Goal: Transaction & Acquisition: Purchase product/service

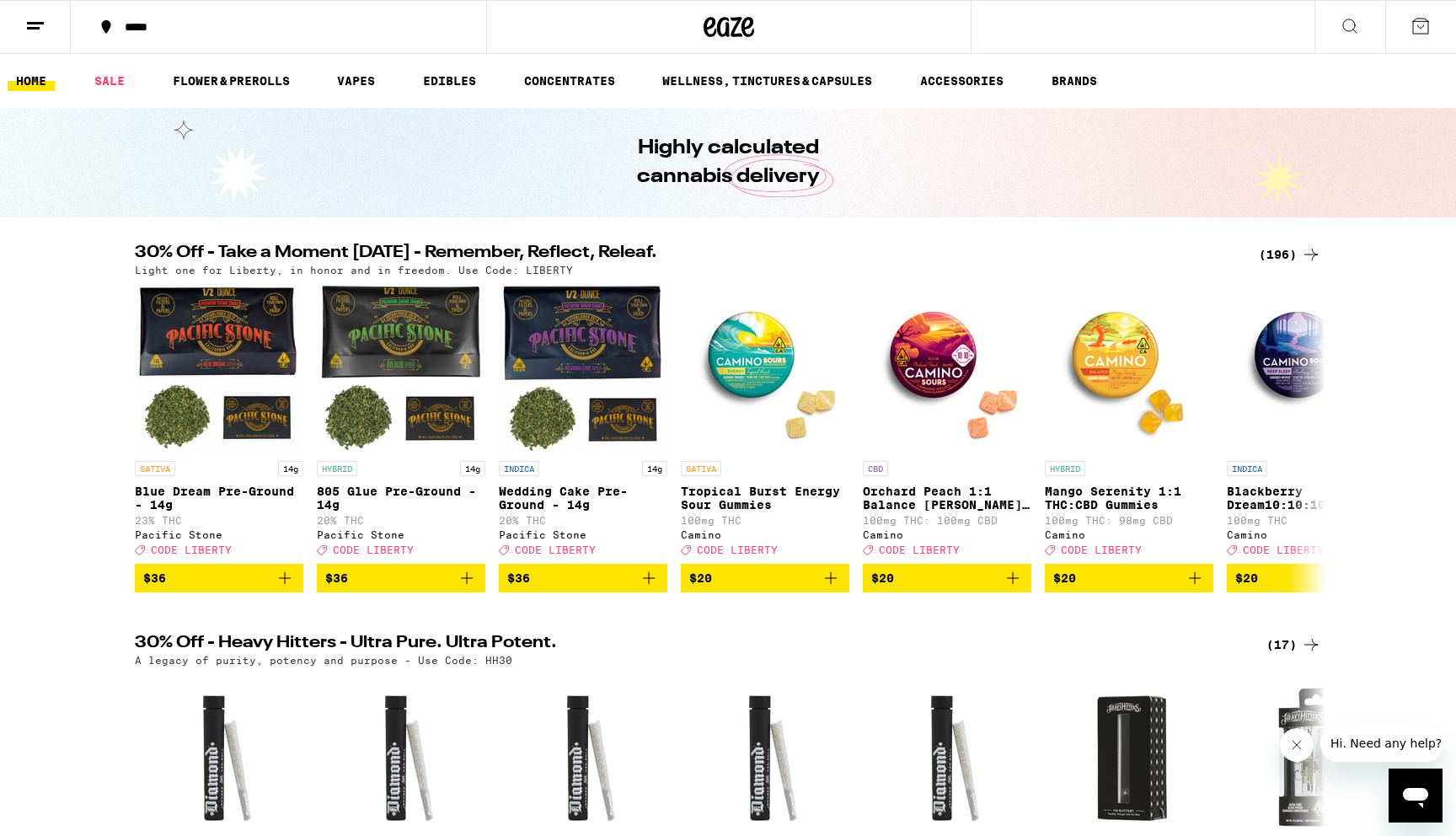
click at [88, 398] on div "30% Off - Take a Moment [DATE] - Remember, Reflect, Releaf. (196) Light one for…" at bounding box center [728, 418] width 1456 height 348
click at [183, 495] on p "Blue Dream Pre-Ground - 14g" at bounding box center [220, 498] width 169 height 27
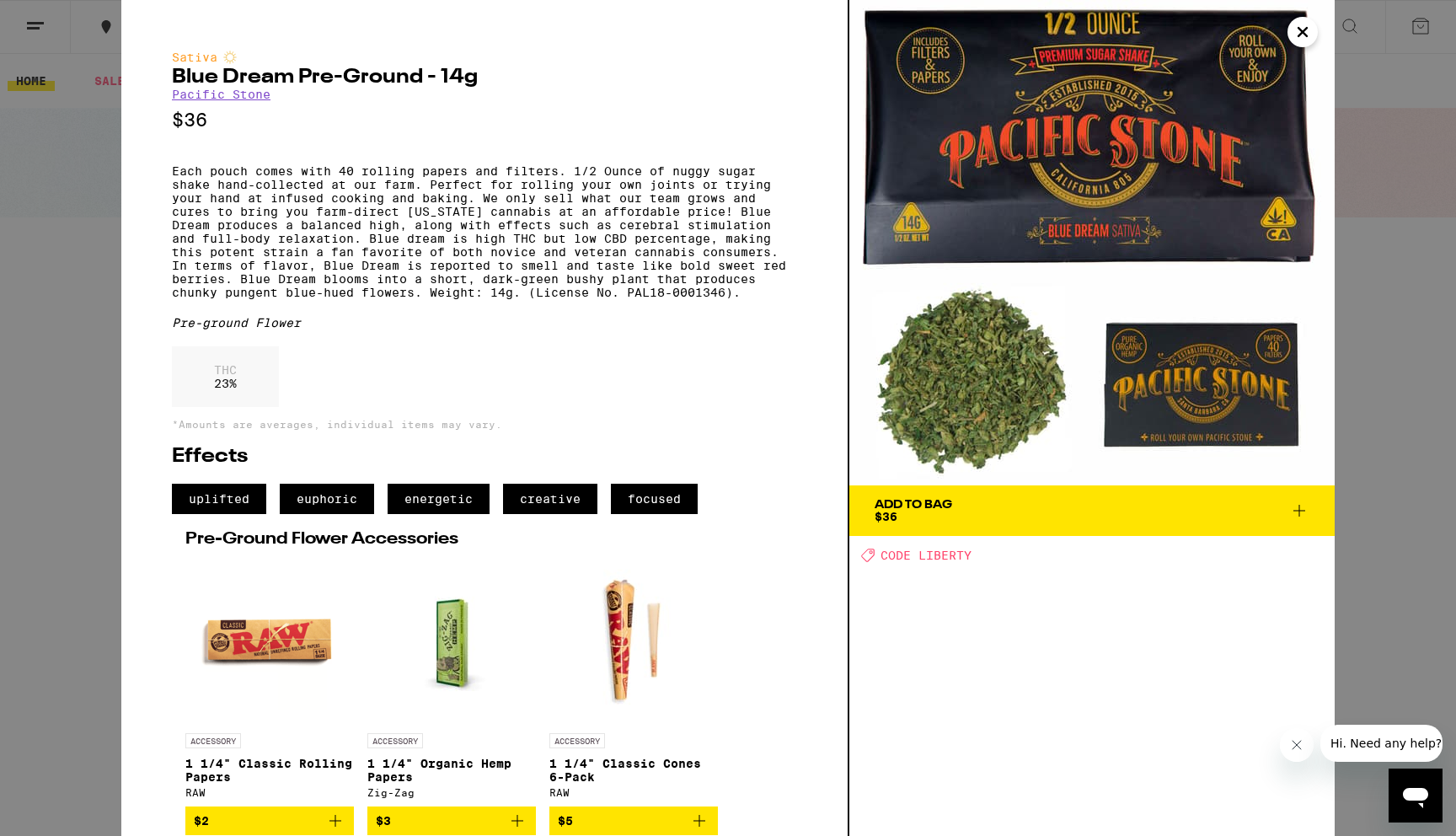
click at [963, 515] on span "Add To Bag $36" at bounding box center [1092, 510] width 435 height 23
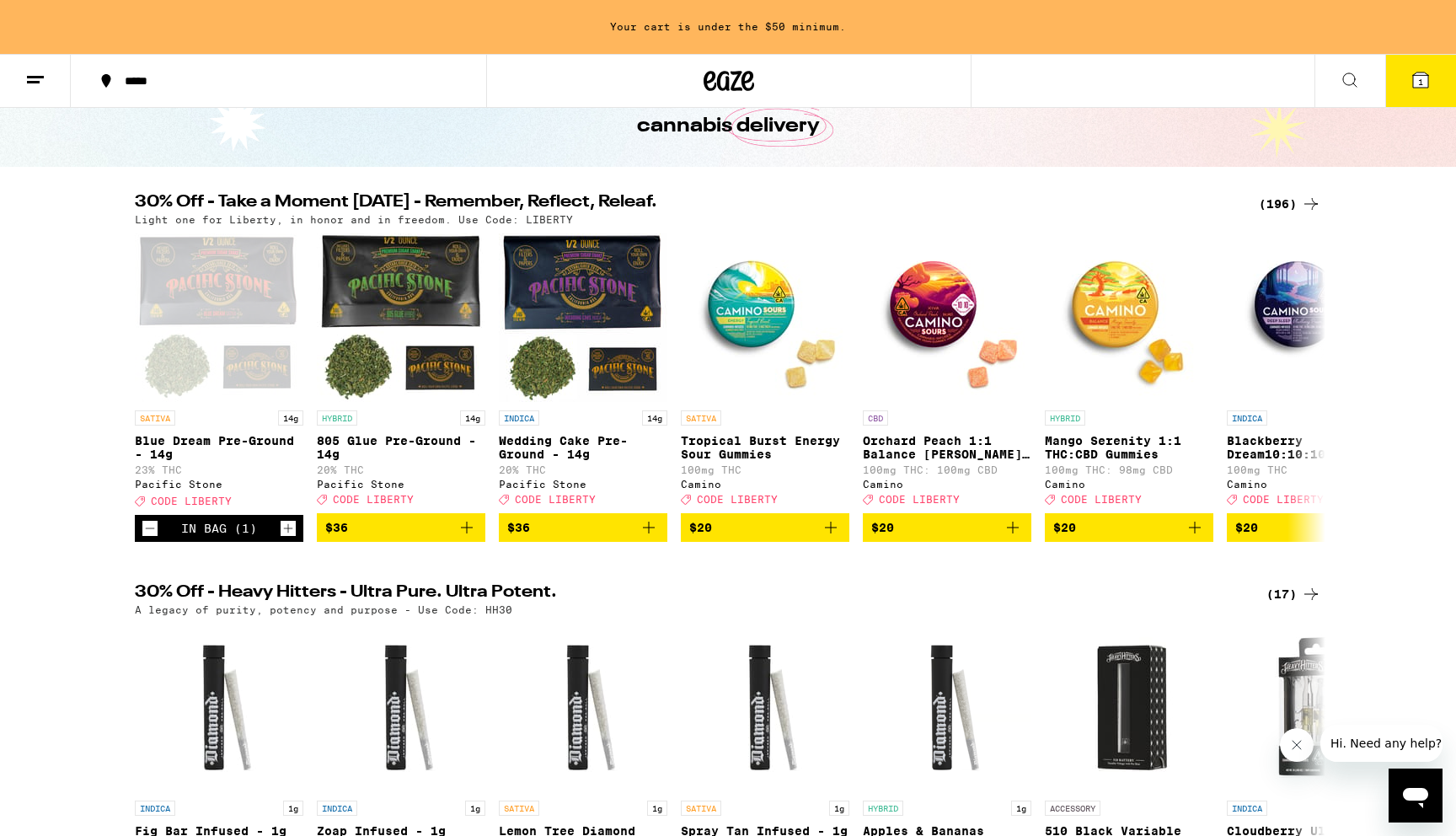
scroll to position [96, 0]
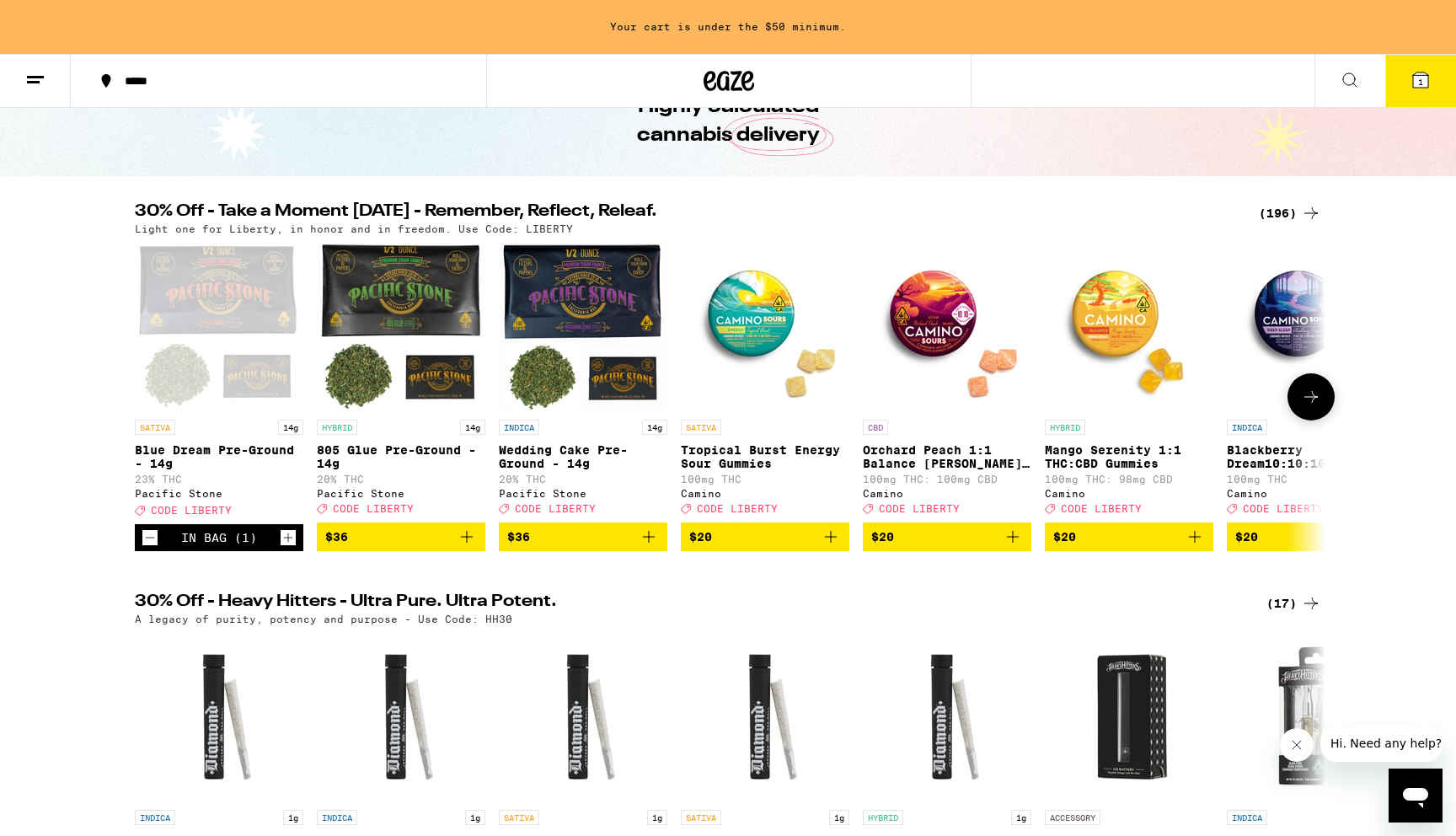
click at [1313, 407] on icon at bounding box center [1310, 396] width 20 height 20
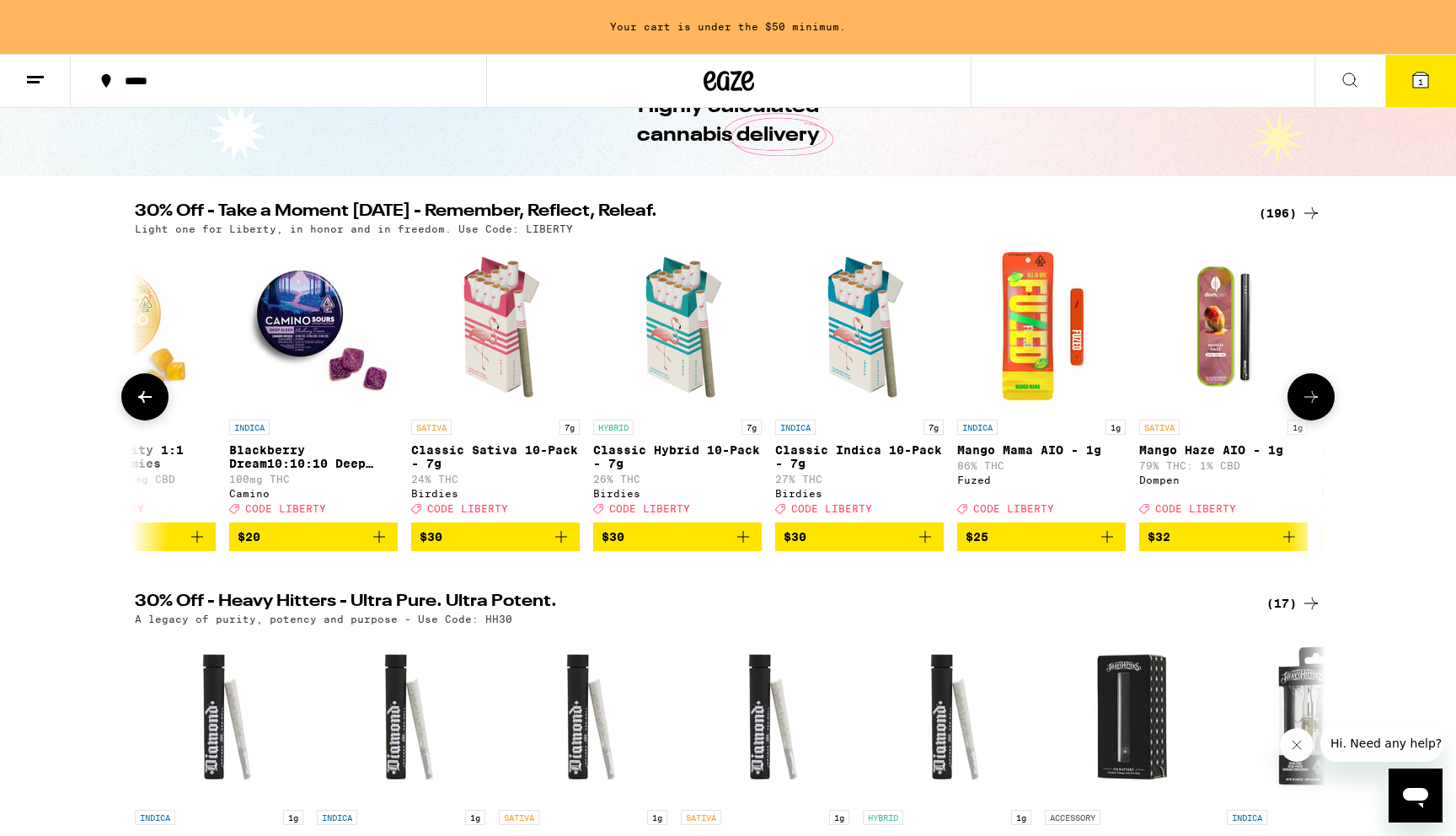
scroll to position [0, 1002]
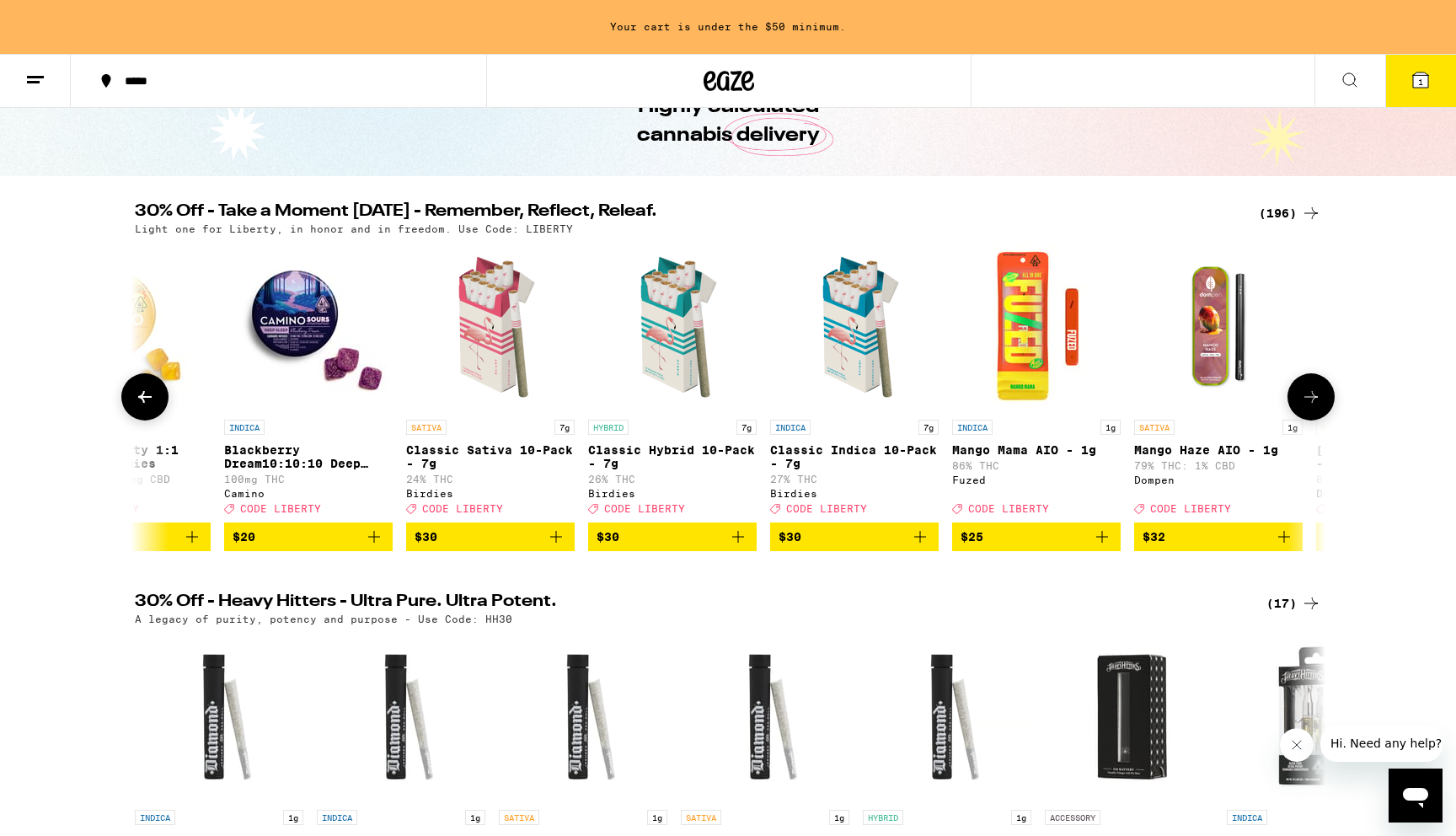
click at [864, 341] on img "Open page for Classic Indica 10-Pack - 7g from Birdies" at bounding box center [854, 327] width 169 height 169
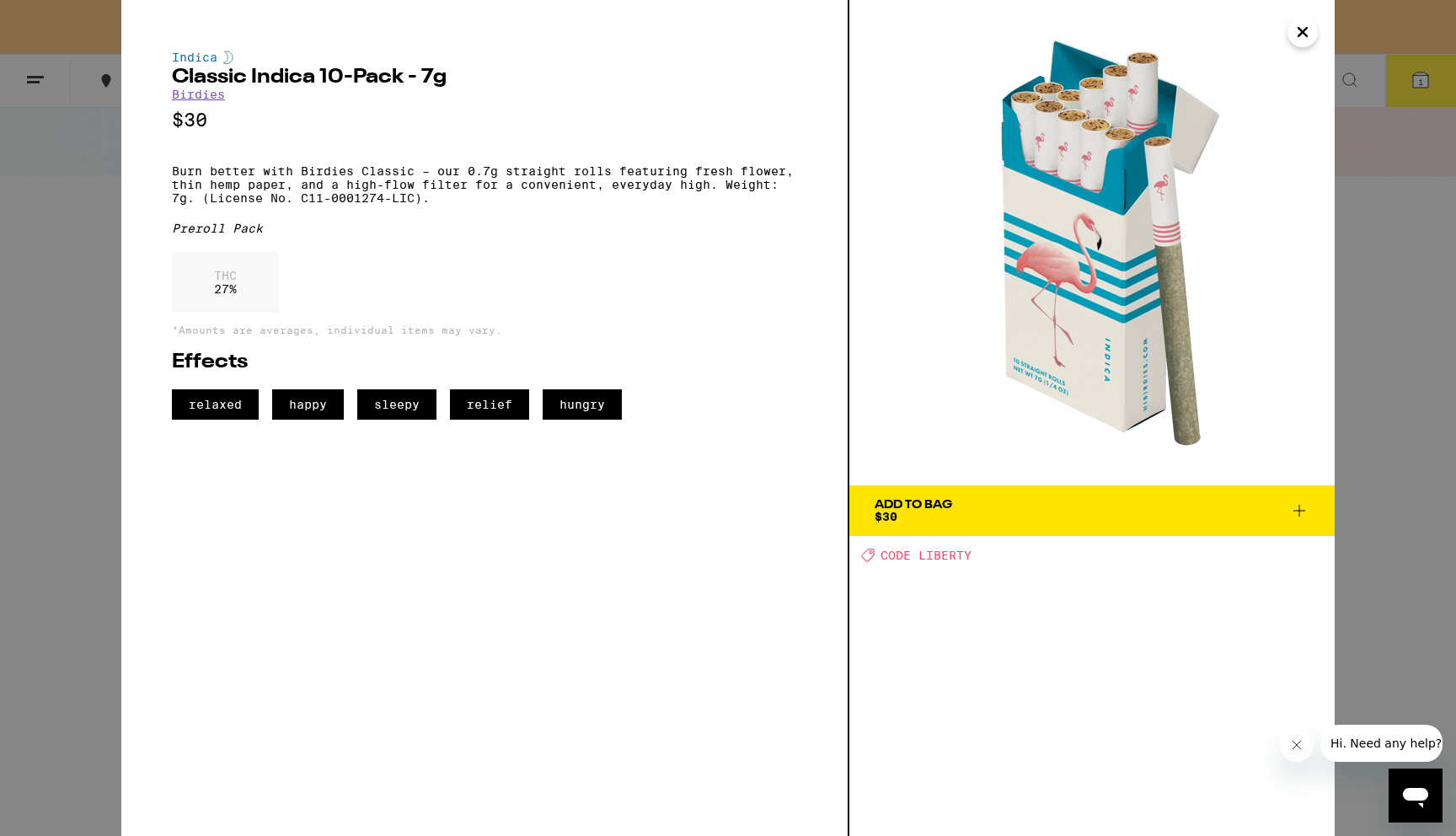
click at [84, 277] on div "Indica Classic Indica 10-Pack - 7g Birdies $30 Burn better with Birdies Classic…" at bounding box center [728, 418] width 1456 height 836
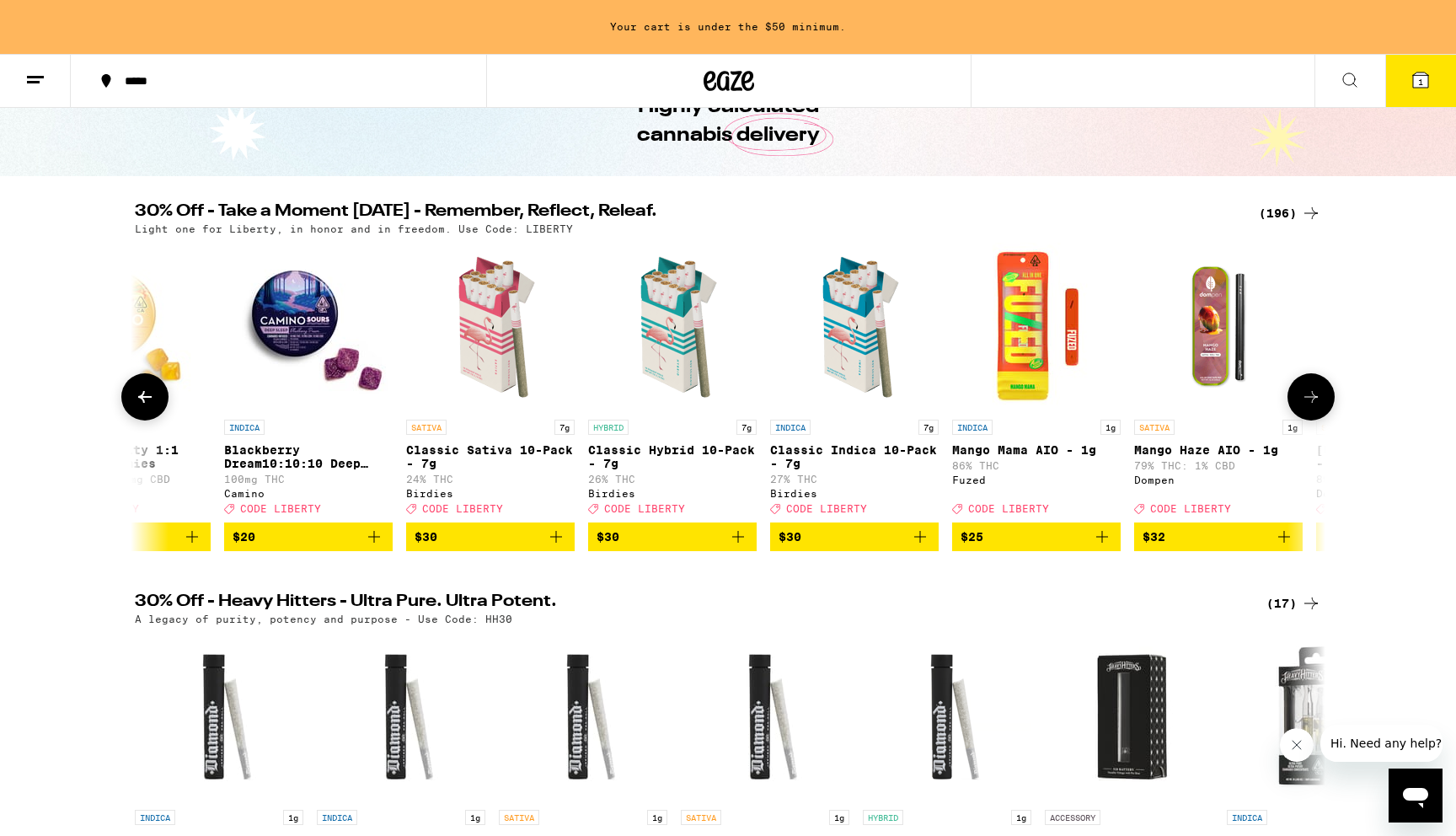
click at [1307, 407] on icon at bounding box center [1310, 396] width 20 height 20
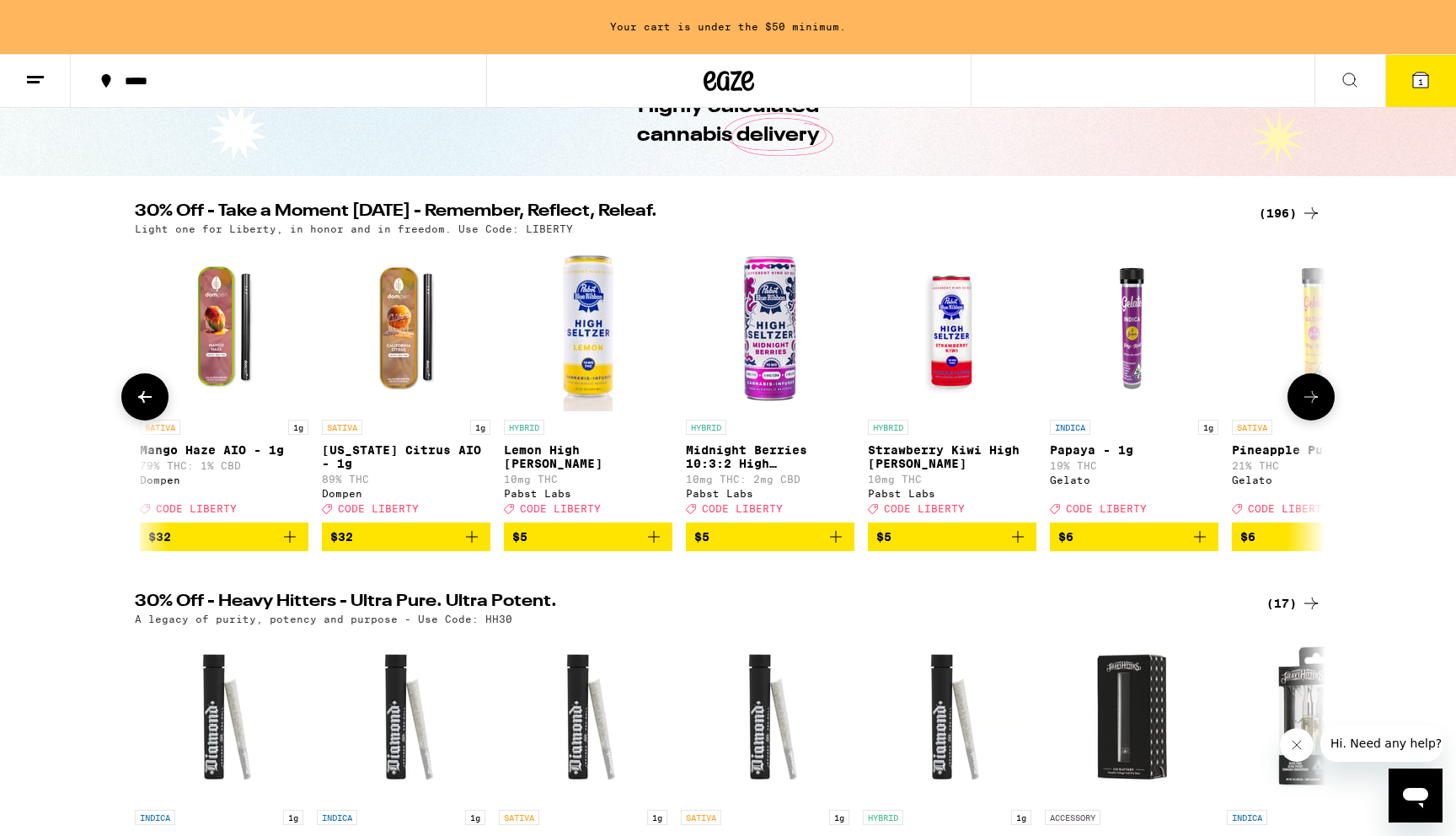
scroll to position [0, 2005]
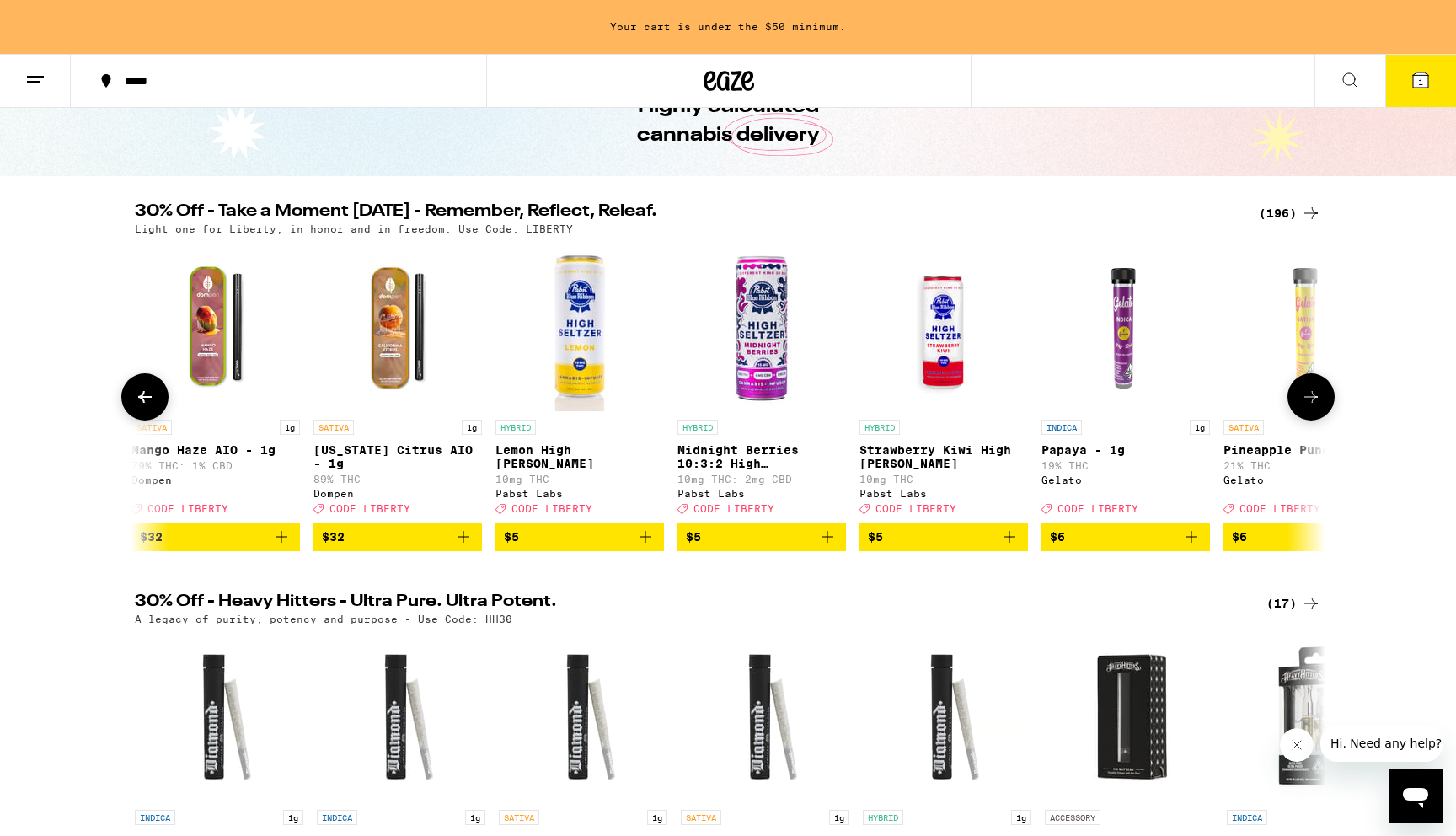
click at [1315, 407] on icon at bounding box center [1310, 396] width 20 height 20
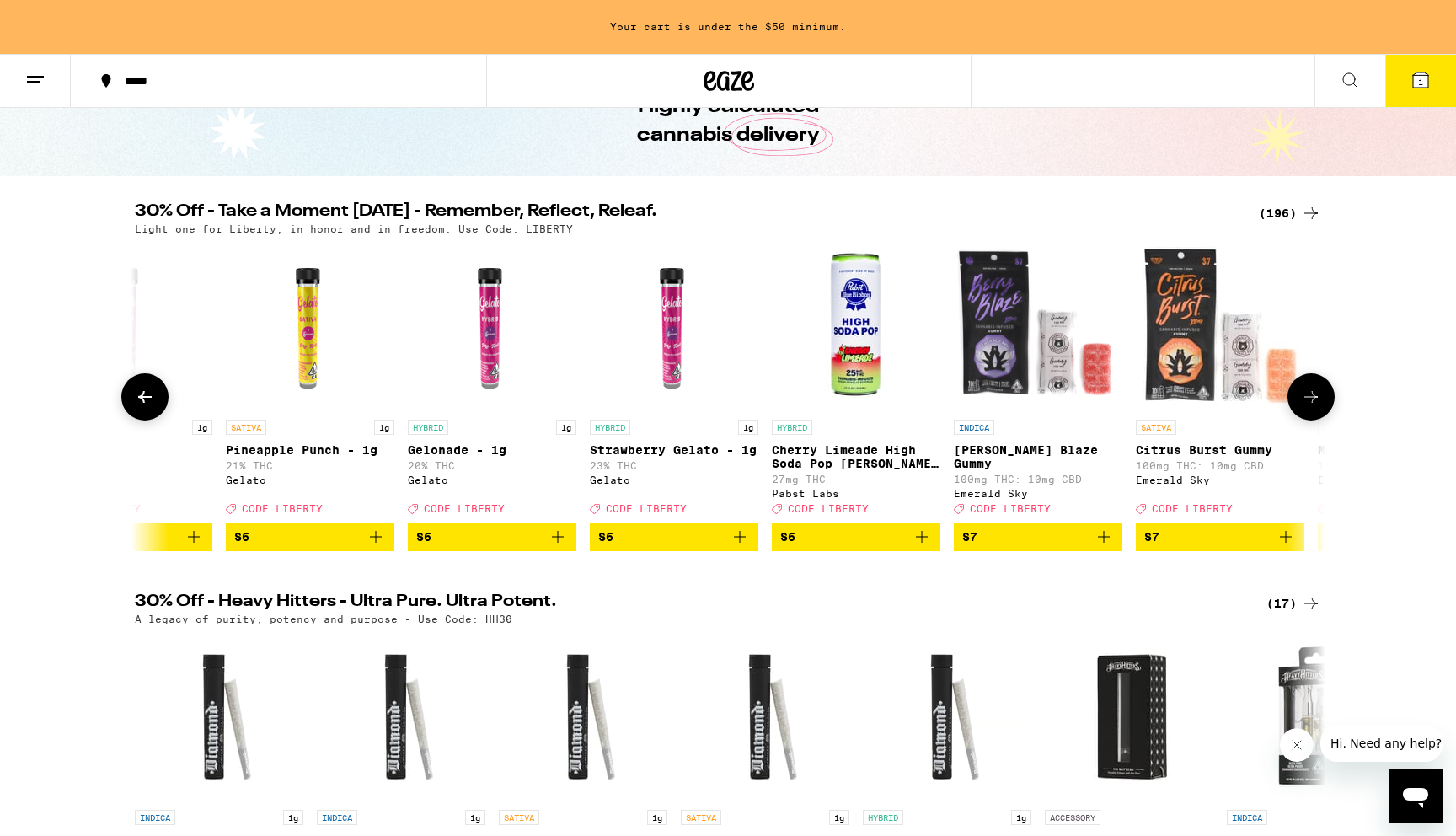
scroll to position [0, 3008]
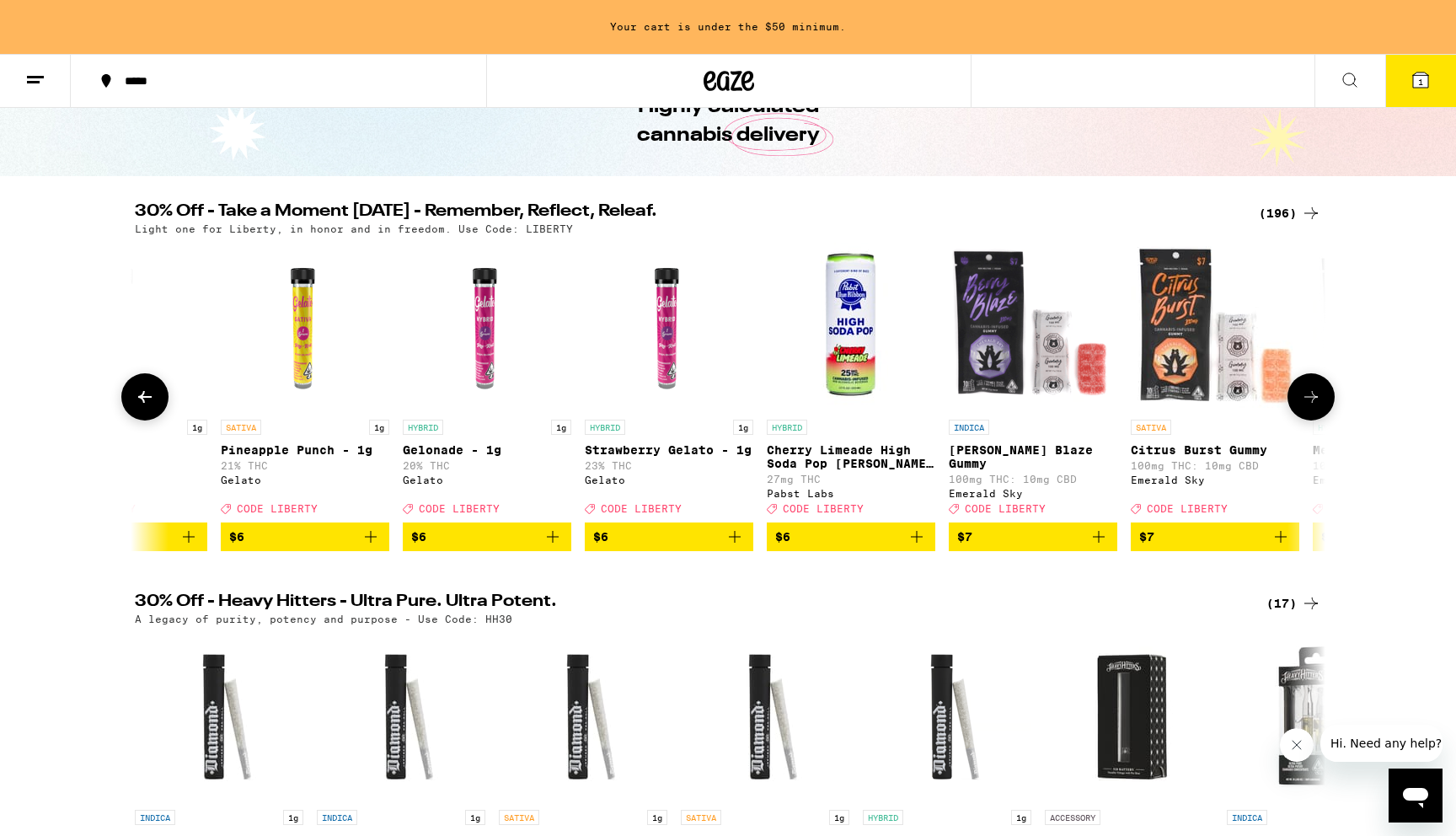
click at [1316, 407] on icon at bounding box center [1310, 396] width 20 height 20
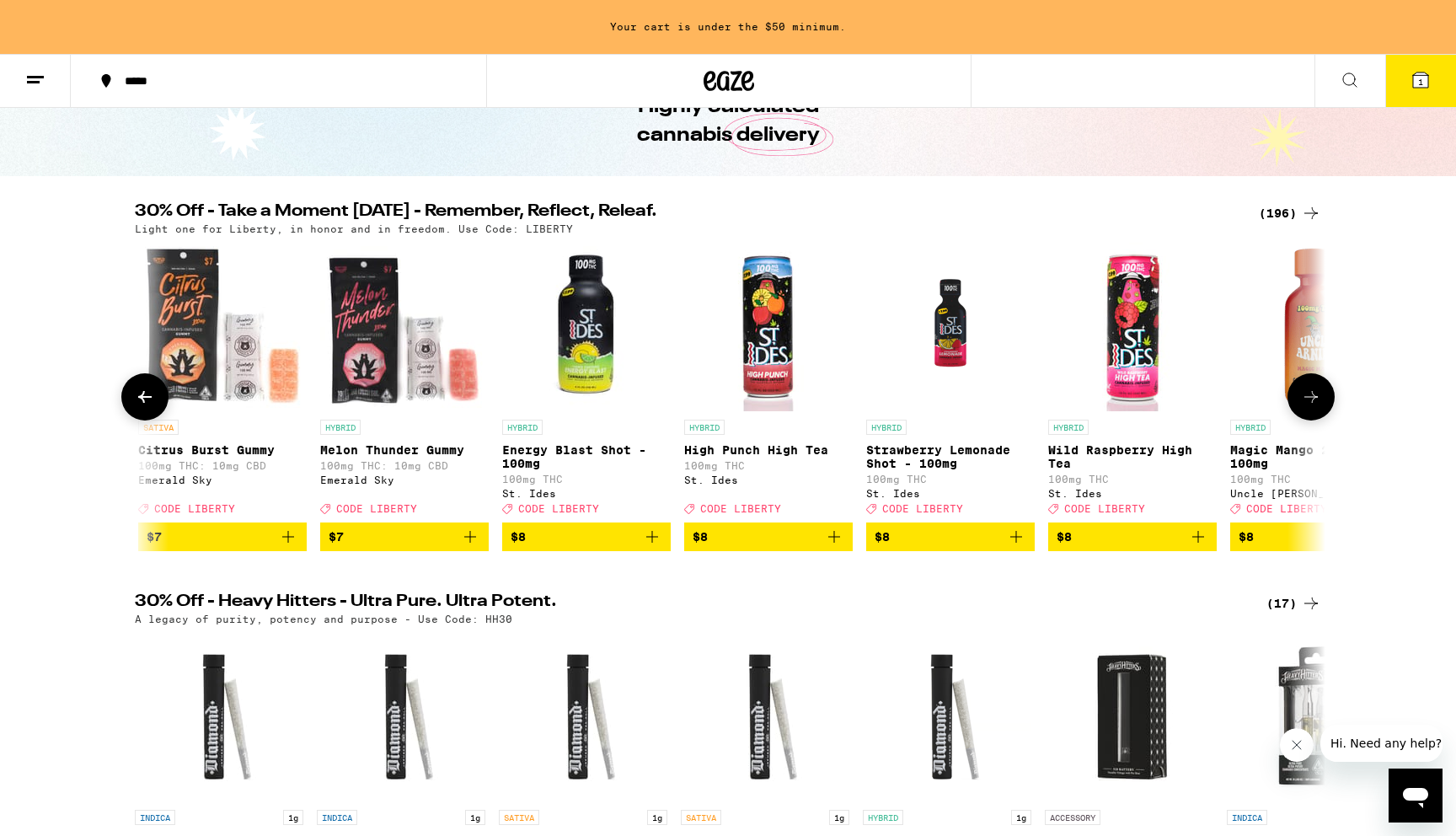
scroll to position [0, 4010]
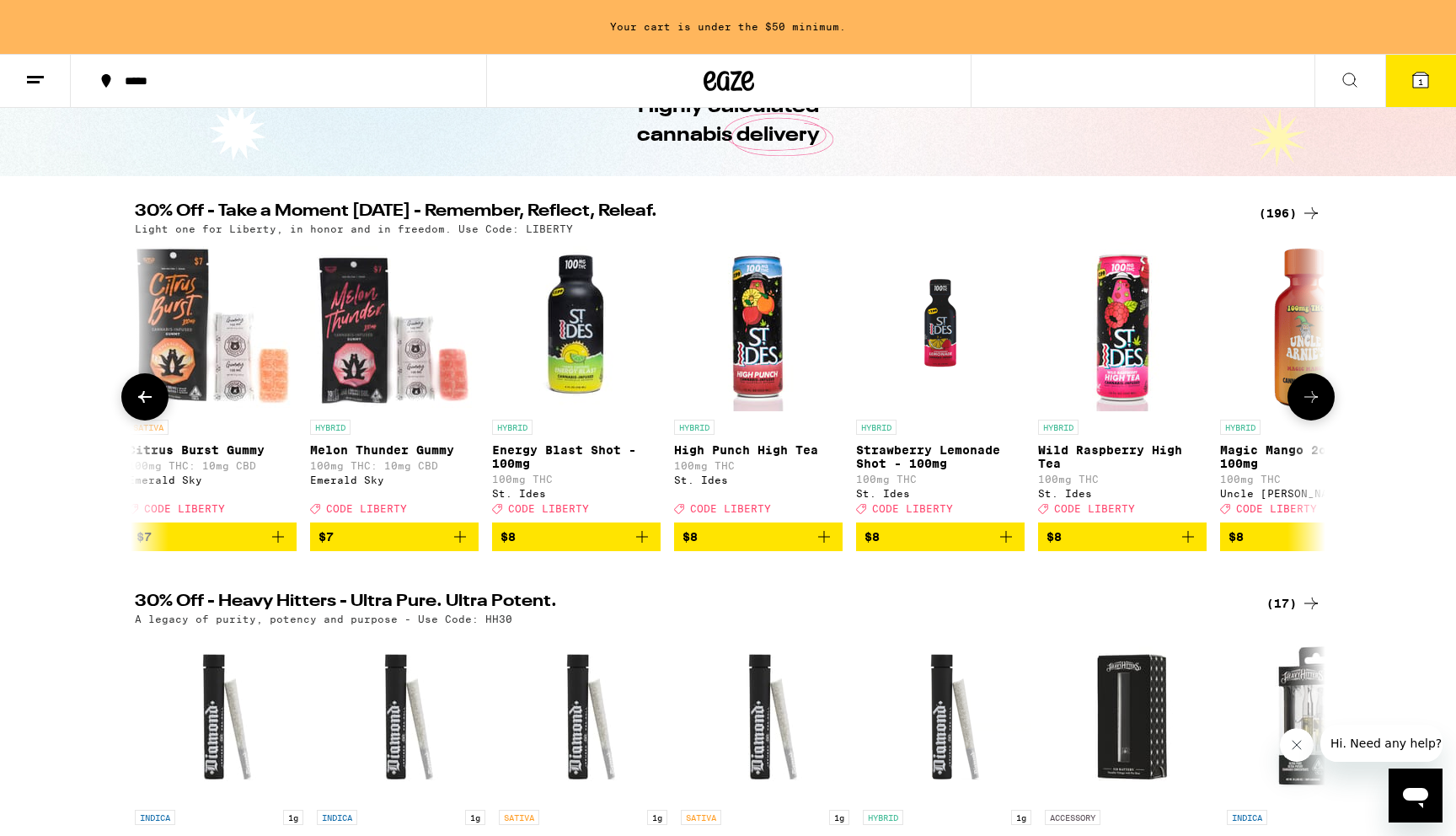
click at [1316, 407] on icon at bounding box center [1310, 396] width 20 height 20
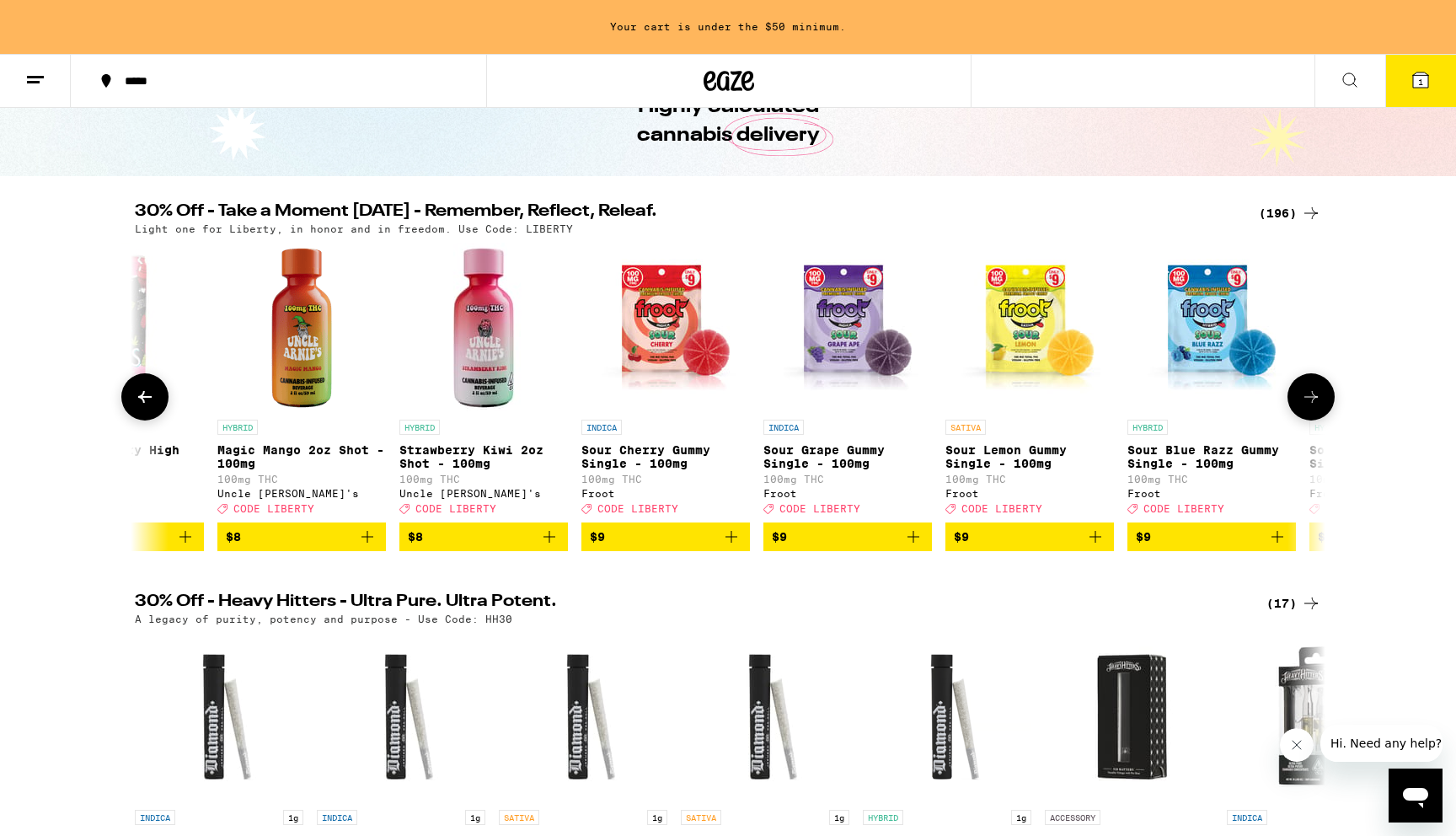
click at [1316, 407] on icon at bounding box center [1310, 396] width 20 height 20
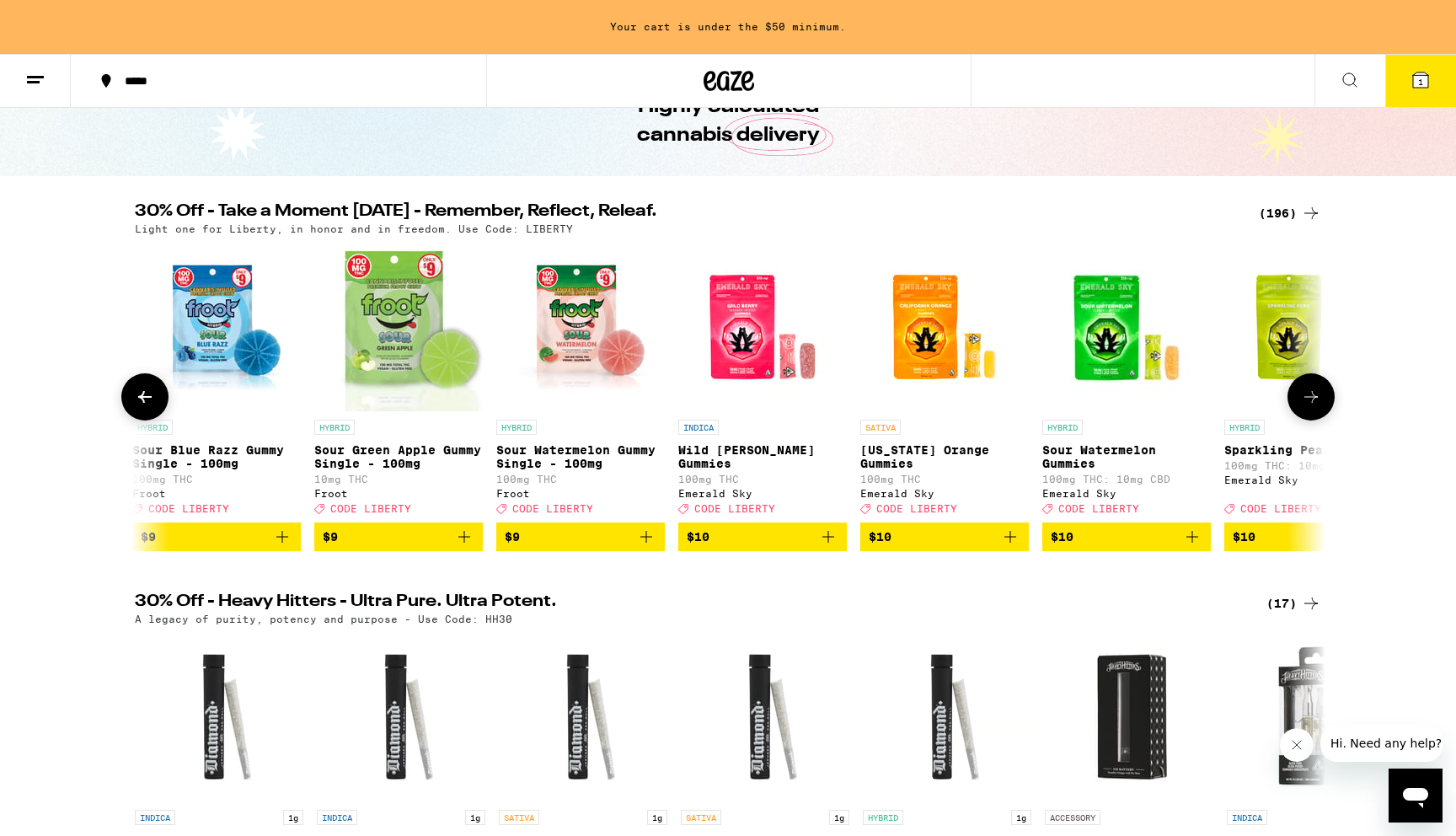
scroll to position [0, 6015]
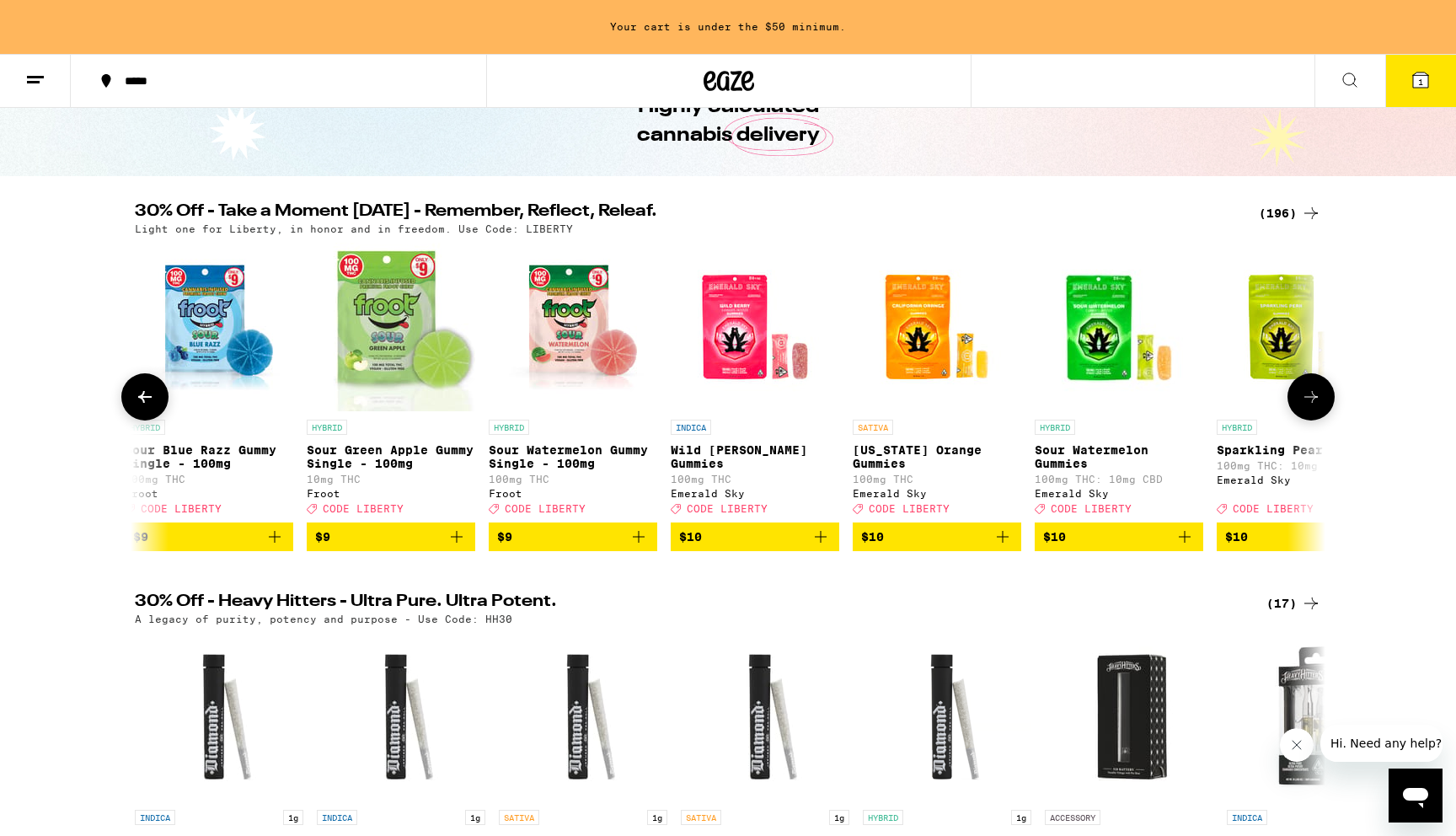
click at [142, 403] on icon at bounding box center [145, 397] width 14 height 12
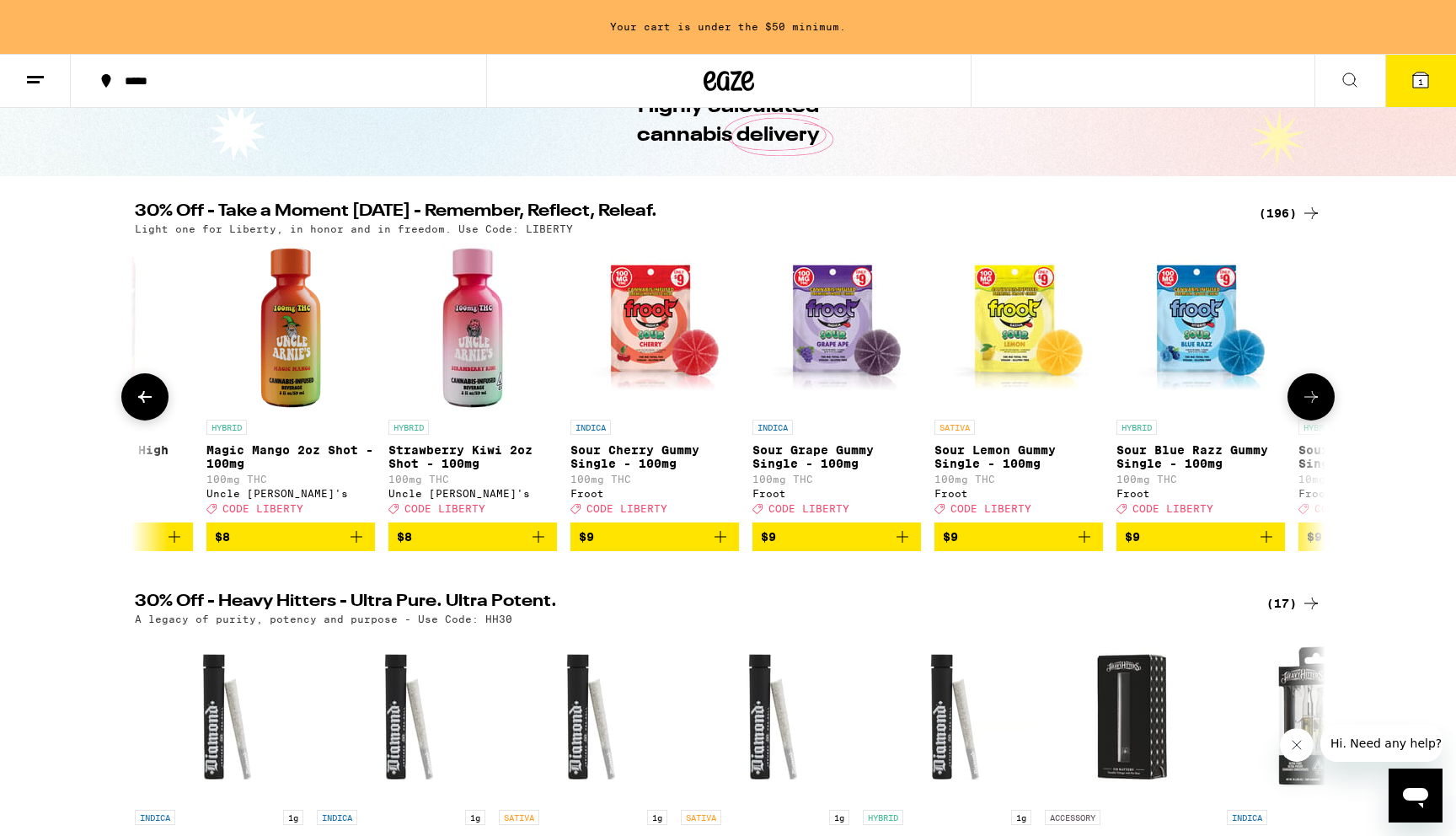
click at [142, 403] on icon at bounding box center [145, 397] width 14 height 12
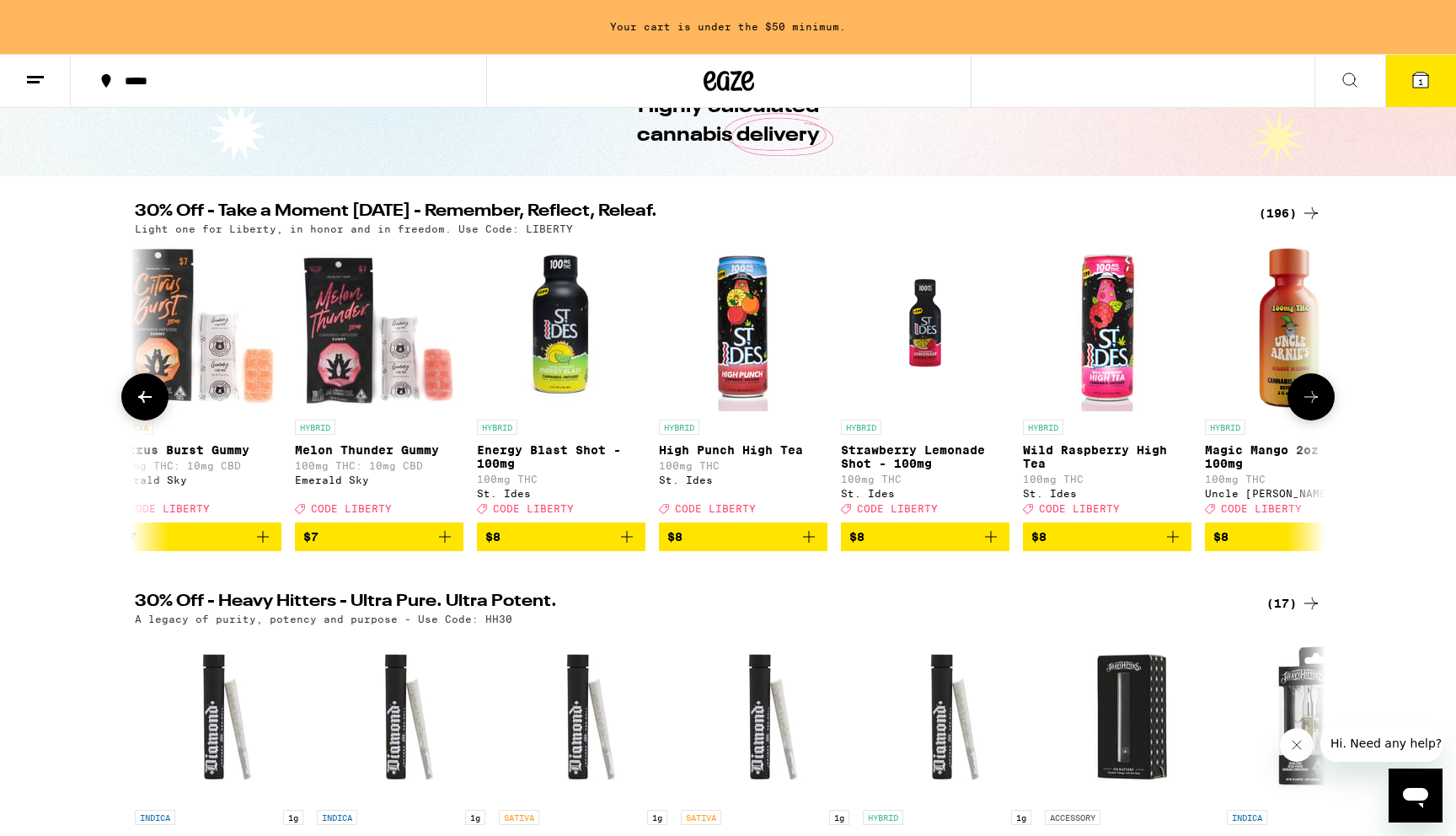
click at [142, 403] on icon at bounding box center [145, 397] width 14 height 12
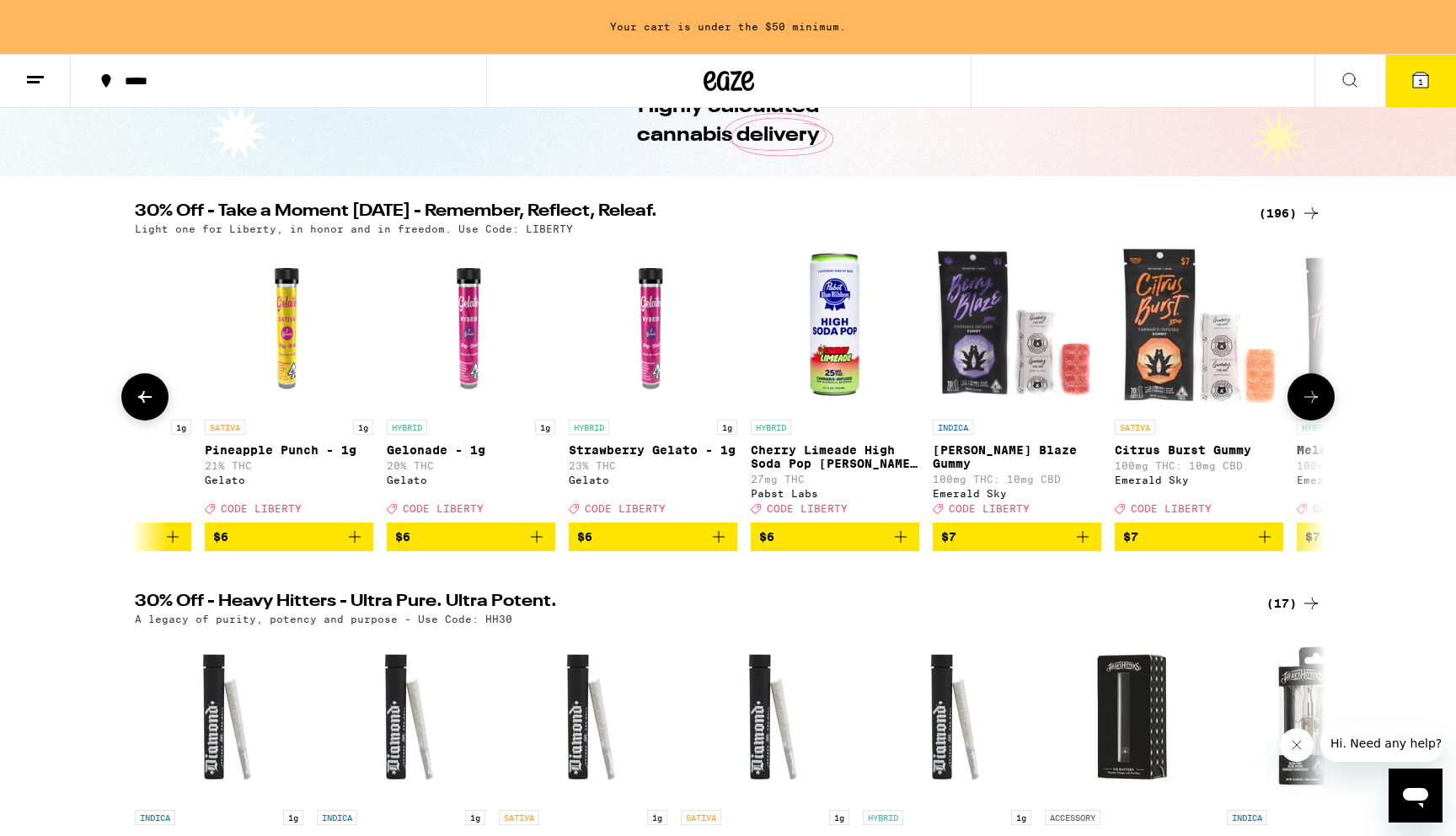
click at [142, 403] on icon at bounding box center [145, 397] width 14 height 12
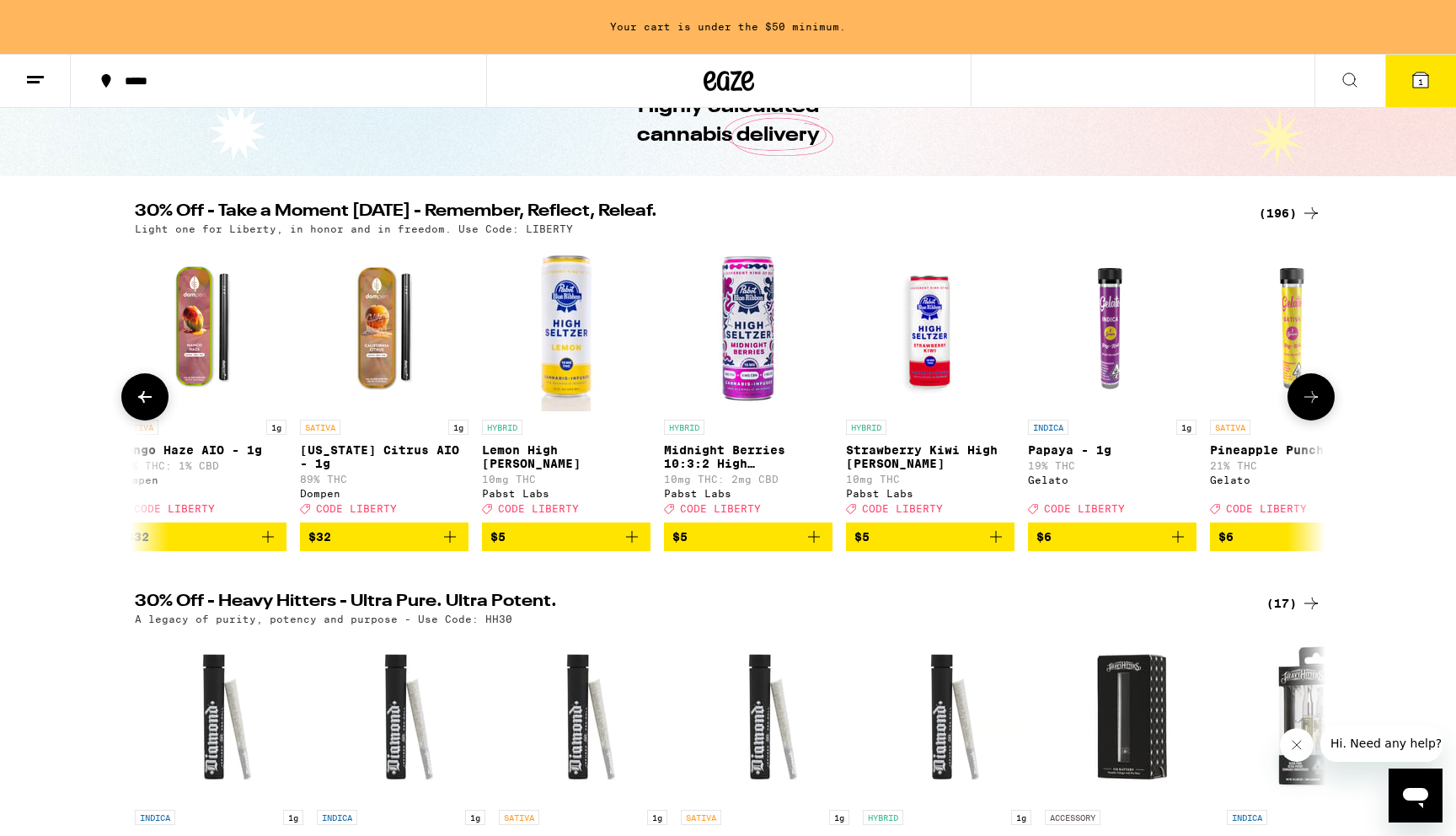
click at [142, 403] on icon at bounding box center [145, 397] width 14 height 12
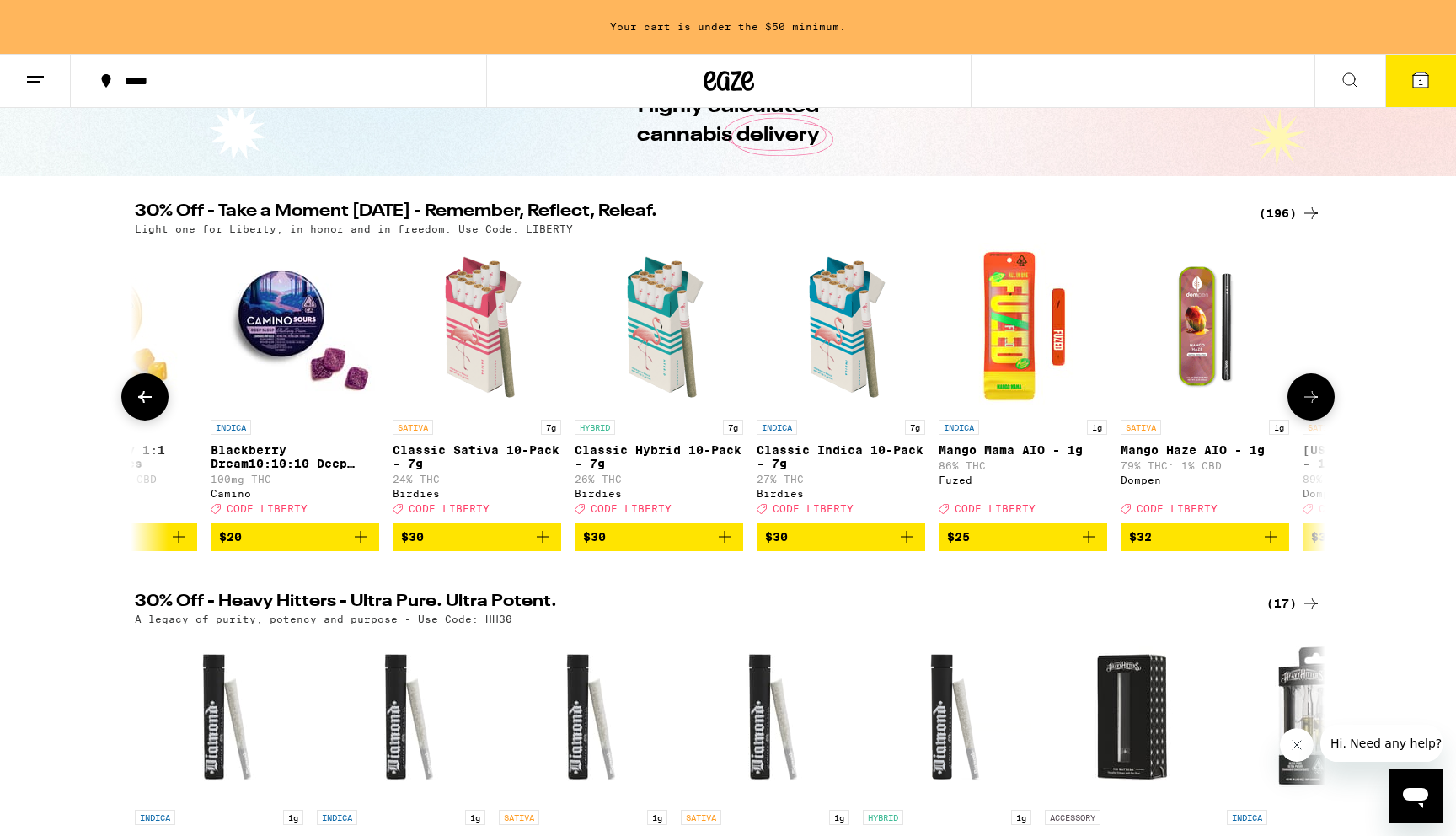
click at [142, 403] on icon at bounding box center [145, 397] width 14 height 12
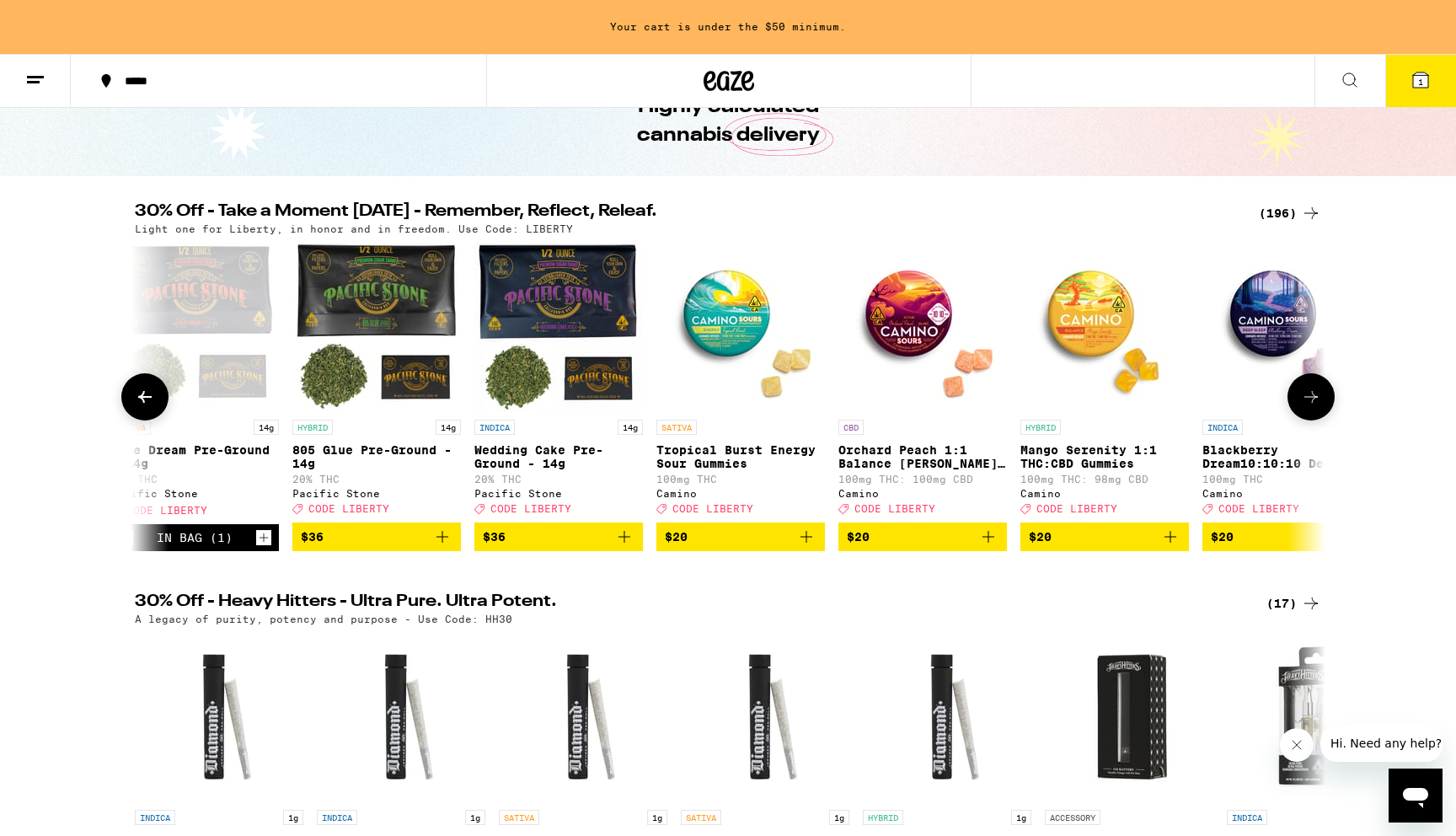
scroll to position [0, 14]
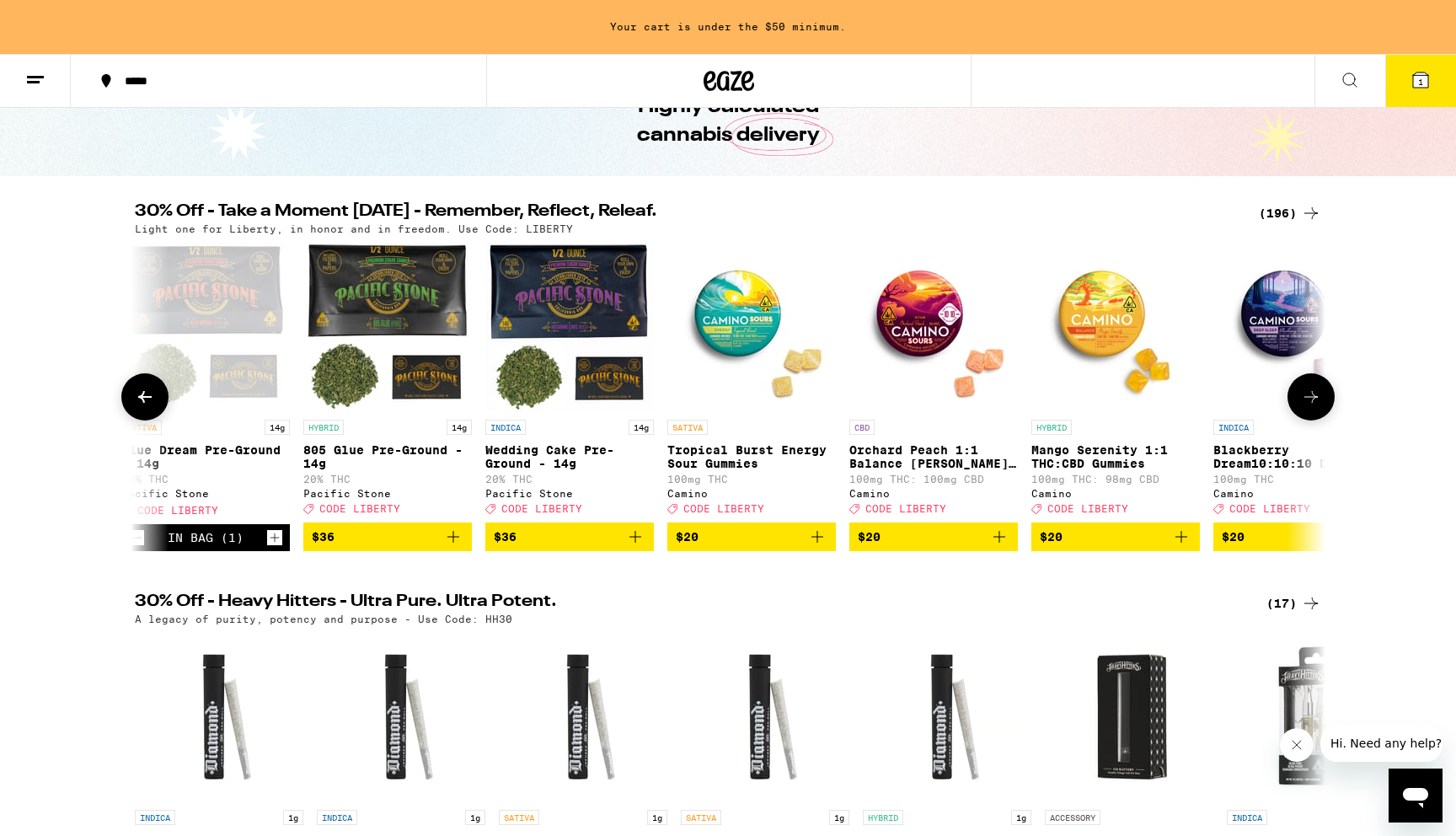
click at [142, 403] on icon at bounding box center [145, 397] width 14 height 12
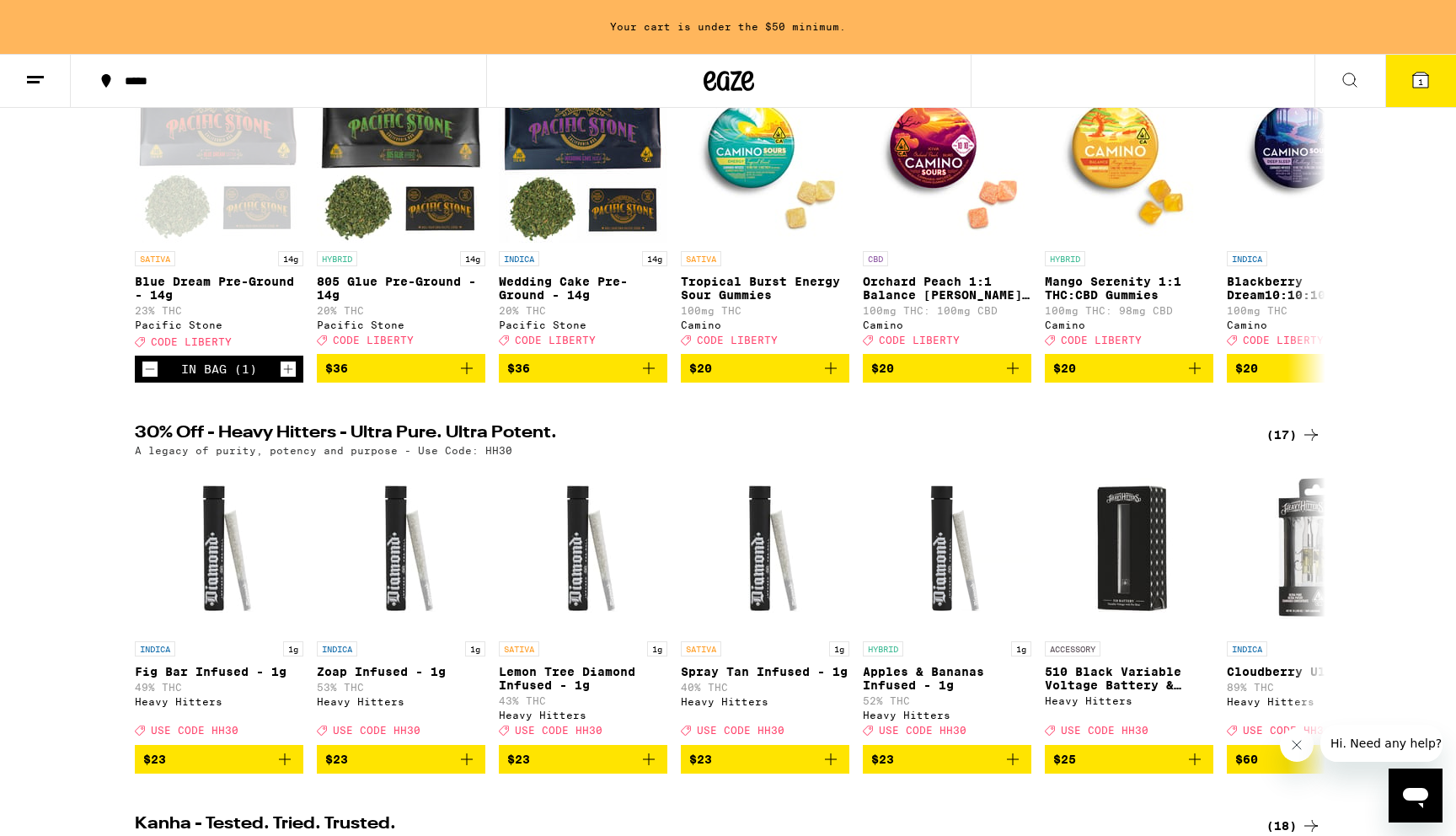
scroll to position [0, 0]
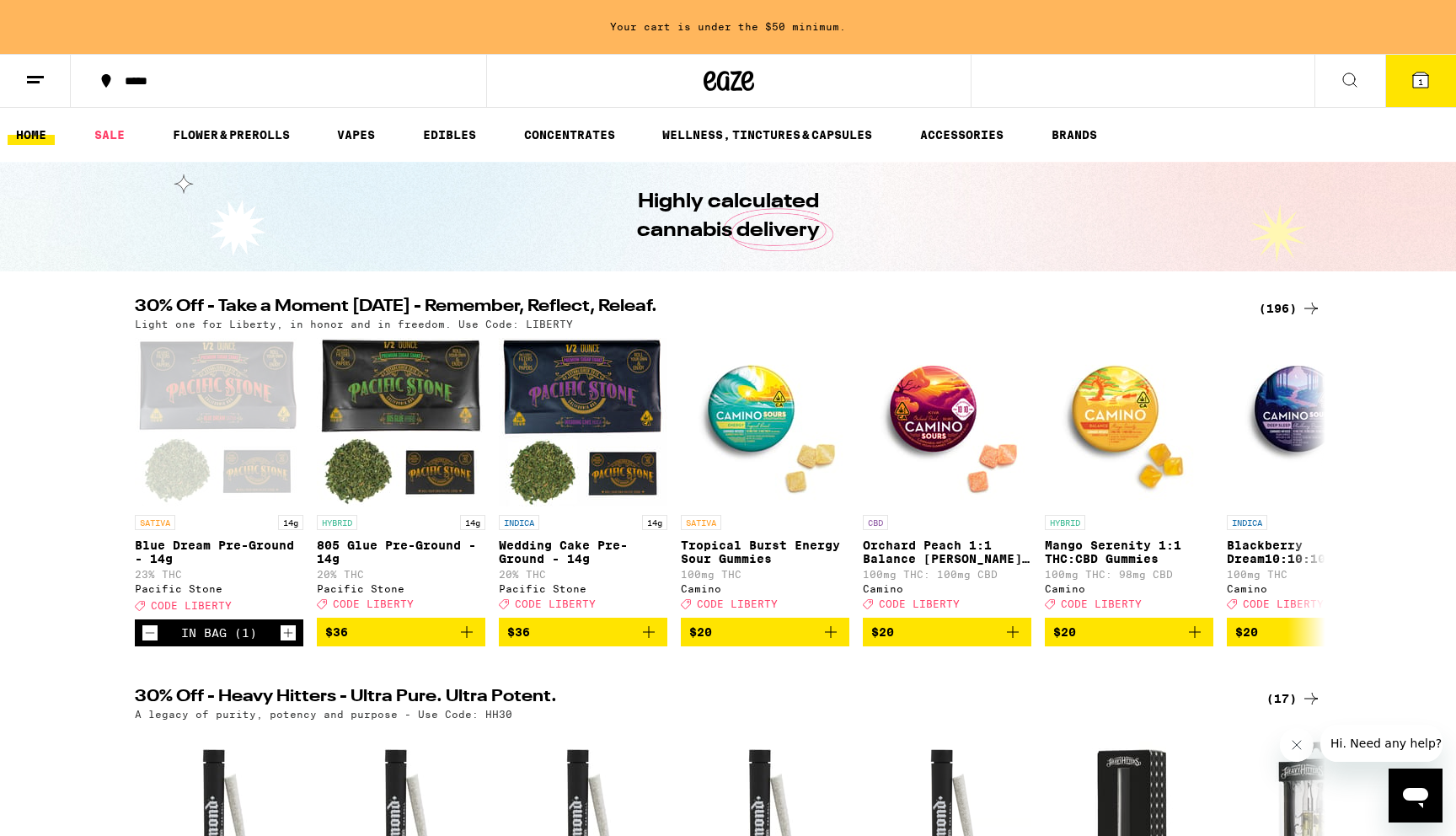
click at [1343, 86] on icon at bounding box center [1349, 79] width 20 height 20
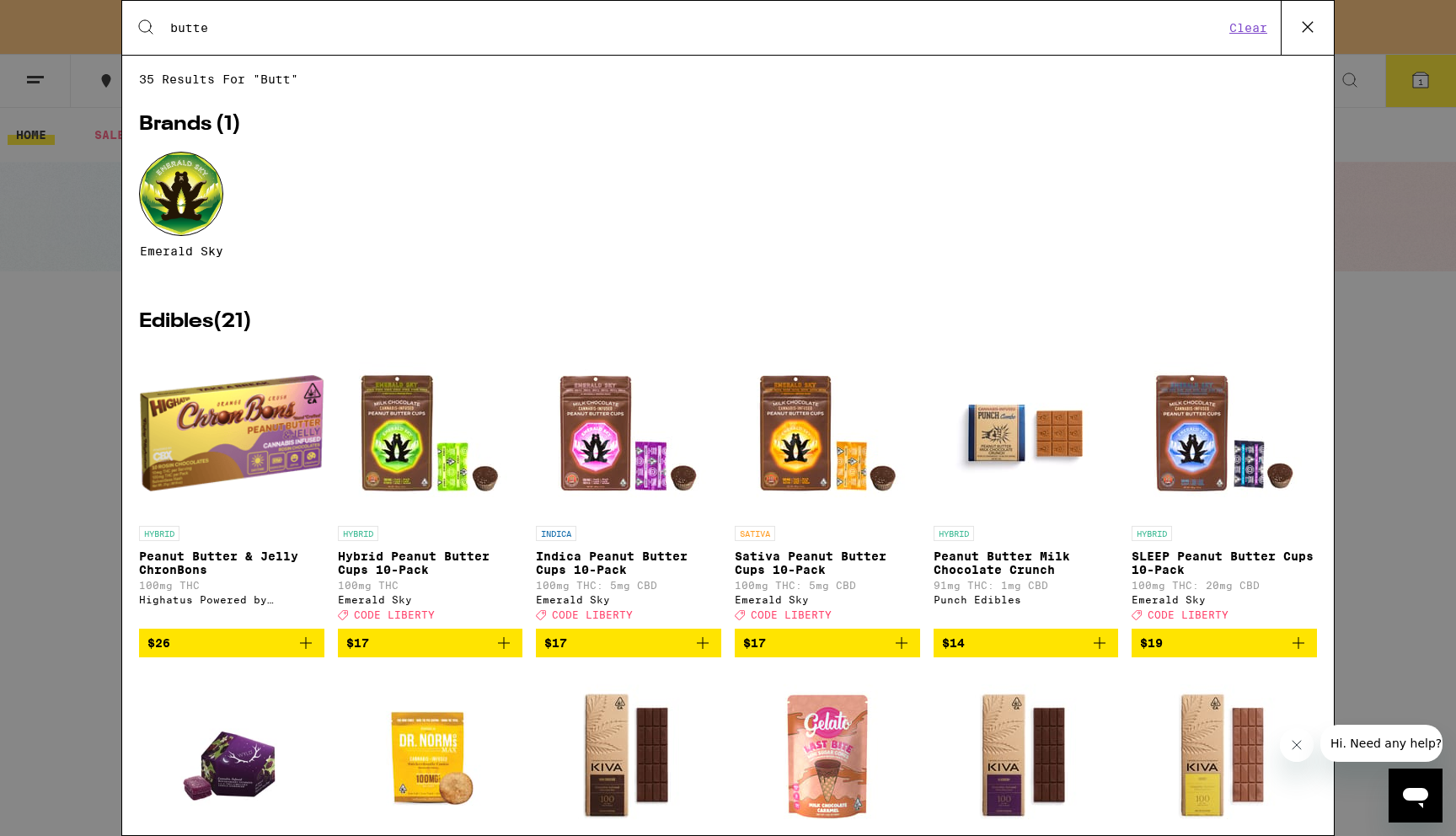
type input "butter"
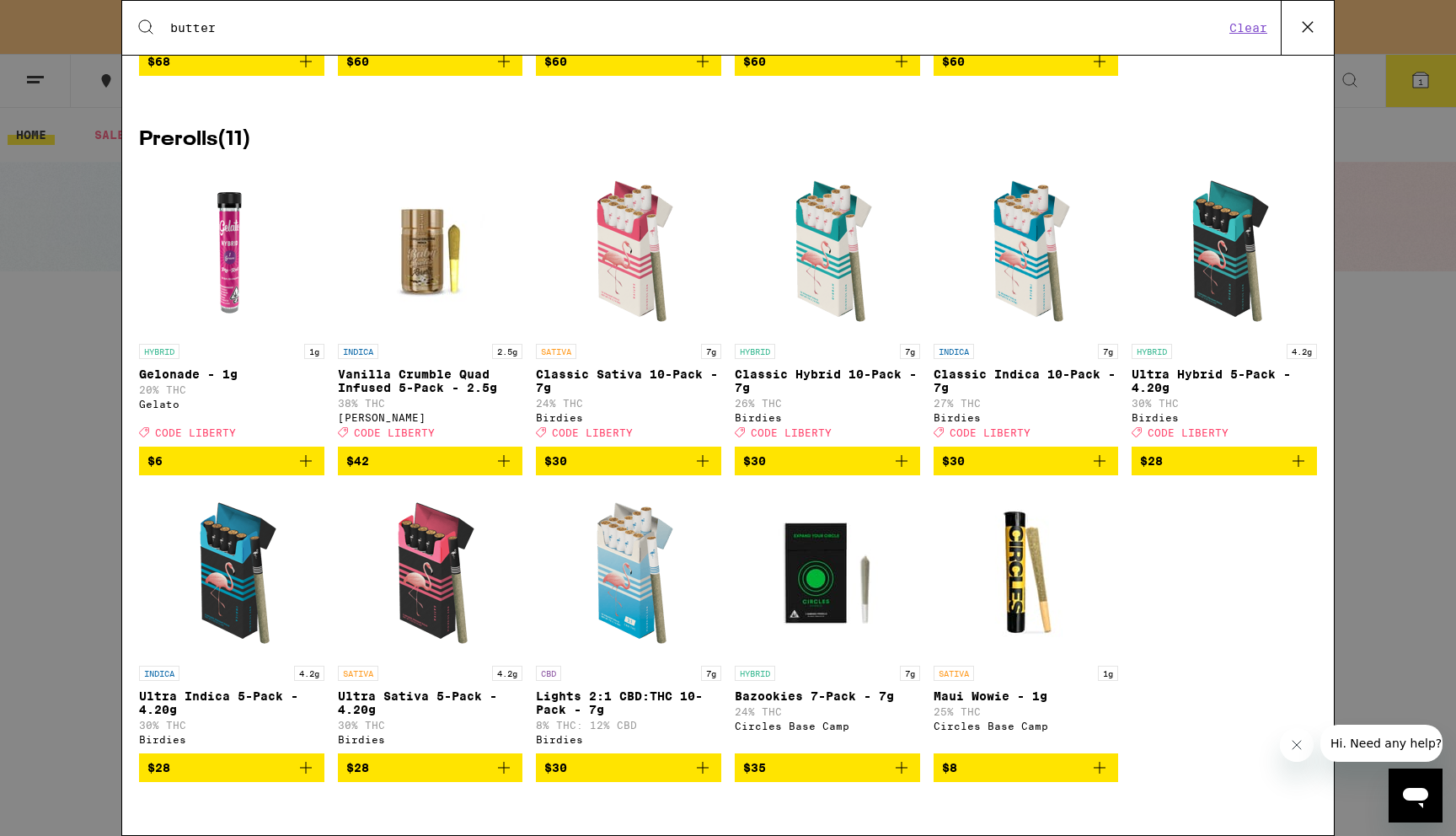
scroll to position [3173, 0]
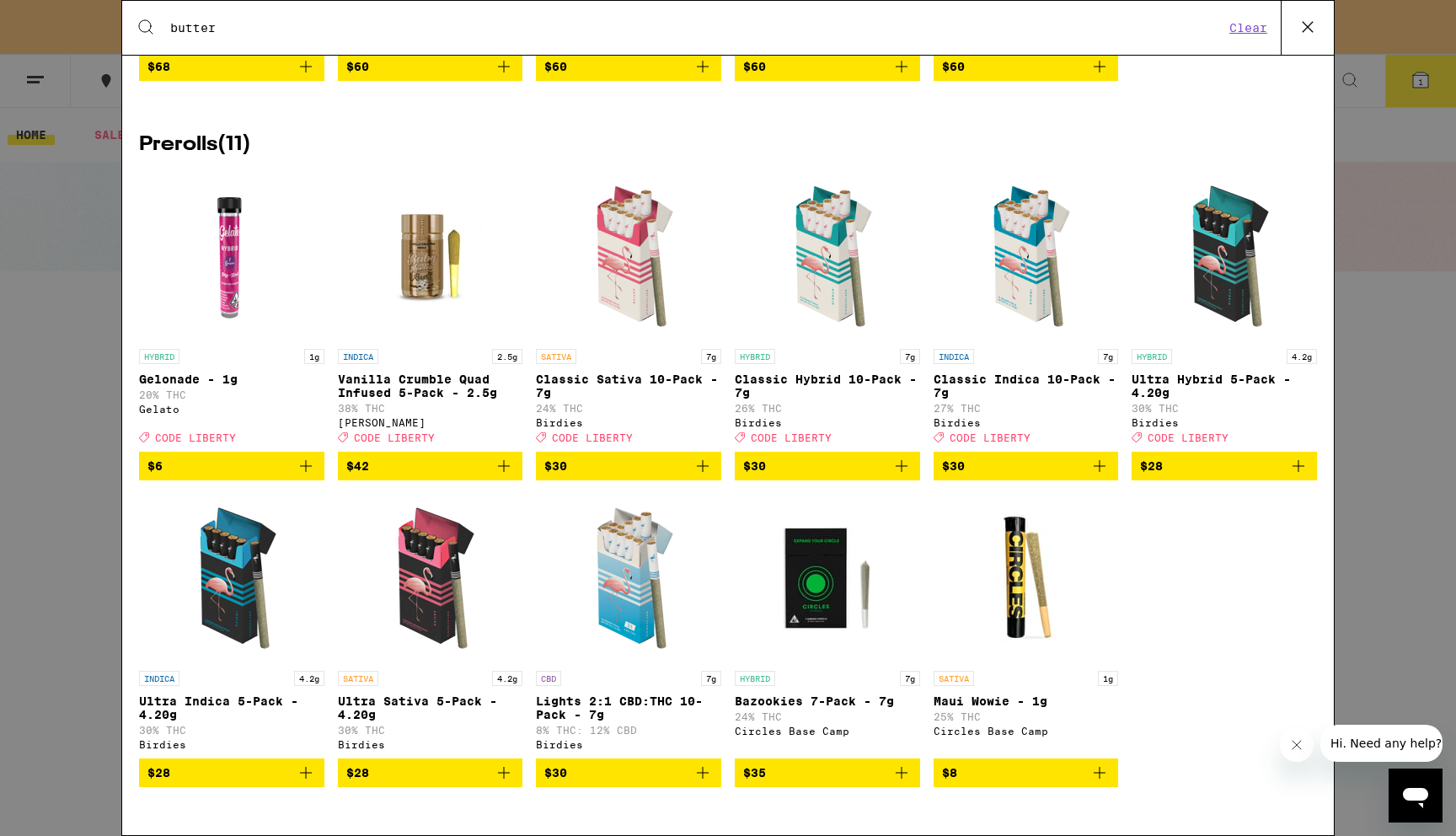
click at [37, 444] on div "Search for Products butter Clear 105 results for "butter" Brands ( 7 ) Emerald …" at bounding box center [728, 418] width 1456 height 836
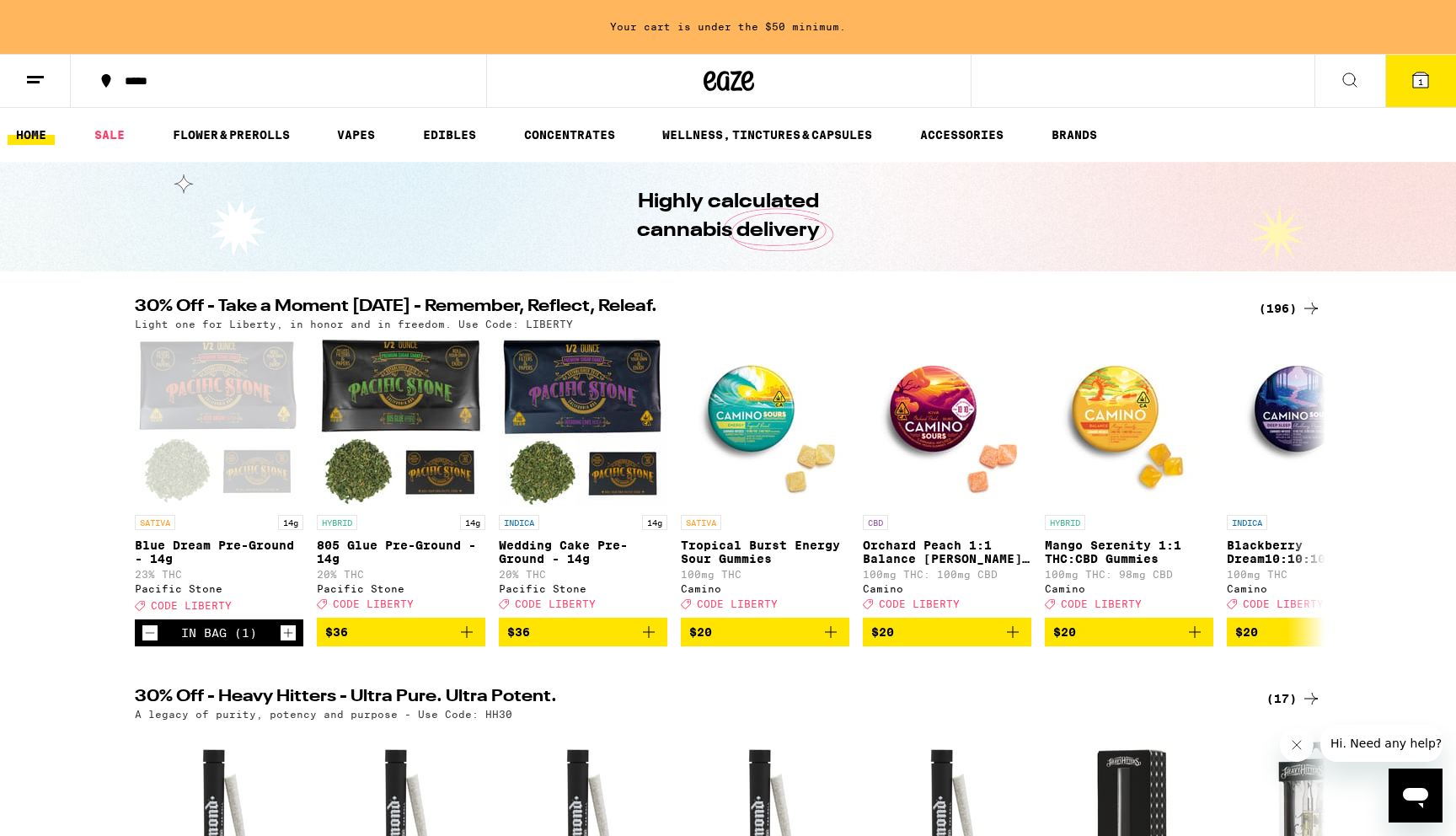
click at [55, 432] on div "30% Off - Take a Moment [DATE] - Remember, Reflect, Releaf. (196) Light one for…" at bounding box center [728, 472] width 1456 height 348
click at [236, 407] on div "Open page for Blue Dream Pre-Ground - 14g from Pacific Stone" at bounding box center [220, 422] width 169 height 169
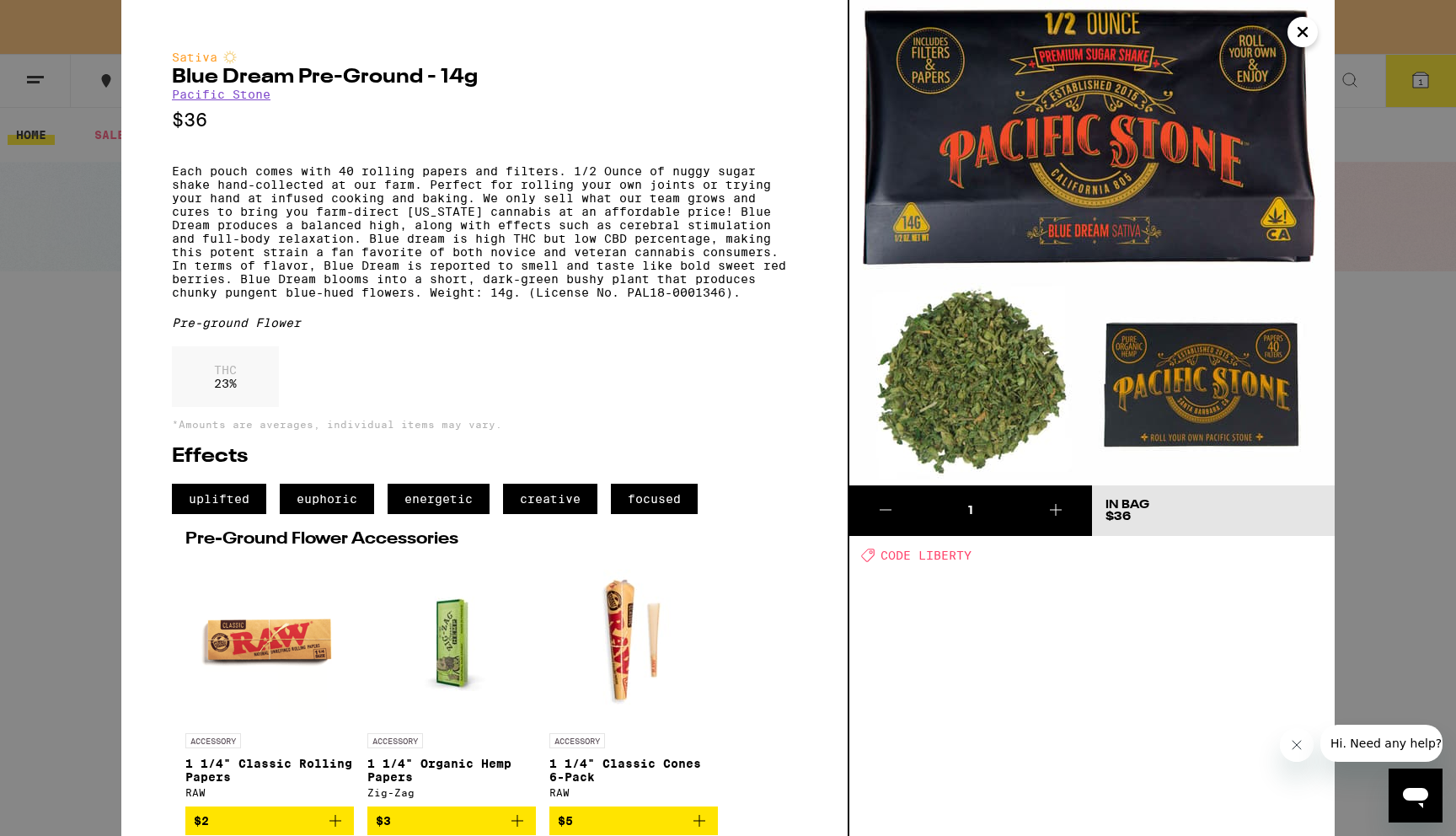
click at [456, 75] on h2 "Blue Dream Pre-Ground - 14g" at bounding box center [485, 77] width 625 height 20
copy h2 "14g"
click at [60, 339] on div "Sativa Blue Dream Pre-Ground - 14g Pacific Stone $36 Each pouch comes with 40 r…" at bounding box center [728, 418] width 1456 height 836
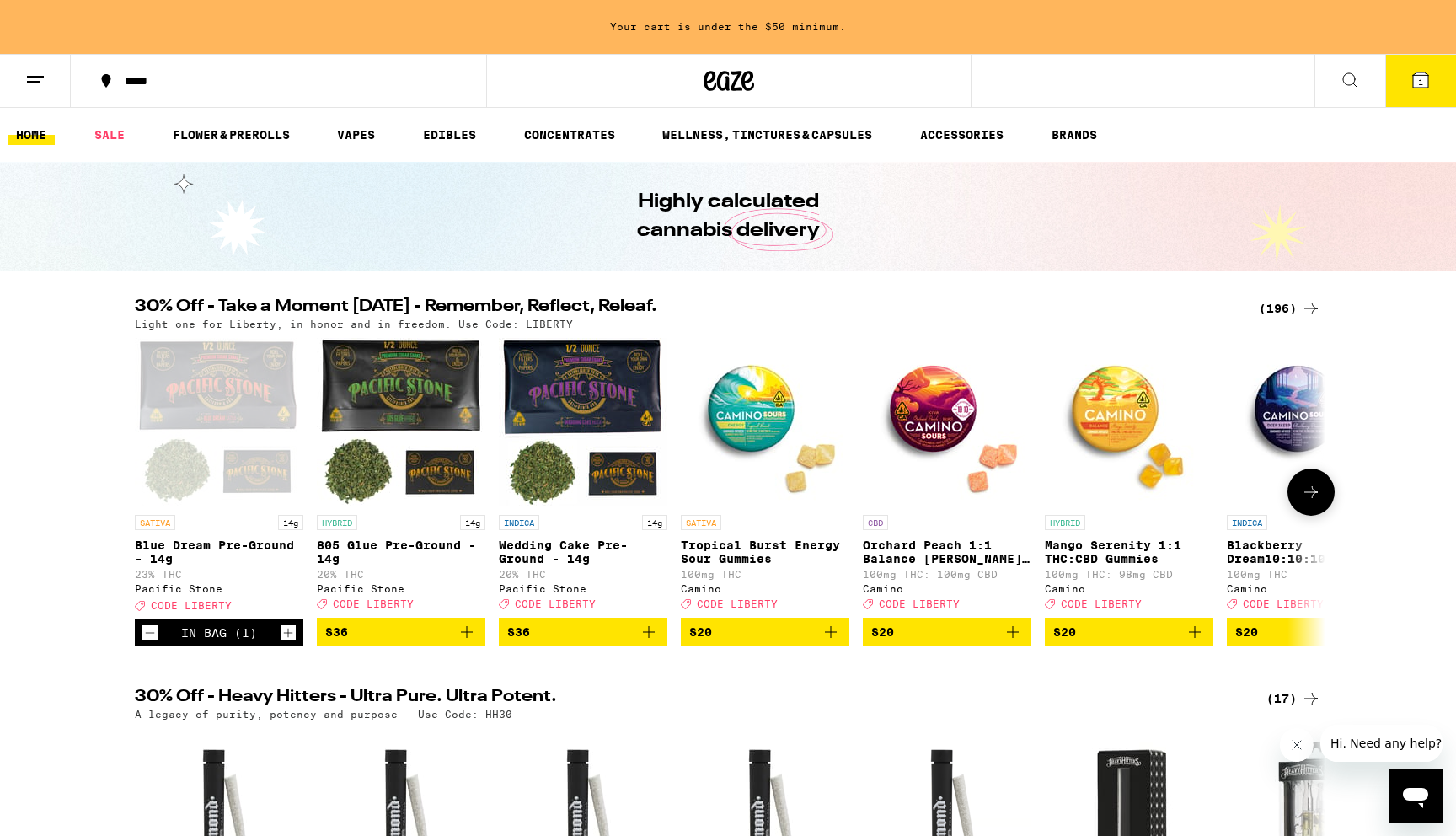
click at [1314, 498] on icon at bounding box center [1311, 492] width 14 height 12
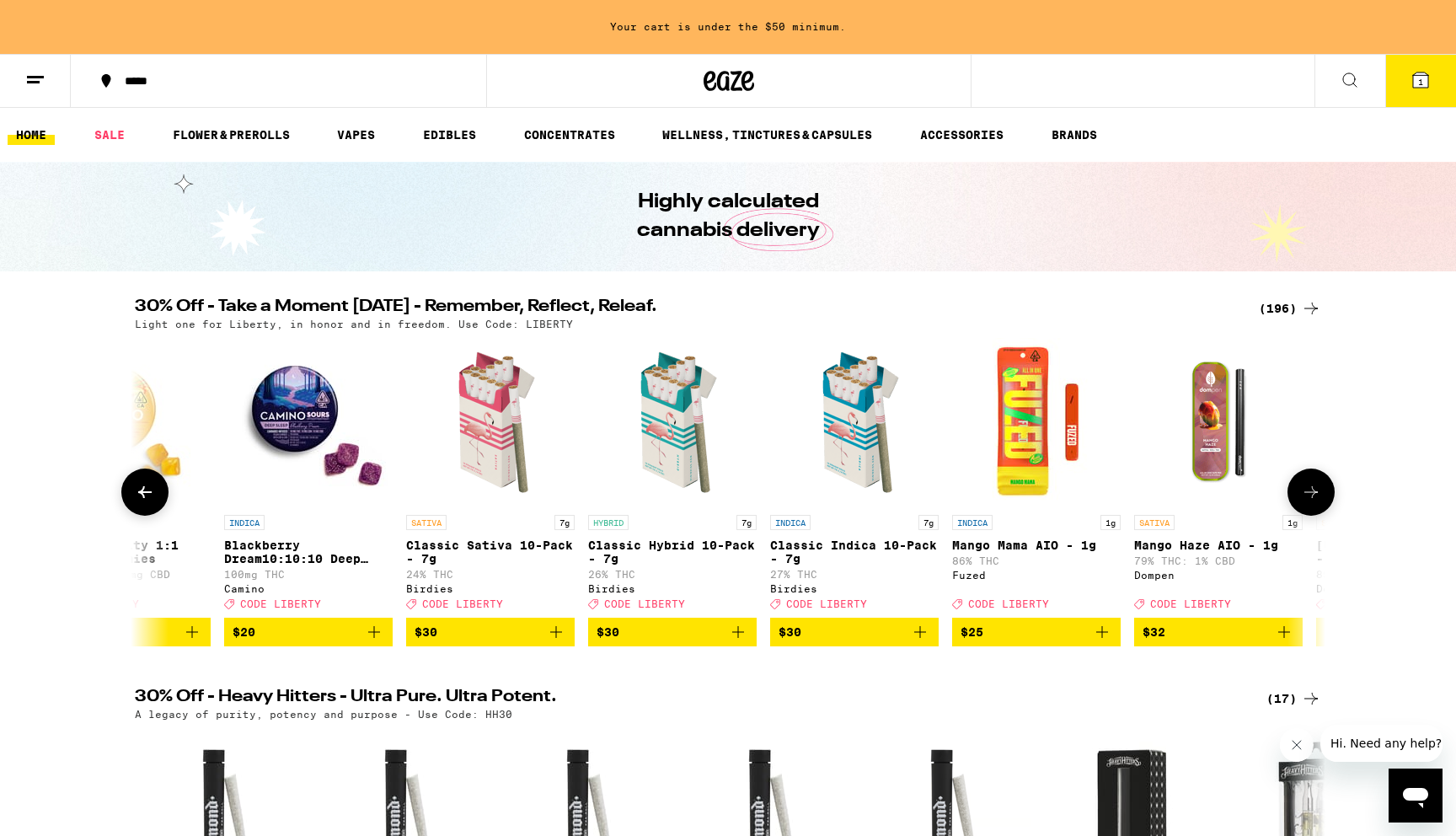
click at [1314, 498] on icon at bounding box center [1311, 492] width 14 height 12
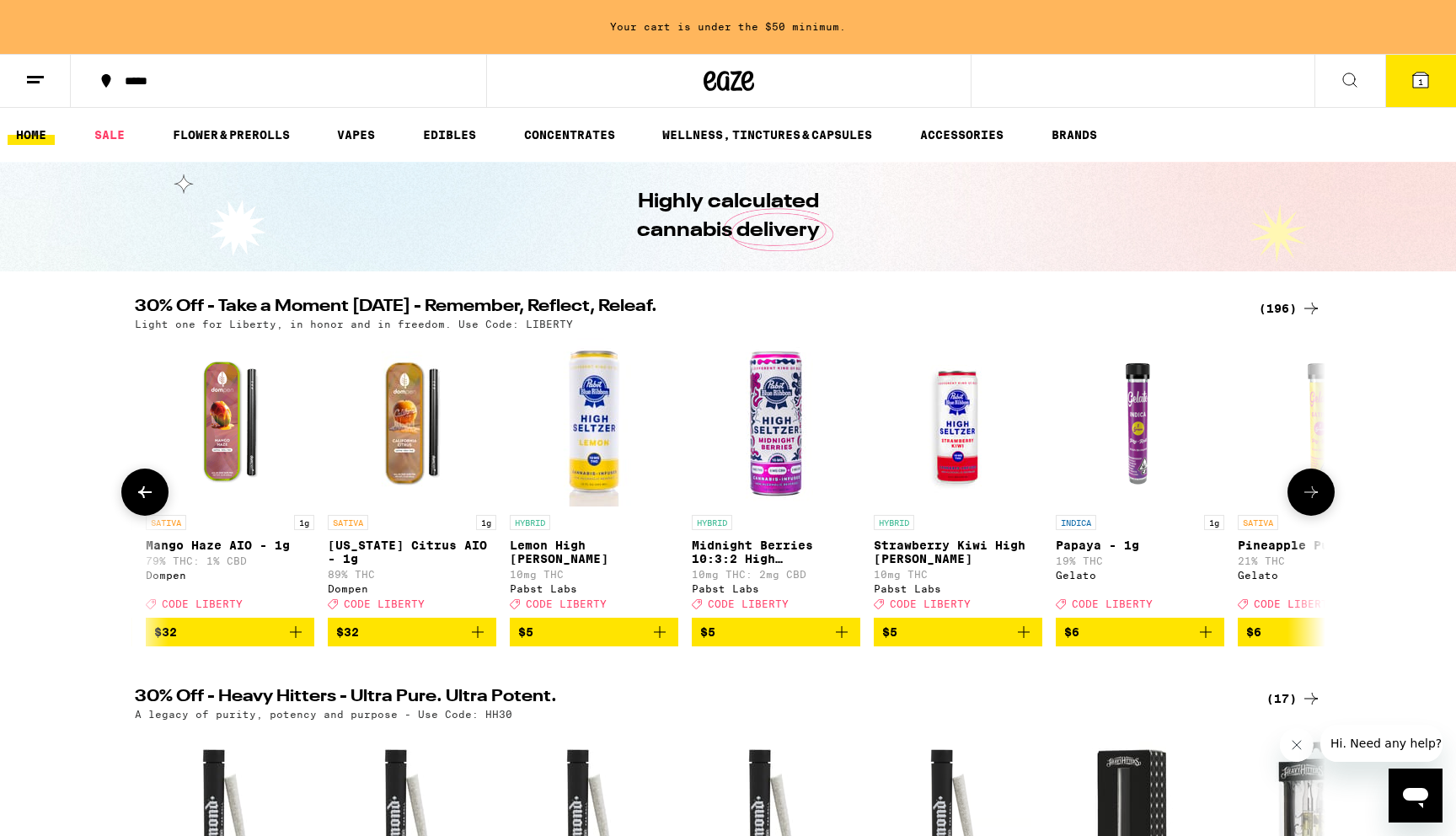
scroll to position [0, 2005]
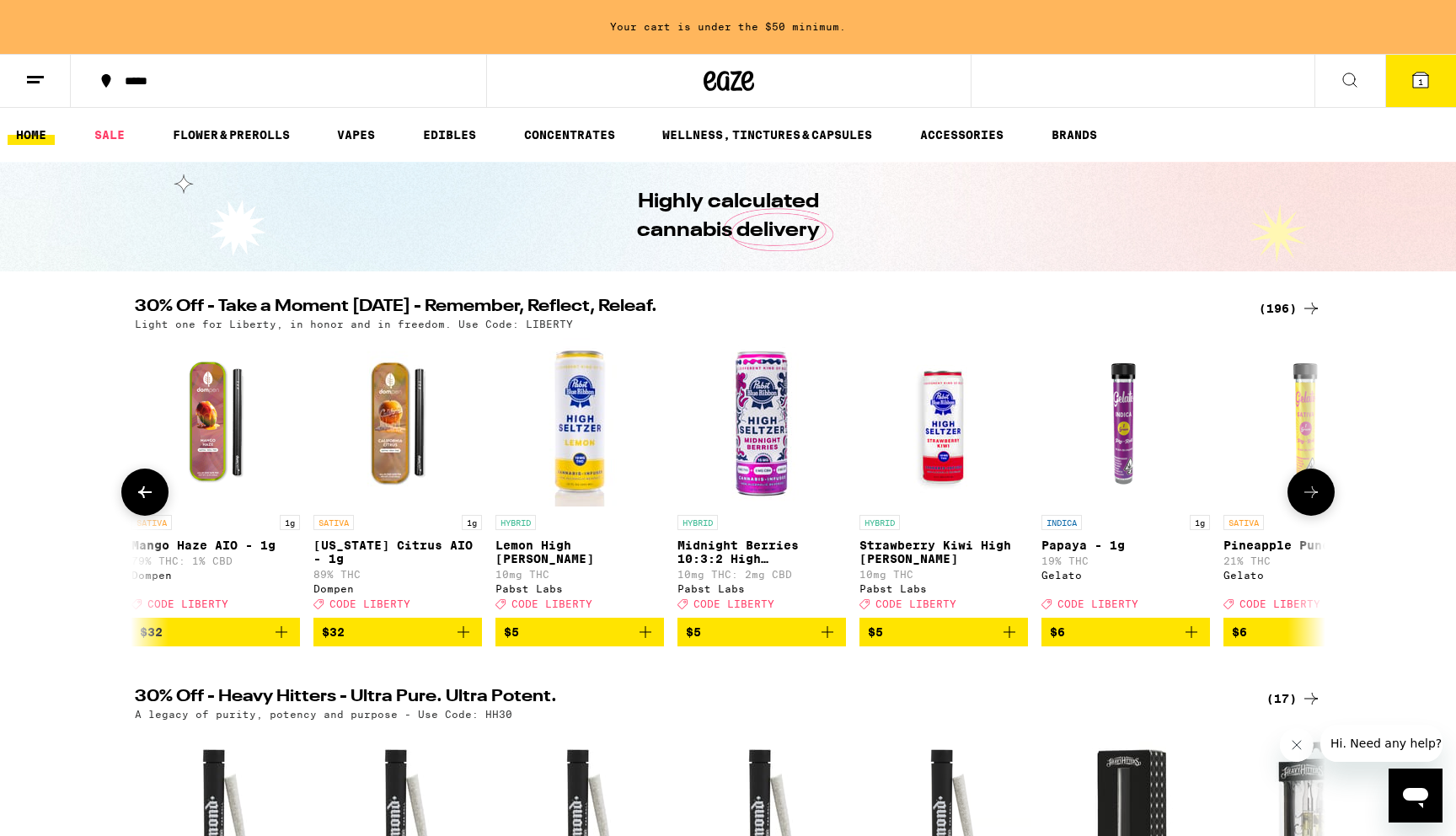
click at [1314, 498] on icon at bounding box center [1311, 492] width 14 height 12
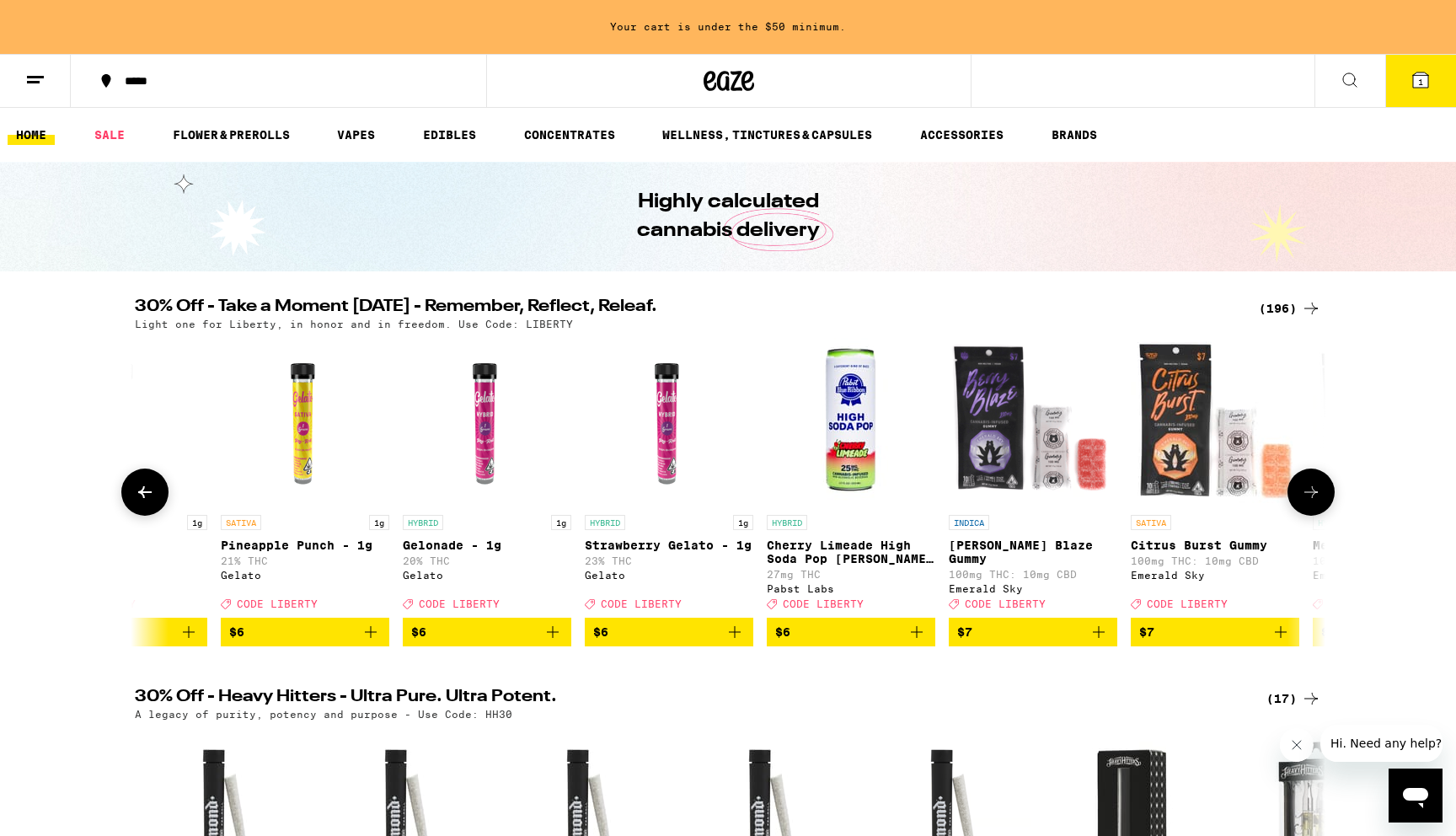
click at [1314, 498] on icon at bounding box center [1311, 492] width 14 height 12
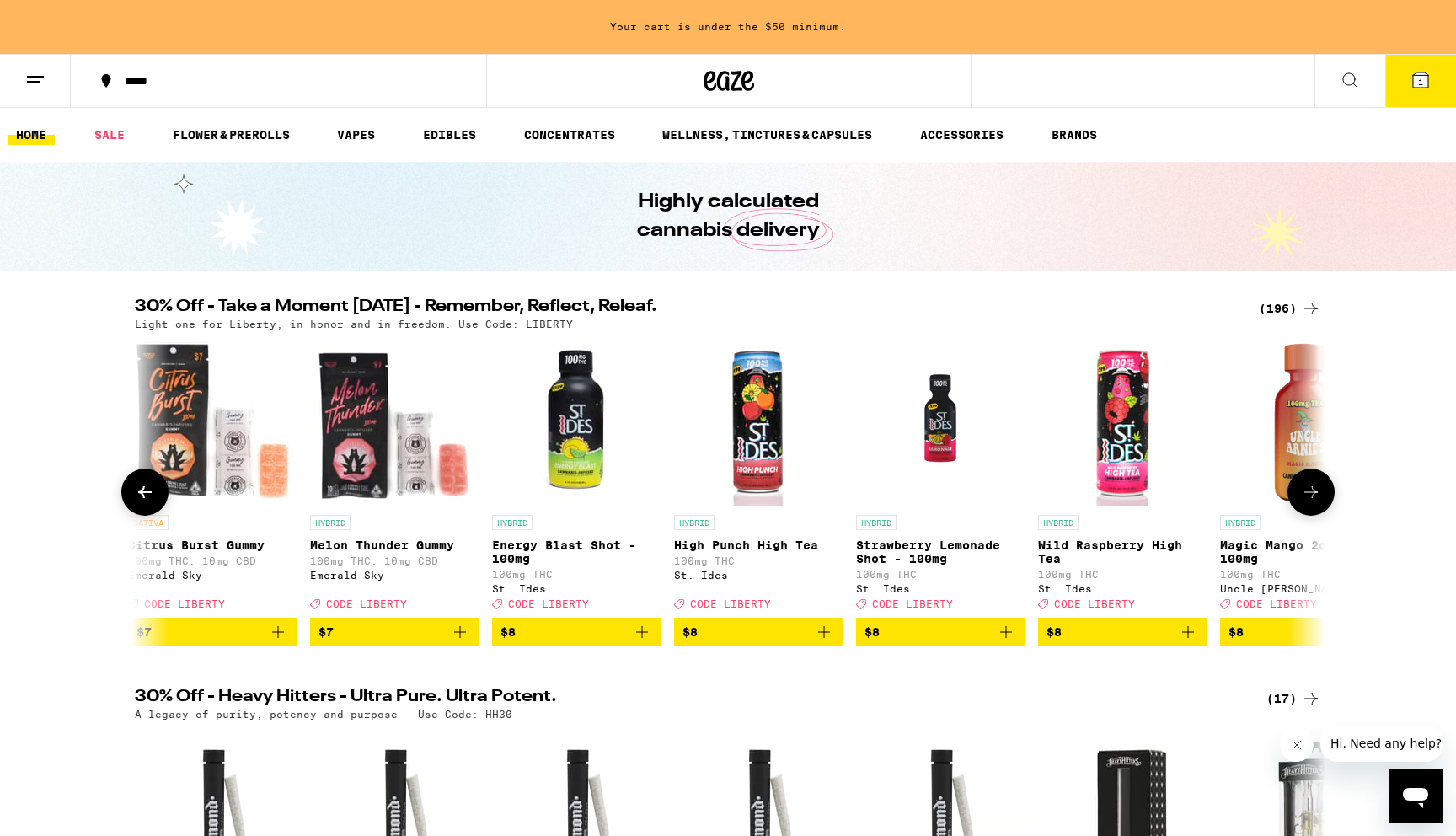
click at [1314, 498] on icon at bounding box center [1311, 492] width 14 height 12
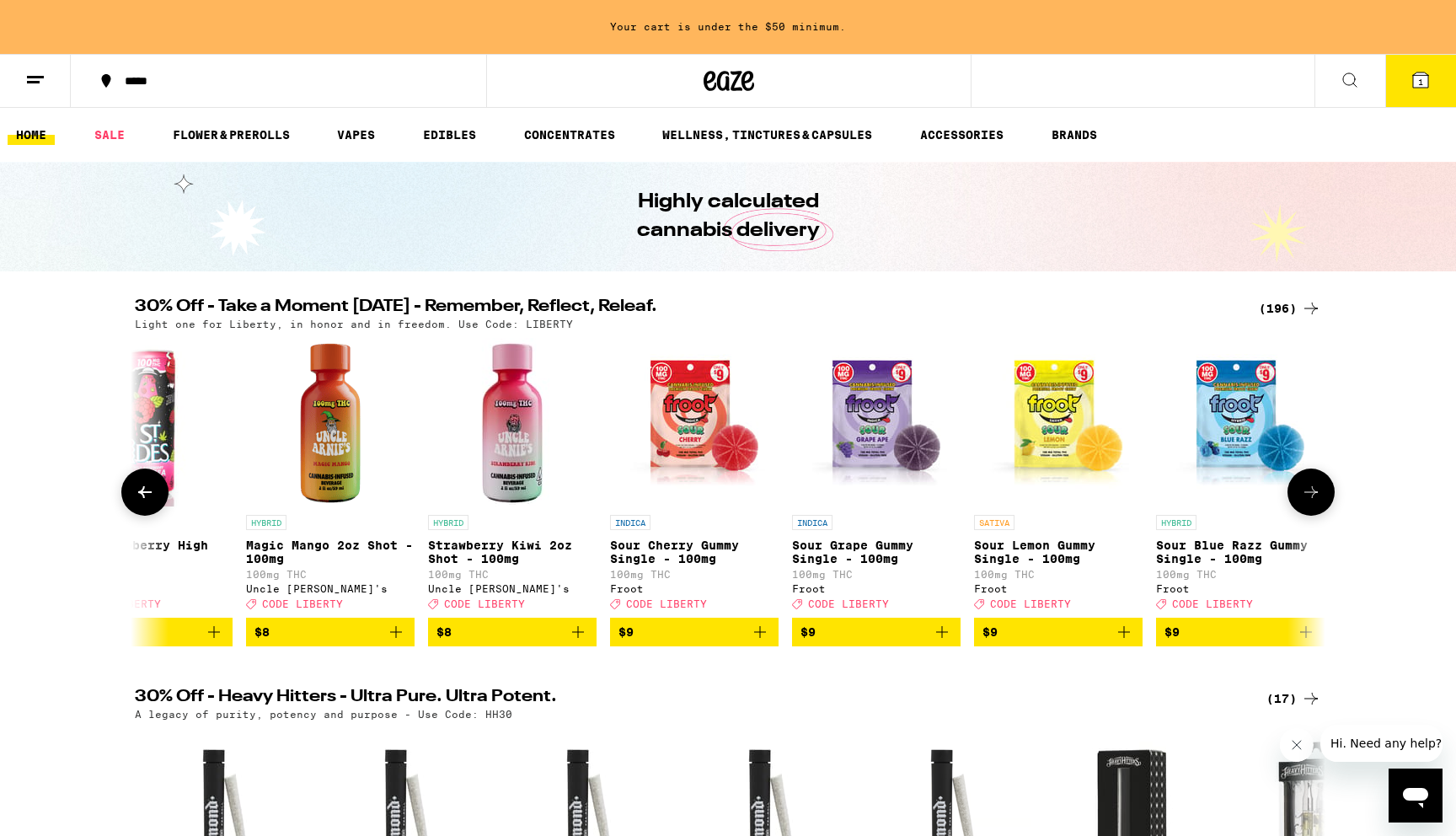
click at [1314, 498] on icon at bounding box center [1311, 492] width 14 height 12
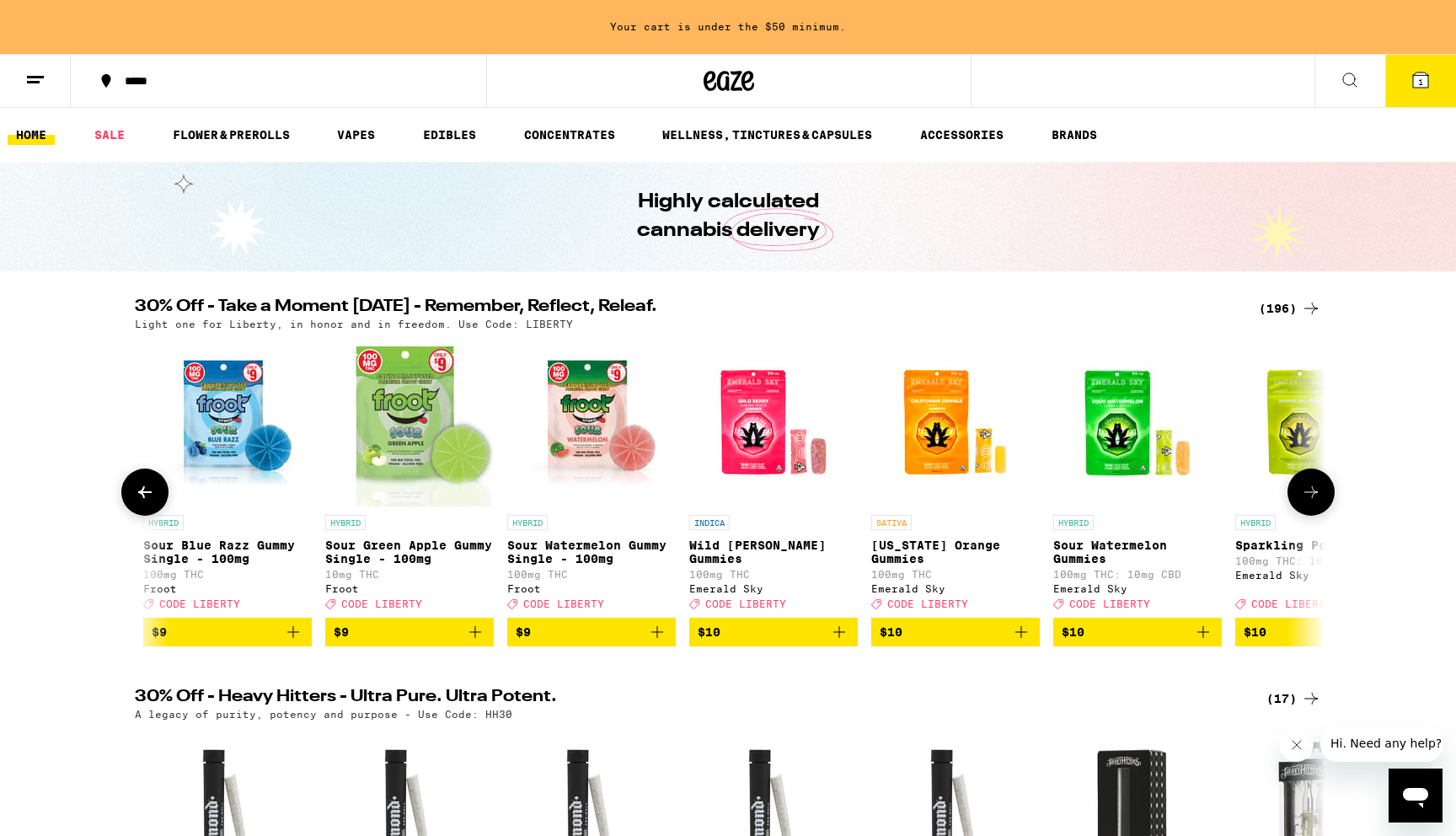
scroll to position [0, 6004]
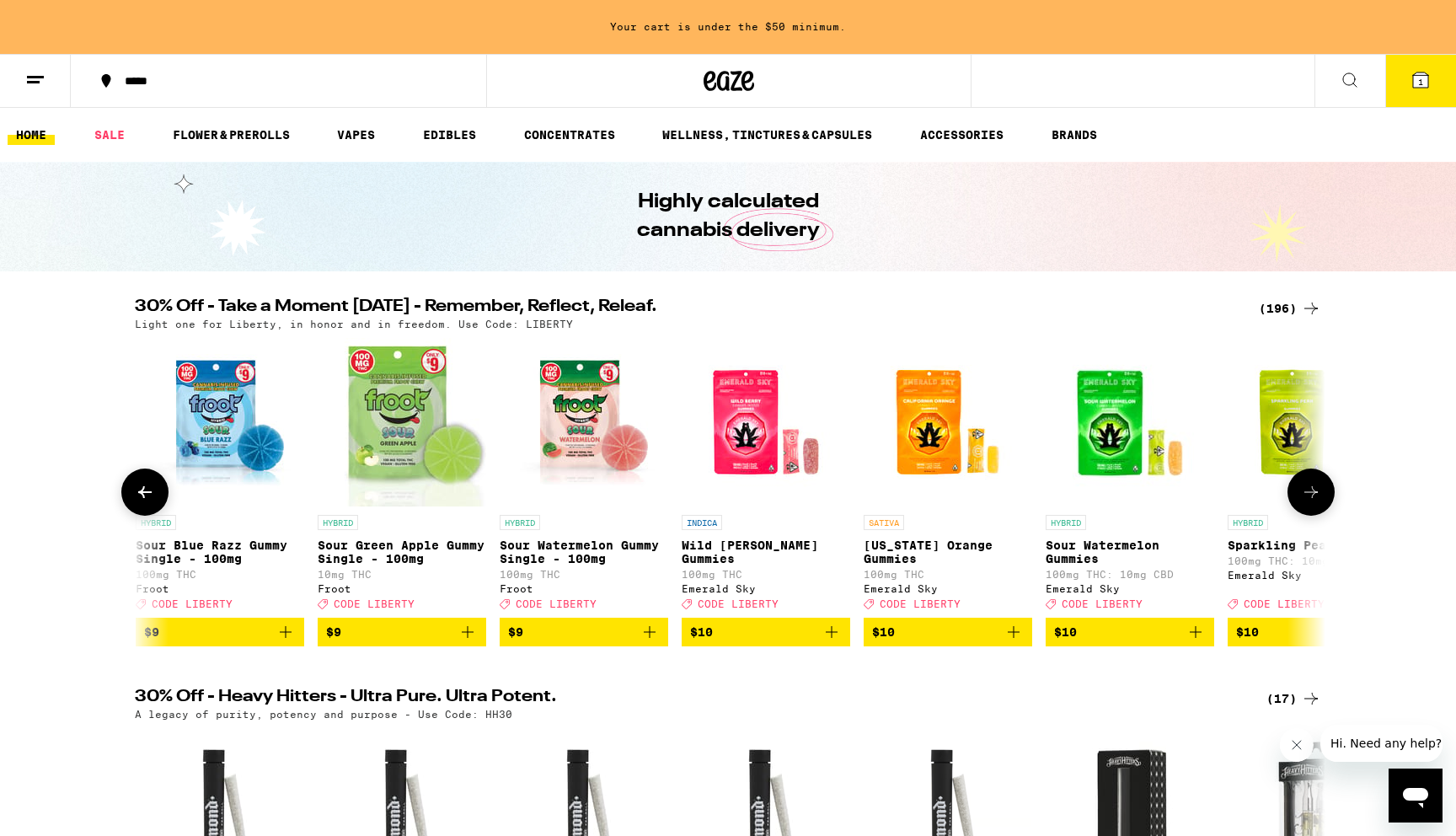
click at [1314, 498] on icon at bounding box center [1311, 492] width 14 height 12
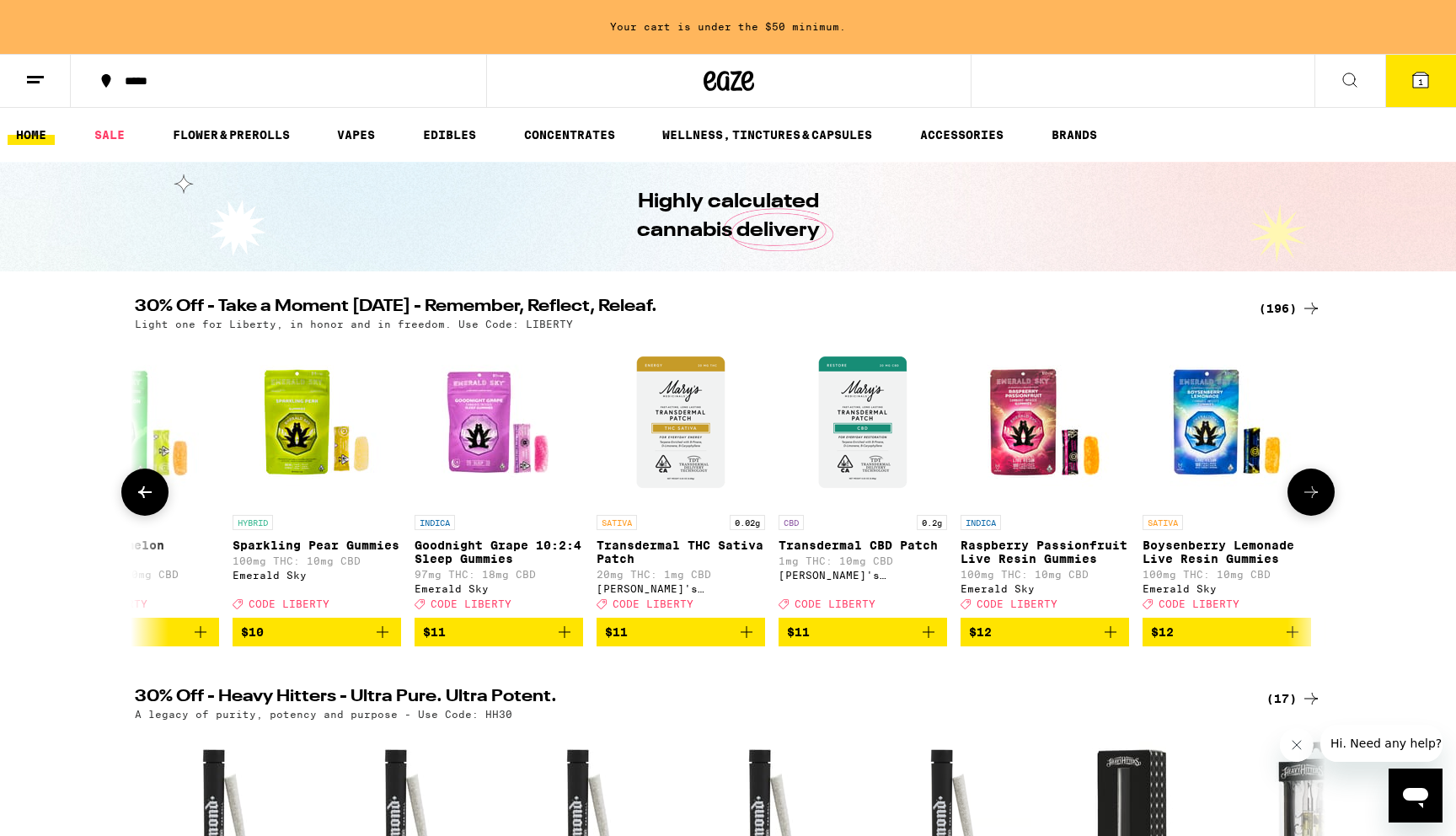
scroll to position [0, 7006]
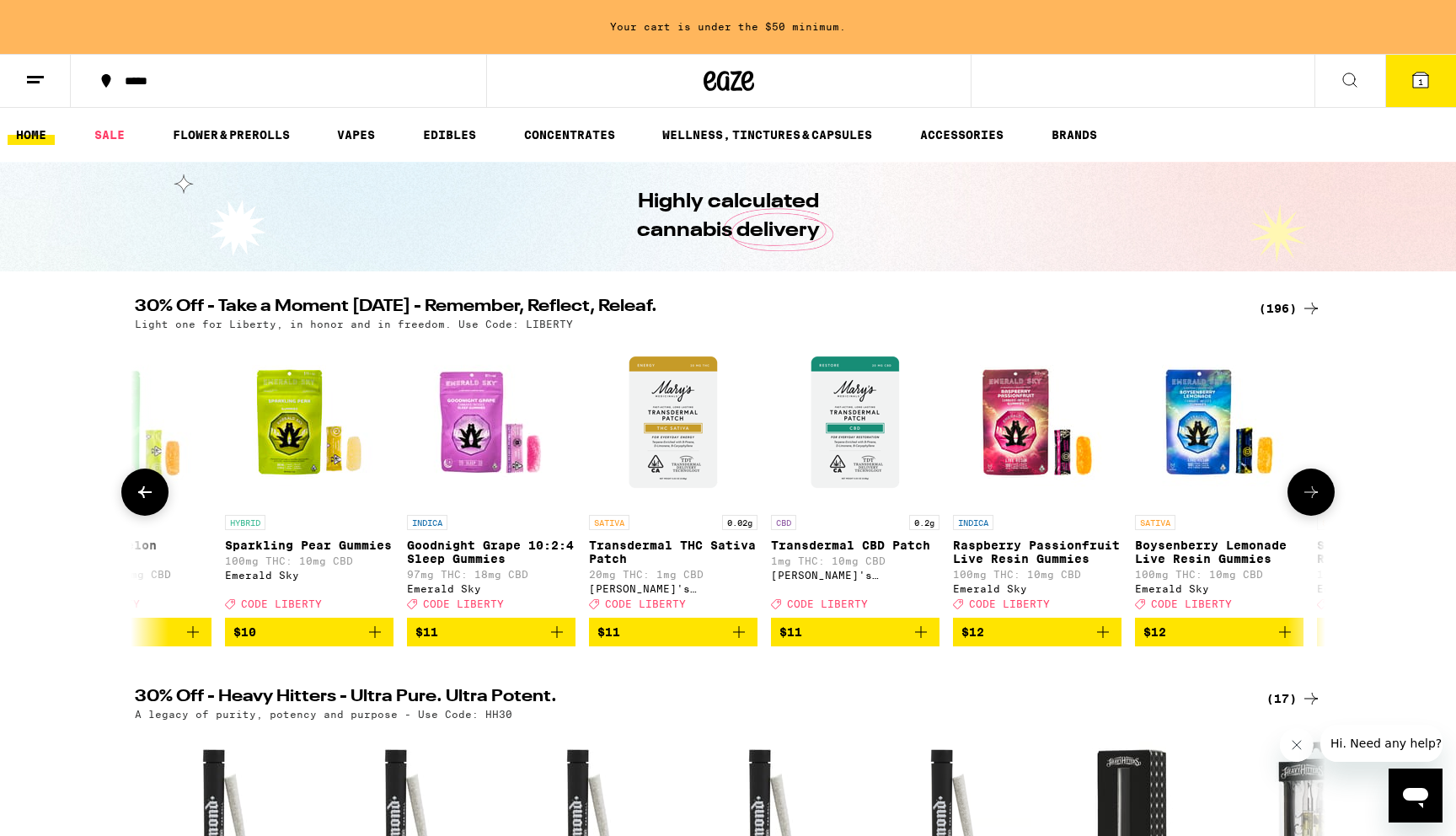
click at [1314, 498] on icon at bounding box center [1311, 492] width 14 height 12
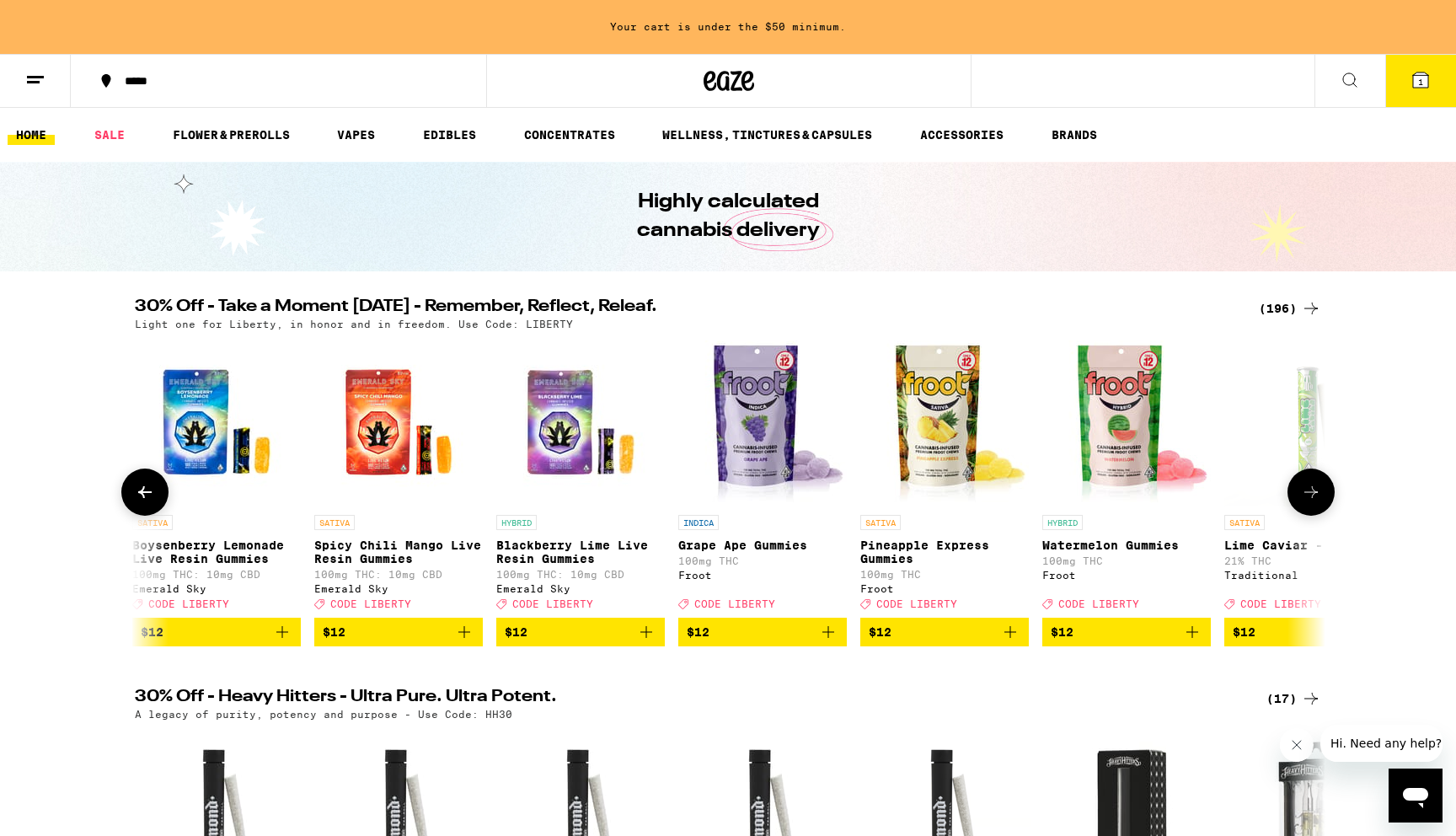
click at [1314, 498] on icon at bounding box center [1311, 492] width 14 height 12
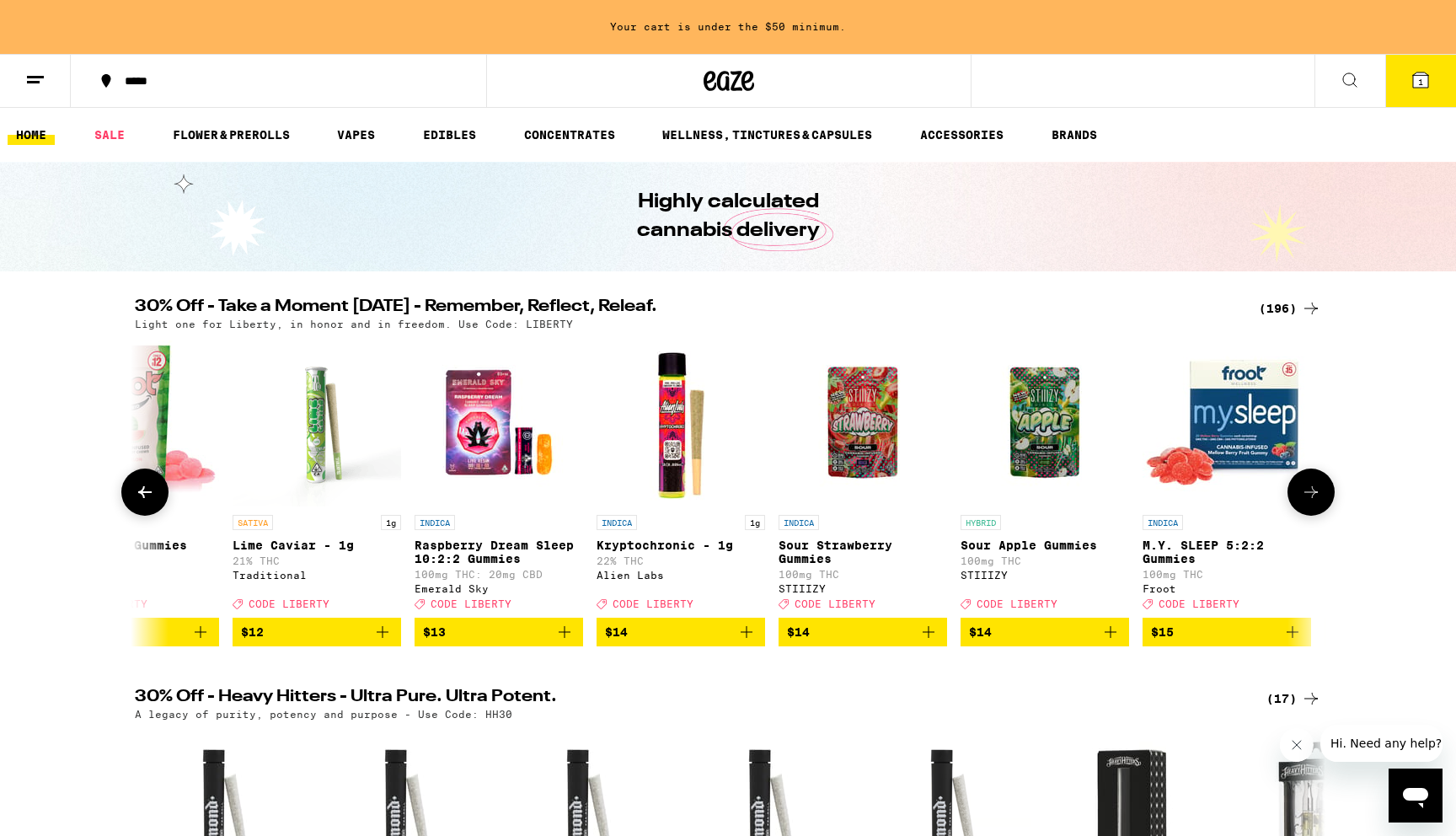
scroll to position [0, 9012]
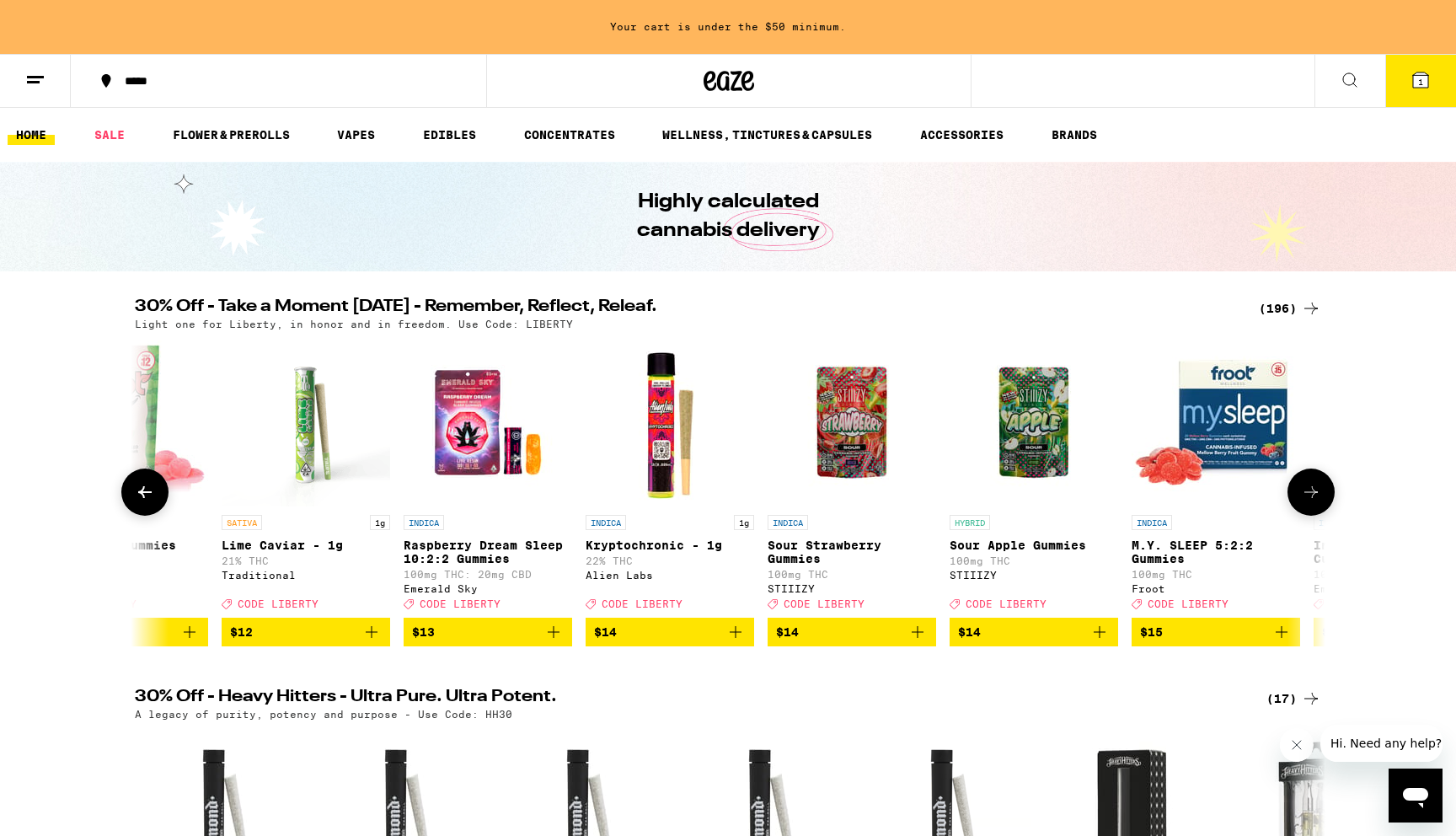
click at [1314, 498] on icon at bounding box center [1311, 492] width 14 height 12
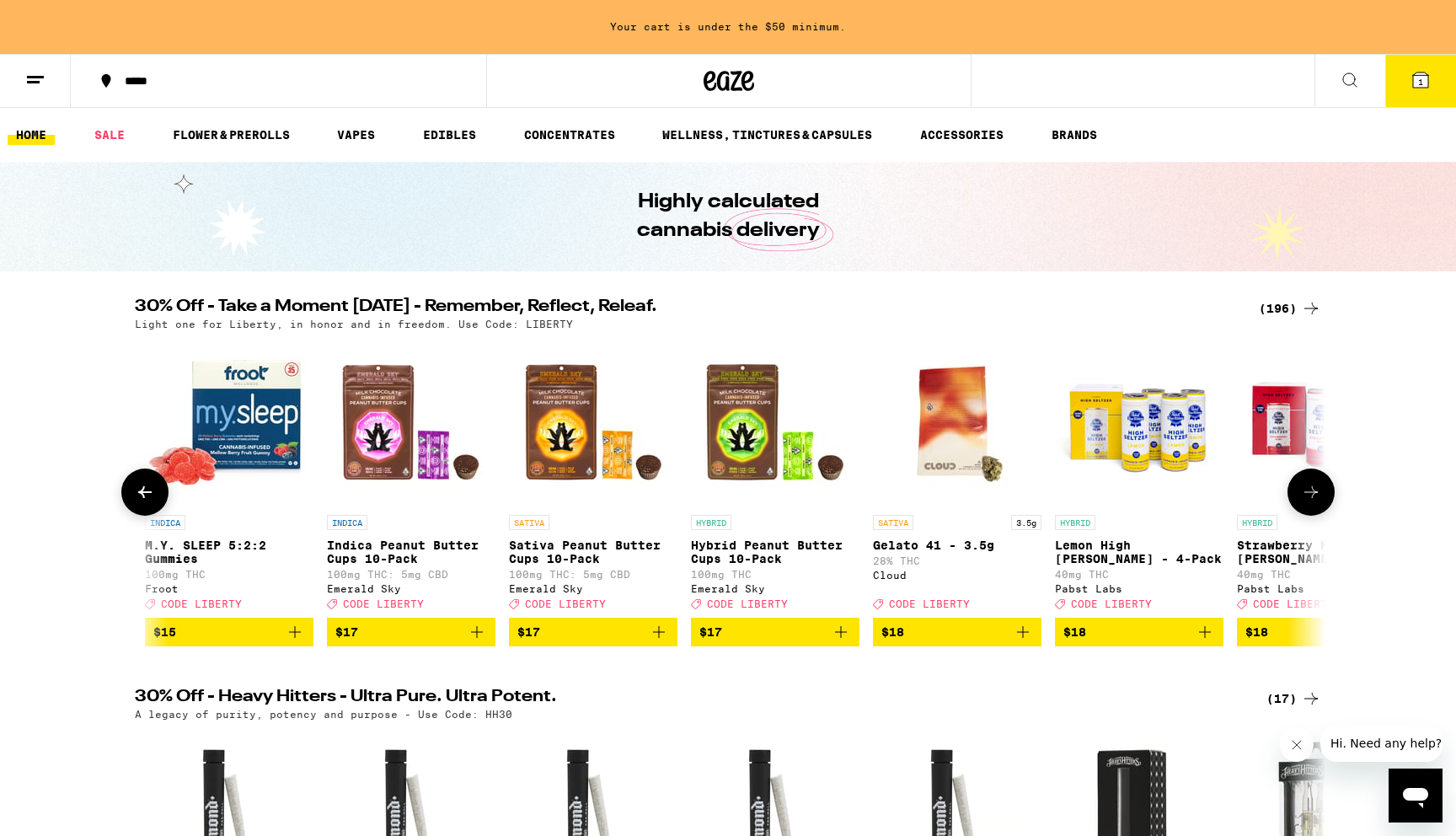
scroll to position [0, 10014]
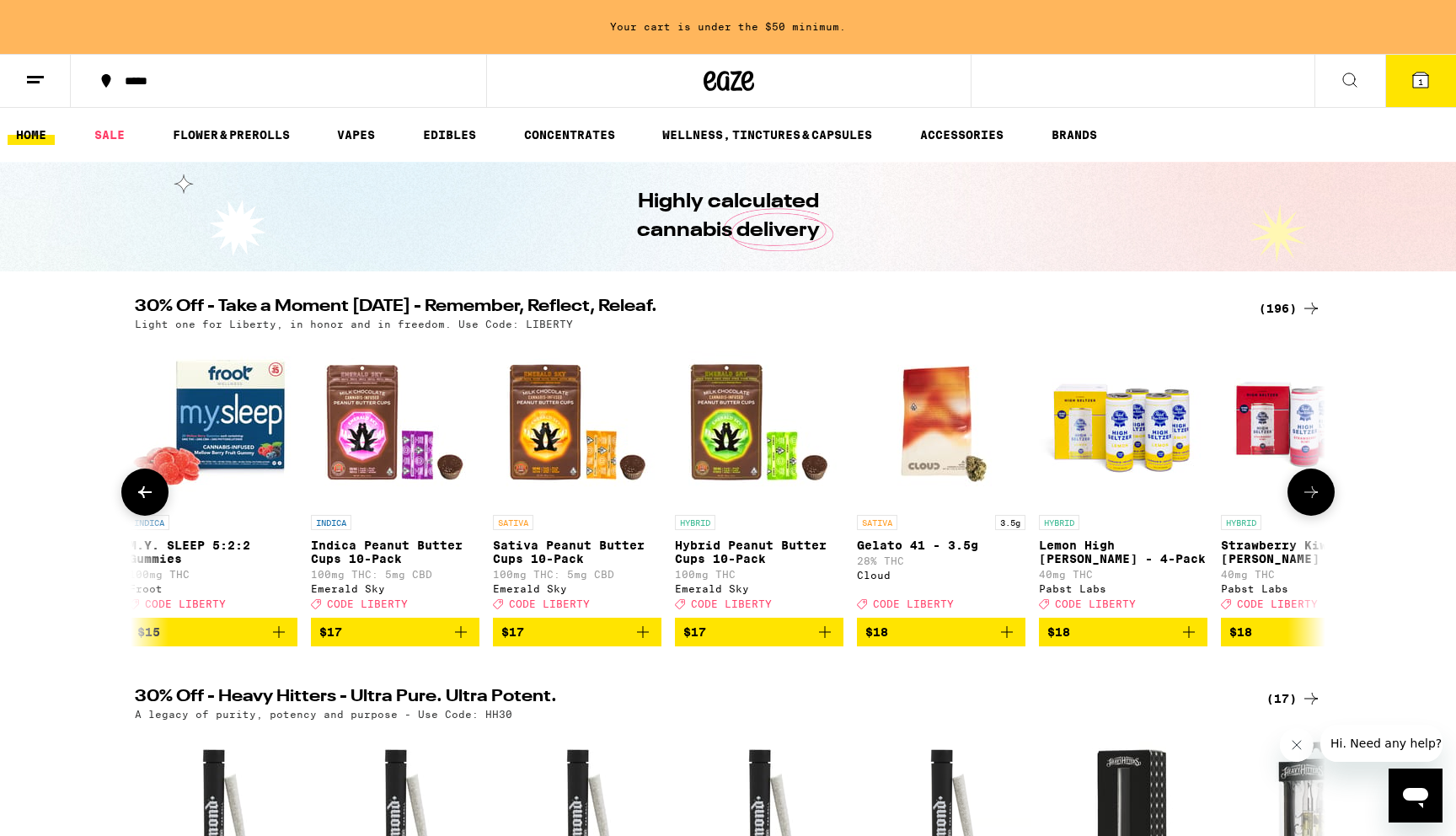
click at [229, 537] on div "INDICA M.Y. SLEEP 5:2:2 Gummies 100mg THC Froot Deal Created with Sketch. CODE …" at bounding box center [214, 562] width 169 height 95
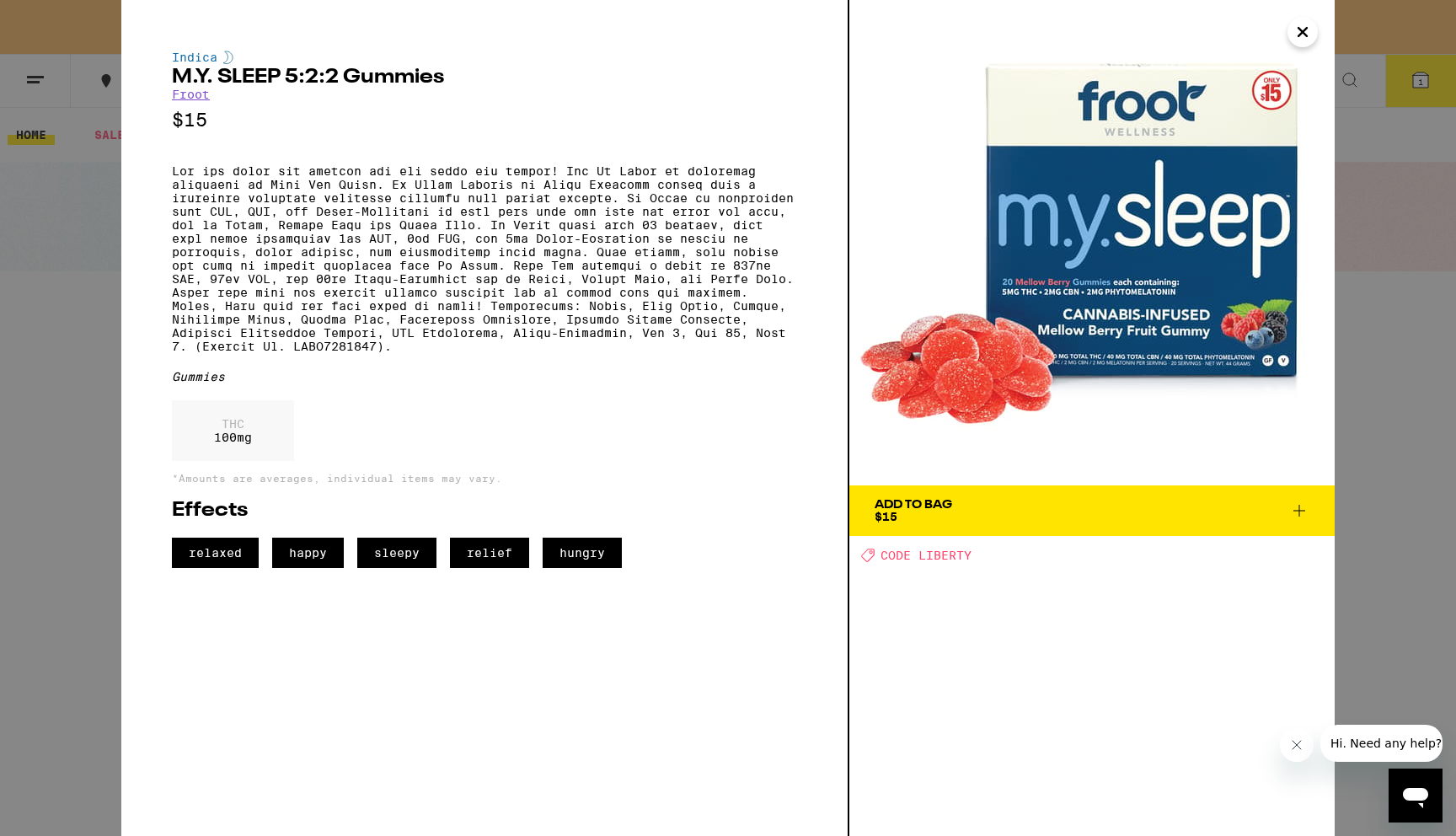
click at [67, 487] on div "Indica M.Y. SLEEP 5:2:2 Gummies Froot $15 Gummies THC 100 mg *Amounts are avera…" at bounding box center [728, 418] width 1456 height 836
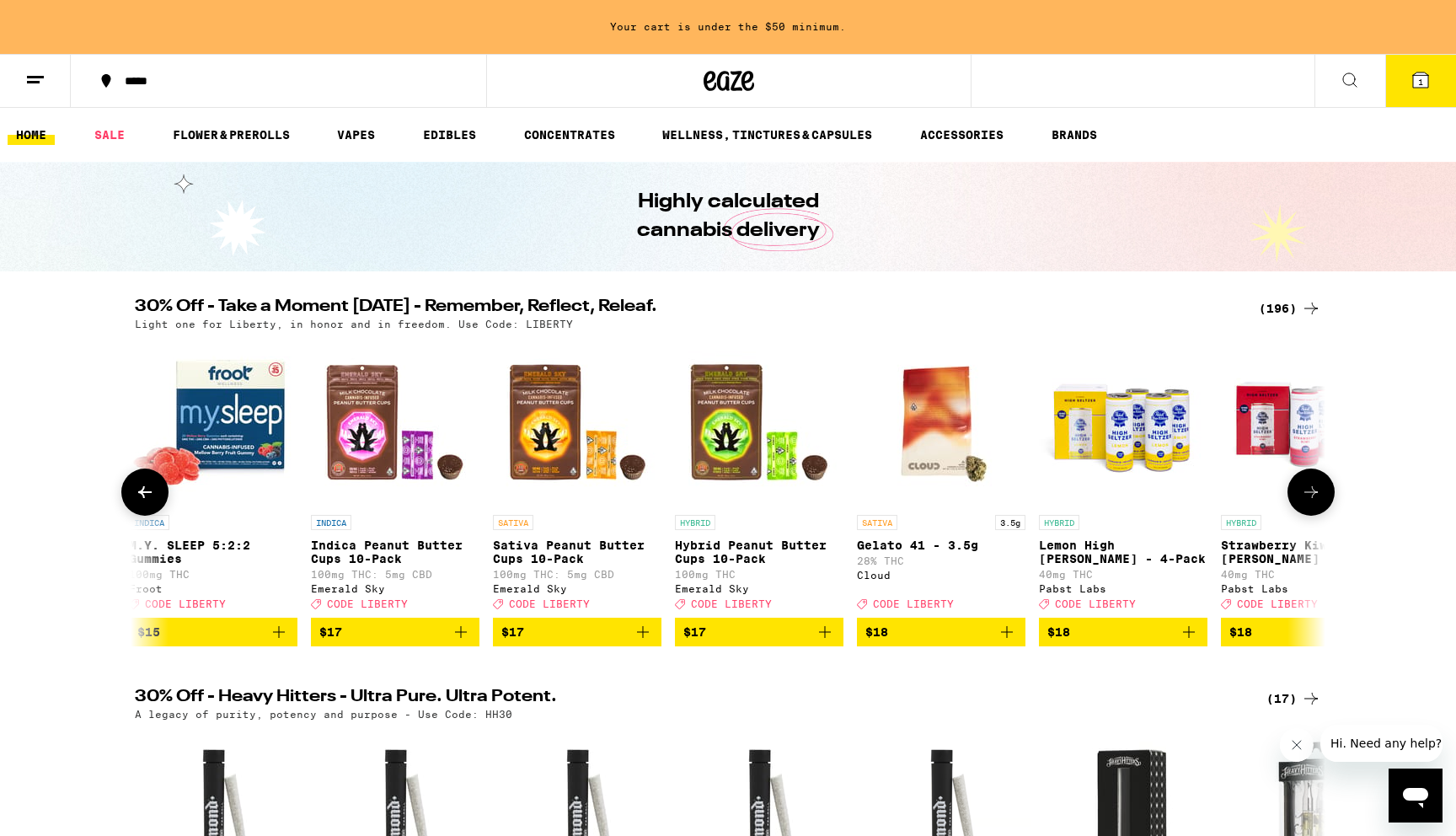
click at [937, 430] on img "Open page for Gelato 41 - 3.5g from Cloud" at bounding box center [941, 422] width 169 height 169
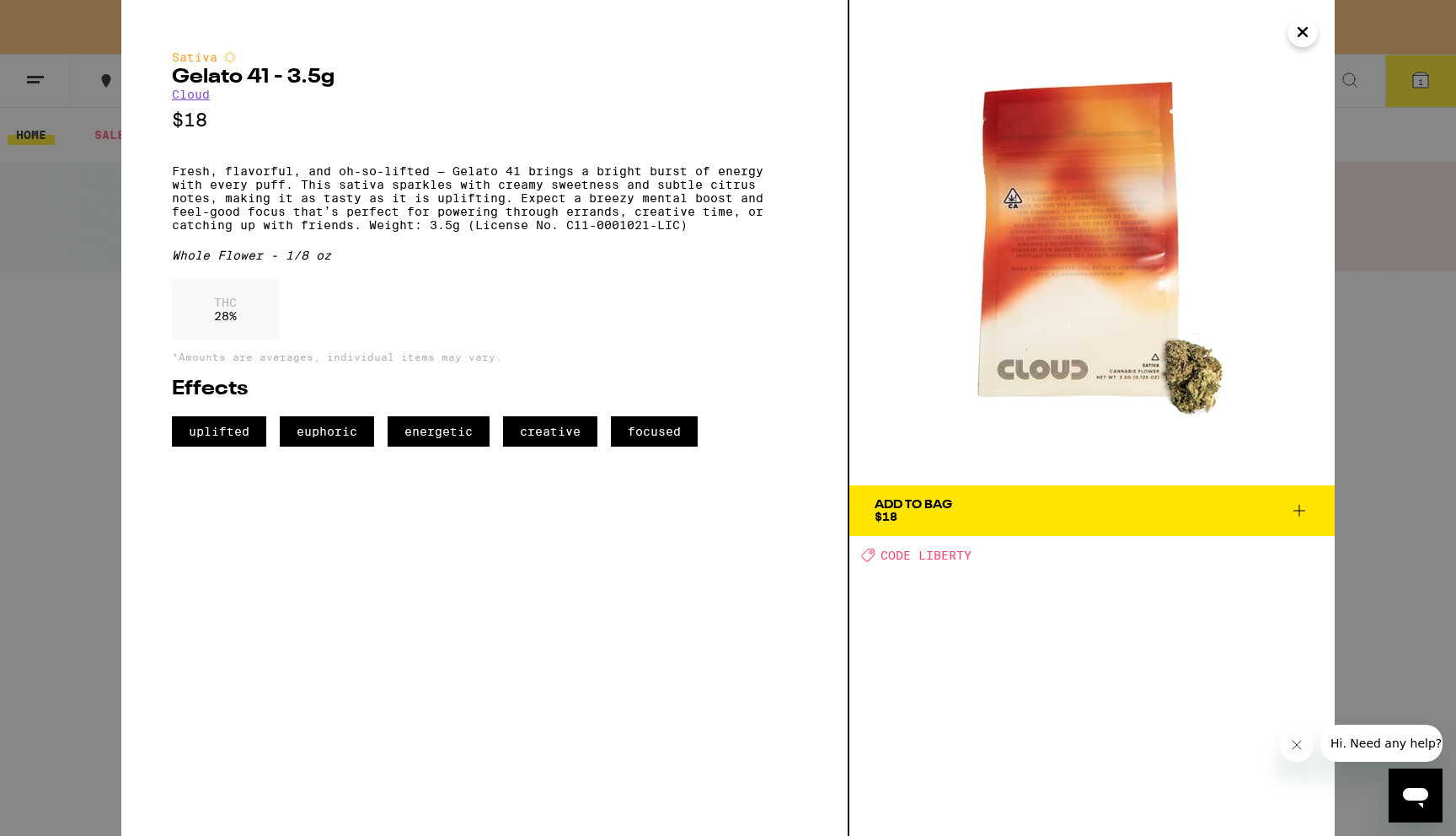
click at [951, 497] on button "Add To Bag $18" at bounding box center [1092, 511] width 486 height 51
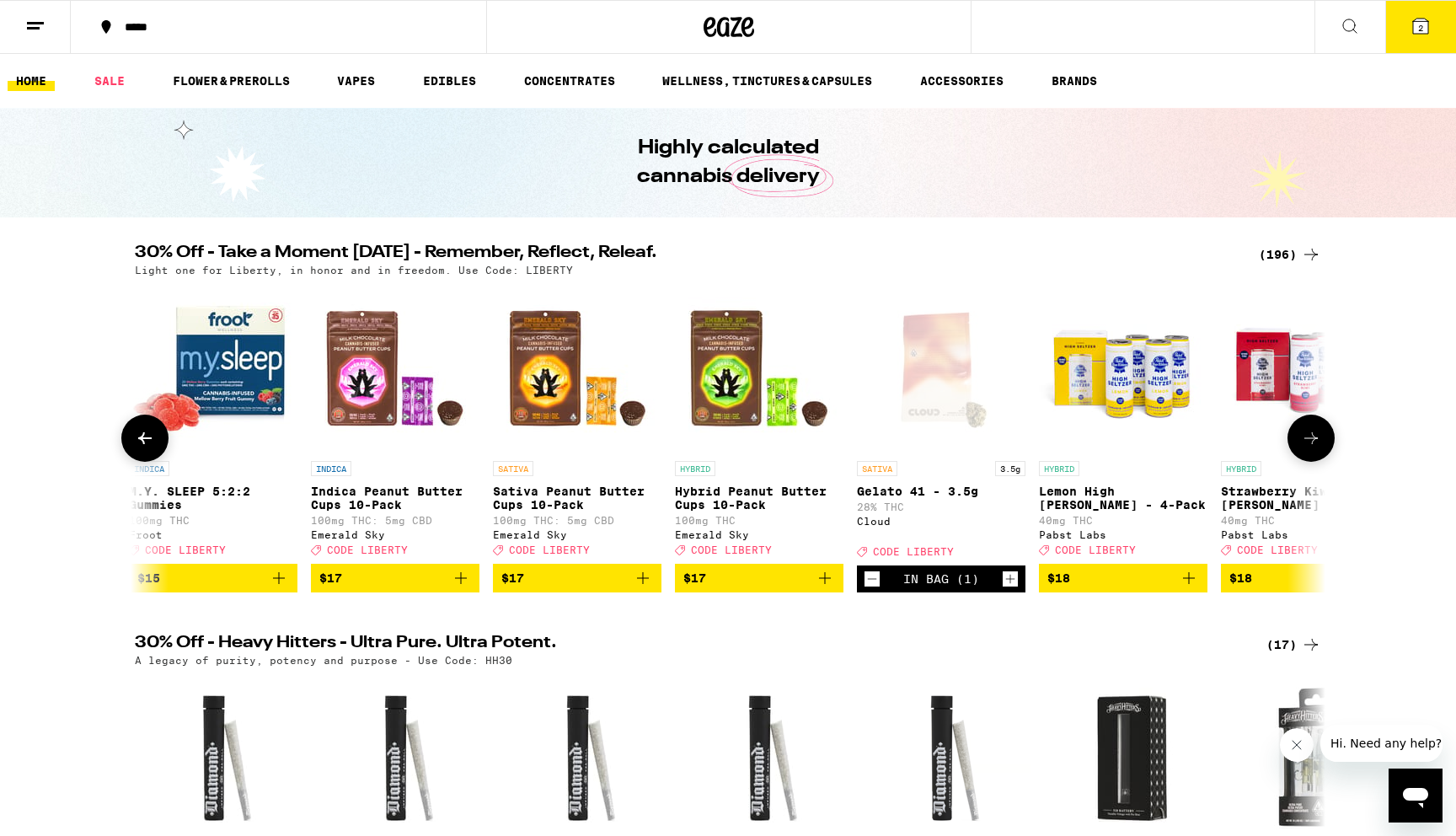
click at [1304, 437] on icon at bounding box center [1310, 437] width 20 height 20
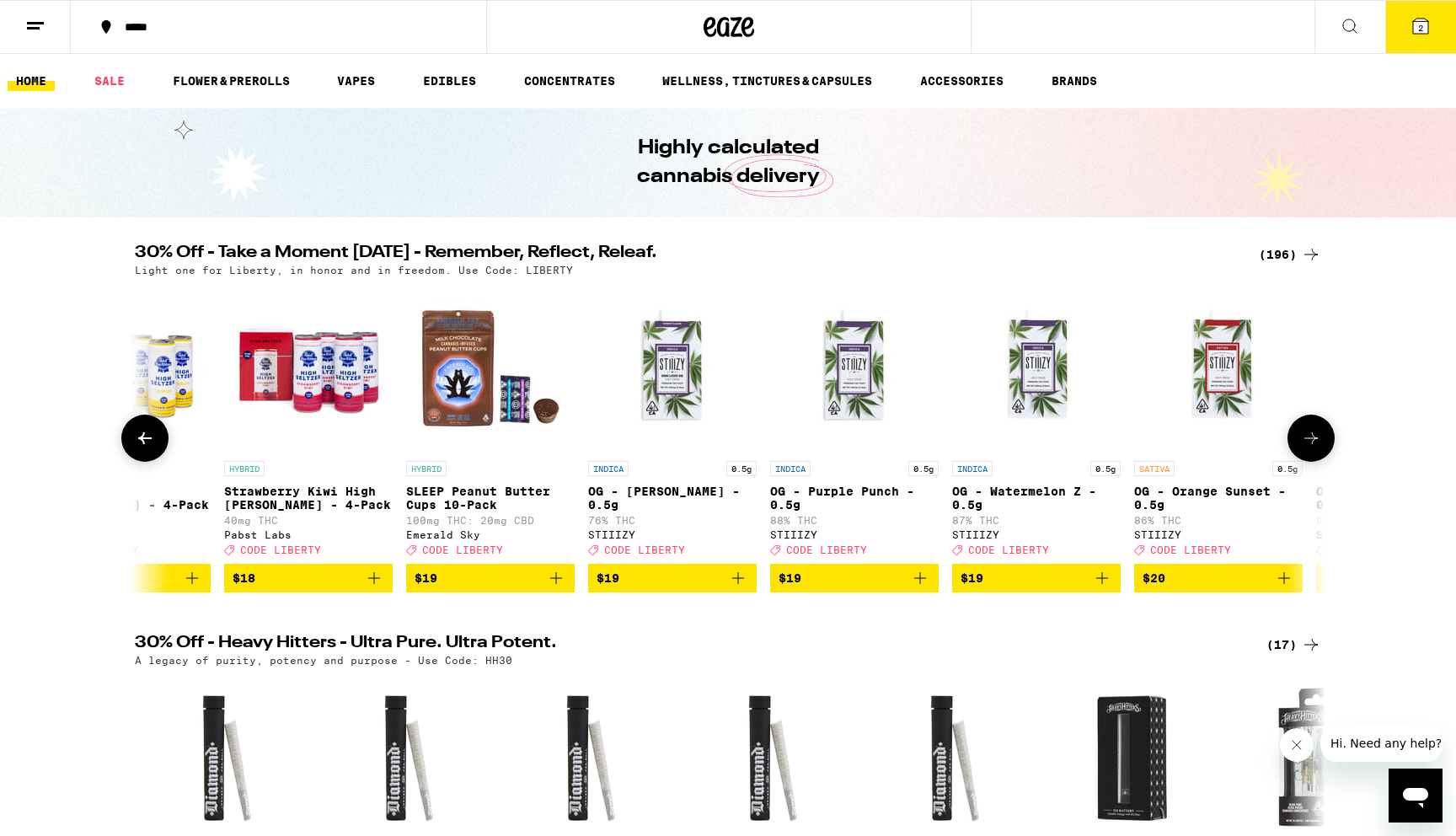
scroll to position [0, 11017]
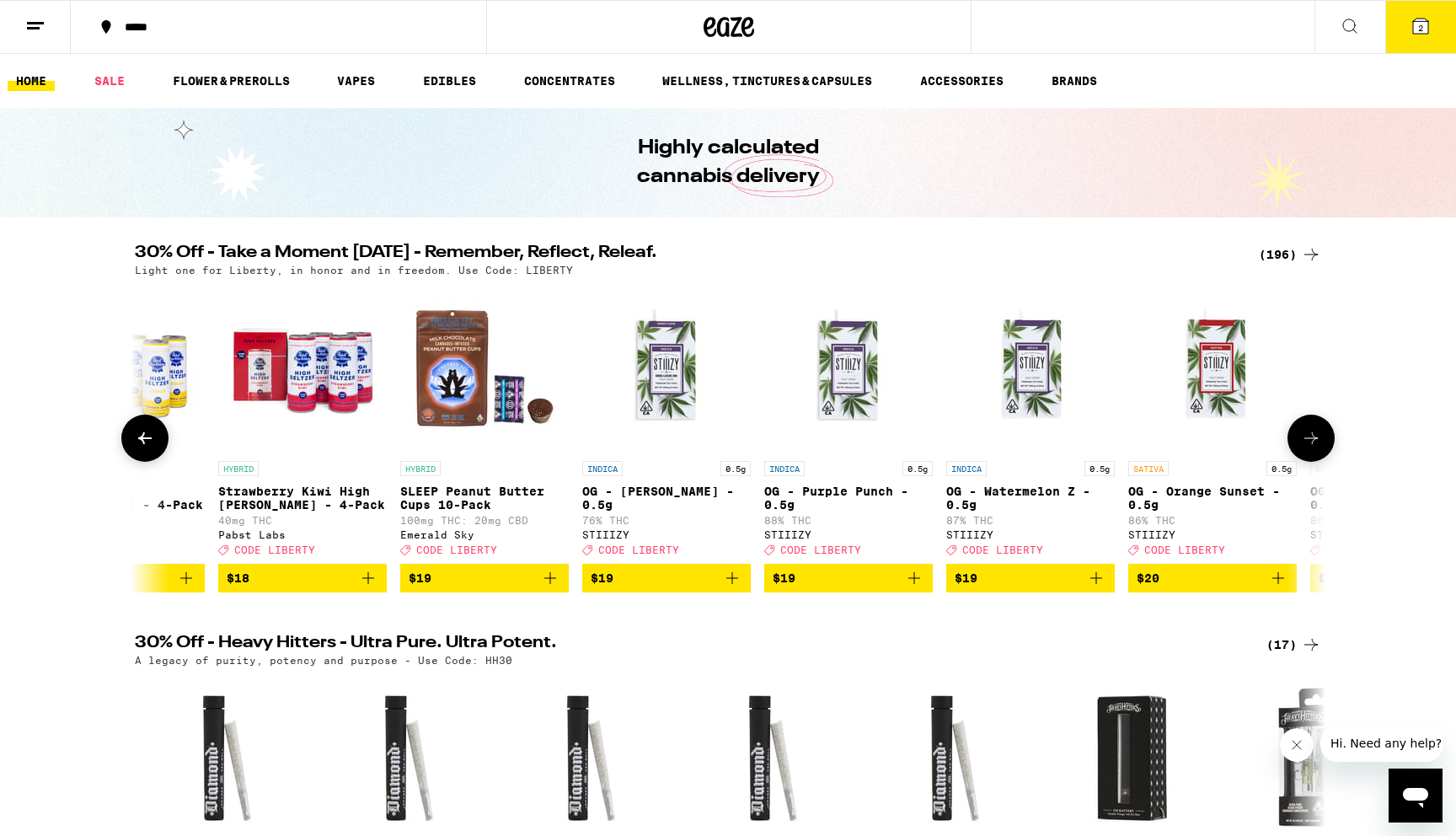
click at [1310, 444] on icon at bounding box center [1311, 438] width 14 height 12
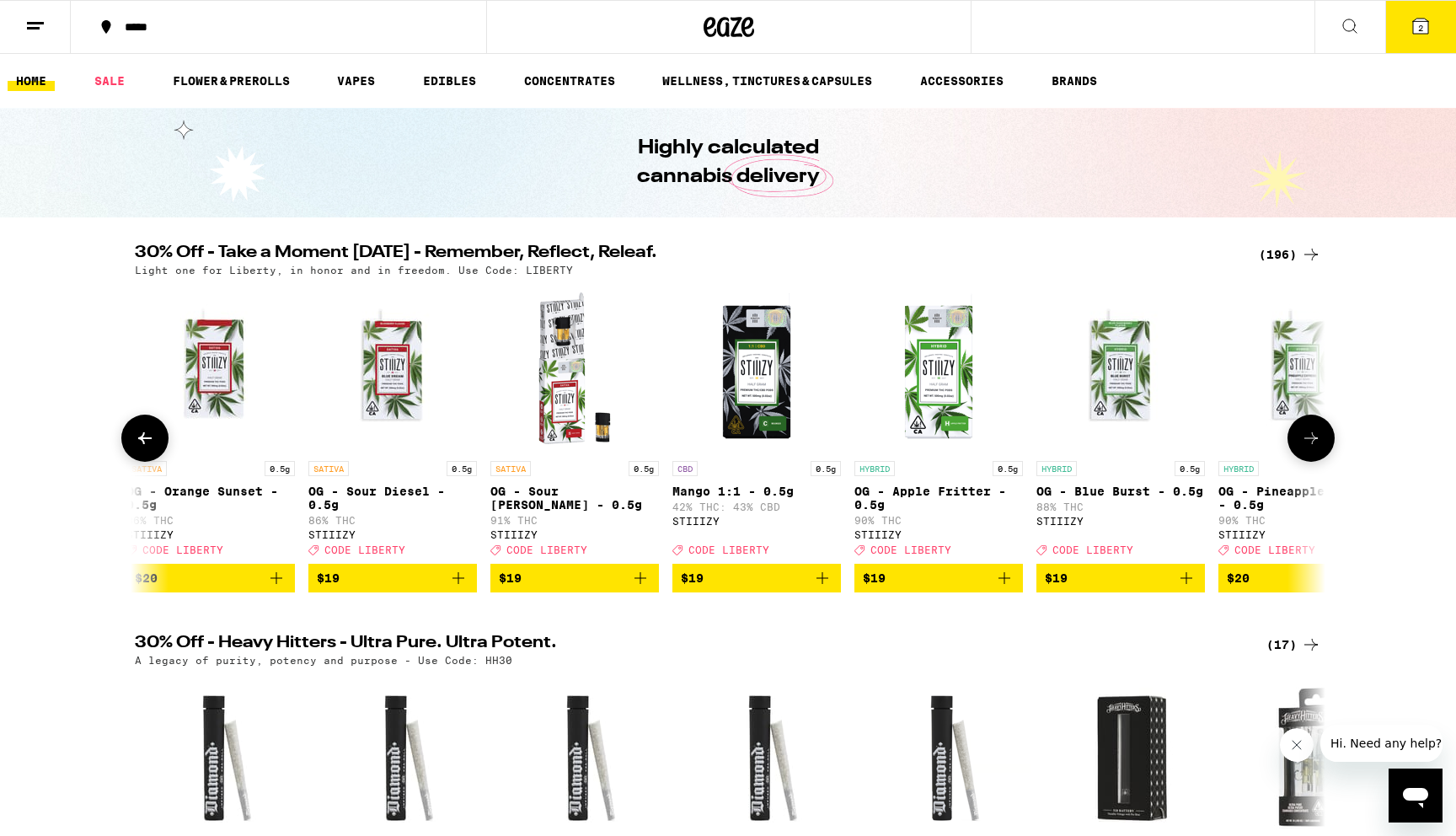
scroll to position [0, 12019]
click at [1310, 449] on icon at bounding box center [1310, 437] width 20 height 20
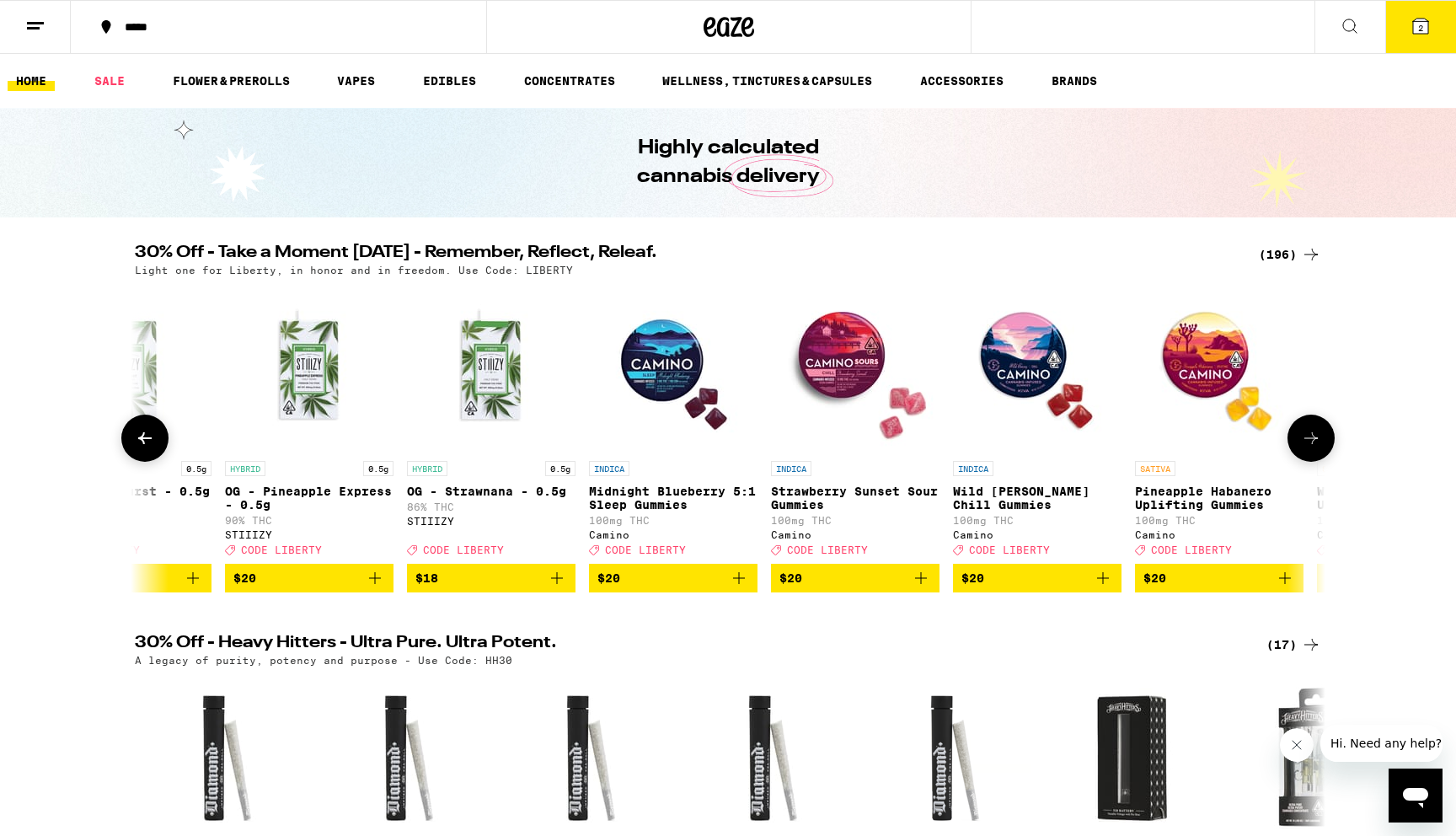
scroll to position [0, 13021]
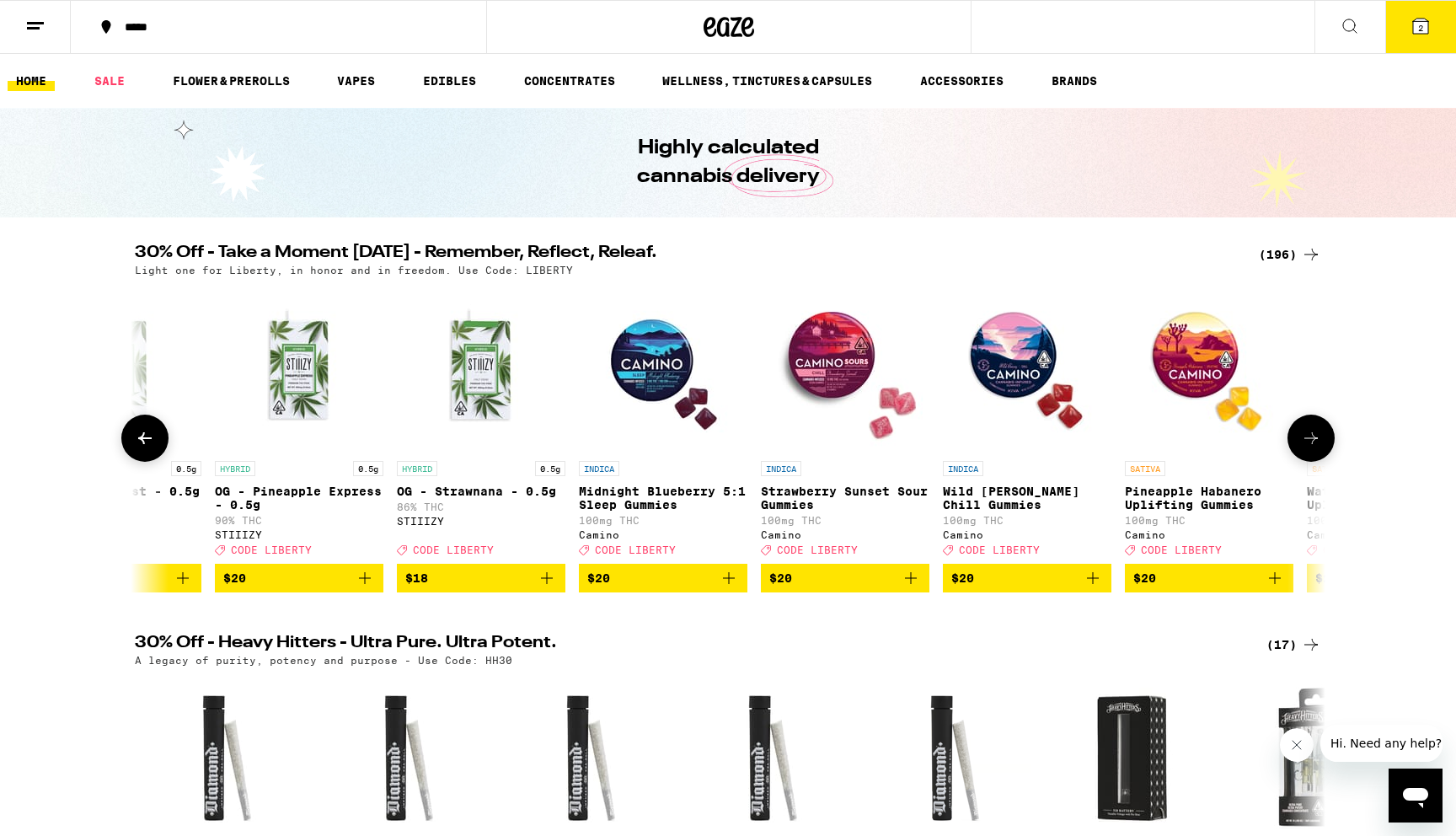
click at [153, 448] on icon at bounding box center [145, 437] width 20 height 20
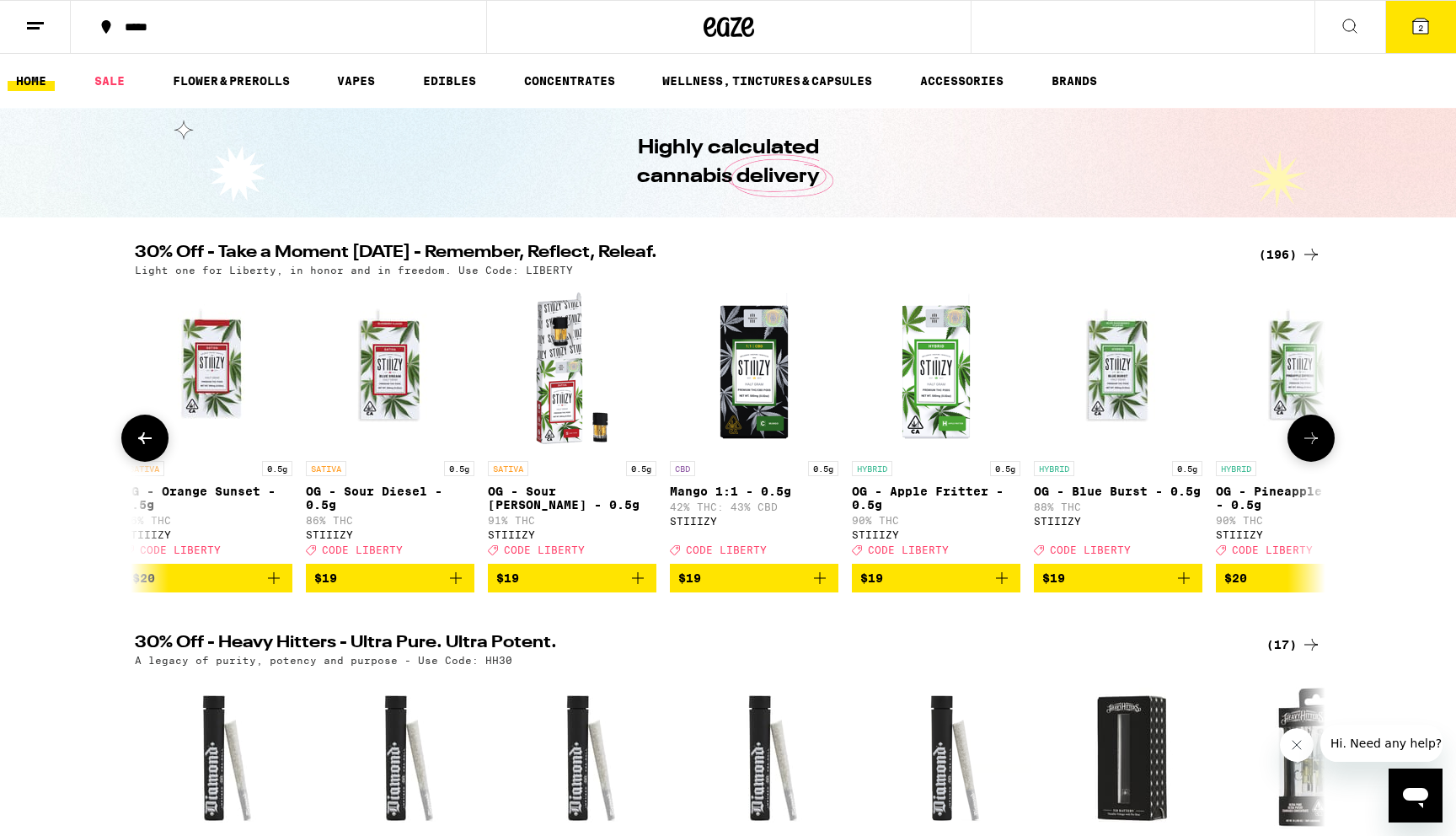
scroll to position [0, 12019]
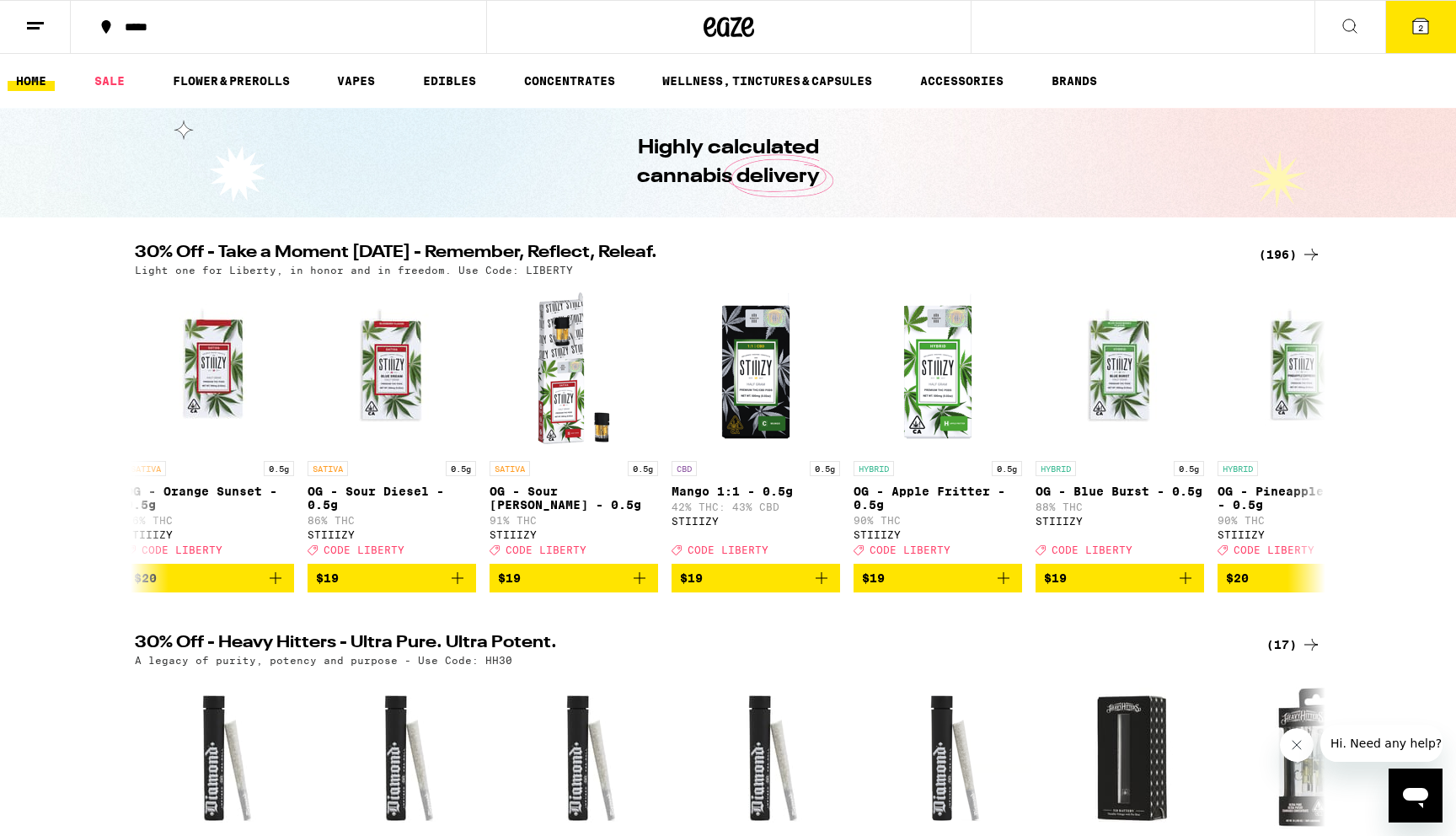
click at [1415, 35] on icon at bounding box center [1420, 26] width 20 height 20
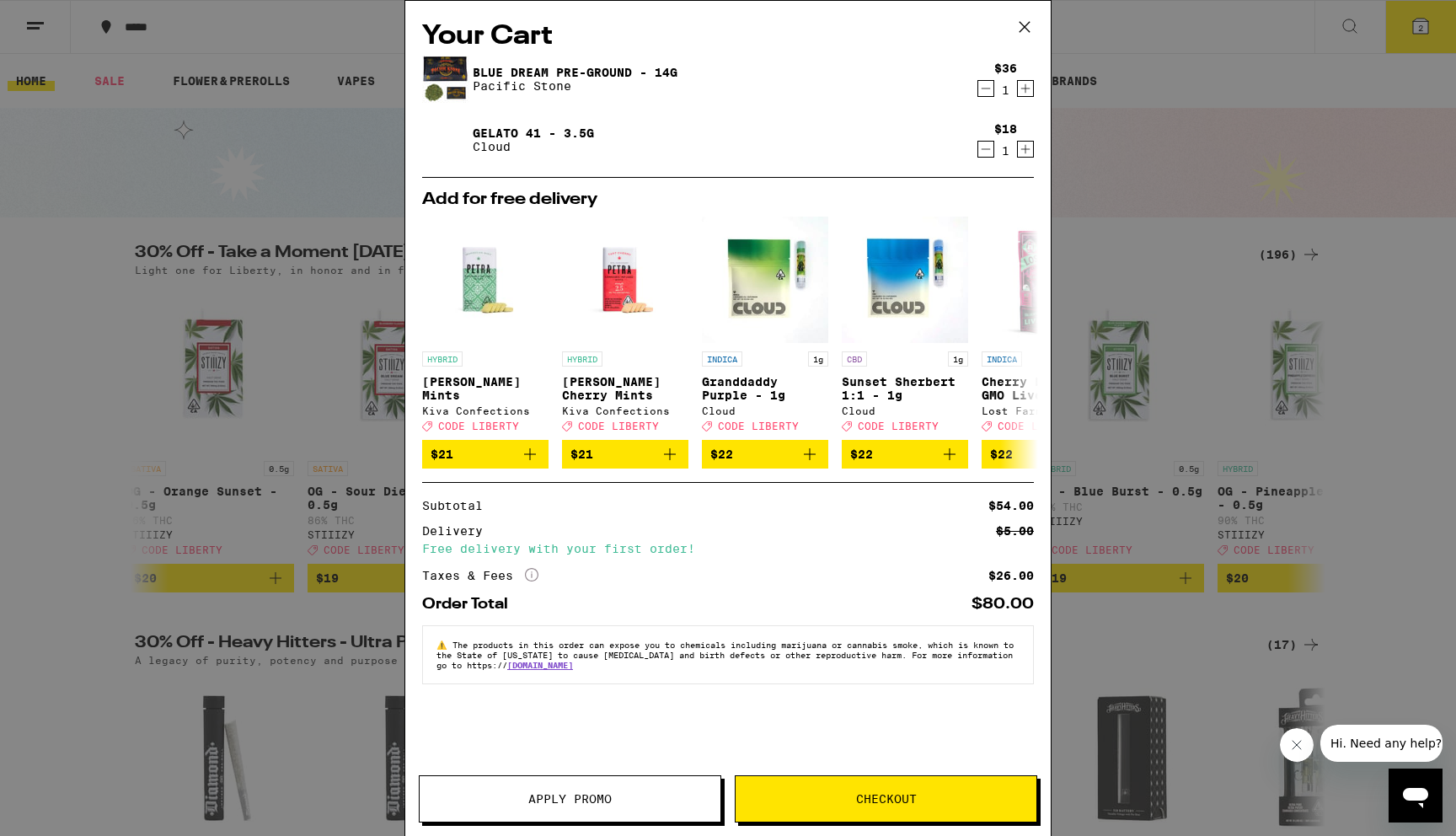
click at [531, 580] on icon "More Info" at bounding box center [532, 574] width 14 height 14
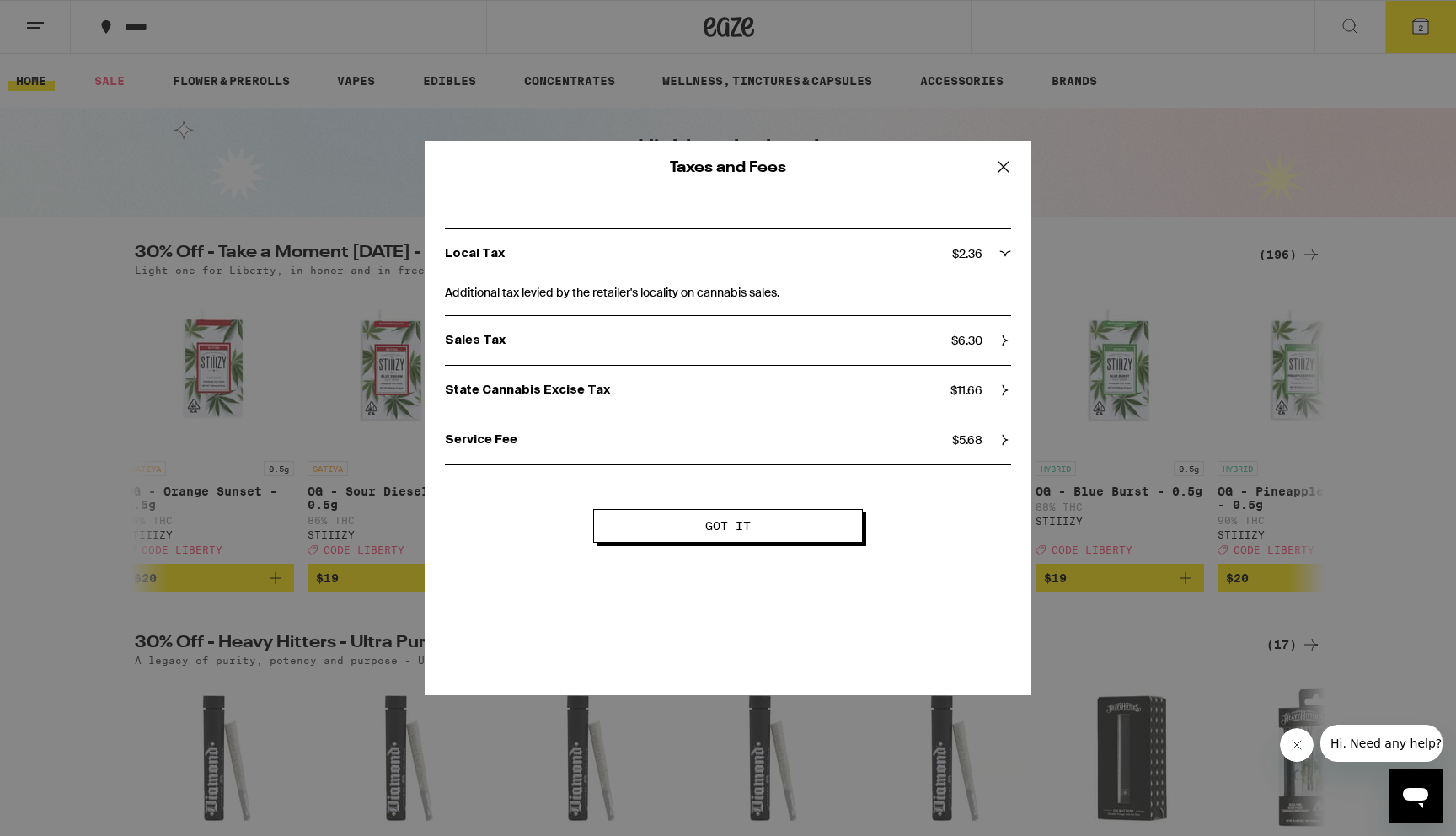
click at [636, 379] on div "State Cannabis Excise Tax $ 11.66" at bounding box center [728, 390] width 566 height 49
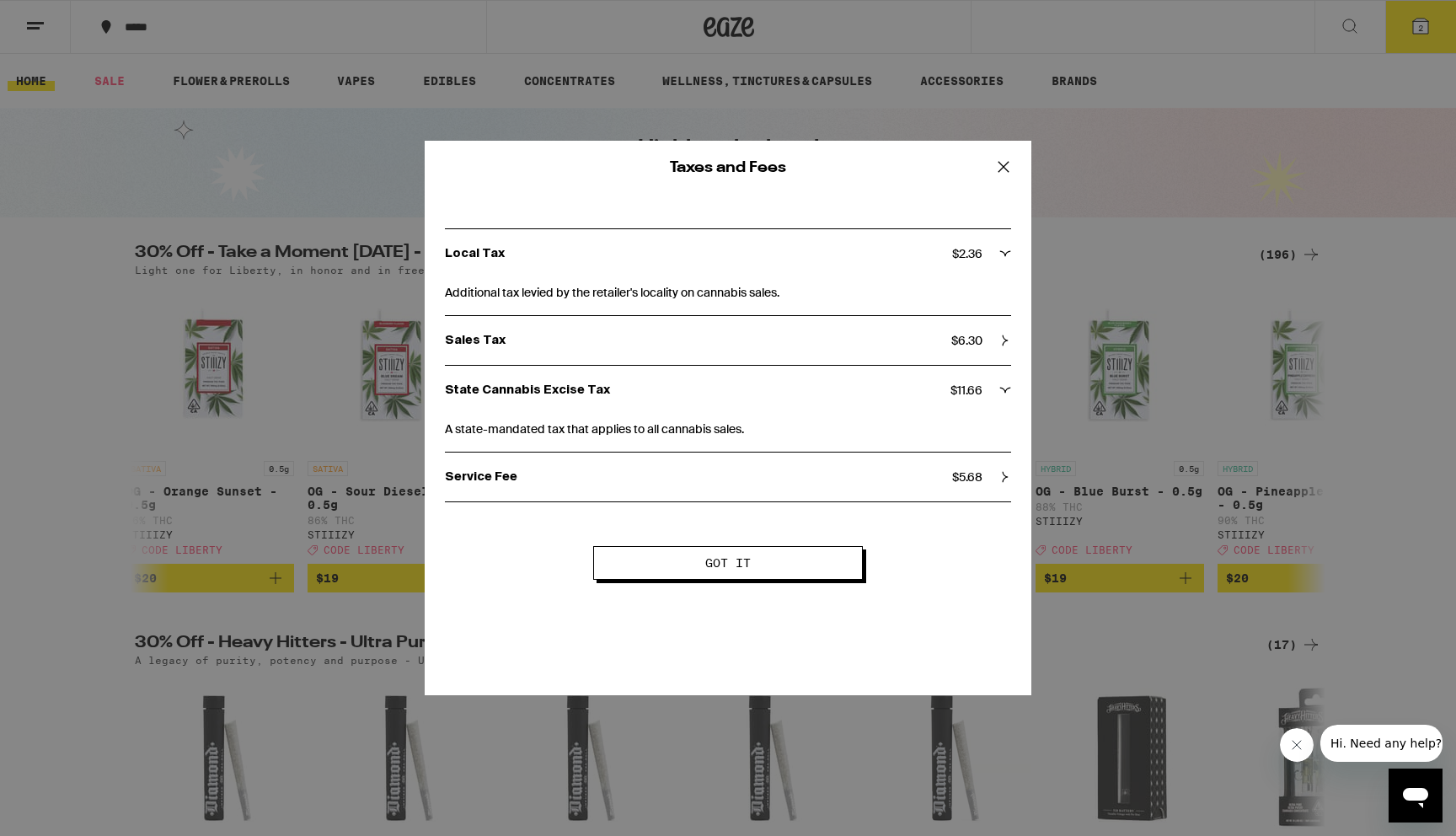
click at [629, 392] on p "State Cannabis Excise Tax" at bounding box center [697, 390] width 505 height 15
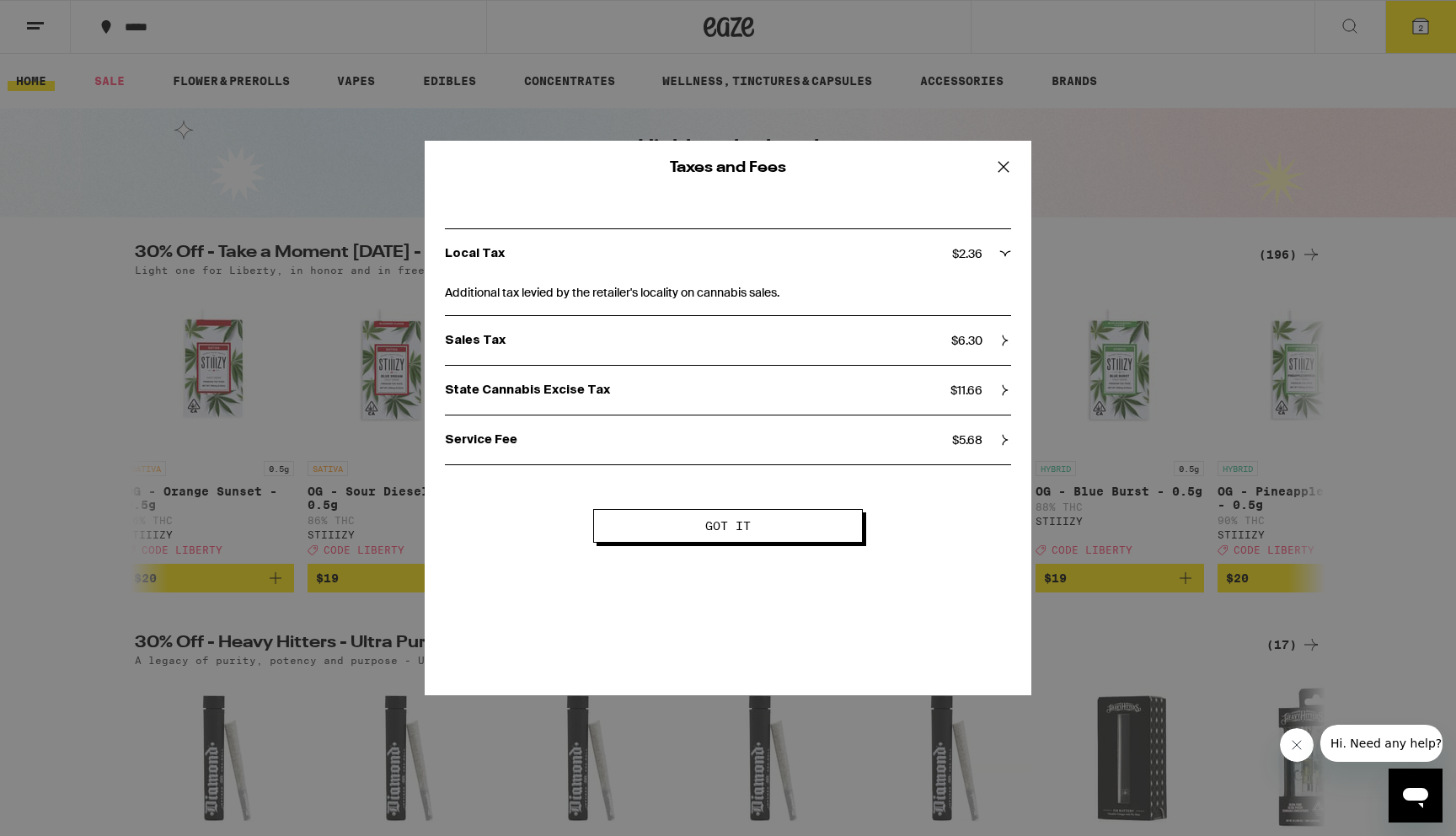
click at [1005, 167] on icon at bounding box center [1003, 166] width 25 height 25
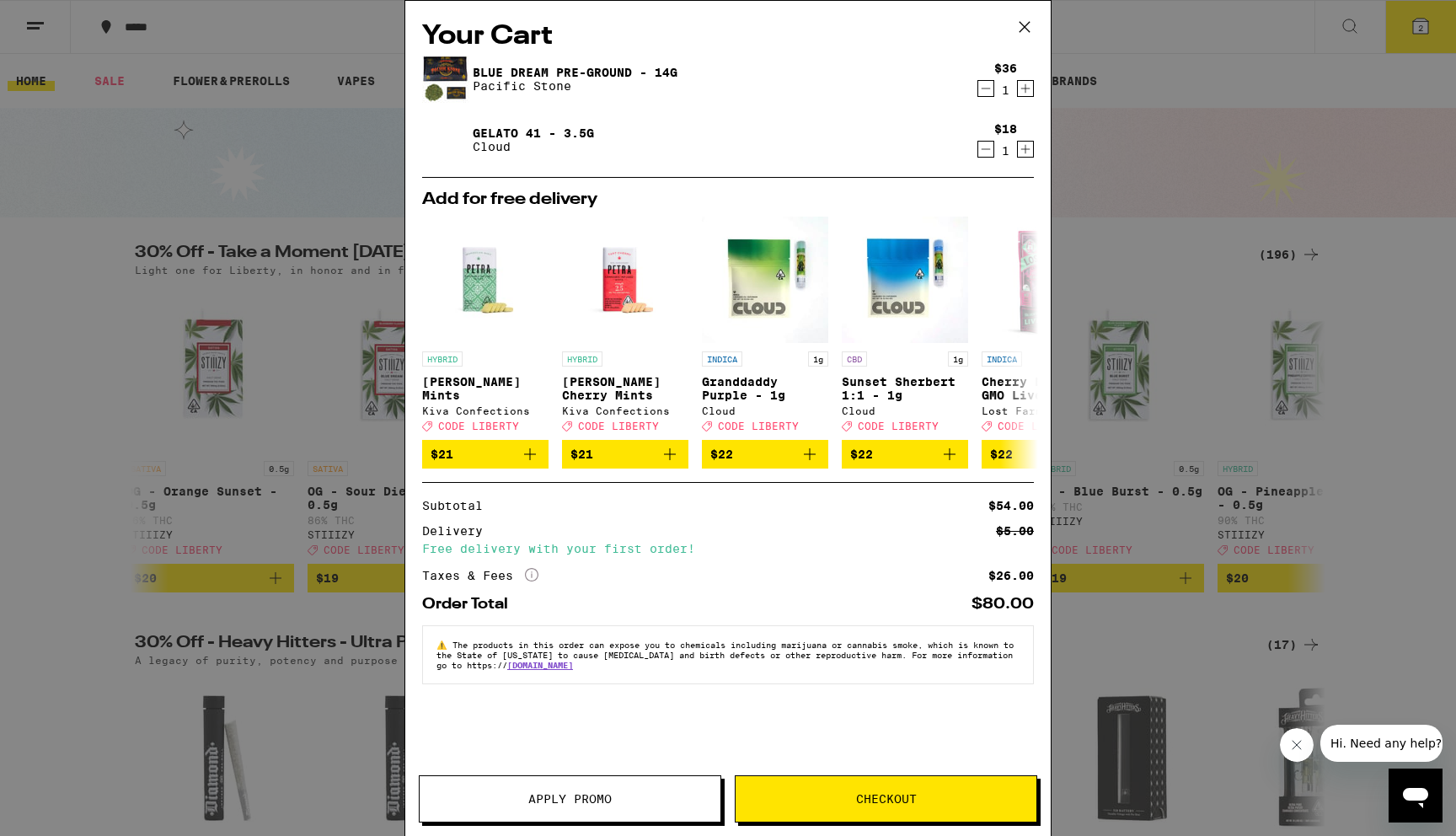
click at [297, 185] on div "Your Cart Blue Dream Pre-Ground - 14g Pacific Stone $36 1 Gelato 41 - 3.5g Clou…" at bounding box center [728, 418] width 1456 height 836
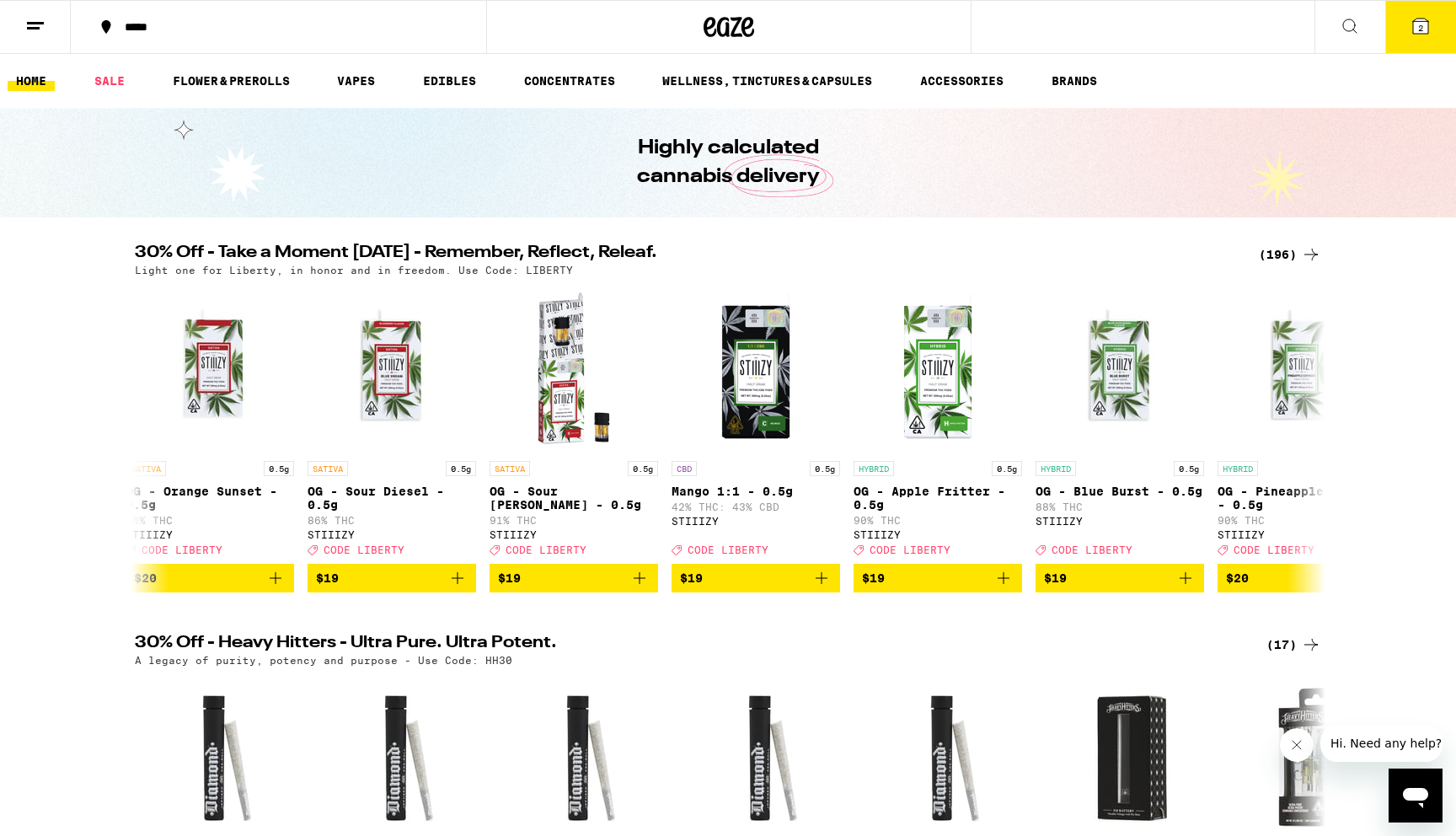
click at [1408, 42] on button "2" at bounding box center [1420, 27] width 71 height 53
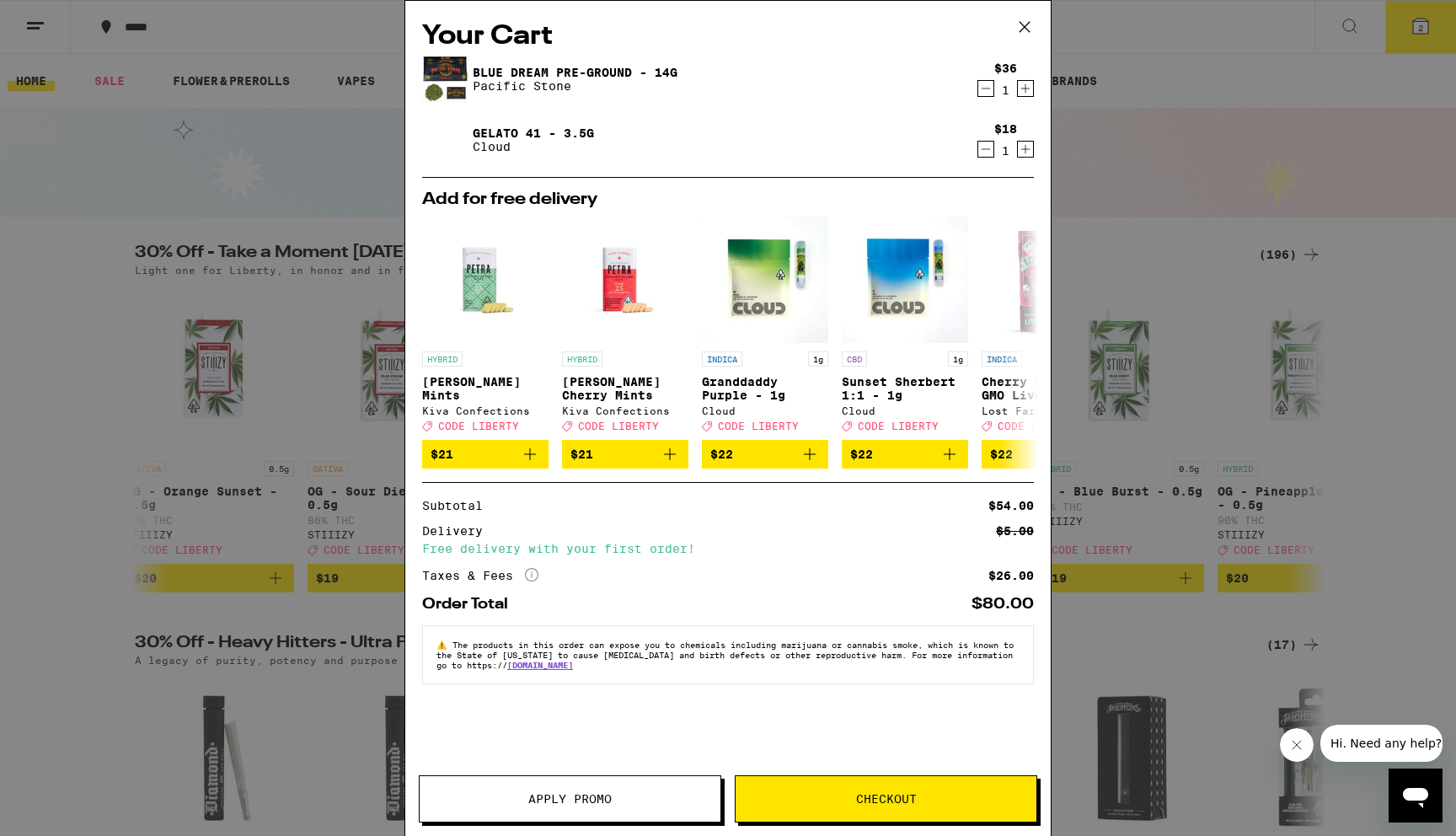
click at [996, 156] on div "1" at bounding box center [1006, 151] width 22 height 14
click at [986, 155] on icon "Decrement" at bounding box center [986, 148] width 15 height 20
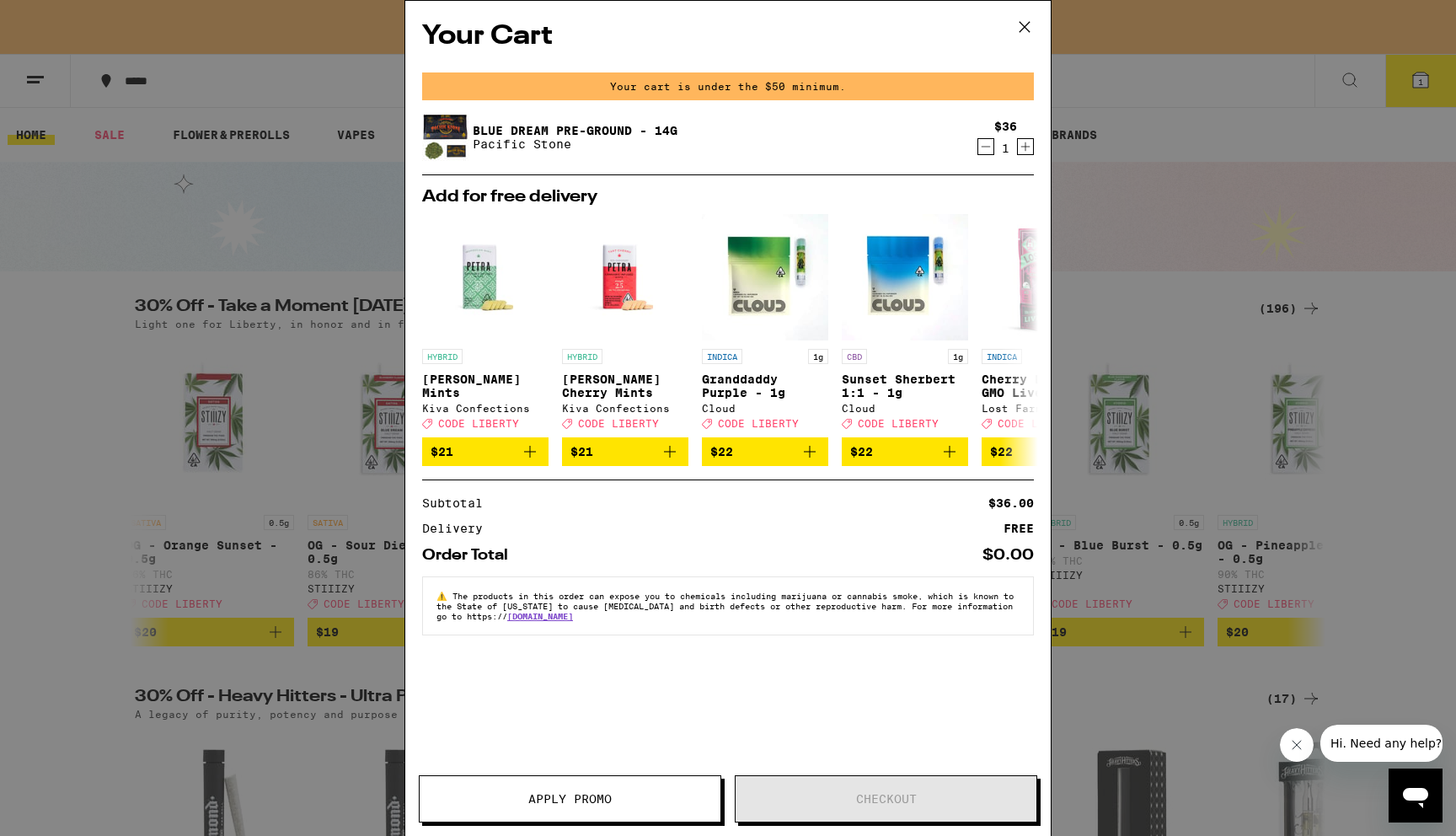
click at [1128, 201] on div "Your Cart Your cart is under the $50 minimum. Blue Dream Pre-Ground - 14g Pacif…" at bounding box center [728, 418] width 1456 height 836
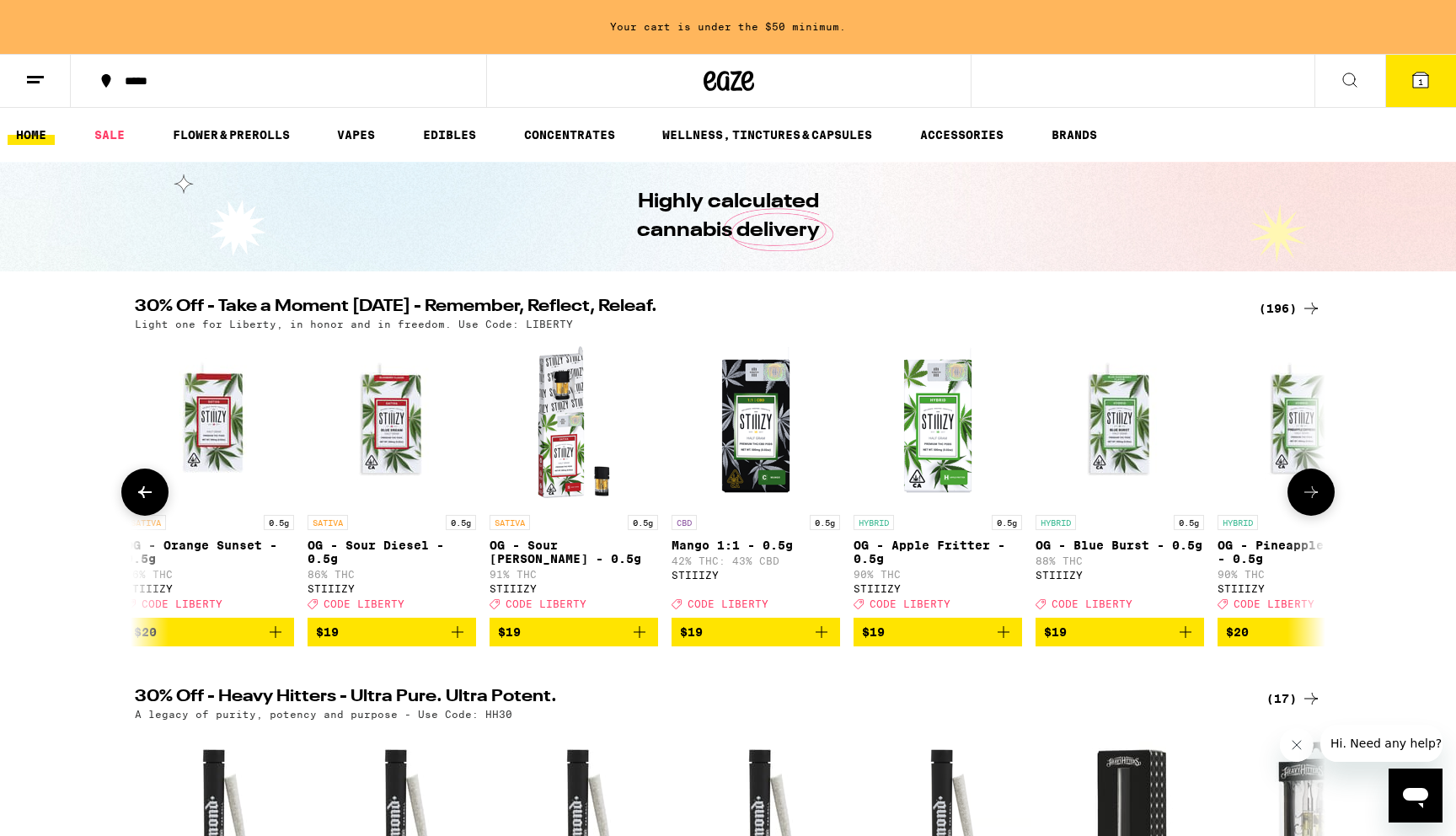
click at [170, 506] on img "Open page for OG - Orange Sunset - 0.5g from STIIIZY" at bounding box center [210, 422] width 169 height 169
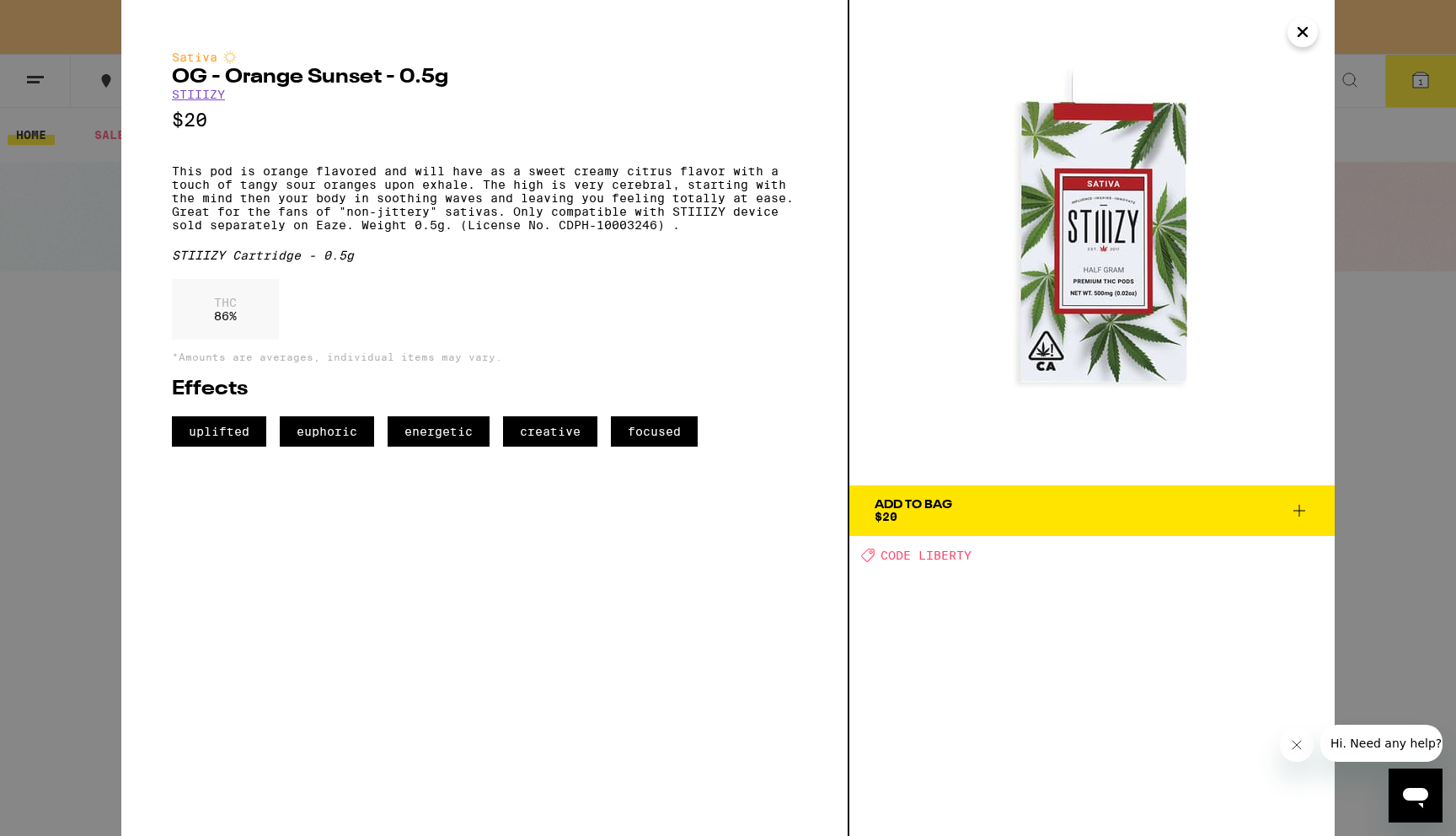
click at [1, 504] on div "Sativa OG - Orange Sunset - 0.5g STIIIZY $20 This pod is orange flavored and wi…" at bounding box center [728, 418] width 1456 height 836
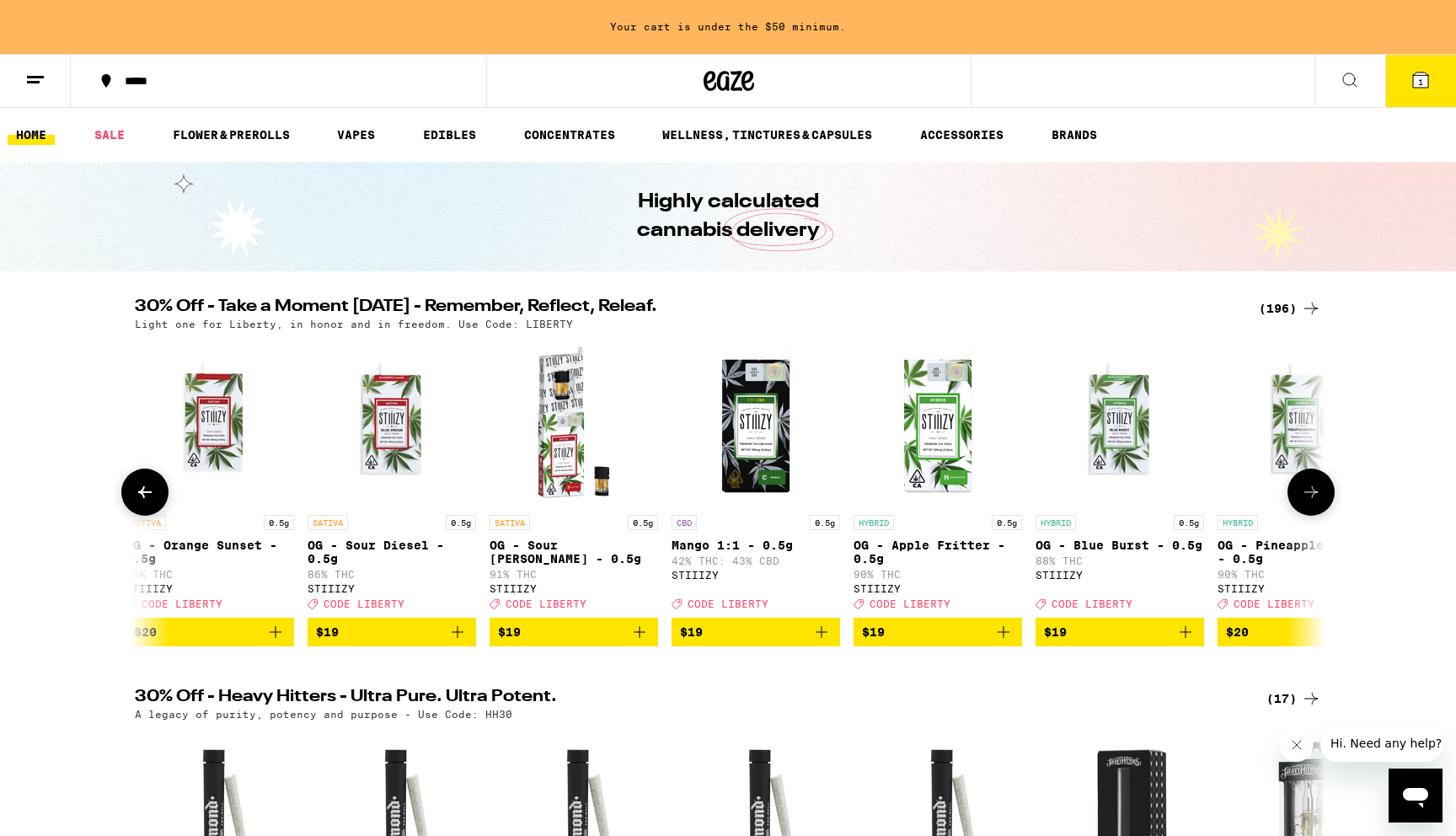
click at [141, 492] on icon at bounding box center [145, 492] width 20 height 20
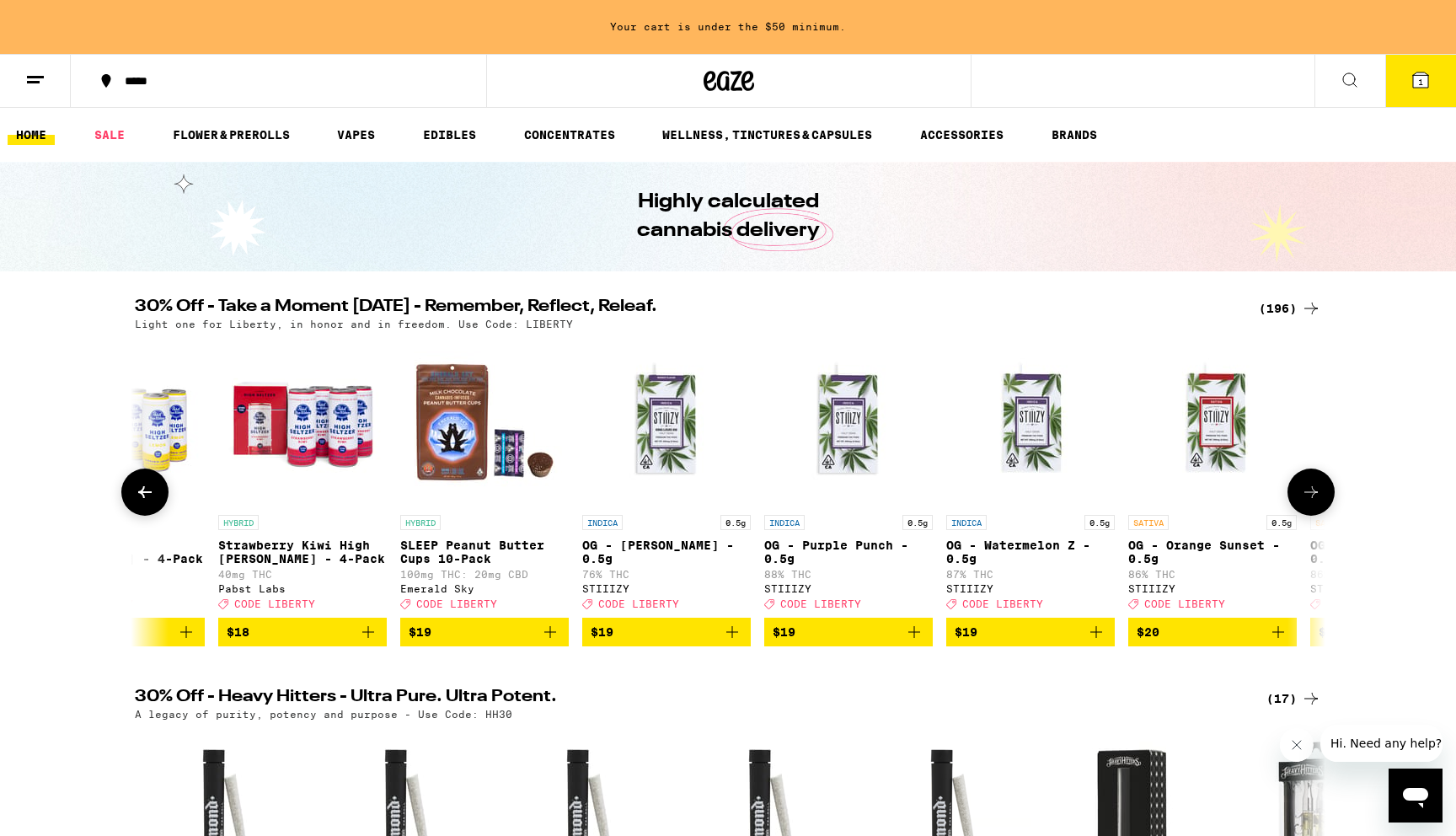
click at [151, 501] on icon at bounding box center [145, 492] width 20 height 20
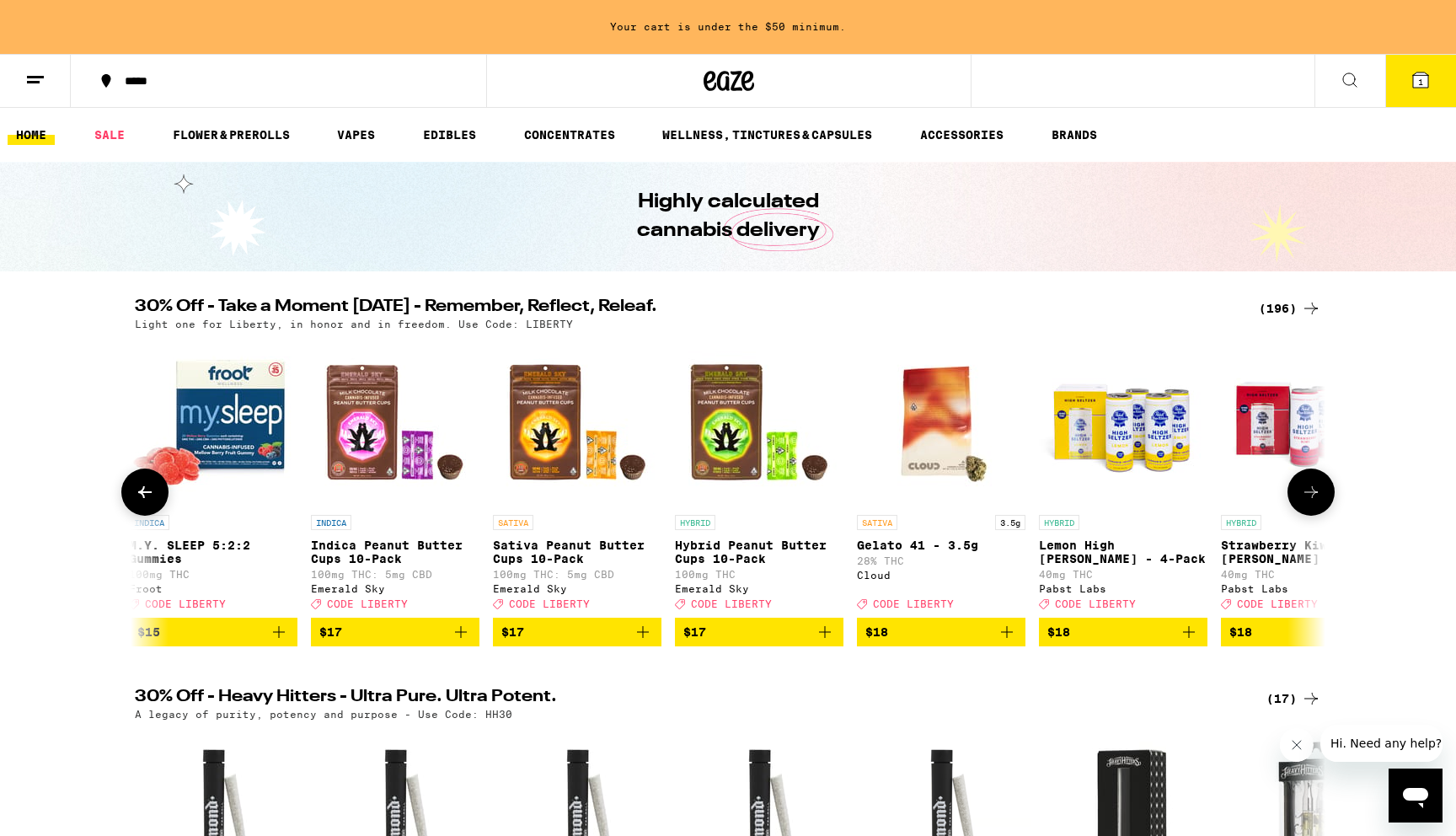
click at [151, 501] on icon at bounding box center [145, 492] width 20 height 20
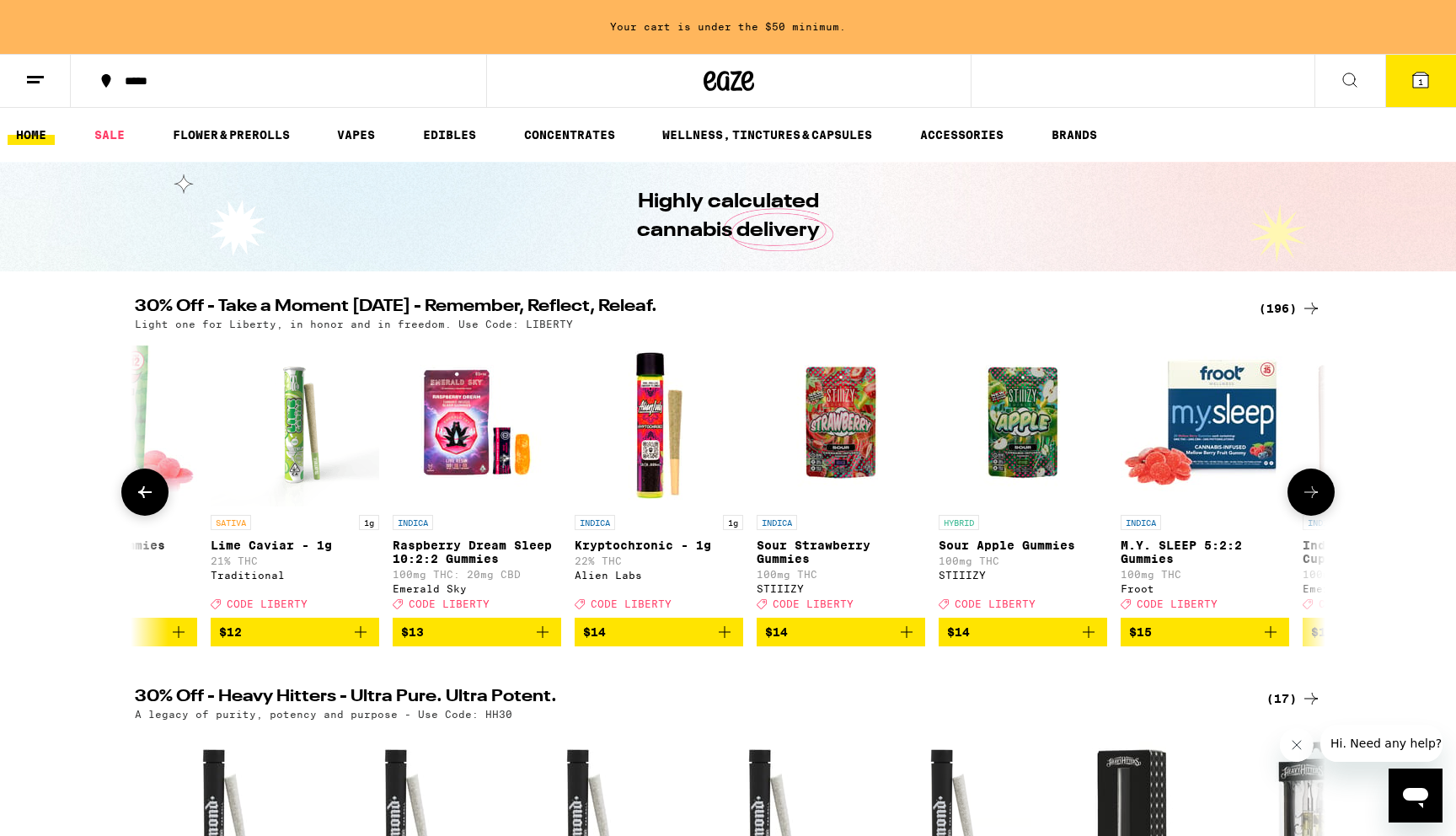
scroll to position [0, 9012]
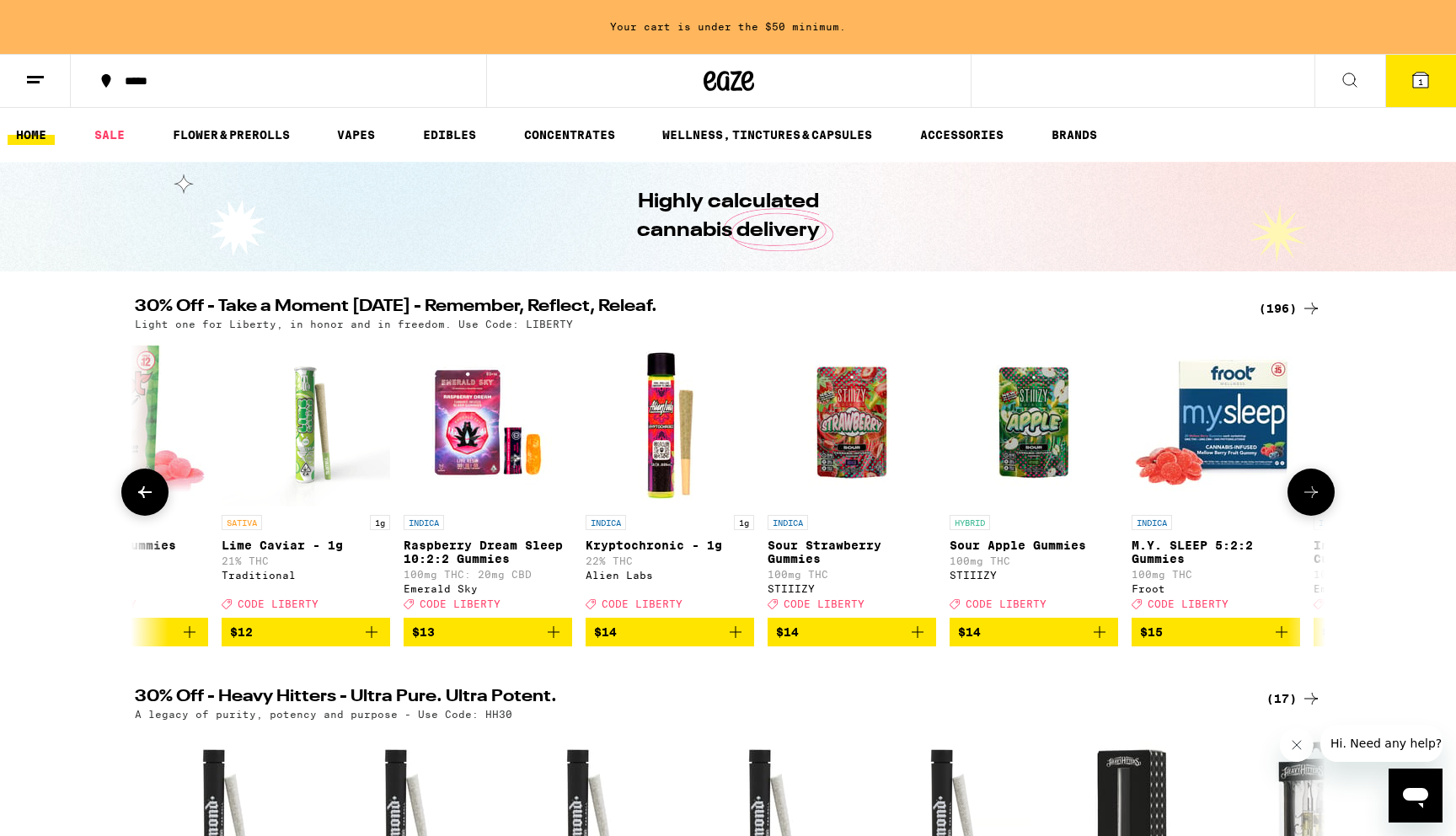
click at [1310, 498] on icon at bounding box center [1310, 492] width 20 height 20
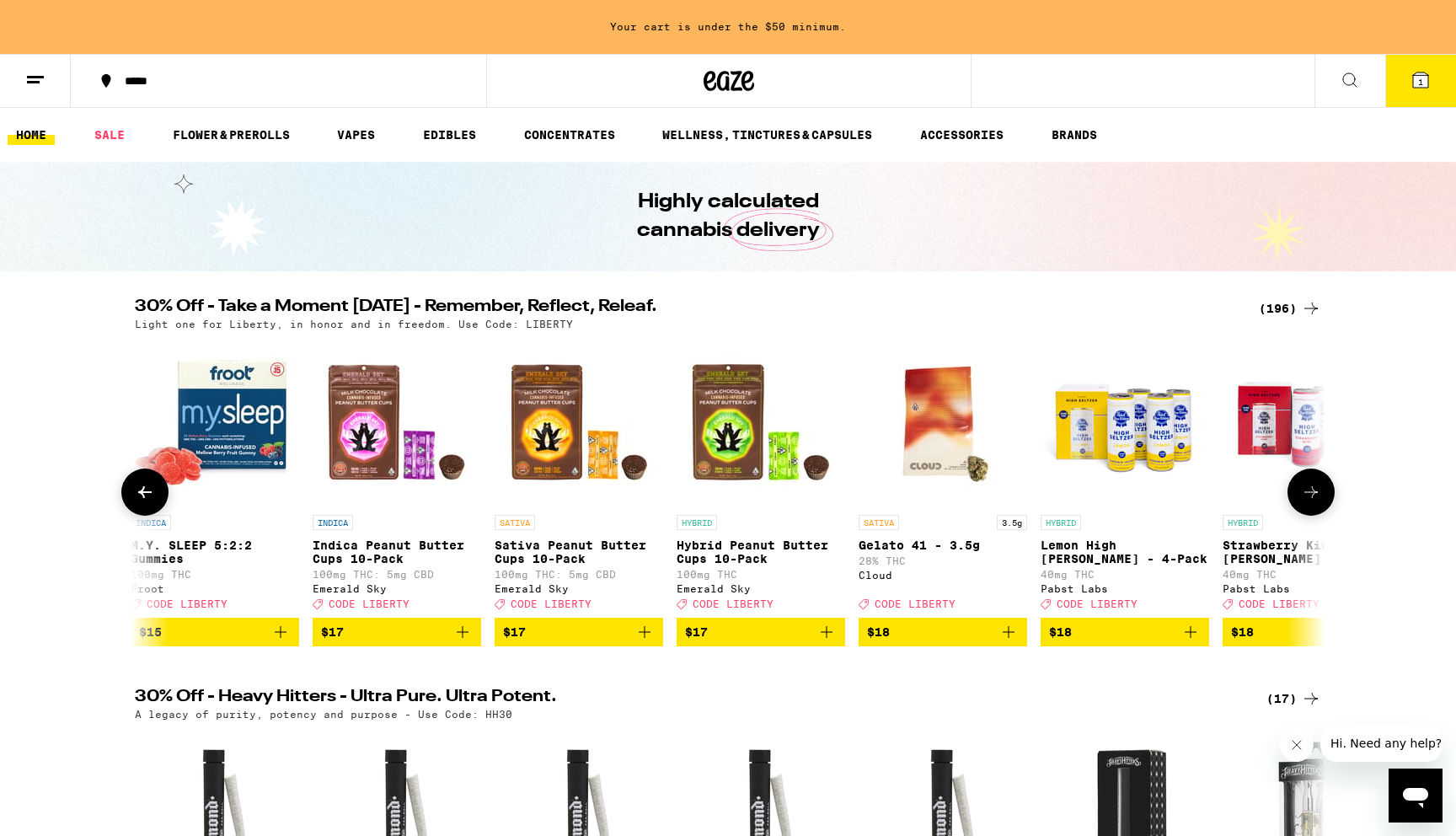
scroll to position [0, 10014]
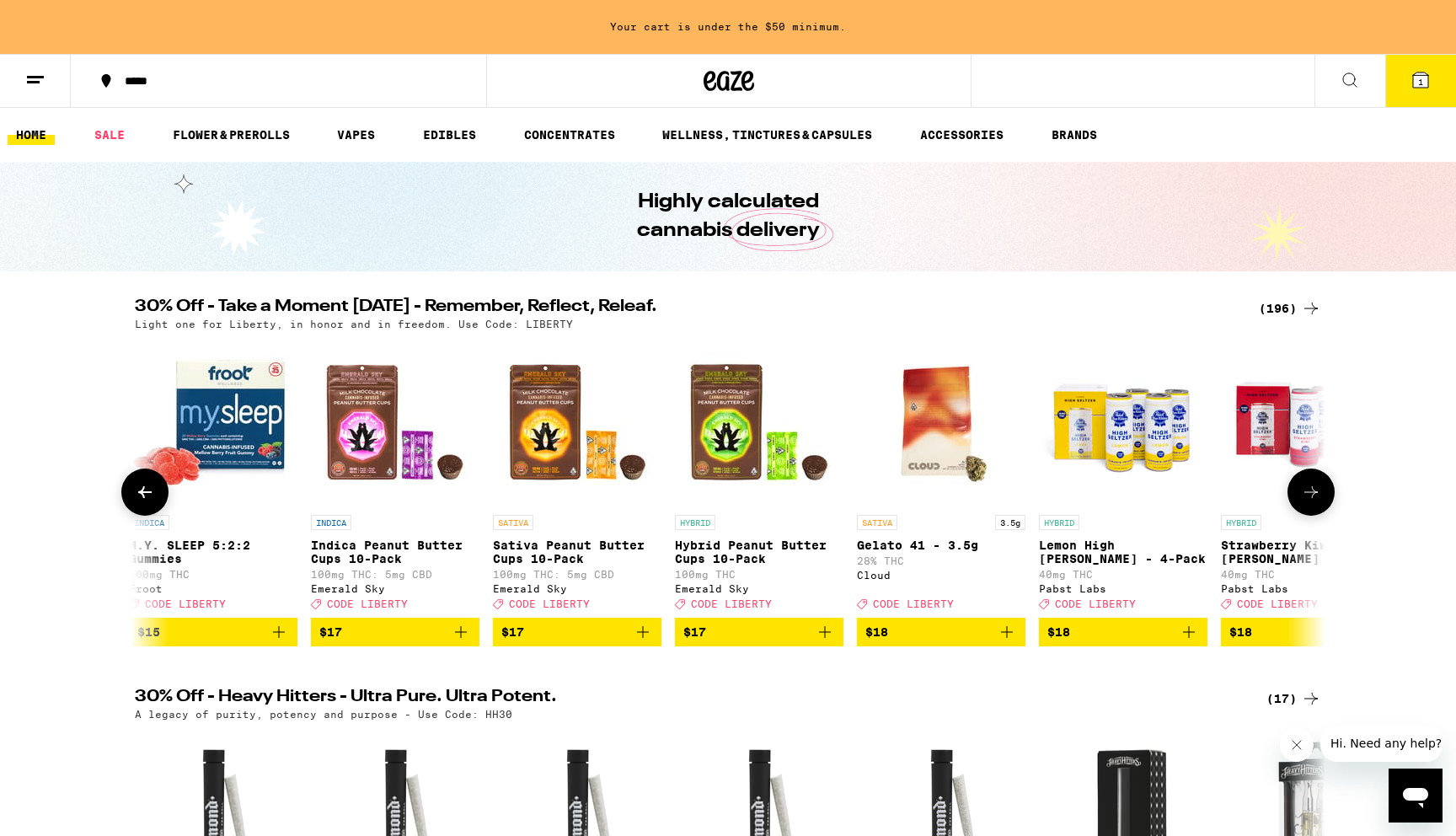
click at [932, 497] on img "Open page for Gelato 41 - 3.5g from Cloud" at bounding box center [941, 422] width 169 height 169
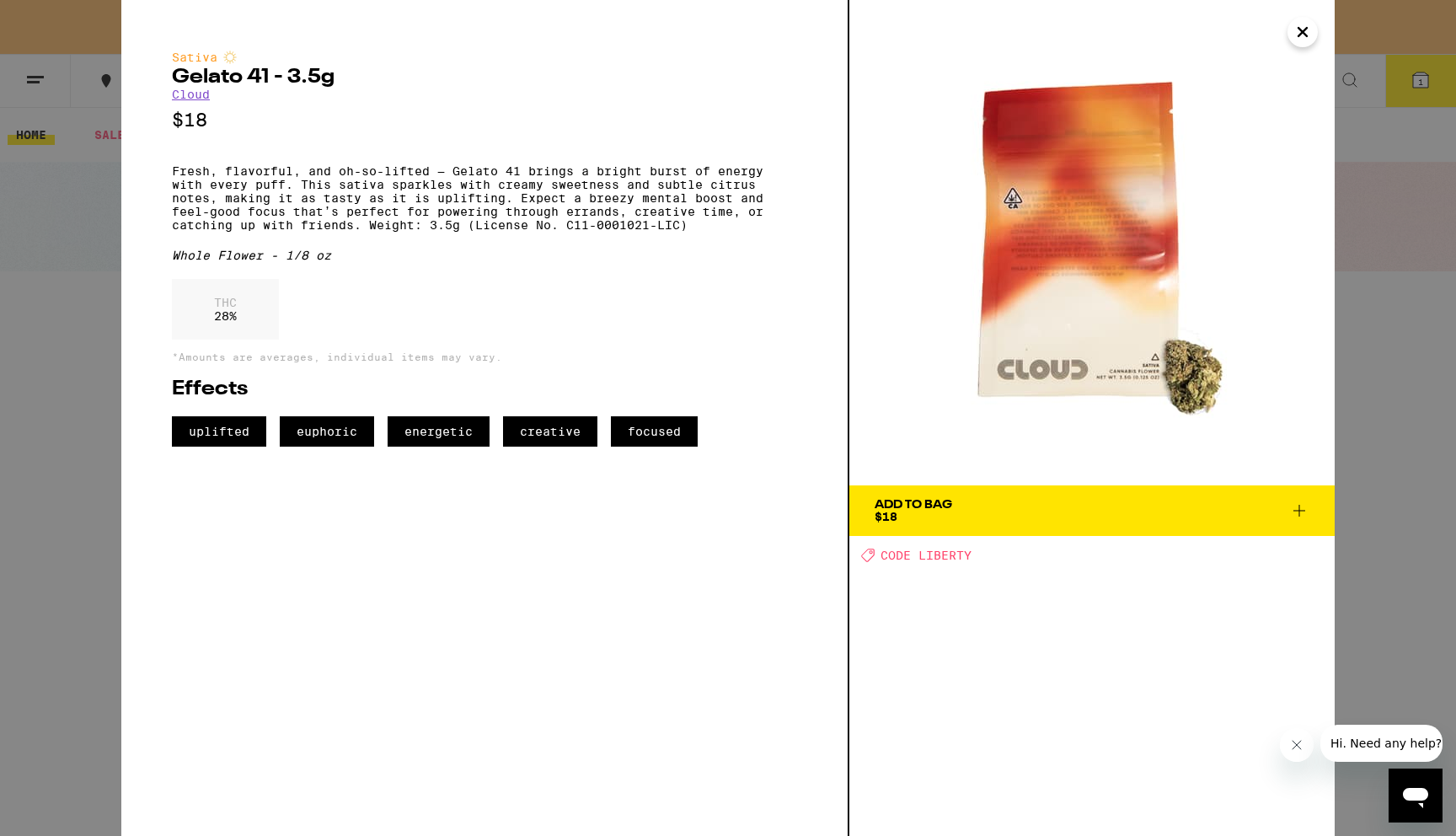
click at [986, 503] on span "Add To Bag $18" at bounding box center [1092, 510] width 435 height 23
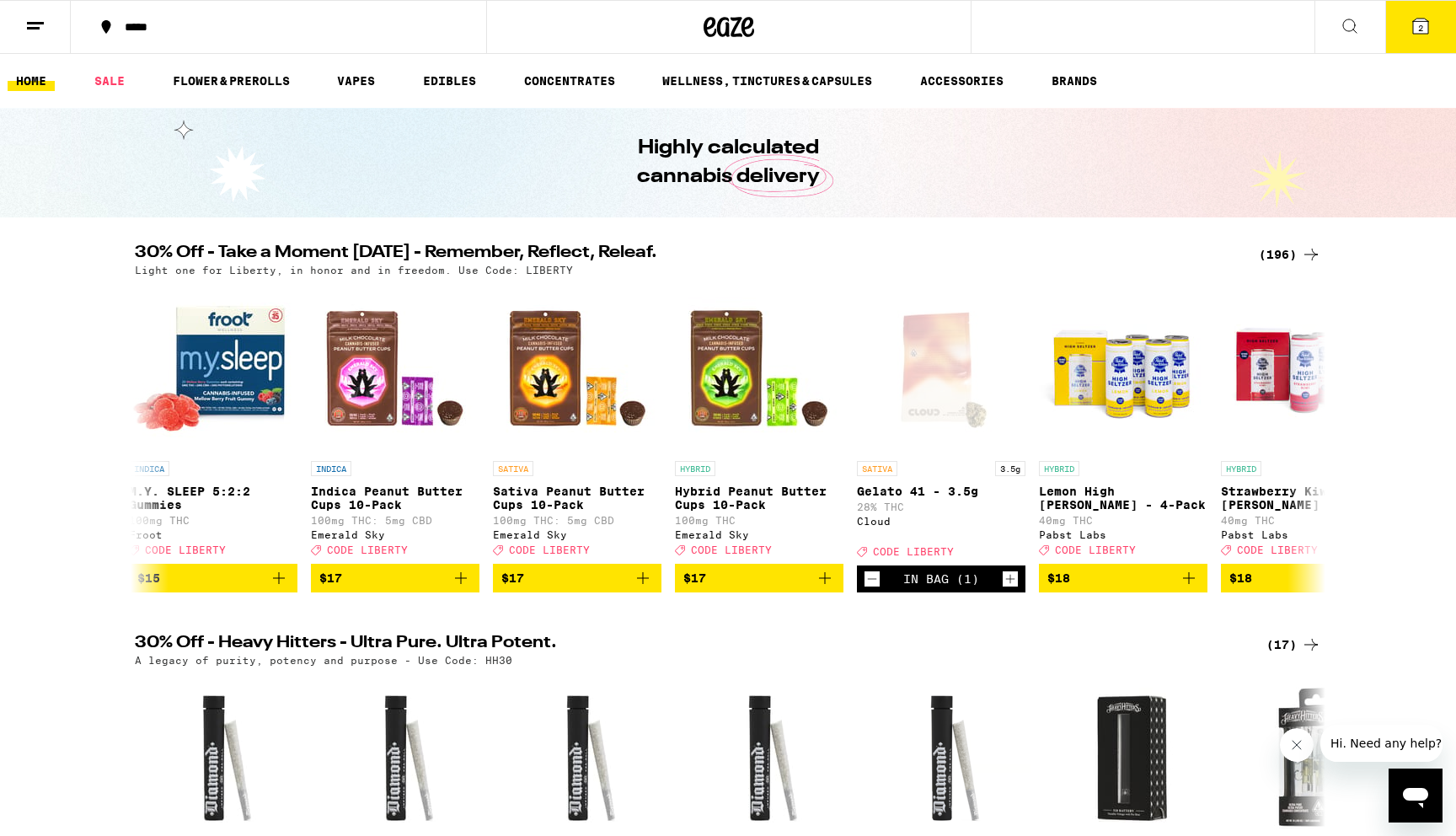
click at [1419, 28] on span "2" at bounding box center [1421, 28] width 5 height 10
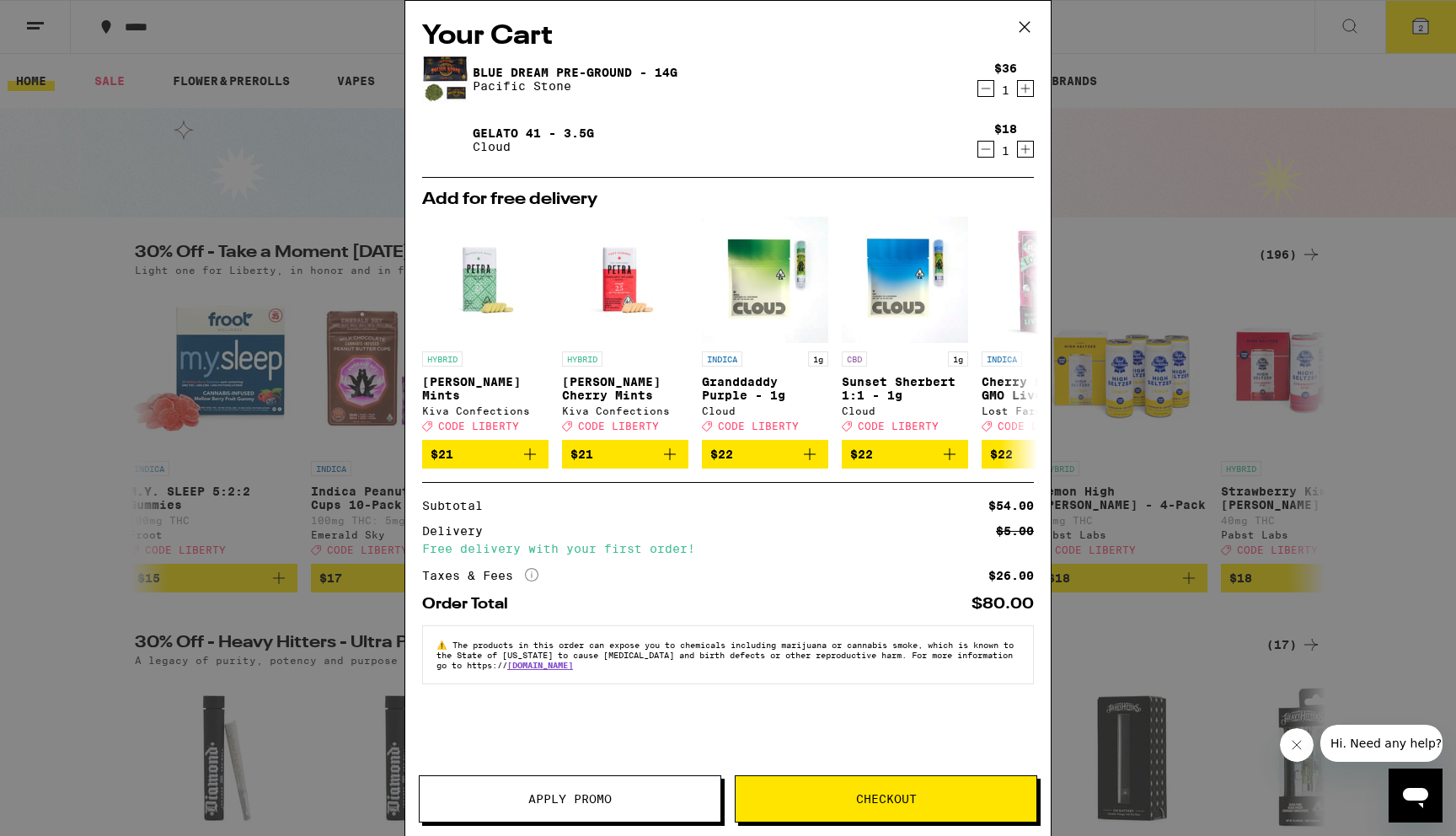
click at [608, 799] on span "Apply Promo" at bounding box center [569, 799] width 84 height 12
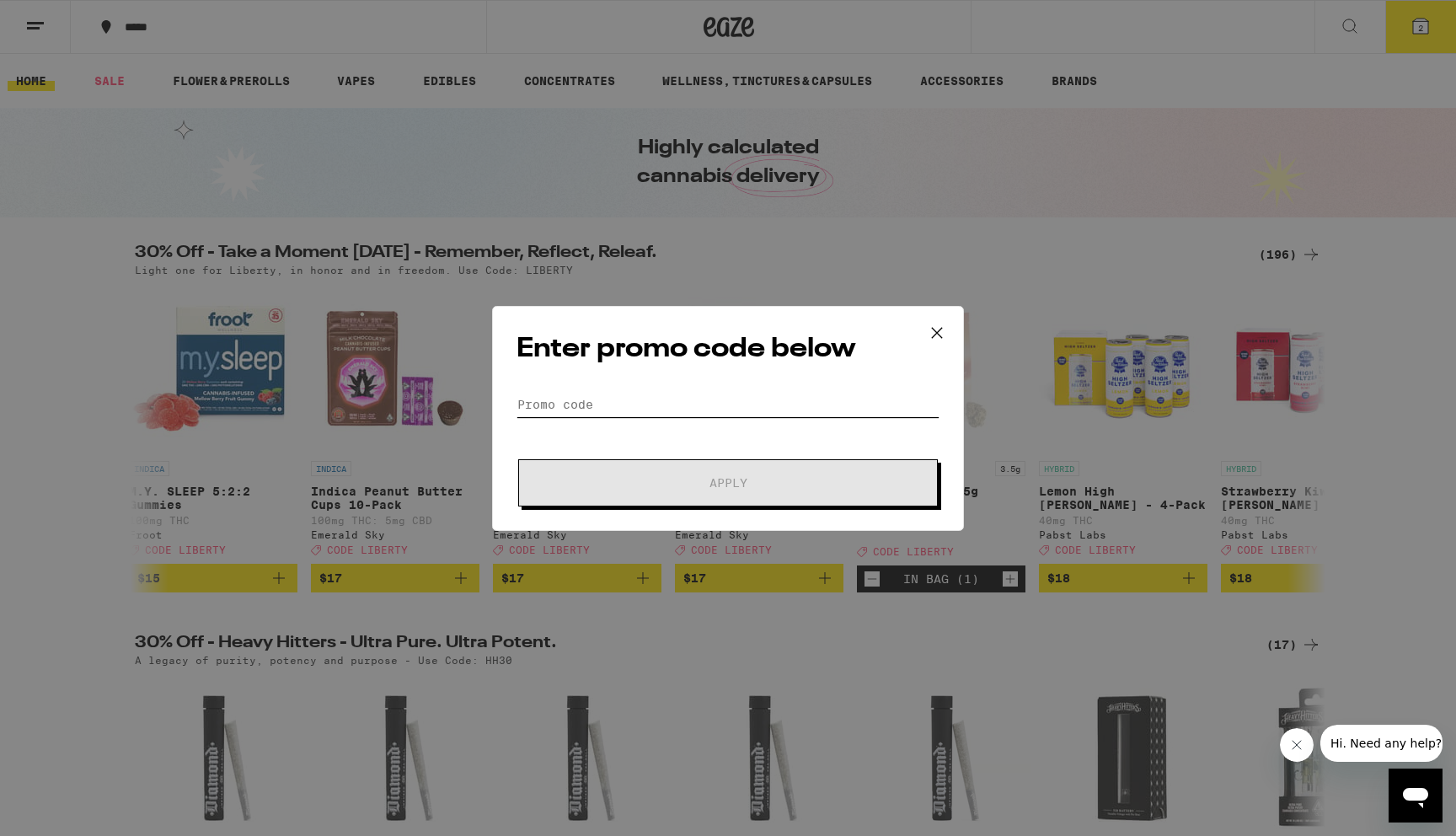
click at [634, 393] on input "Promo Code" at bounding box center [728, 404] width 423 height 25
paste input "USETHESIGNUPURL"
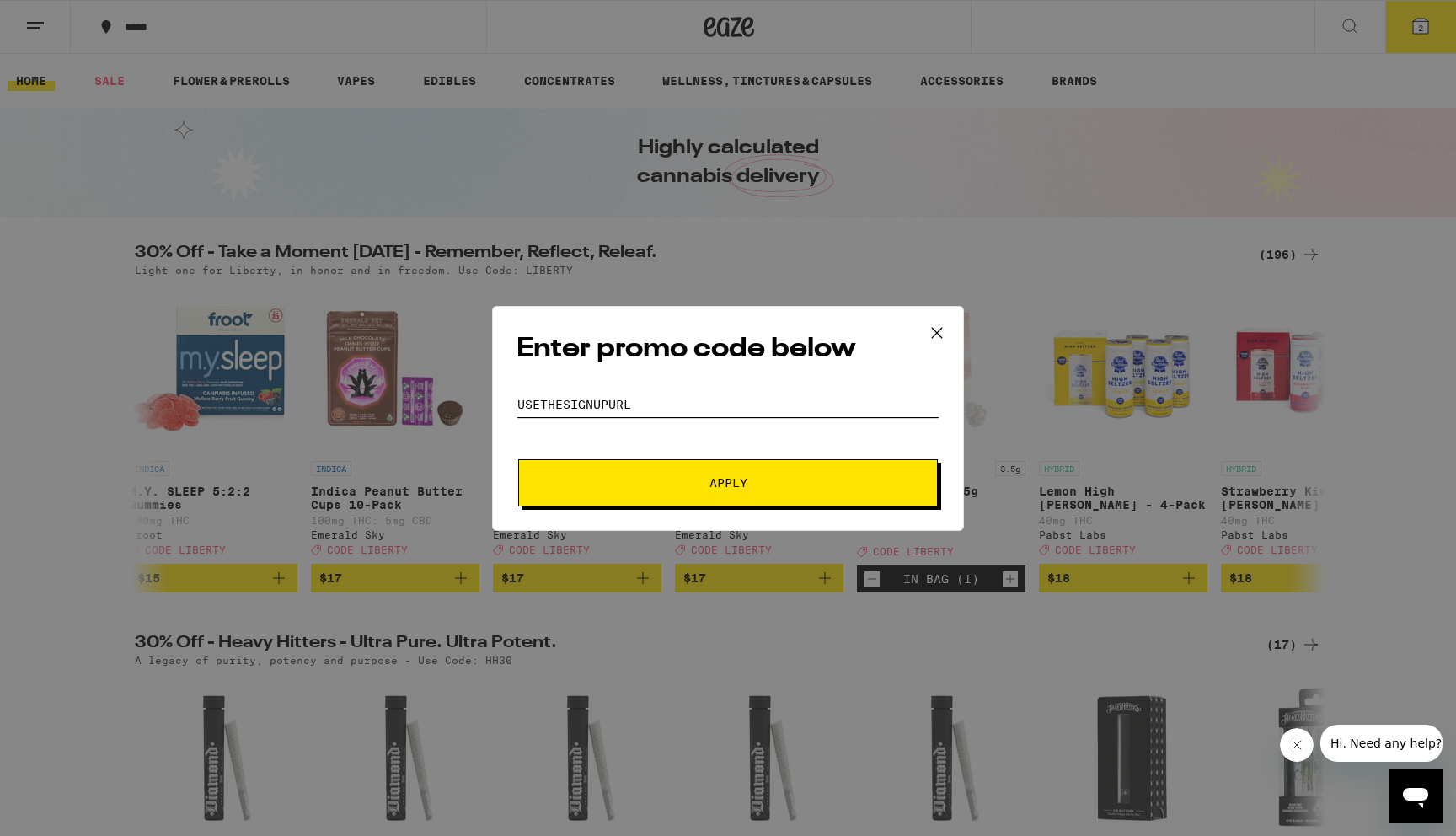
type input "USETHESIGNUPURL"
click at [660, 469] on button "Apply" at bounding box center [728, 482] width 419 height 47
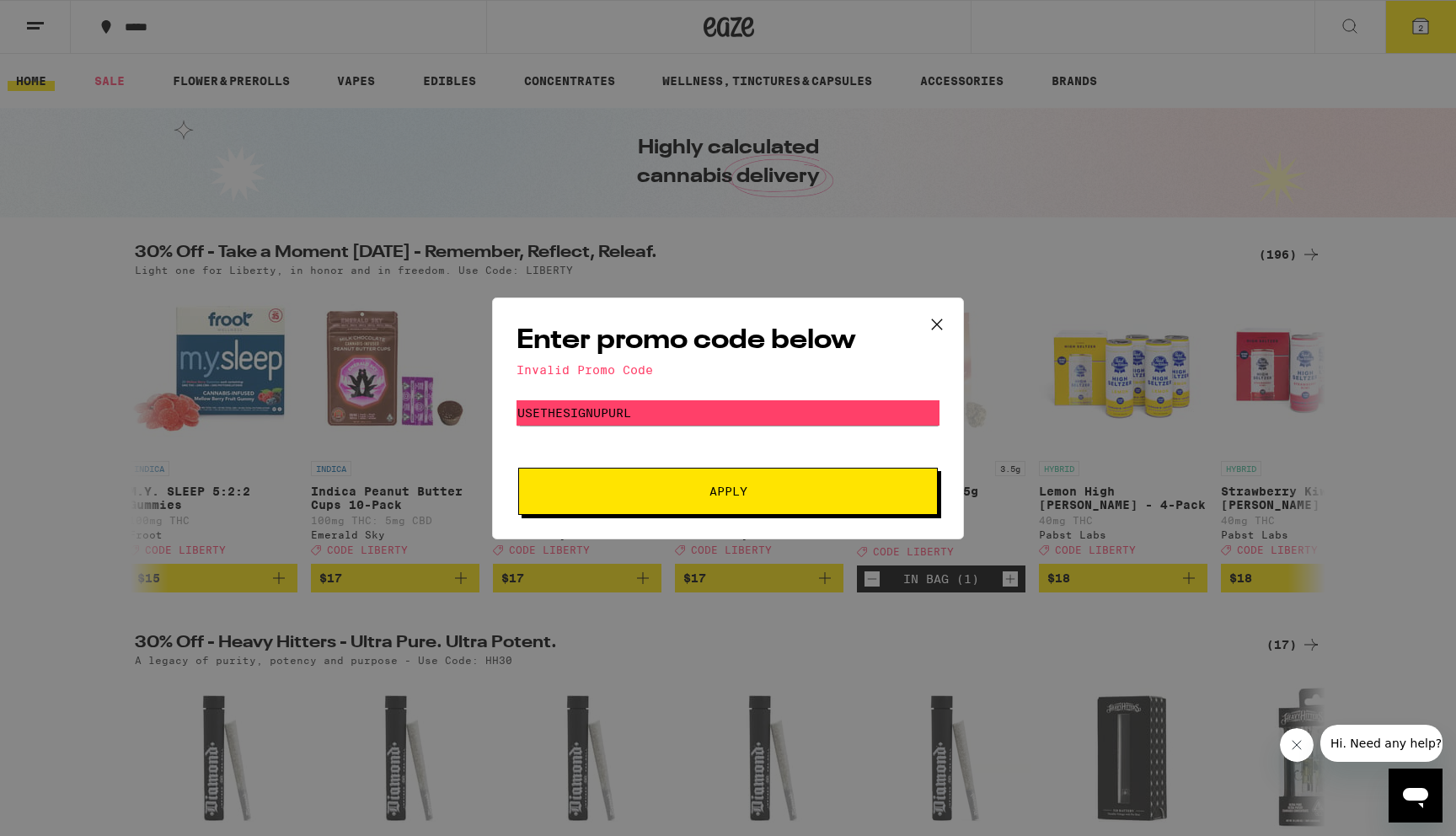
click at [594, 393] on div "Enter promo code below Invalid Promo Code Promo Code USETHESIGNUPURL Apply" at bounding box center [728, 418] width 472 height 242
click at [612, 369] on div "Invalid Promo Code" at bounding box center [728, 370] width 423 height 14
click at [941, 318] on icon at bounding box center [936, 324] width 25 height 25
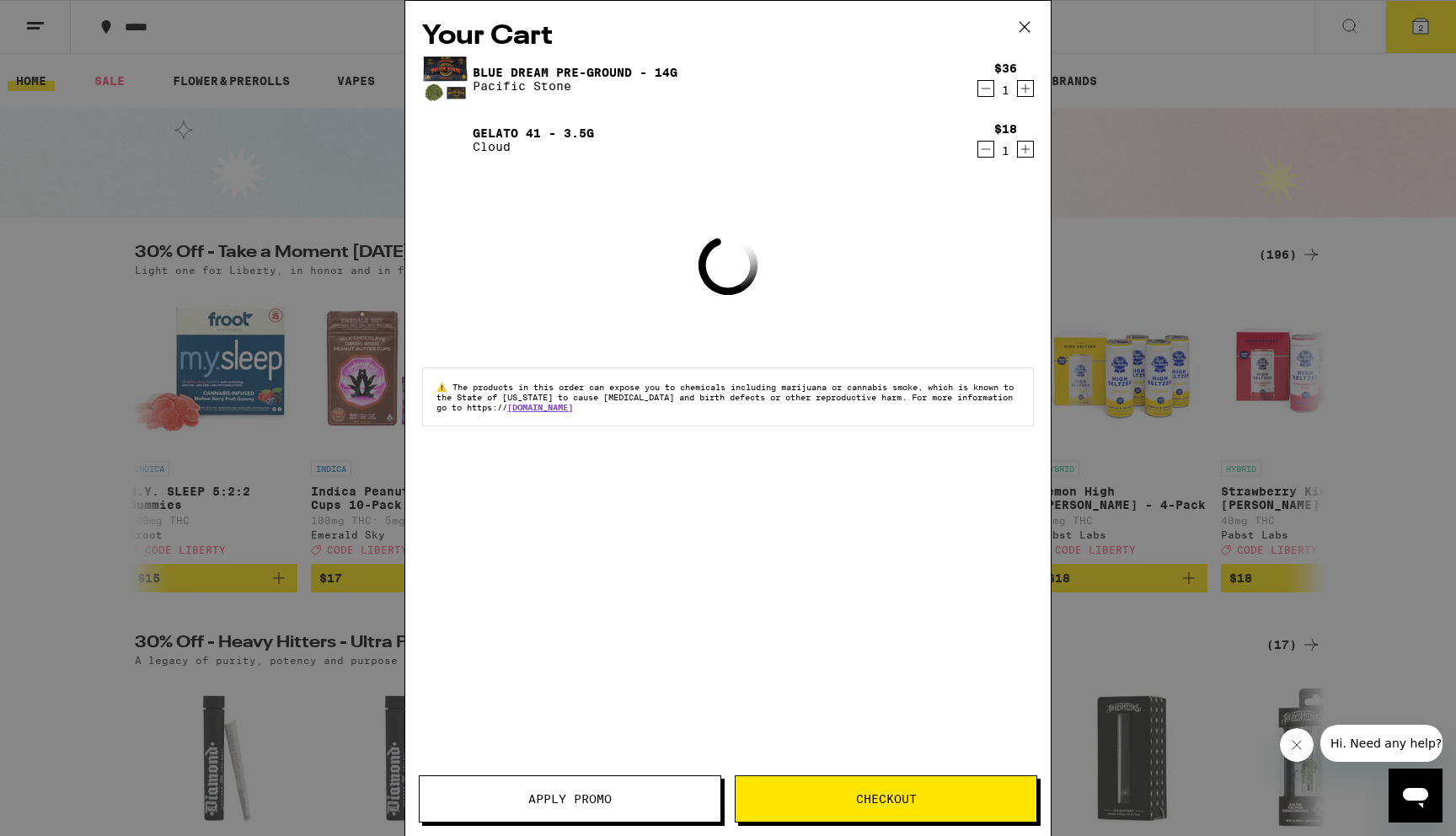
click at [628, 809] on button "Apply Promo" at bounding box center [569, 798] width 302 height 47
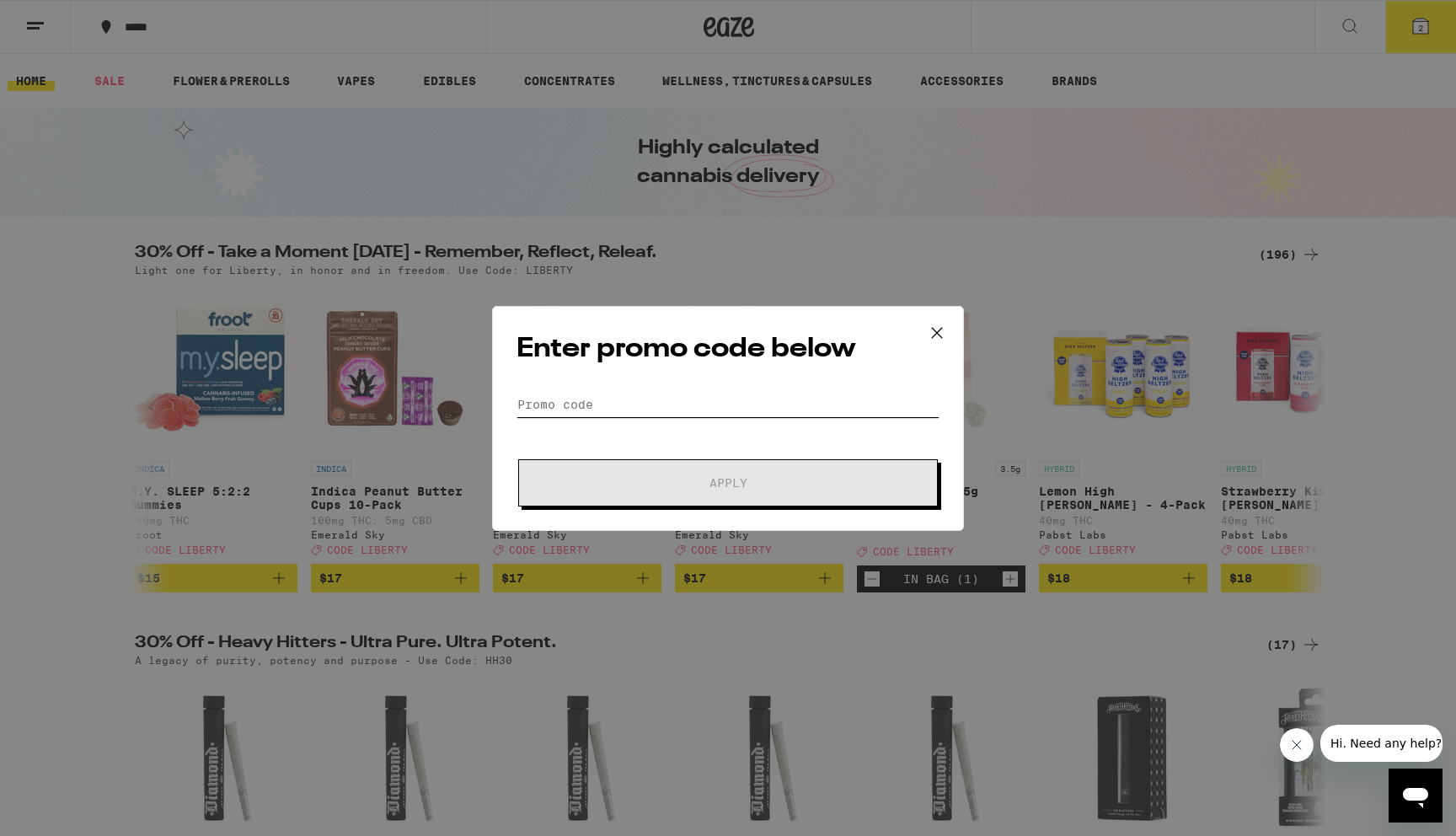
click at [616, 402] on input "Promo Code" at bounding box center [728, 404] width 423 height 25
paste input "New30"
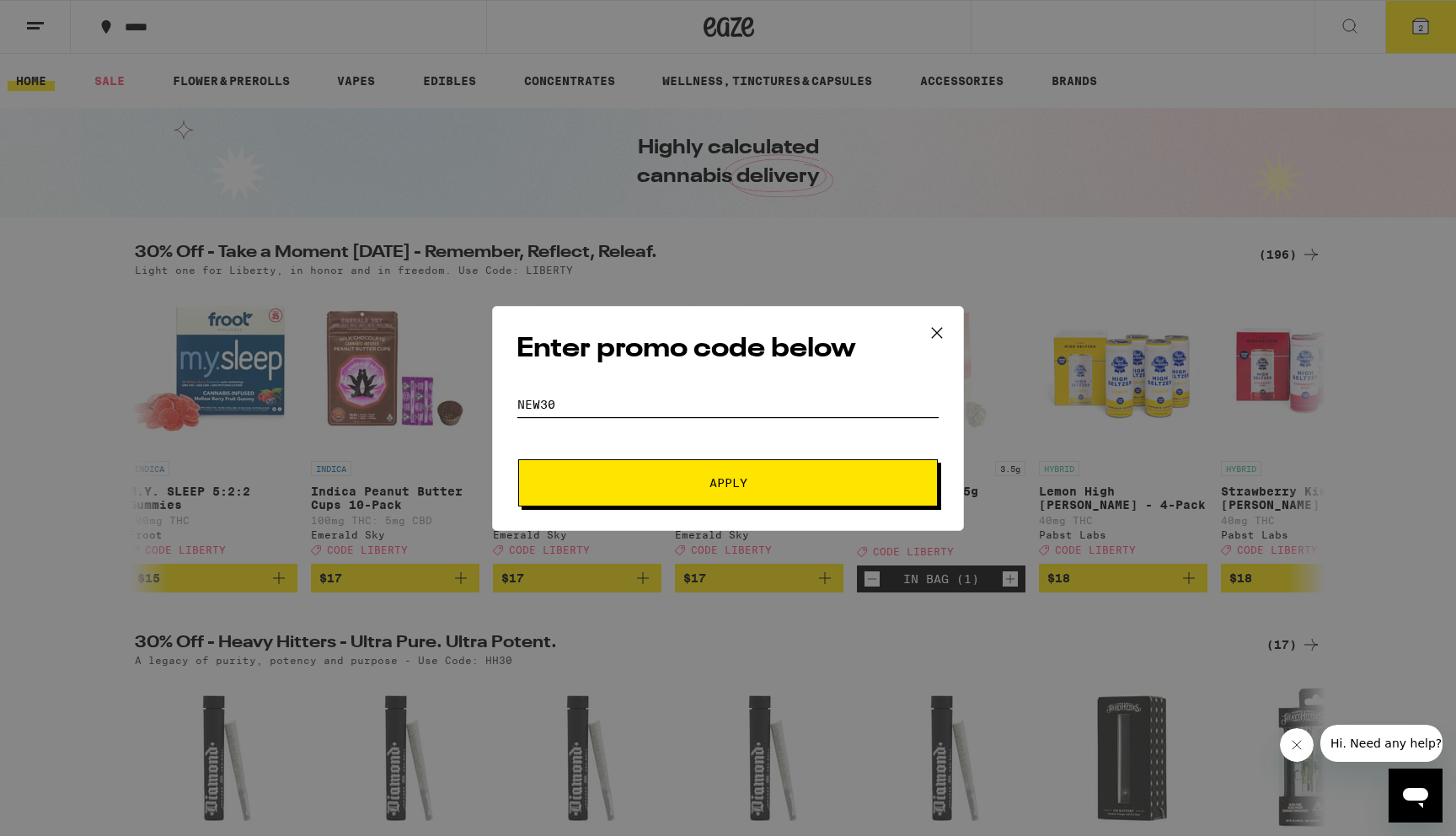
type input "New30"
click at [627, 462] on button "Apply" at bounding box center [728, 482] width 419 height 47
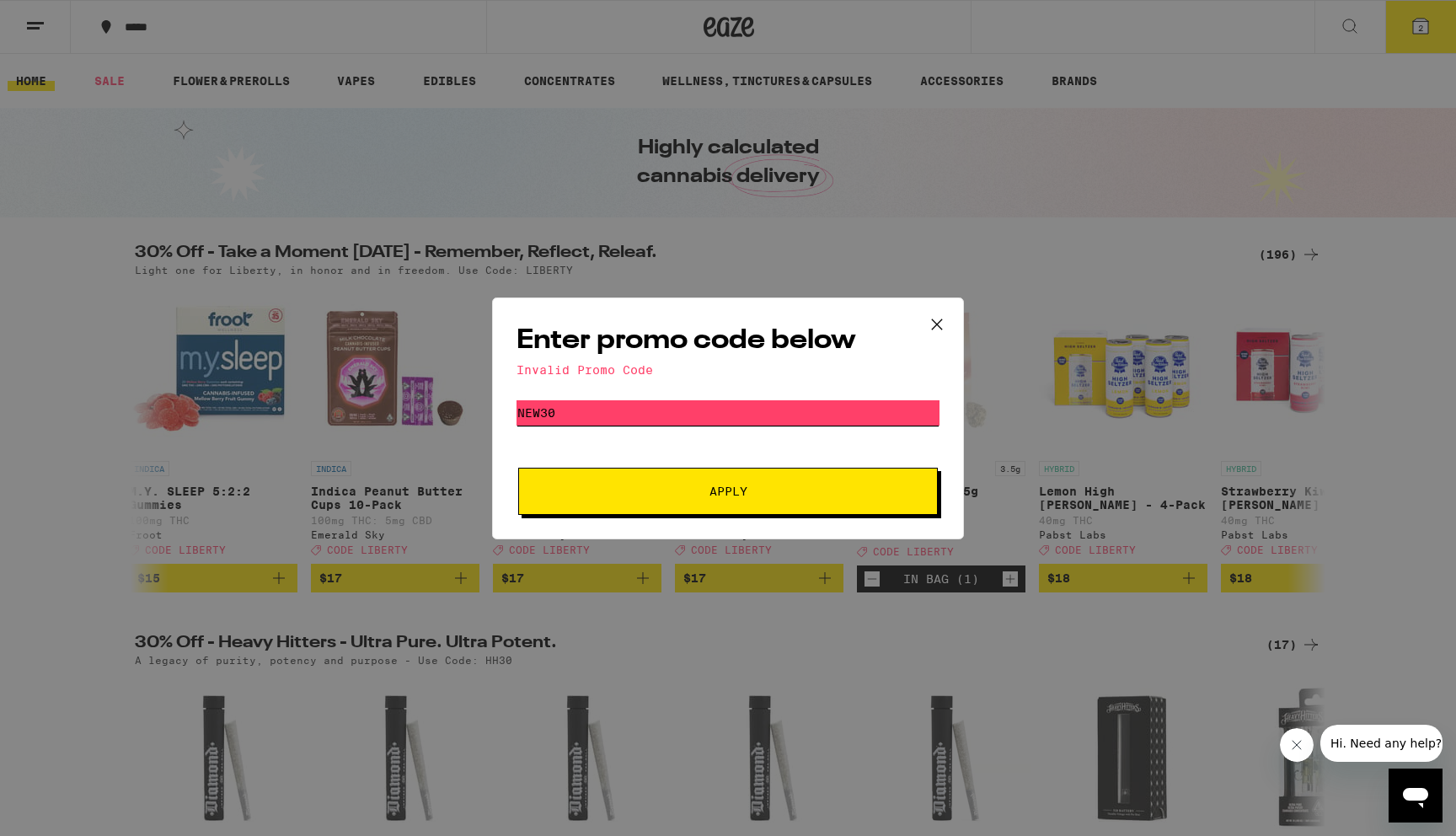
click at [581, 418] on input "New30" at bounding box center [728, 412] width 423 height 25
click at [661, 408] on input "New30" at bounding box center [728, 412] width 423 height 25
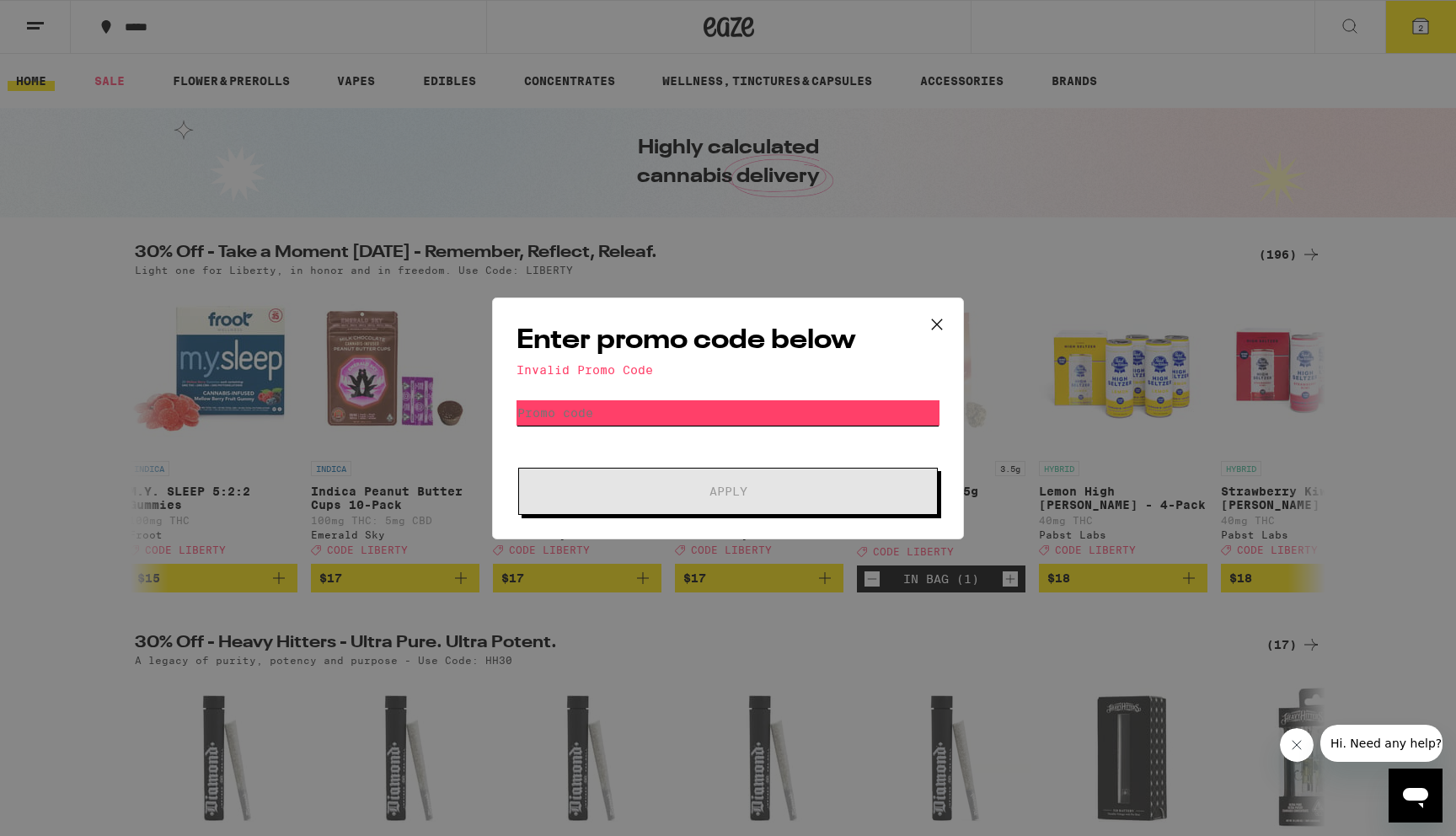
paste input "GET30"
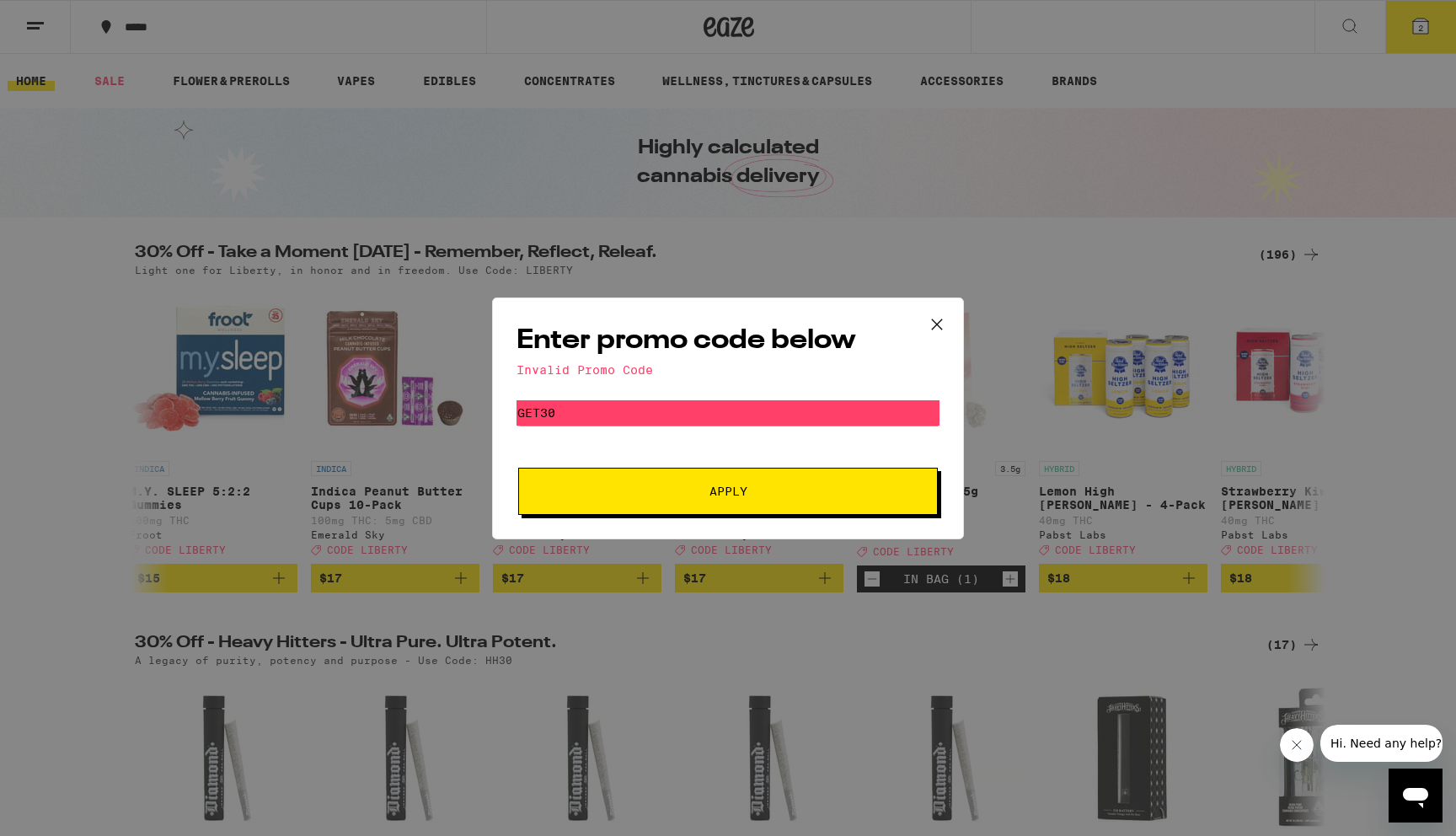
click at [684, 486] on span "Apply" at bounding box center [728, 492] width 303 height 12
click at [736, 403] on input "GET30" at bounding box center [728, 412] width 423 height 25
paste input "CHIEF2"
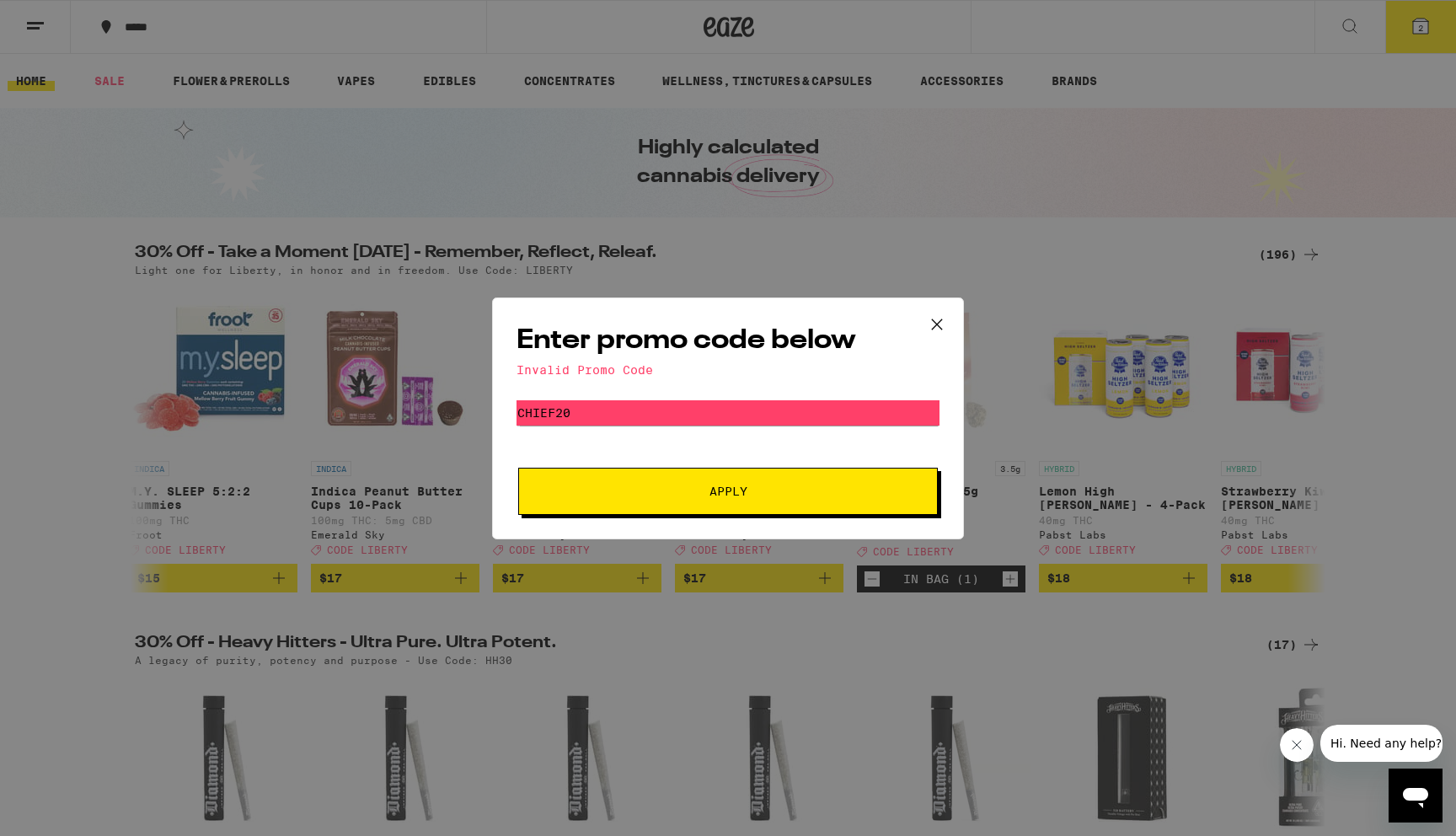
click at [721, 486] on span "Apply" at bounding box center [728, 492] width 38 height 12
click at [560, 413] on input "CHIEF20" at bounding box center [728, 412] width 423 height 25
type input "LIBERTY"
click at [631, 497] on span "Apply" at bounding box center [728, 492] width 303 height 12
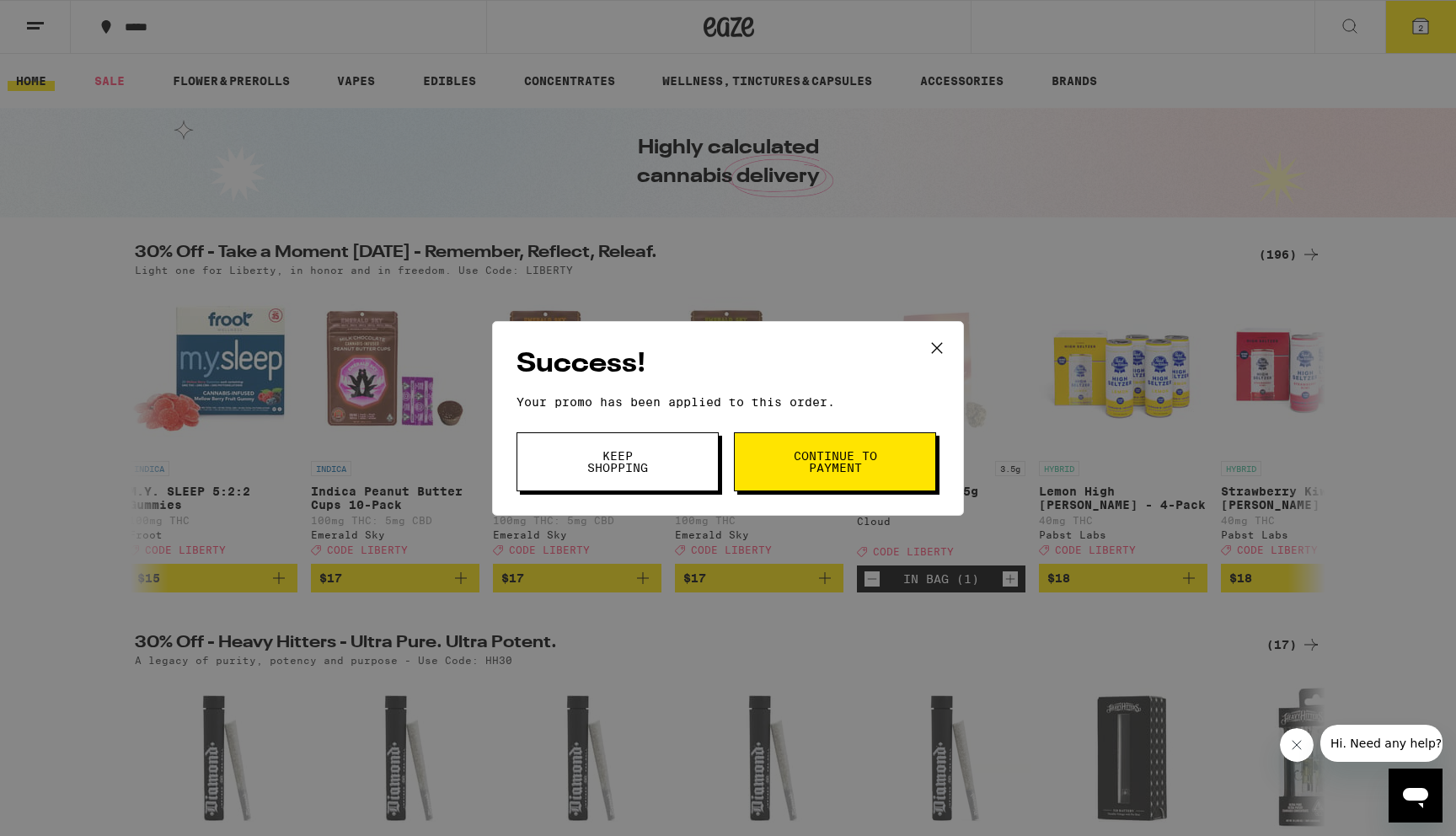
click at [827, 461] on span "Continue to payment" at bounding box center [835, 461] width 86 height 23
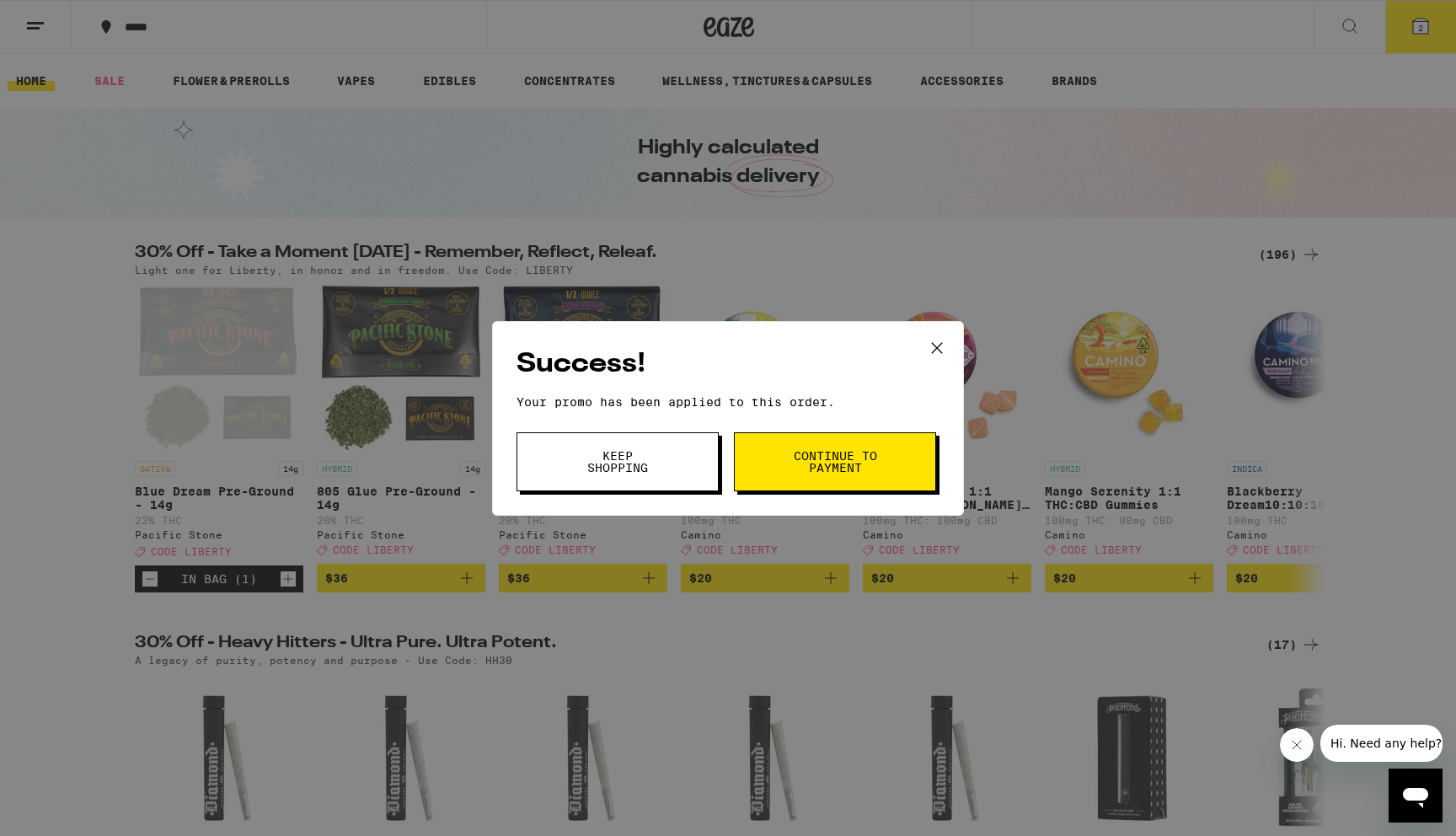
click at [198, 328] on div "Success! Your promo has been applied to this order. Promo Code Keep Shopping Co…" at bounding box center [728, 418] width 1456 height 836
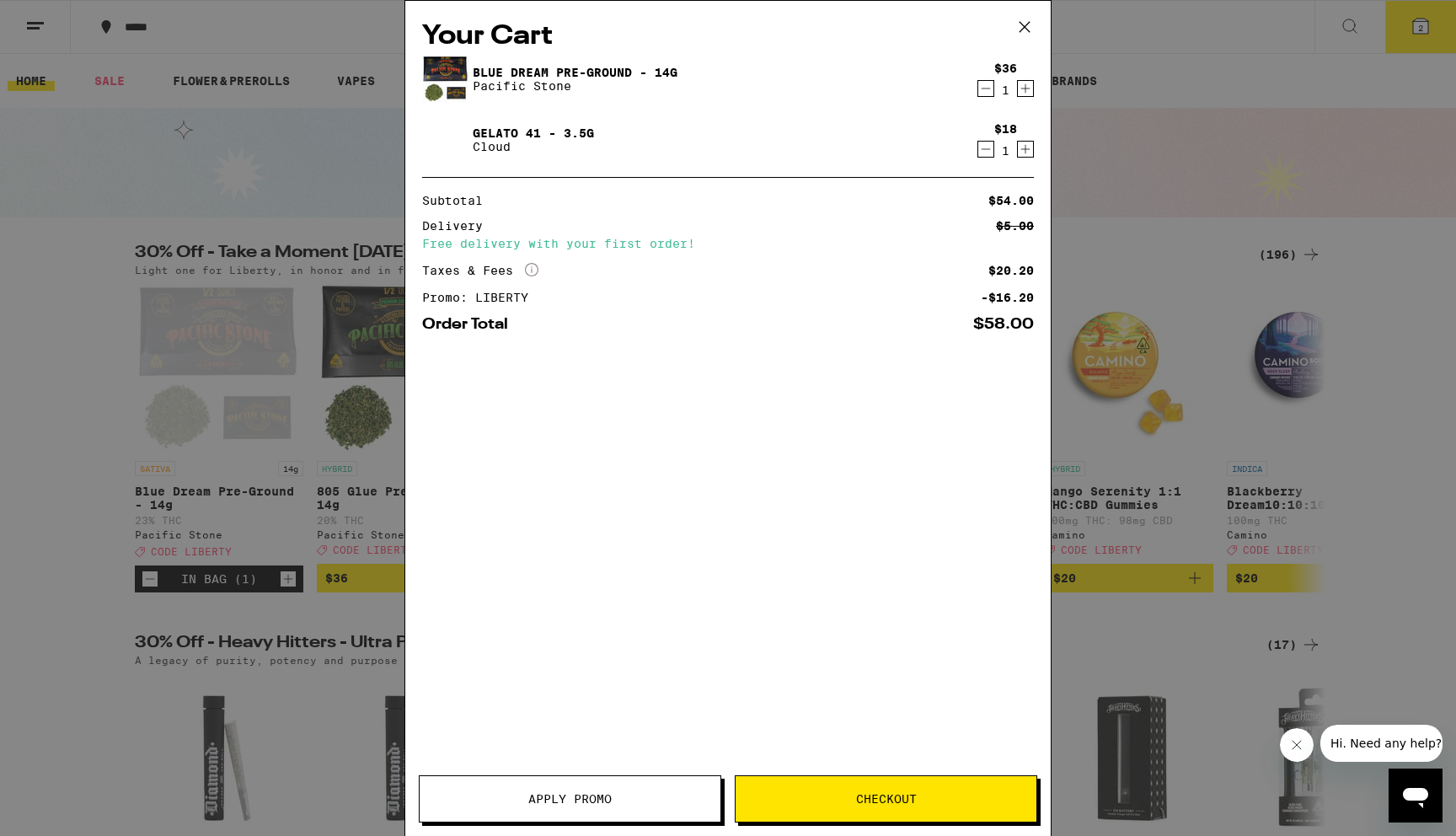
click at [931, 345] on div "Your Cart Blue Dream Pre-Ground - 14g Pacific Stone $36 1 Gelato 41 - 3.5g Clou…" at bounding box center [728, 393] width 645 height 784
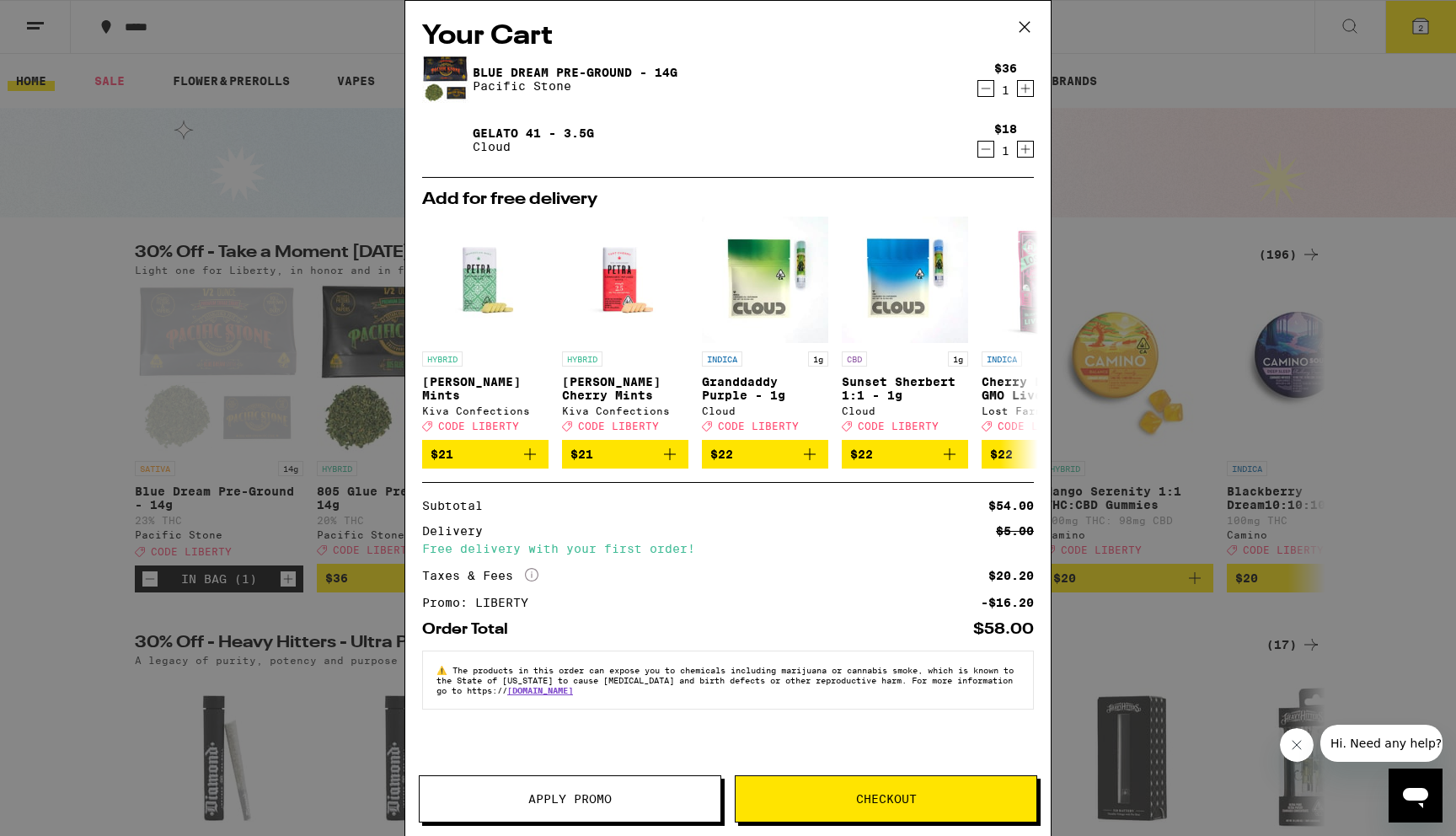
click at [1023, 21] on icon at bounding box center [1024, 27] width 25 height 25
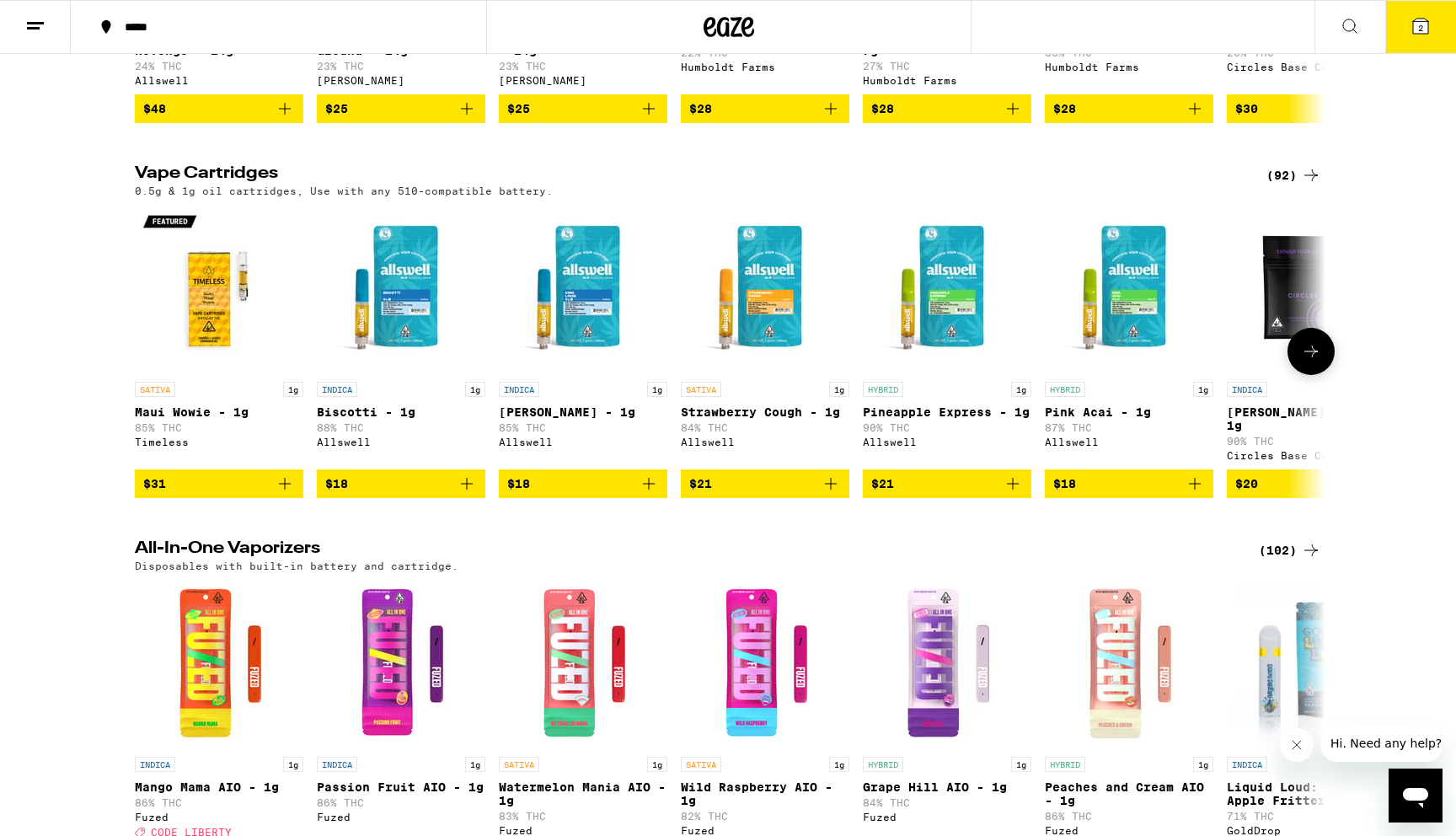
scroll to position [2009, 0]
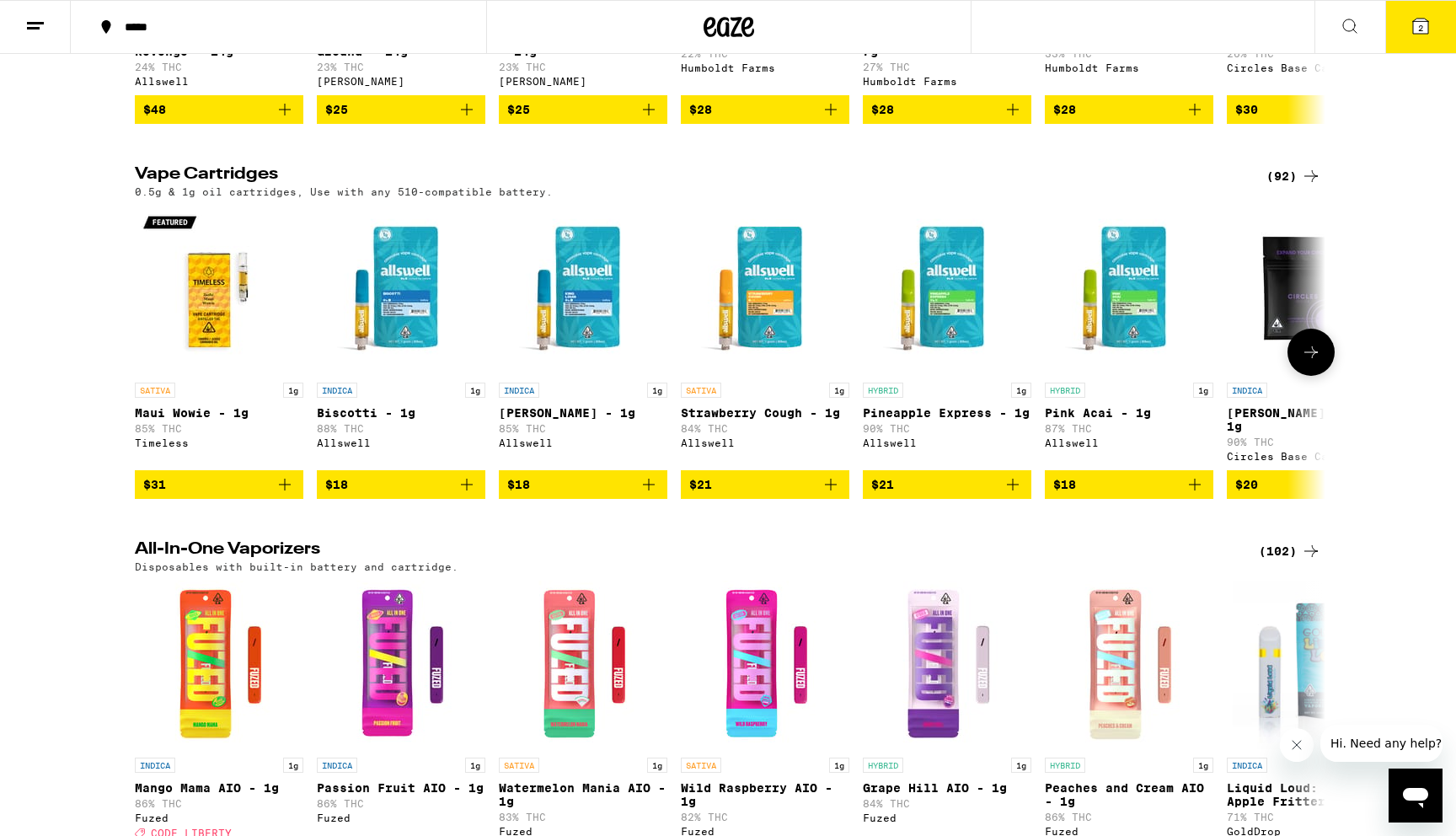
click at [1313, 362] on icon at bounding box center [1310, 351] width 20 height 20
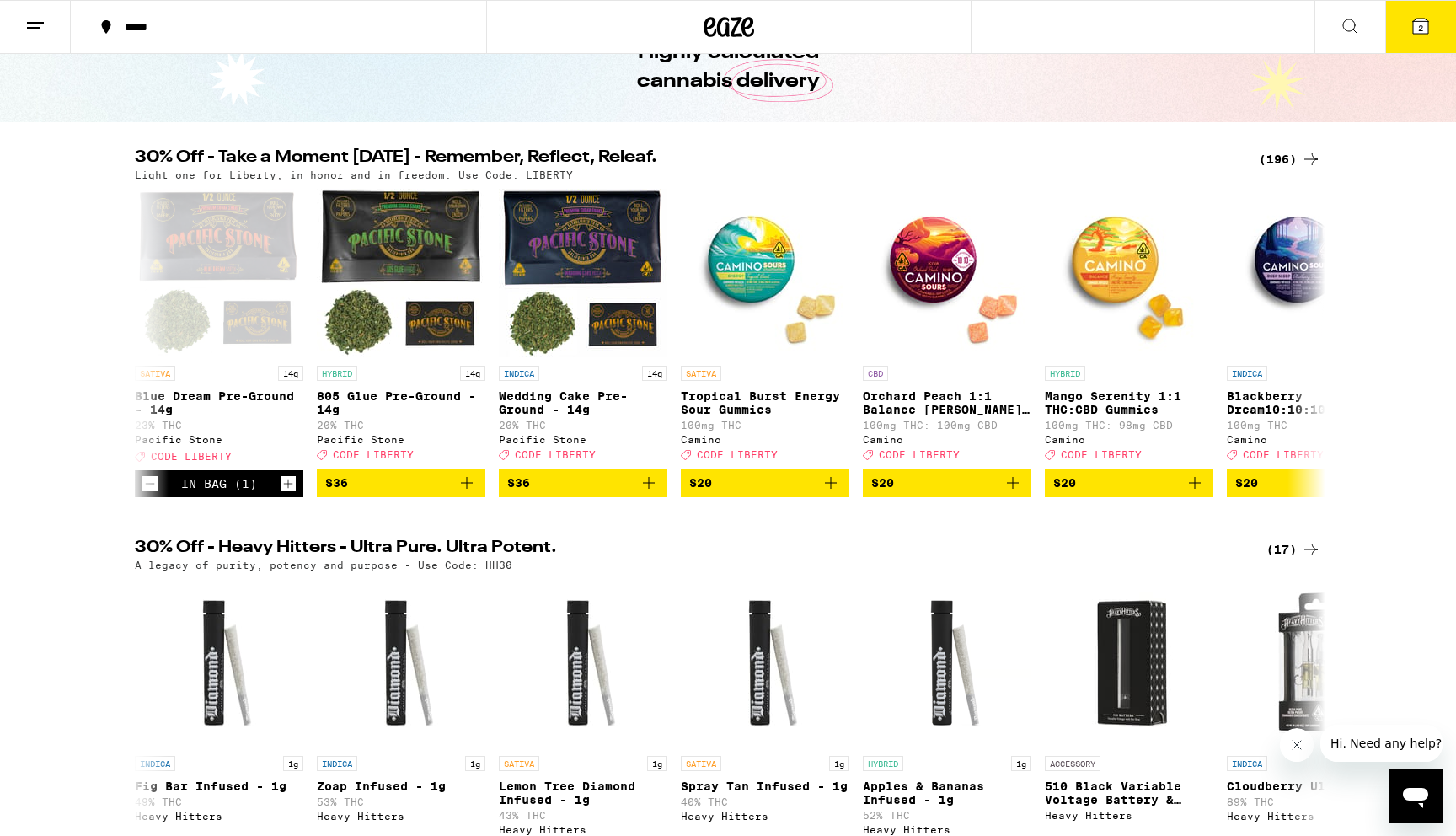
scroll to position [0, 0]
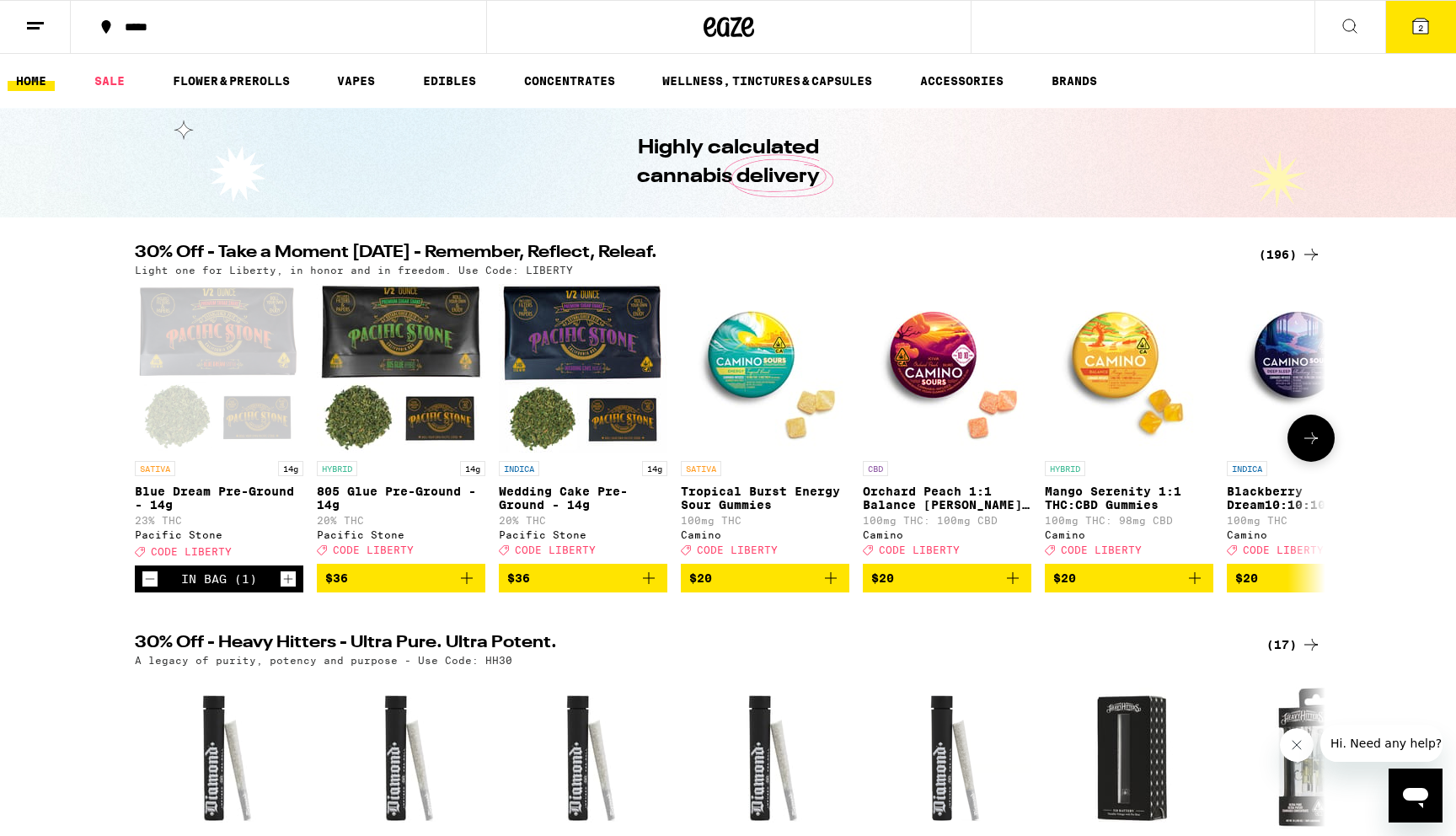
click at [1318, 448] on icon at bounding box center [1310, 437] width 20 height 20
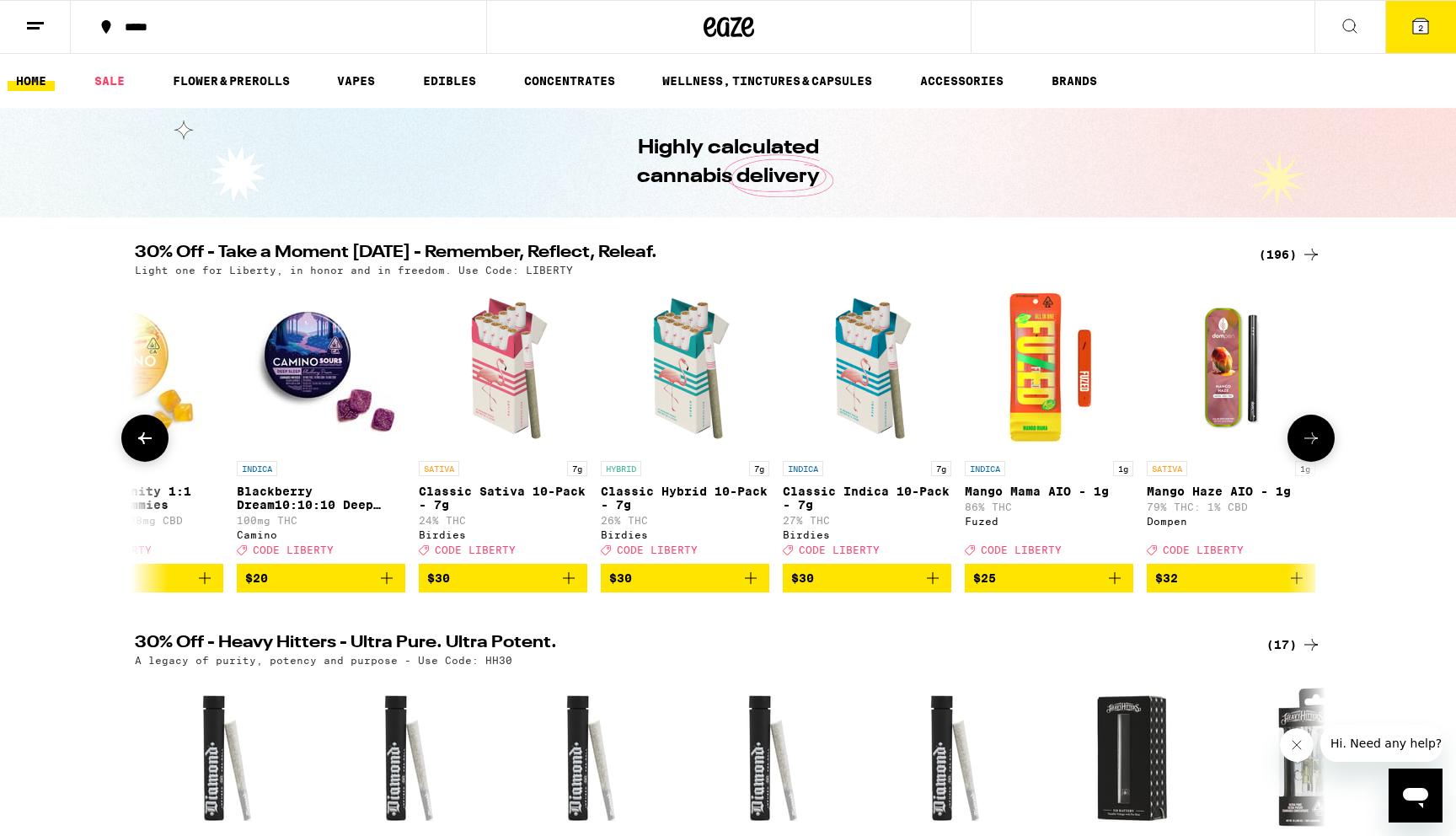
scroll to position [0, 1002]
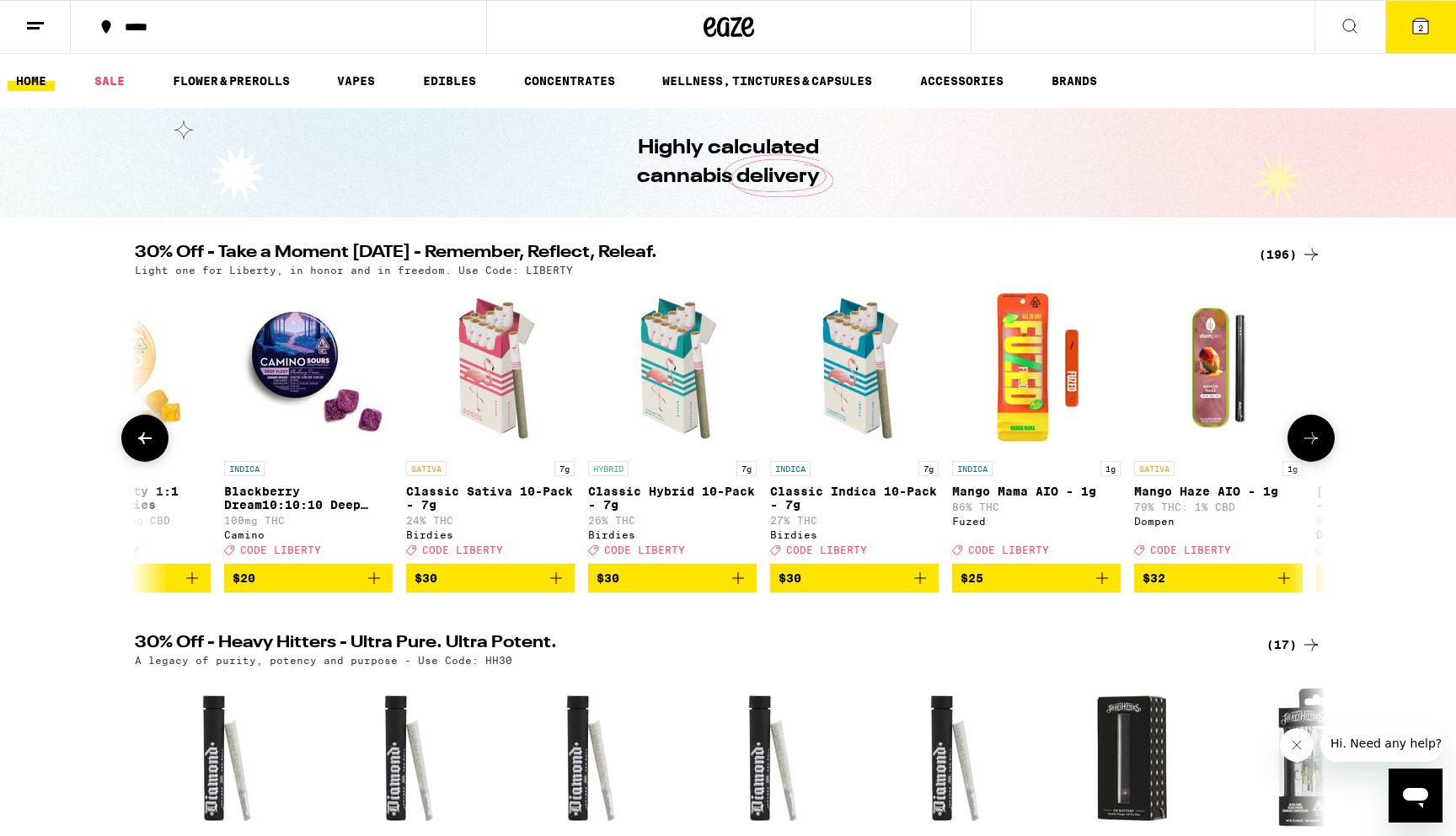
click at [1318, 448] on icon at bounding box center [1310, 437] width 20 height 20
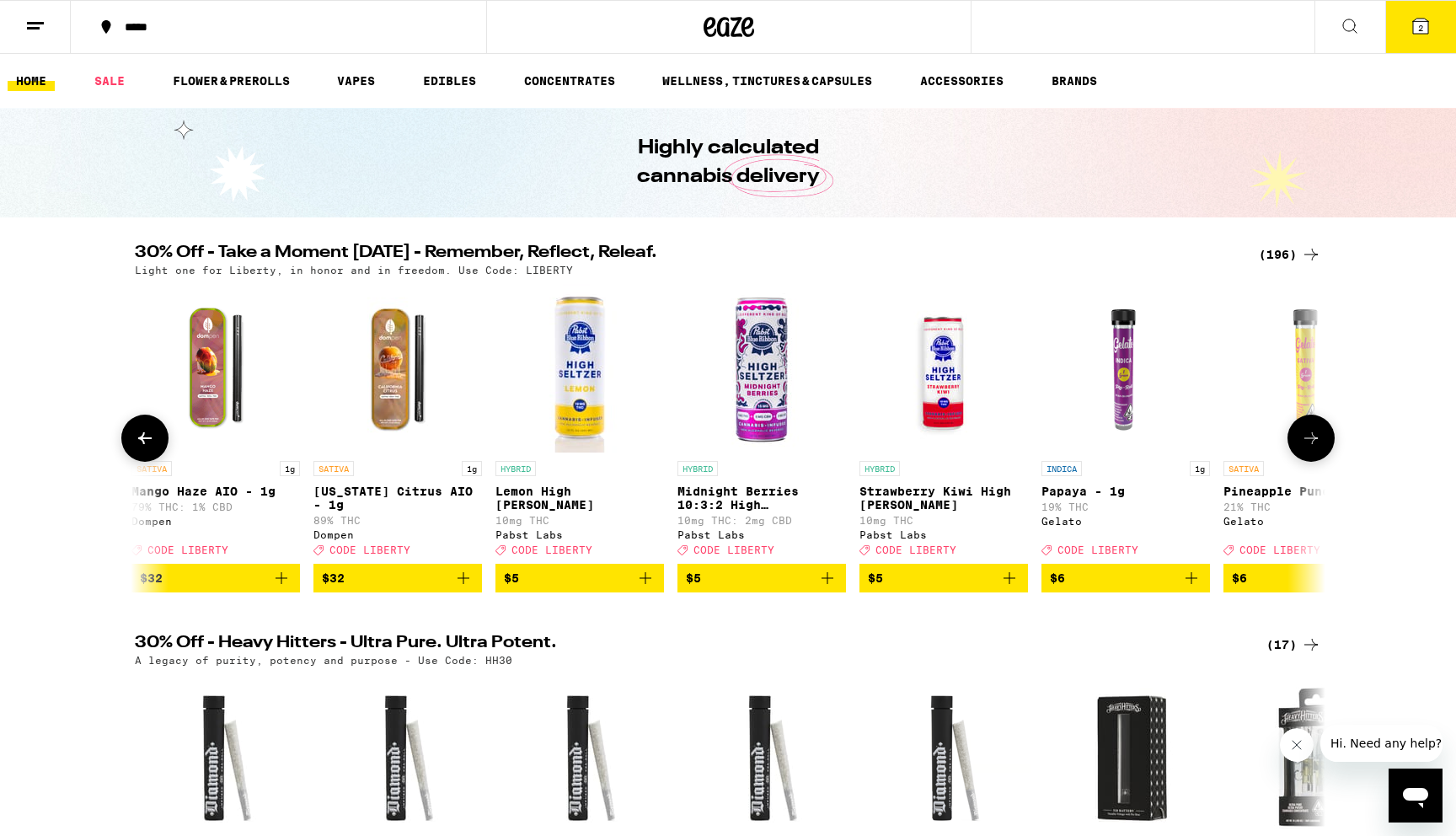
click at [1318, 448] on icon at bounding box center [1310, 437] width 20 height 20
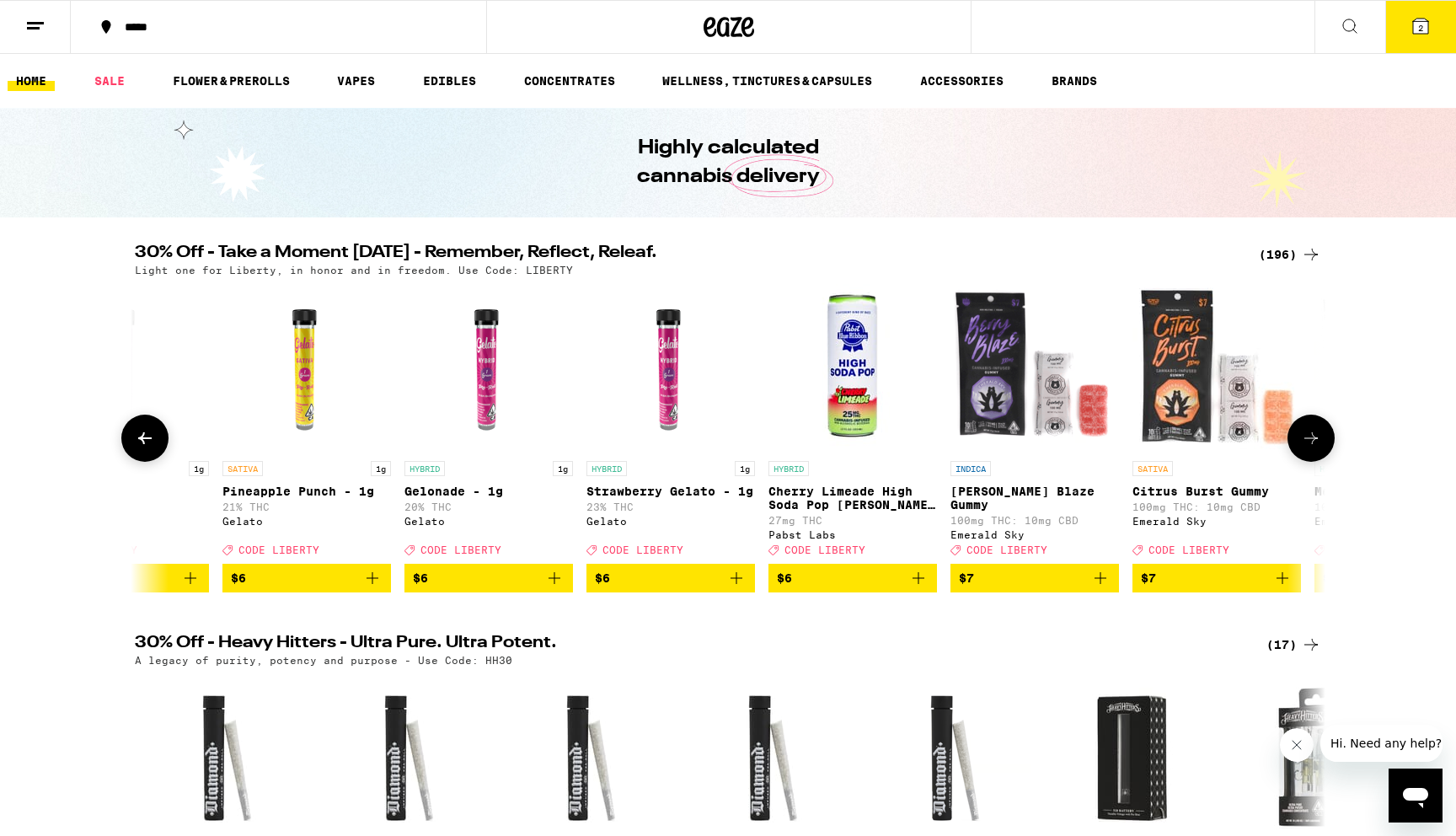
click at [1318, 448] on icon at bounding box center [1310, 437] width 20 height 20
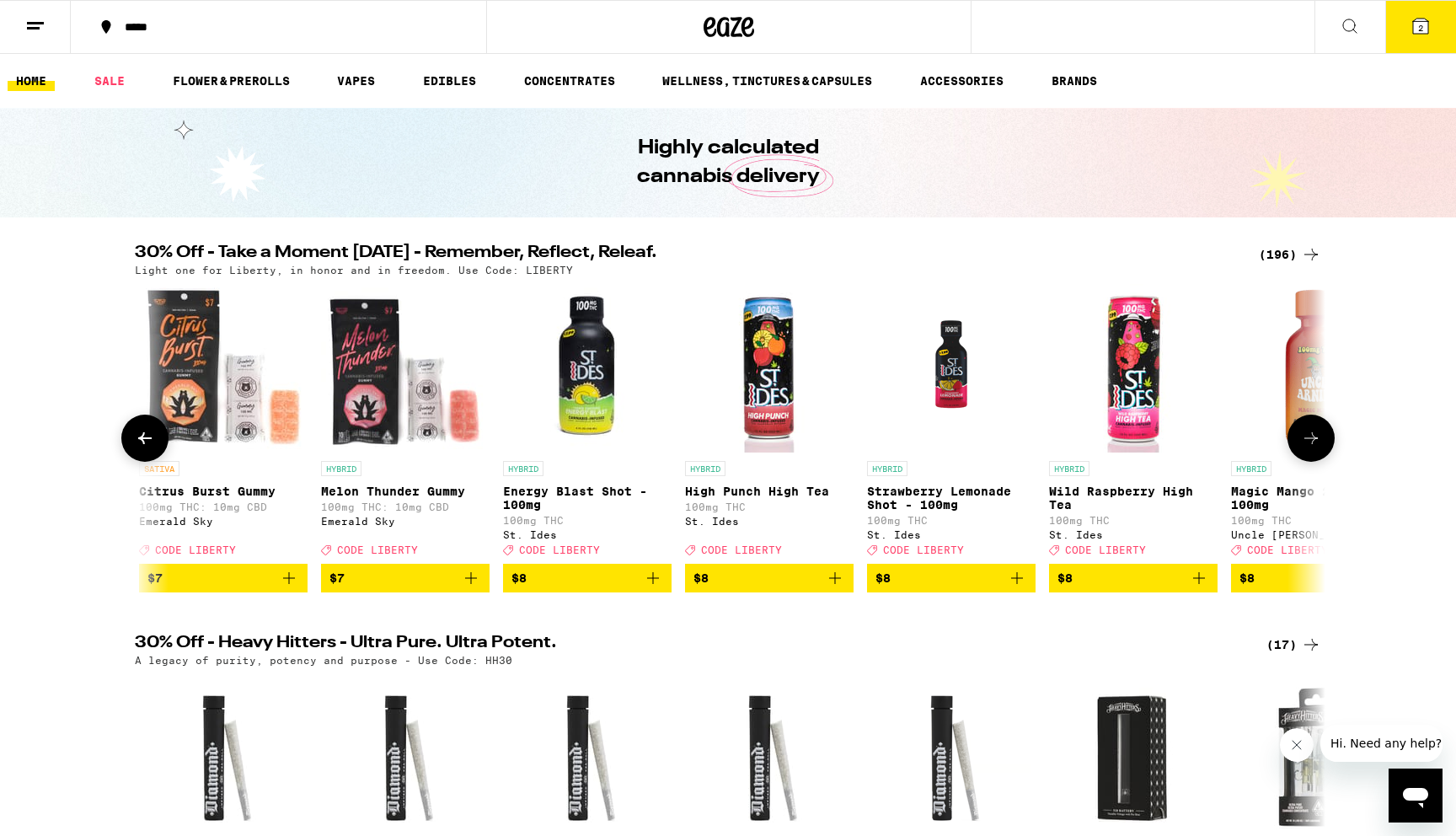
scroll to position [0, 4010]
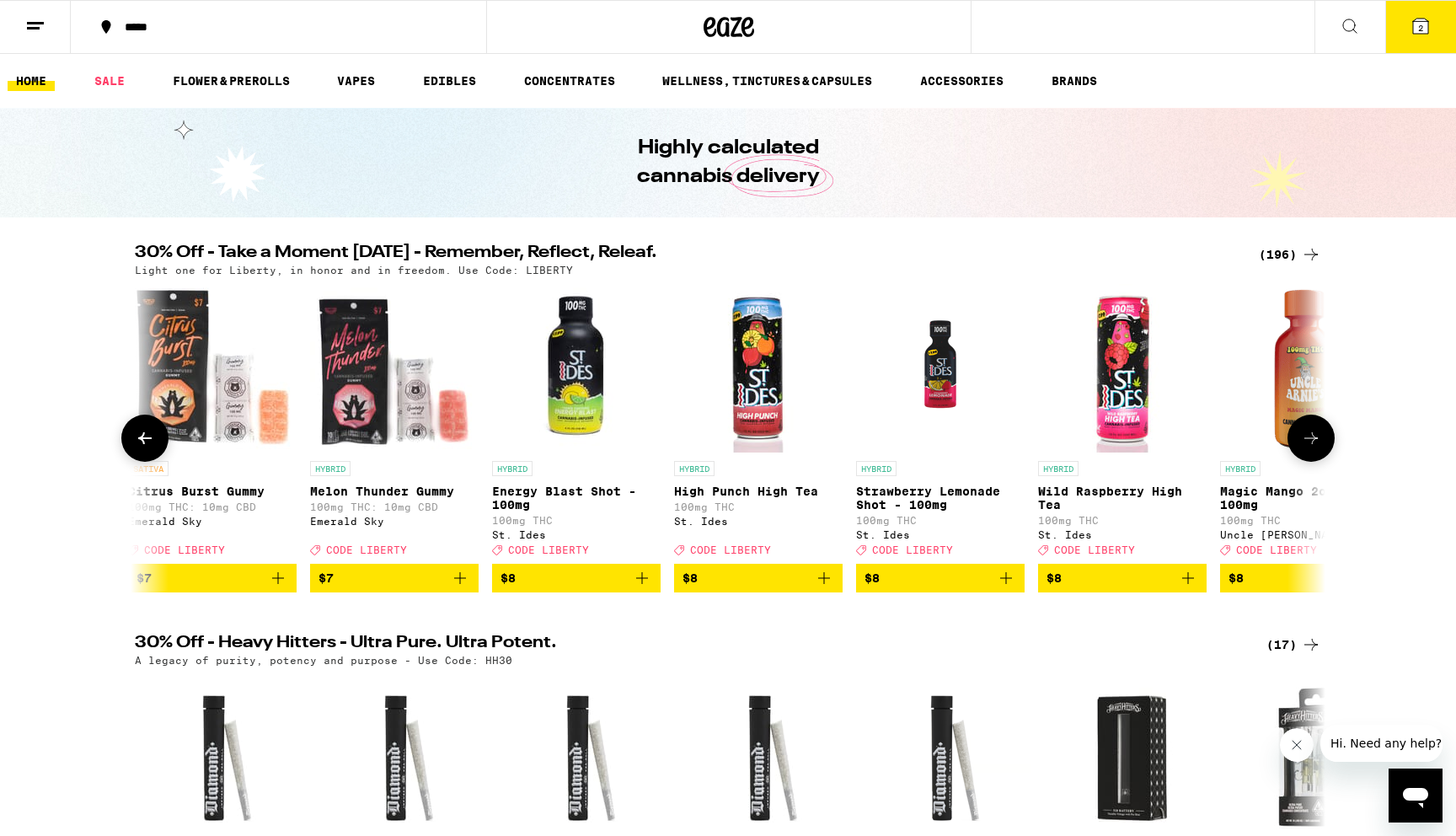
click at [1318, 448] on icon at bounding box center [1310, 437] width 20 height 20
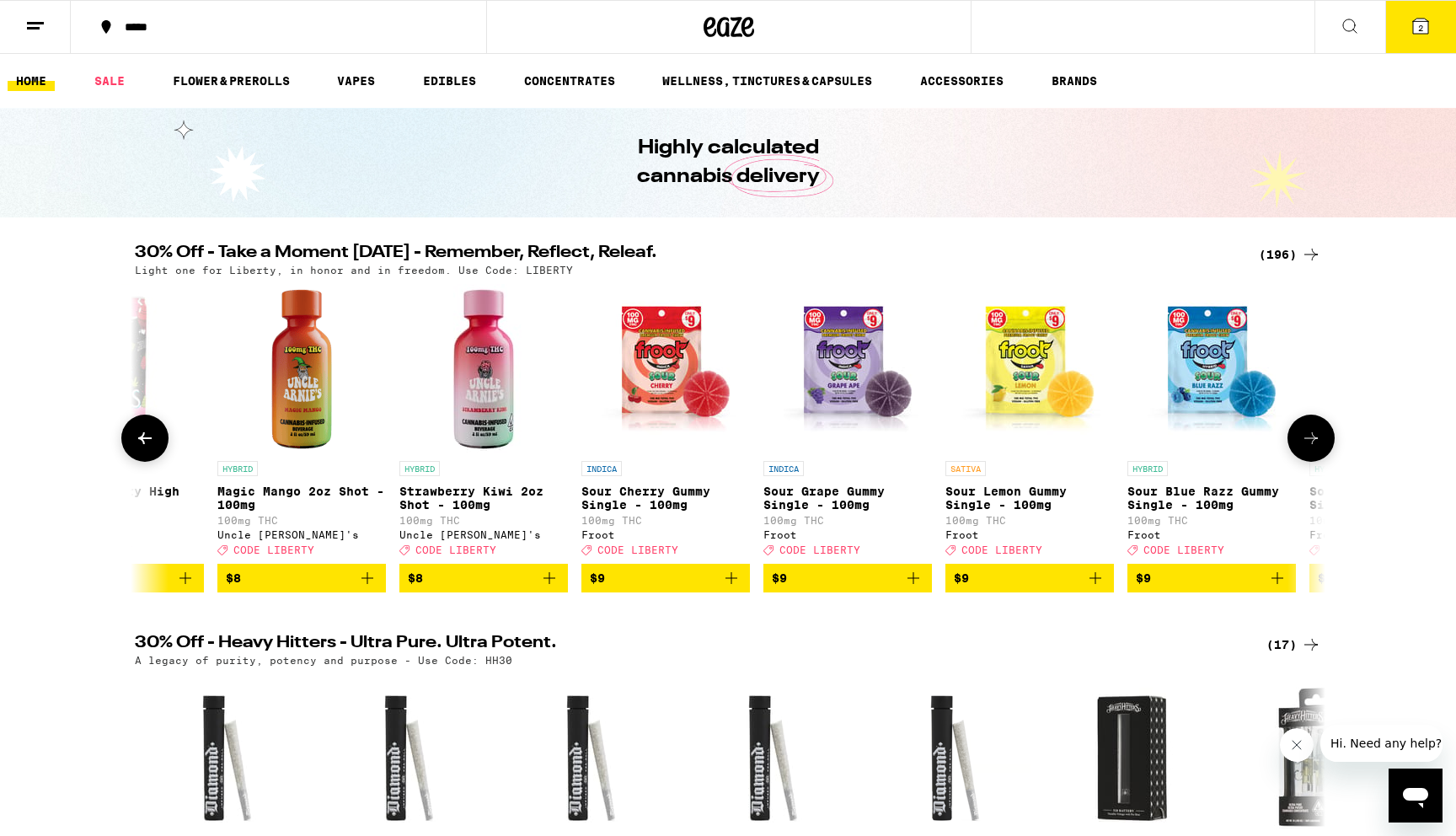
click at [1318, 448] on icon at bounding box center [1310, 437] width 20 height 20
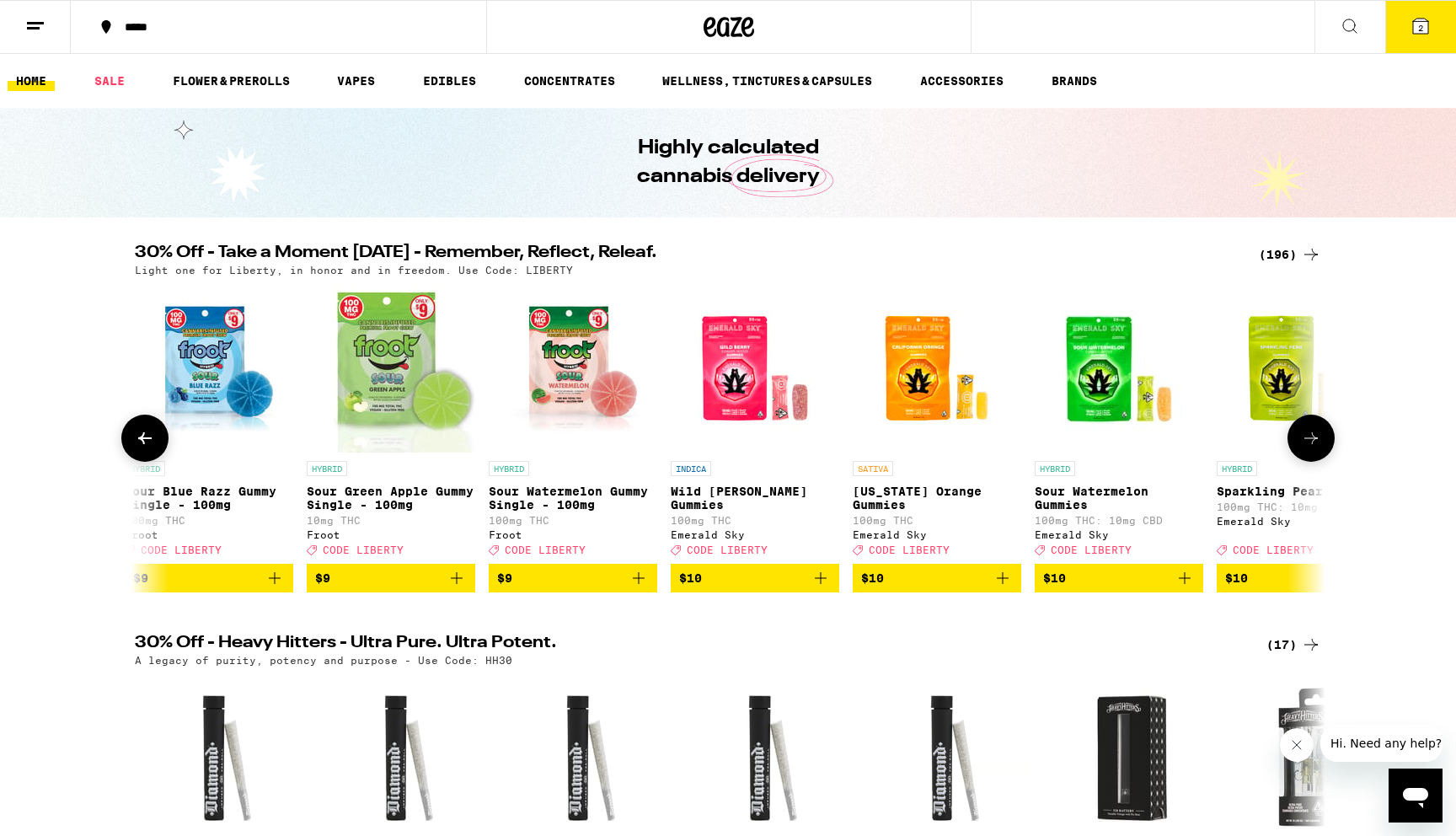
click at [1318, 448] on icon at bounding box center [1310, 437] width 20 height 20
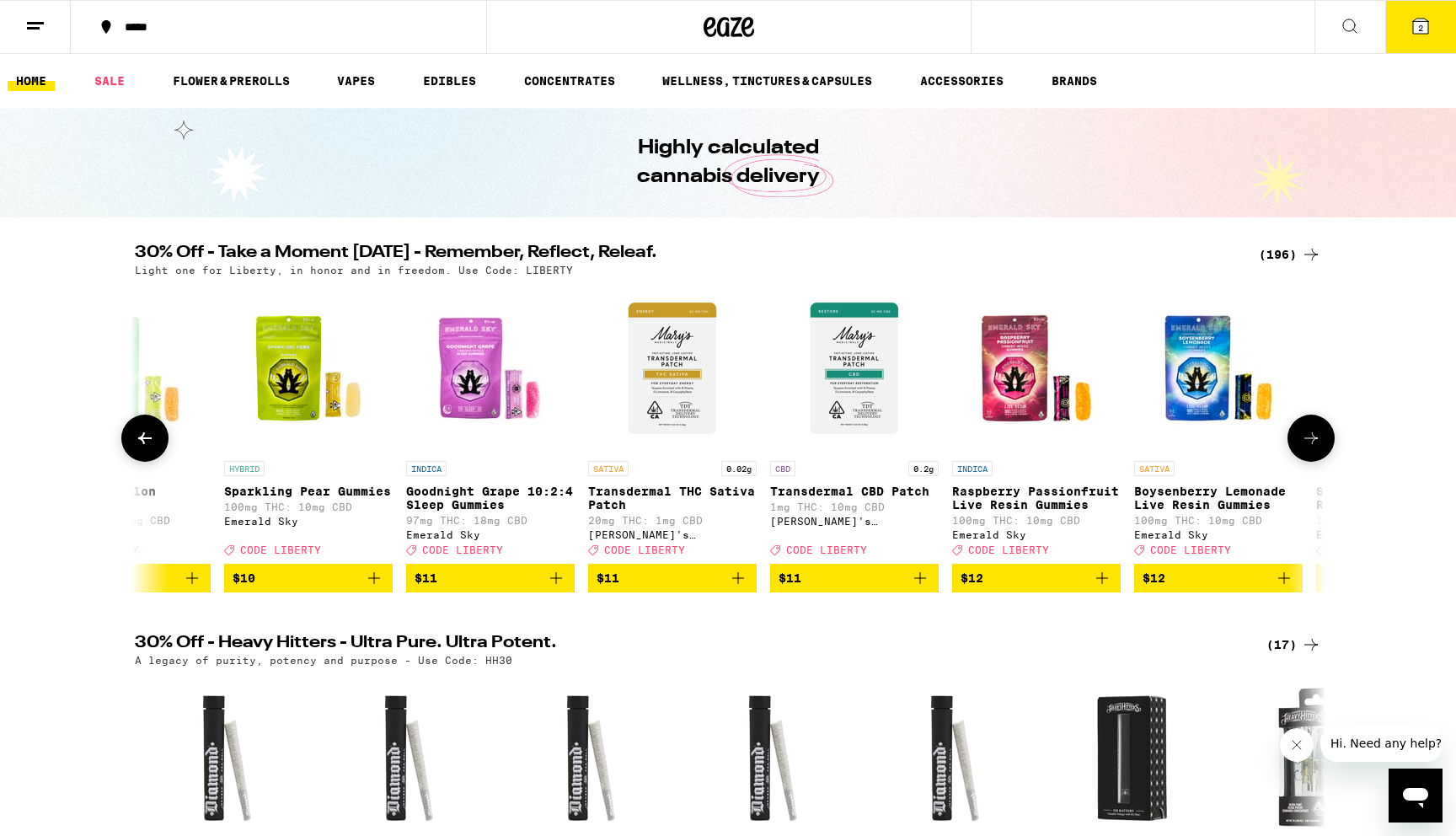
scroll to position [0, 7017]
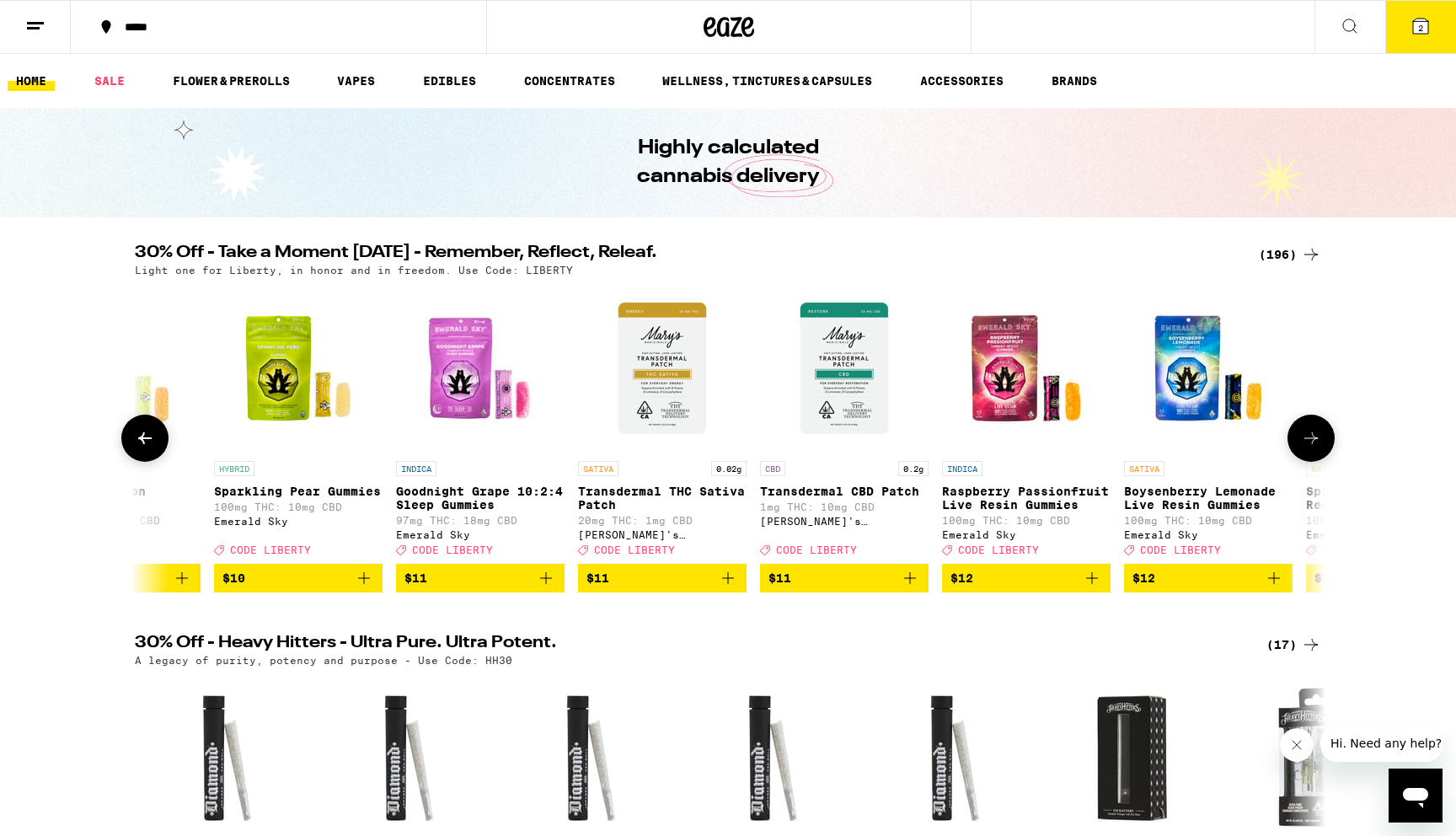
click at [1318, 448] on icon at bounding box center [1310, 437] width 20 height 20
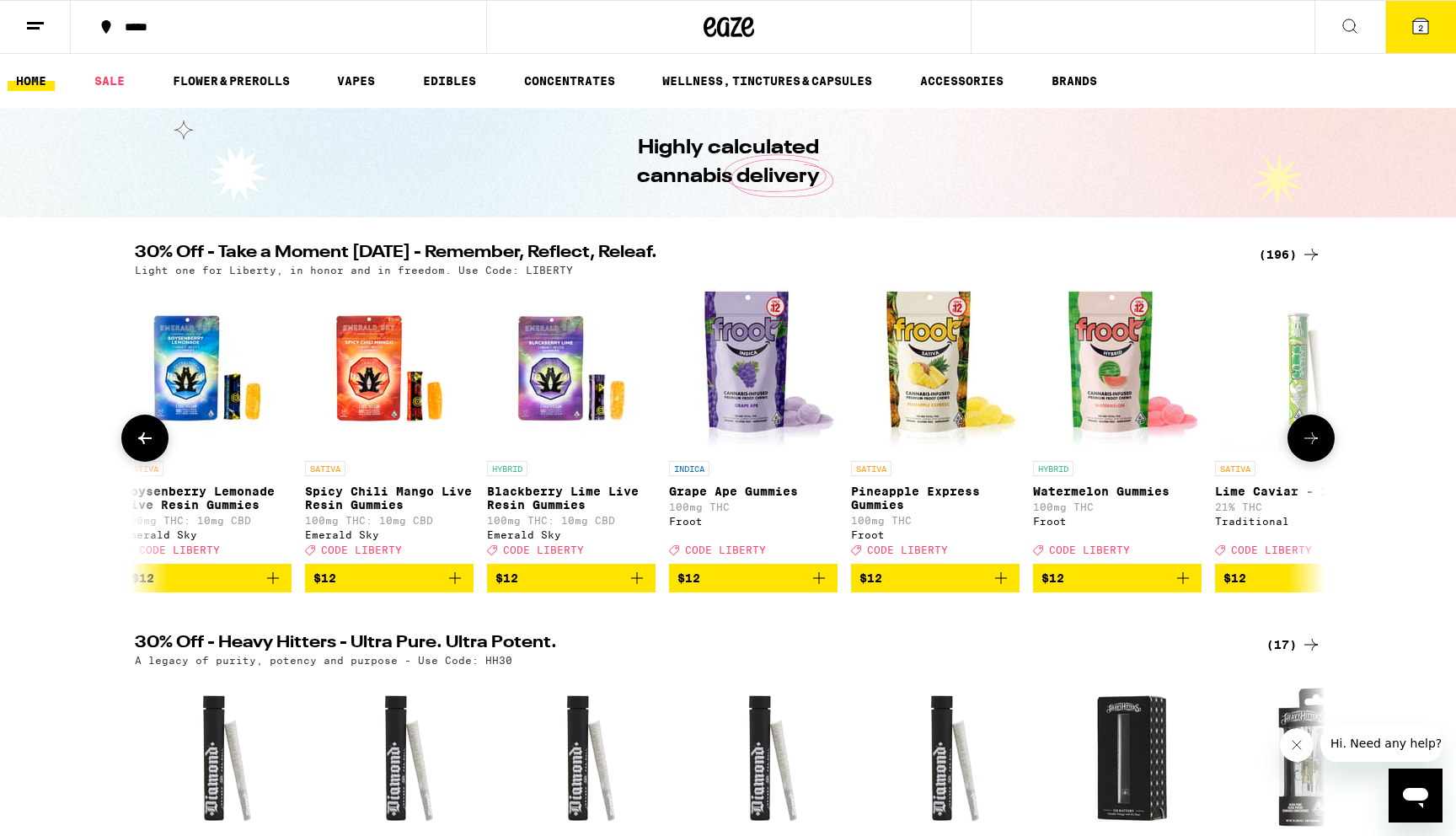
scroll to position [0, 8020]
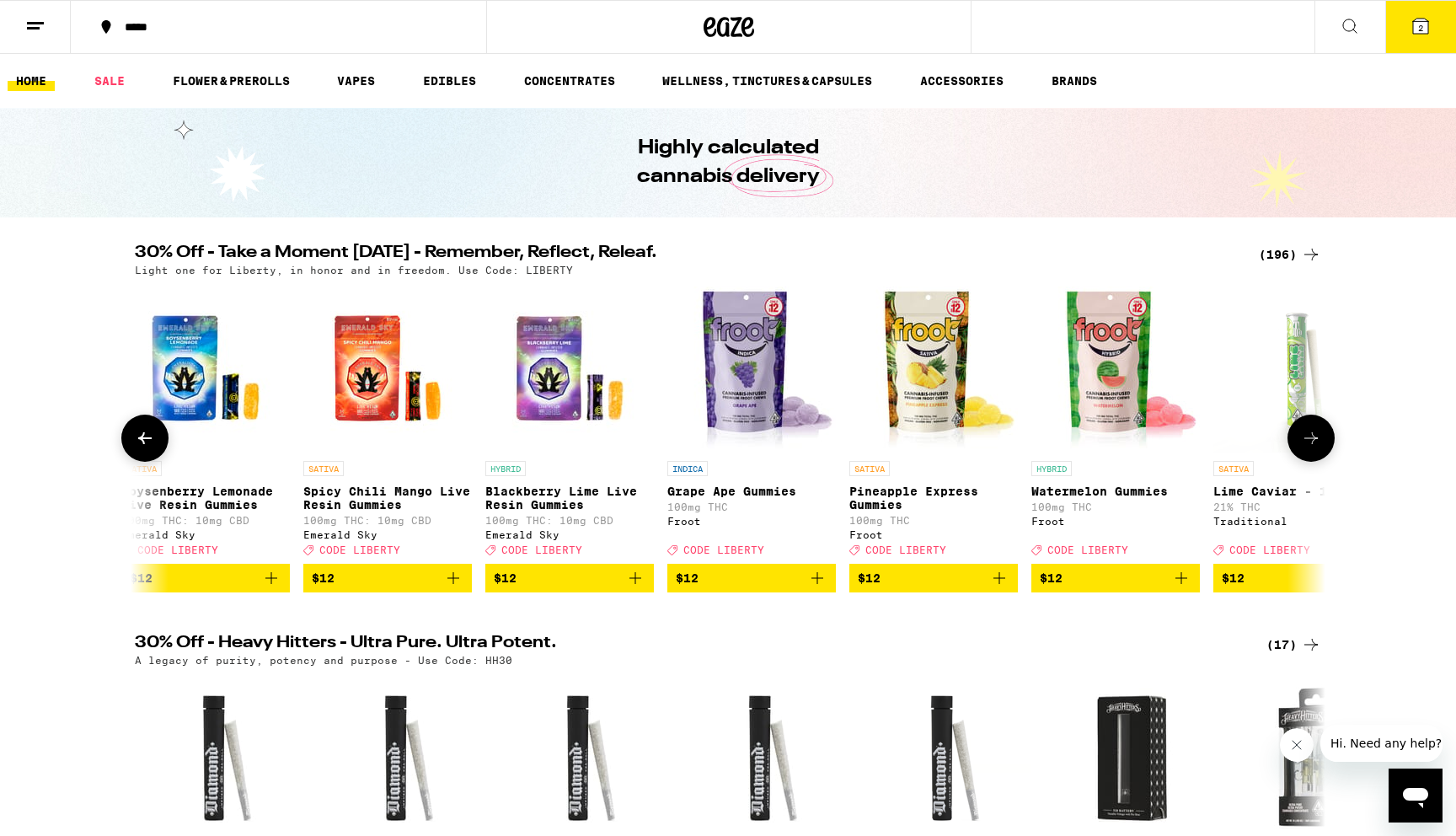
click at [1311, 444] on icon at bounding box center [1311, 438] width 14 height 12
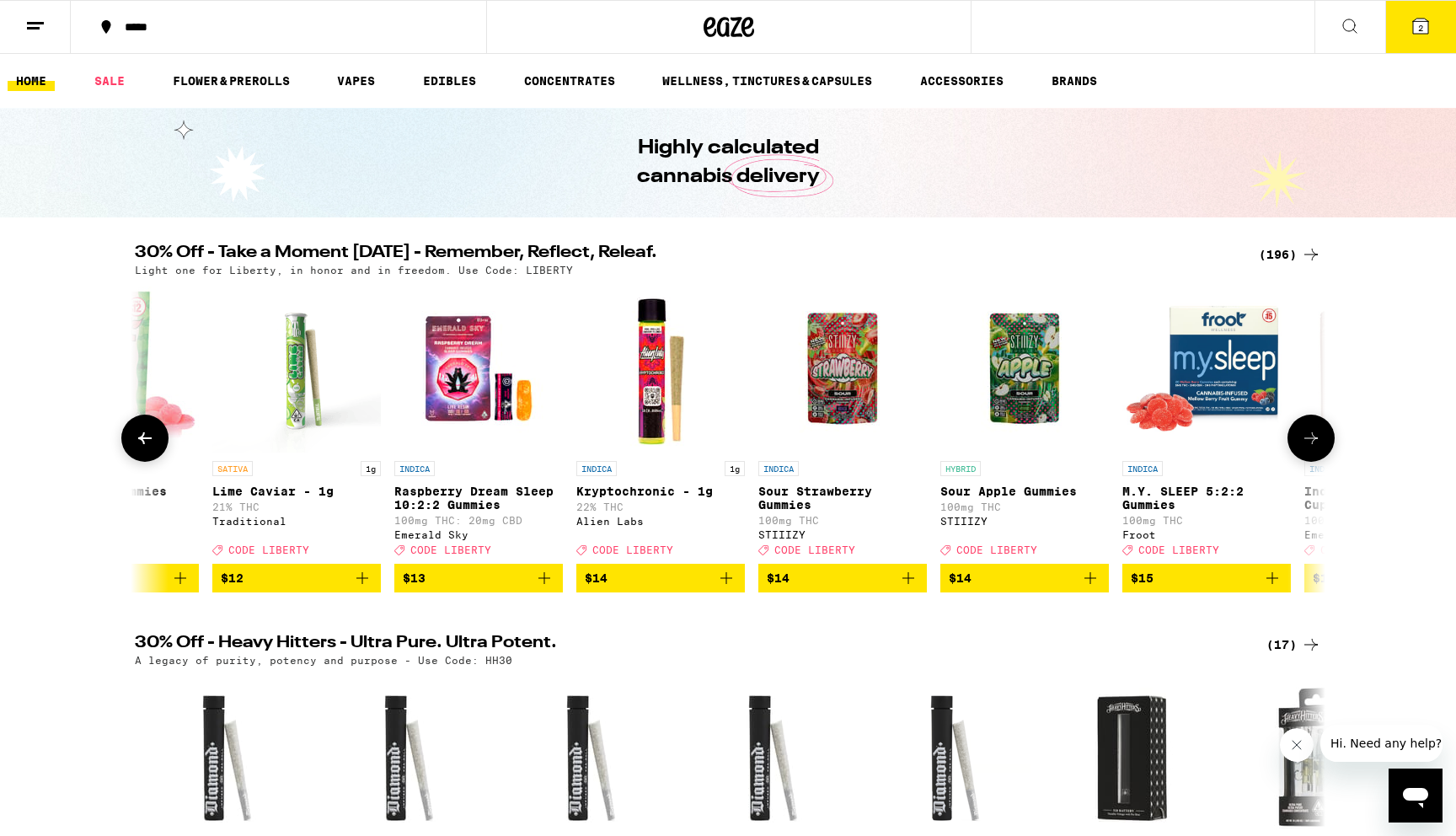
scroll to position [0, 9023]
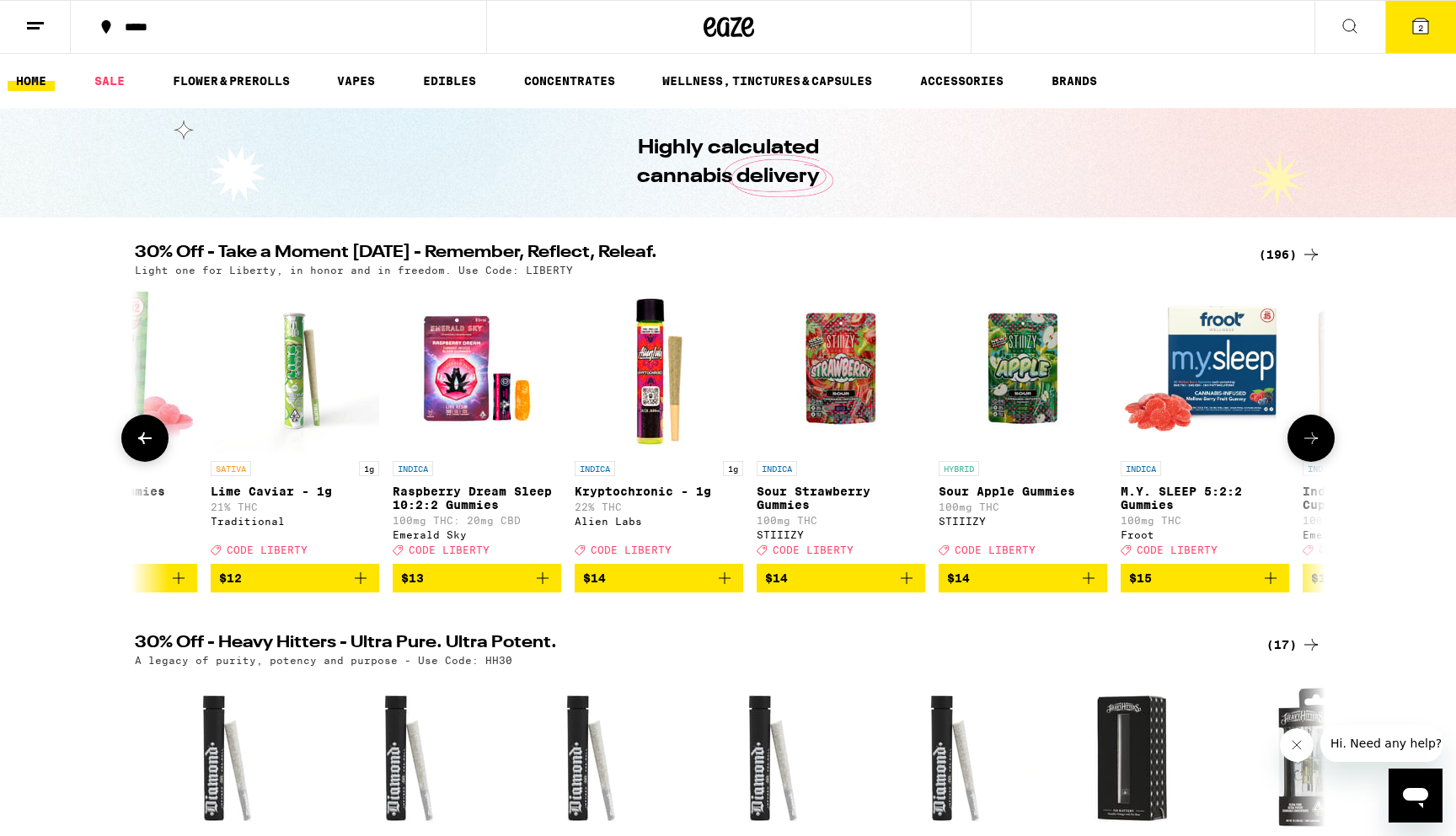
click at [1311, 444] on icon at bounding box center [1311, 438] width 14 height 12
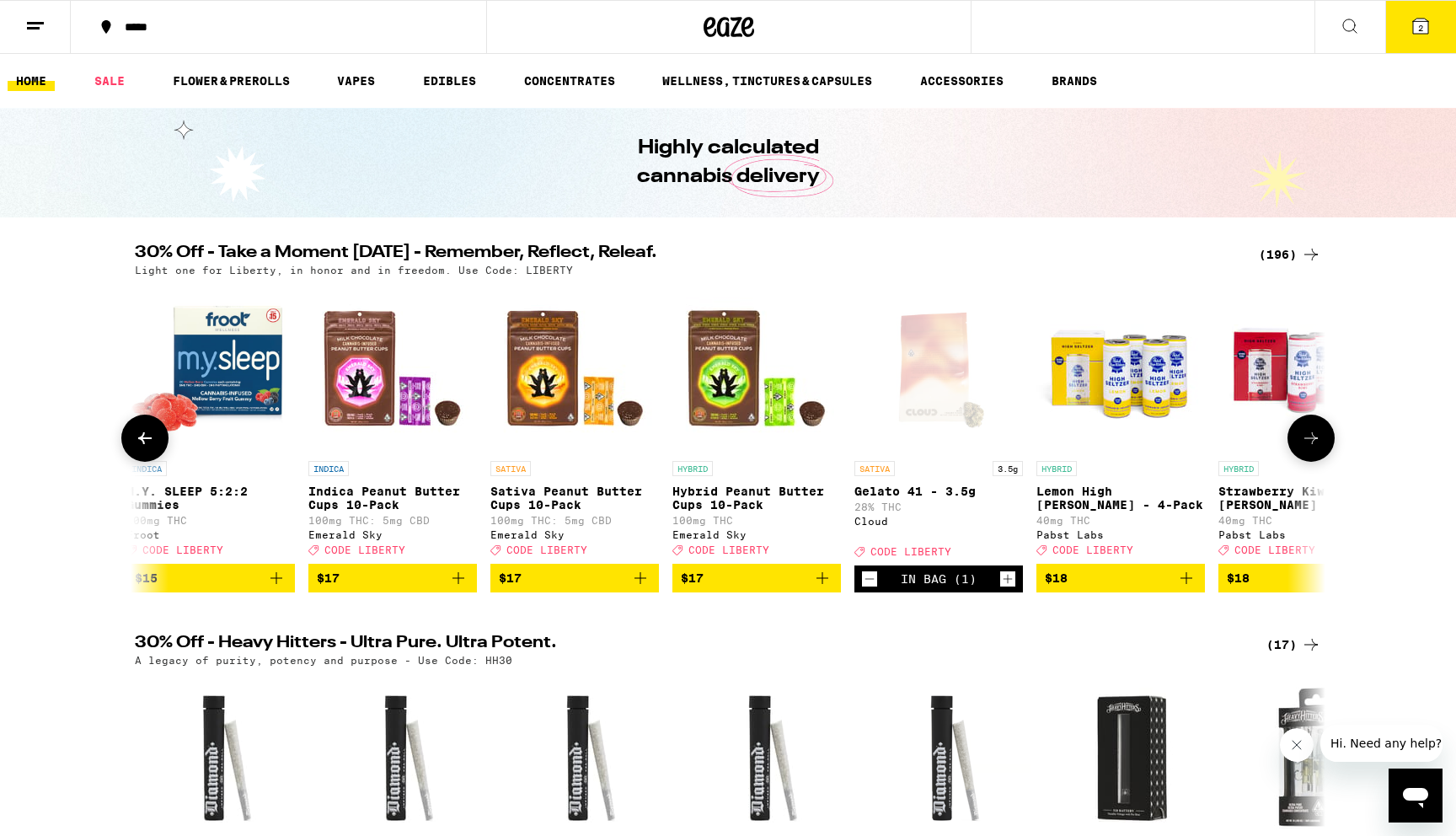
scroll to position [0, 10025]
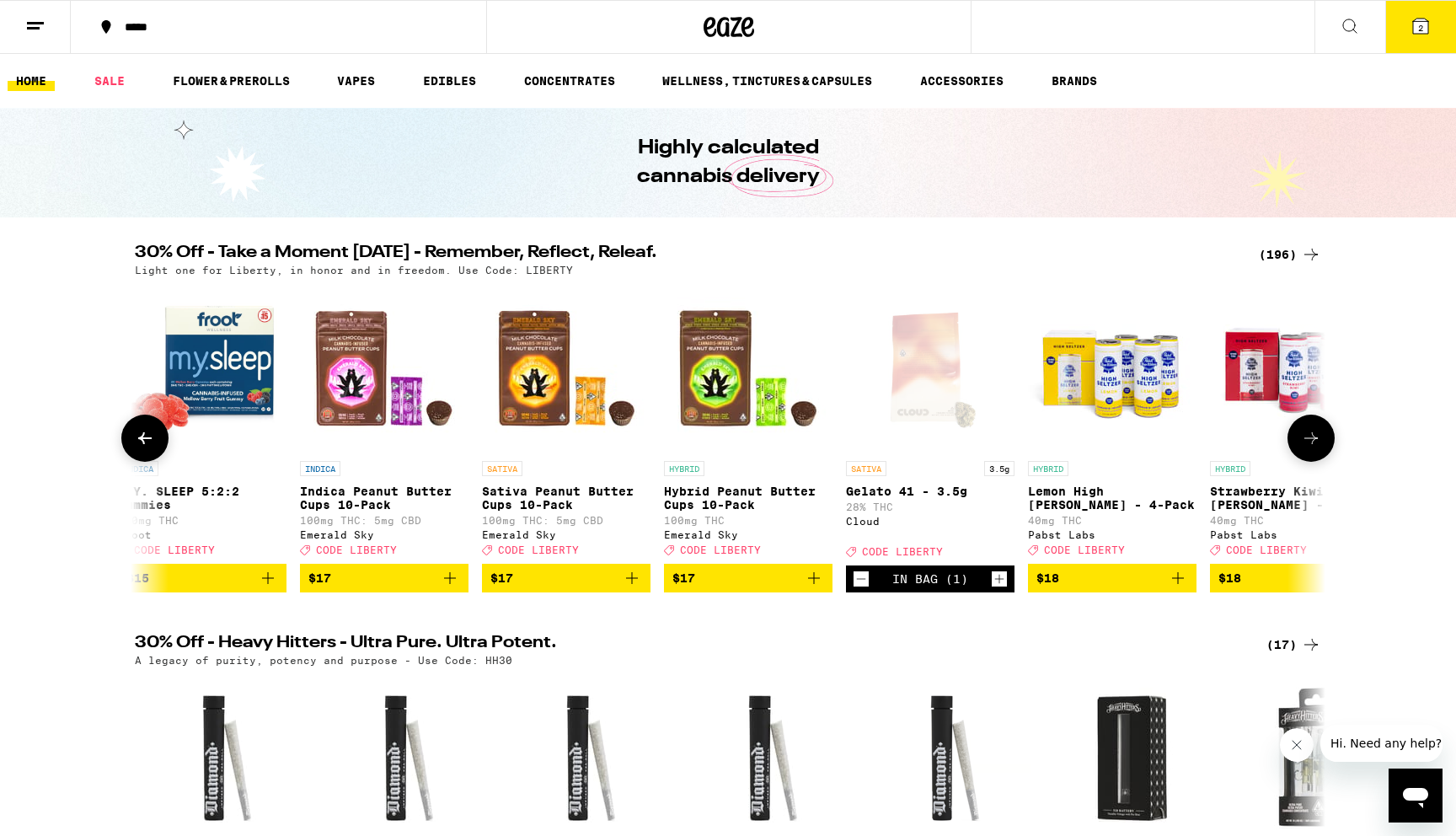
click at [1311, 444] on icon at bounding box center [1311, 438] width 14 height 12
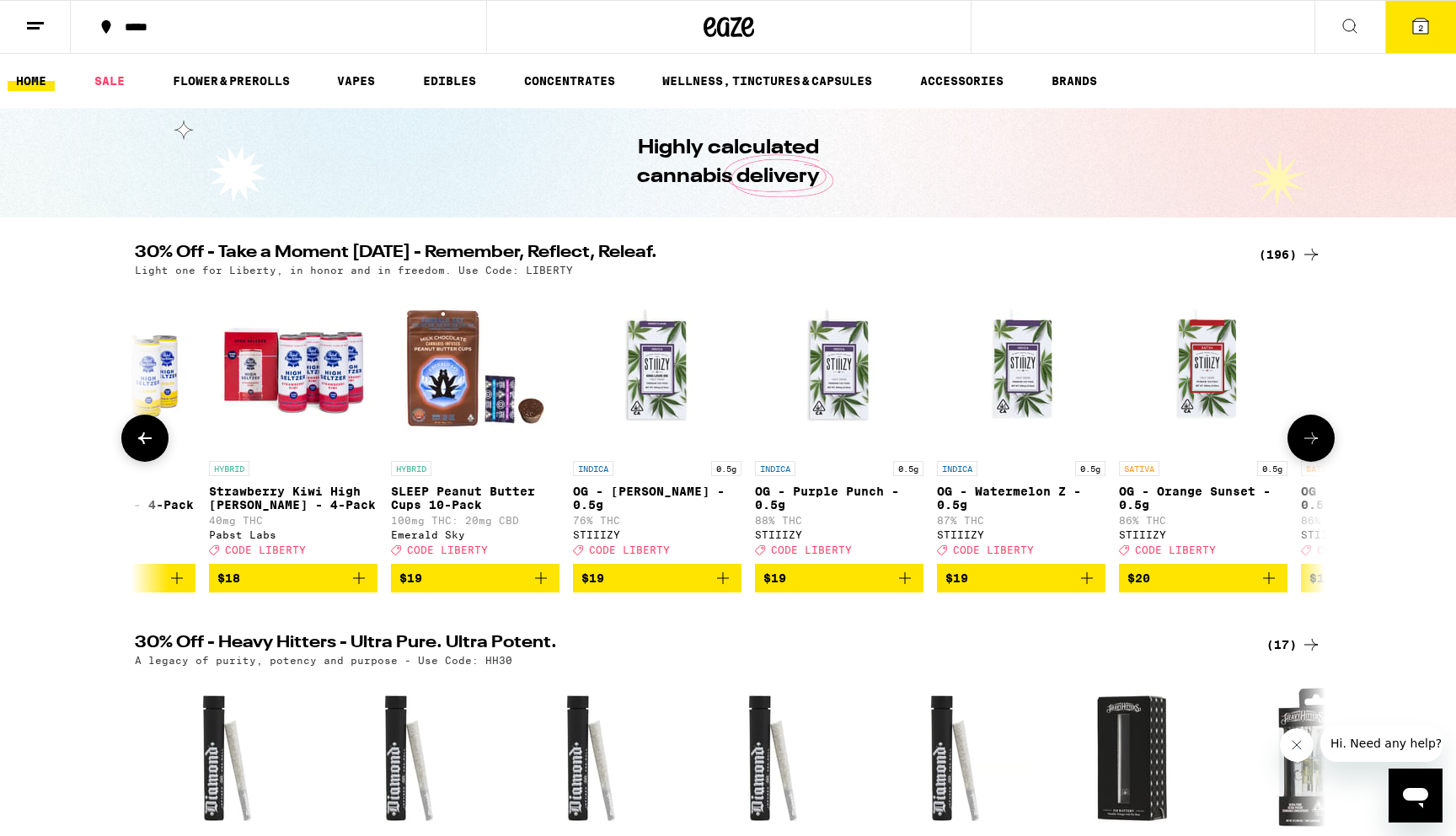
scroll to position [0, 11027]
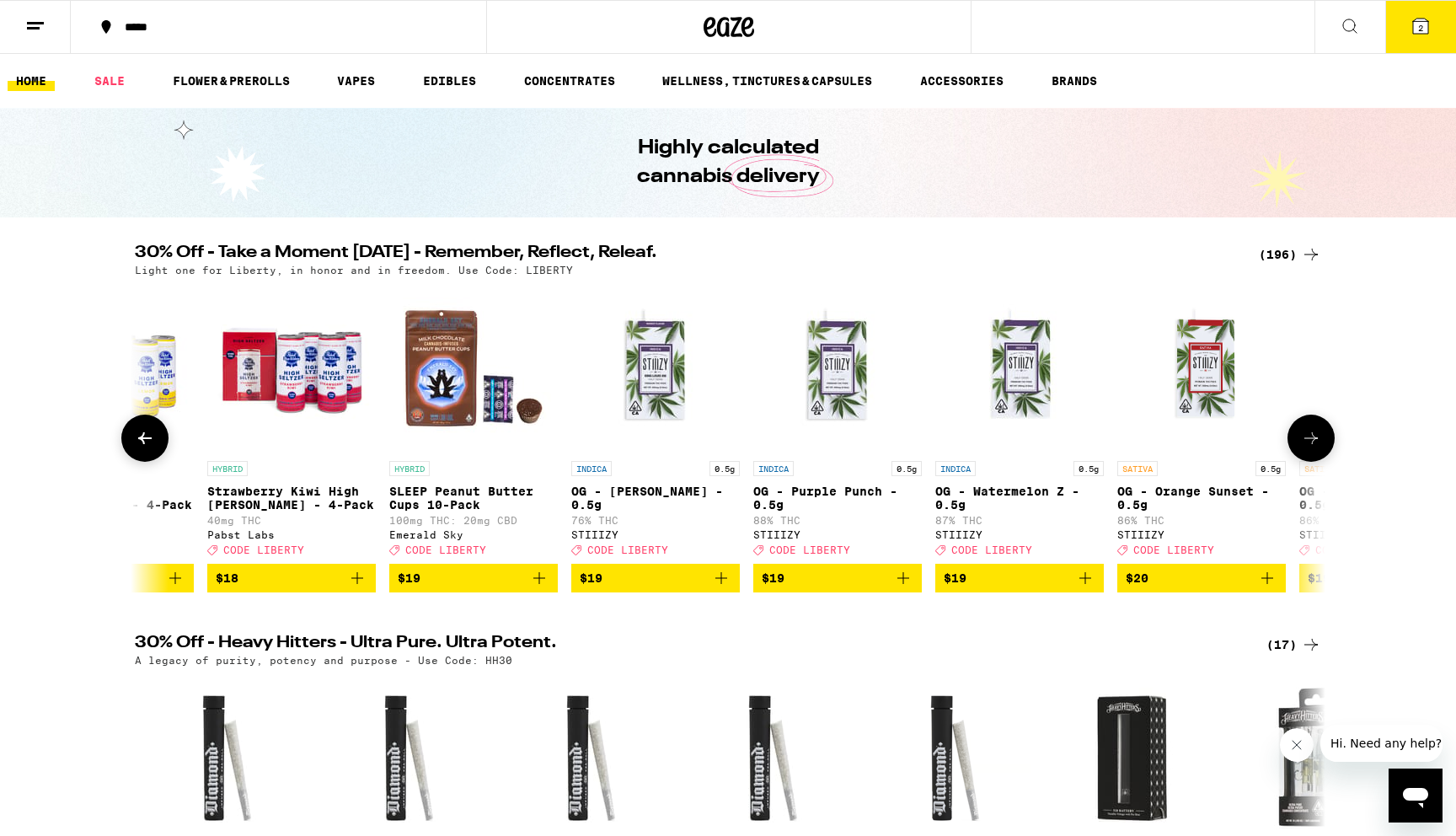
click at [156, 447] on button at bounding box center [145, 437] width 47 height 47
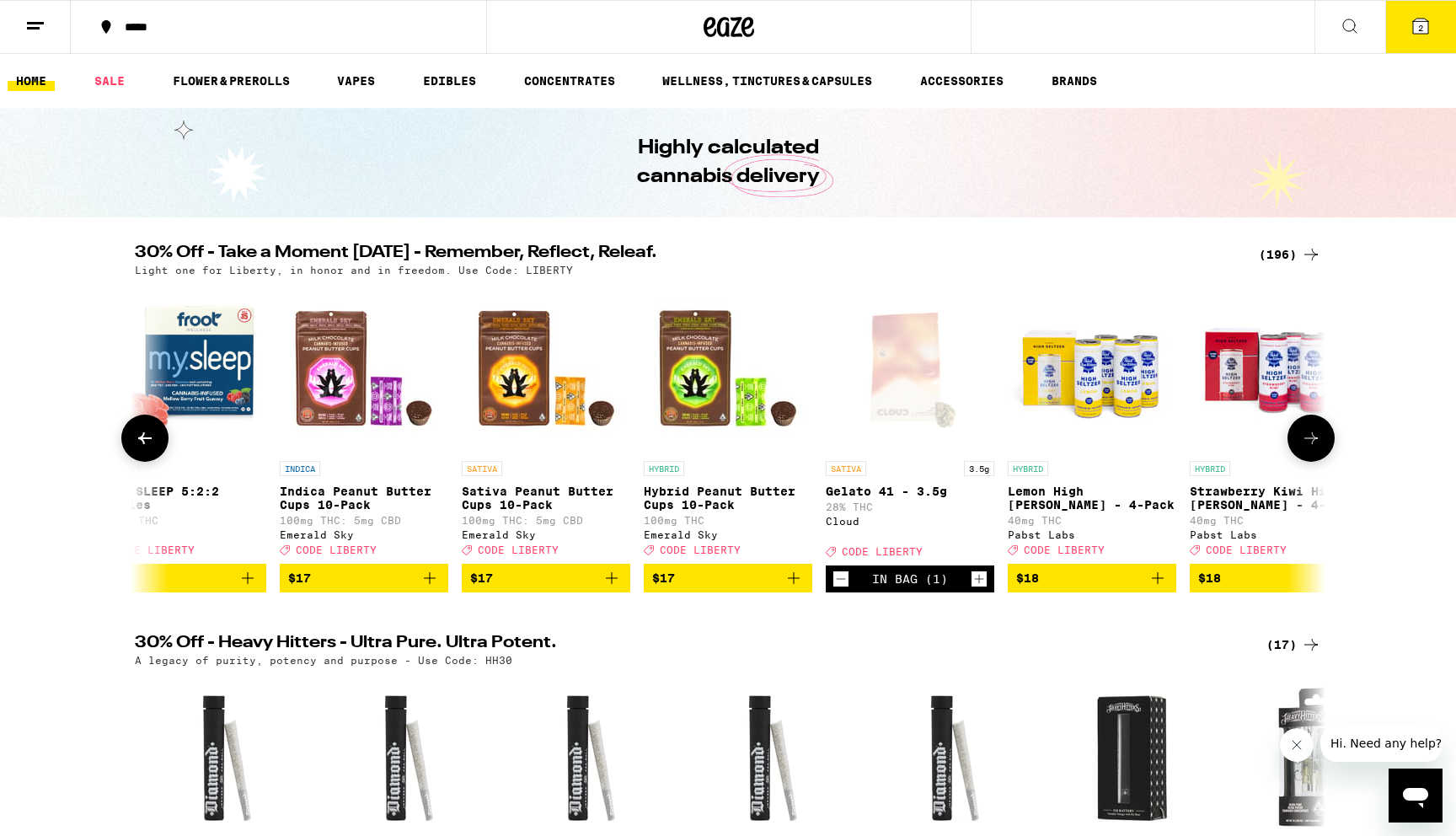
click at [156, 447] on button at bounding box center [145, 437] width 47 height 47
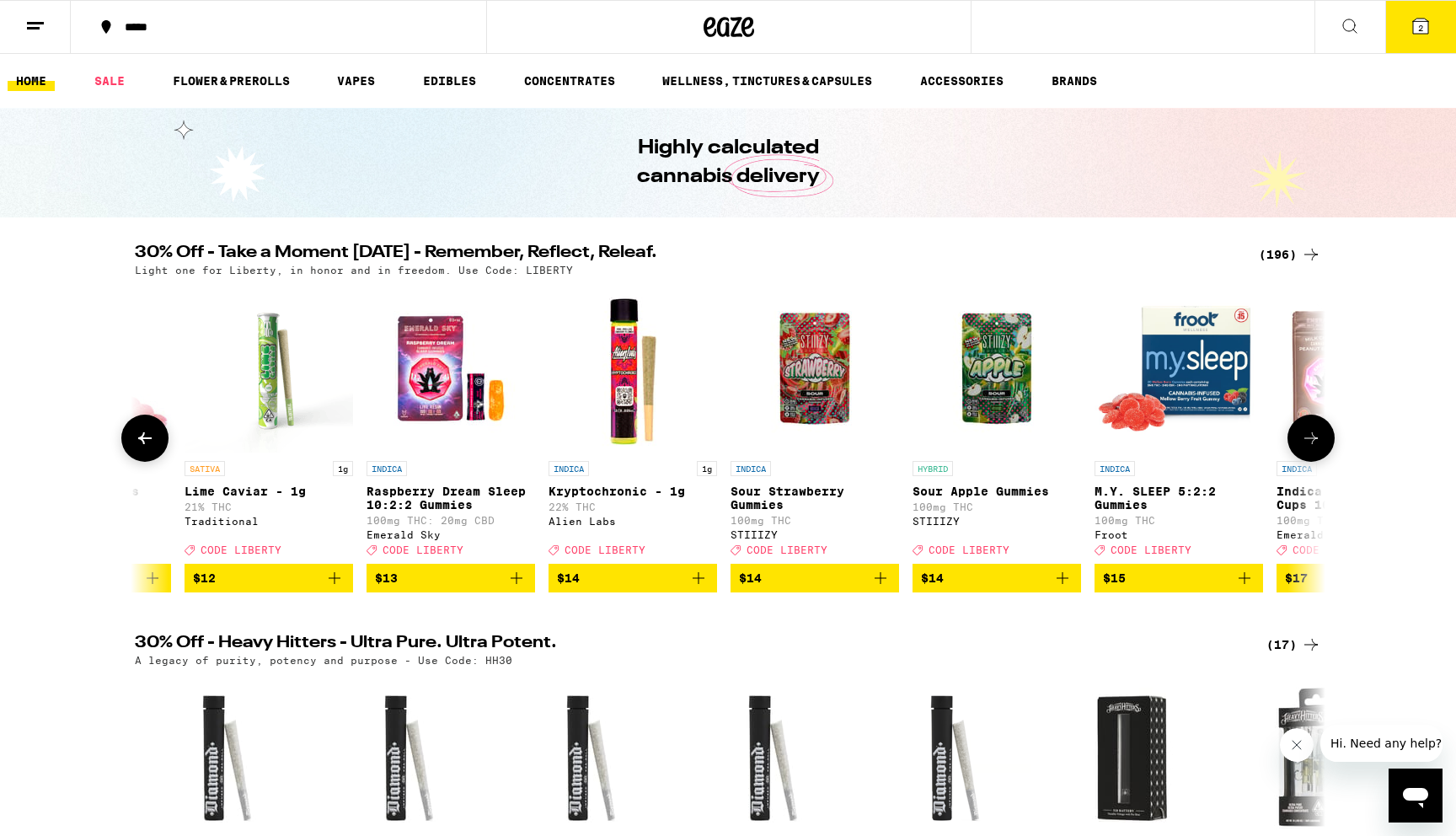
click at [156, 447] on button at bounding box center [145, 437] width 47 height 47
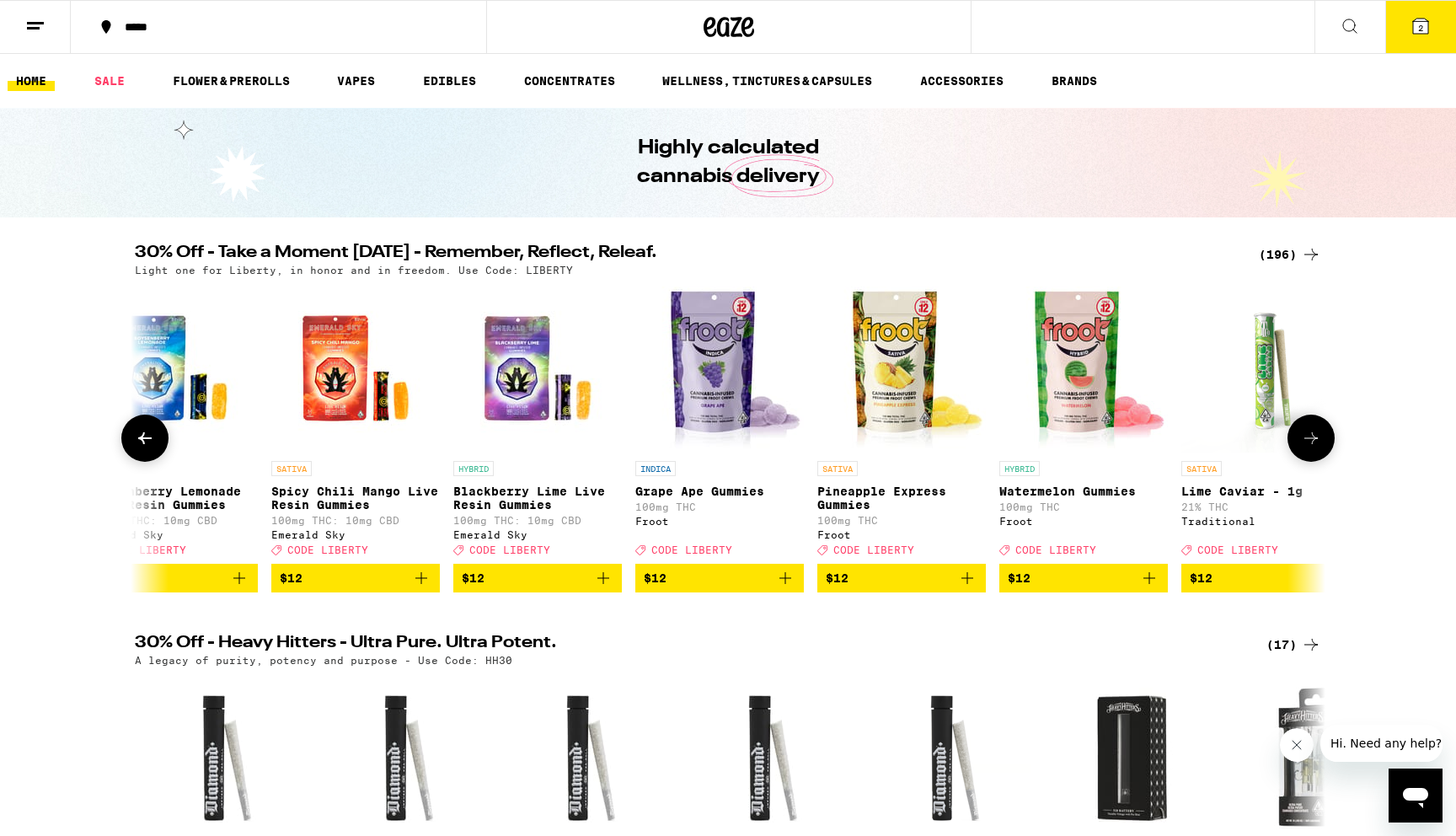
click at [156, 447] on button at bounding box center [145, 437] width 47 height 47
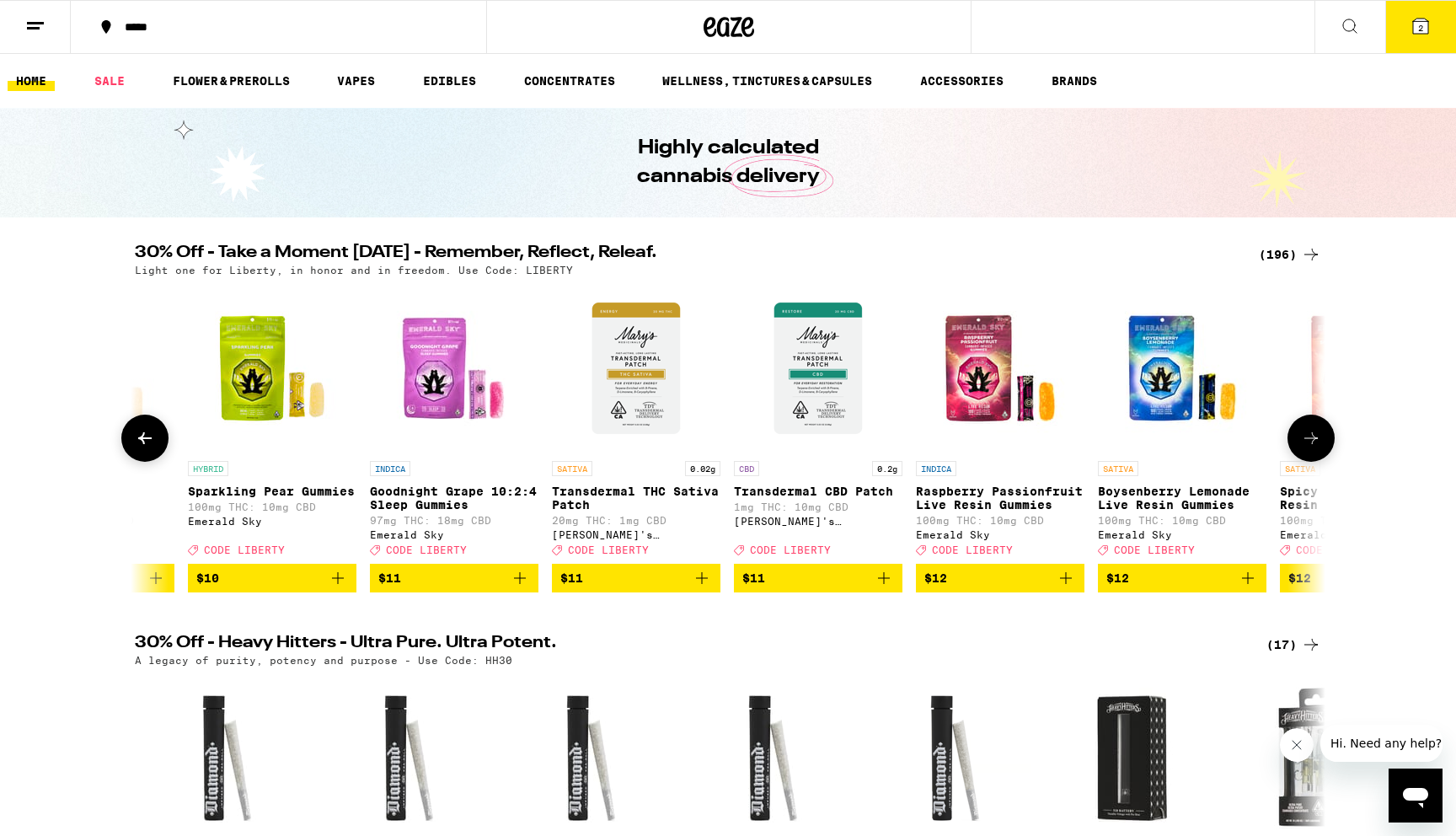
click at [156, 447] on button at bounding box center [145, 437] width 47 height 47
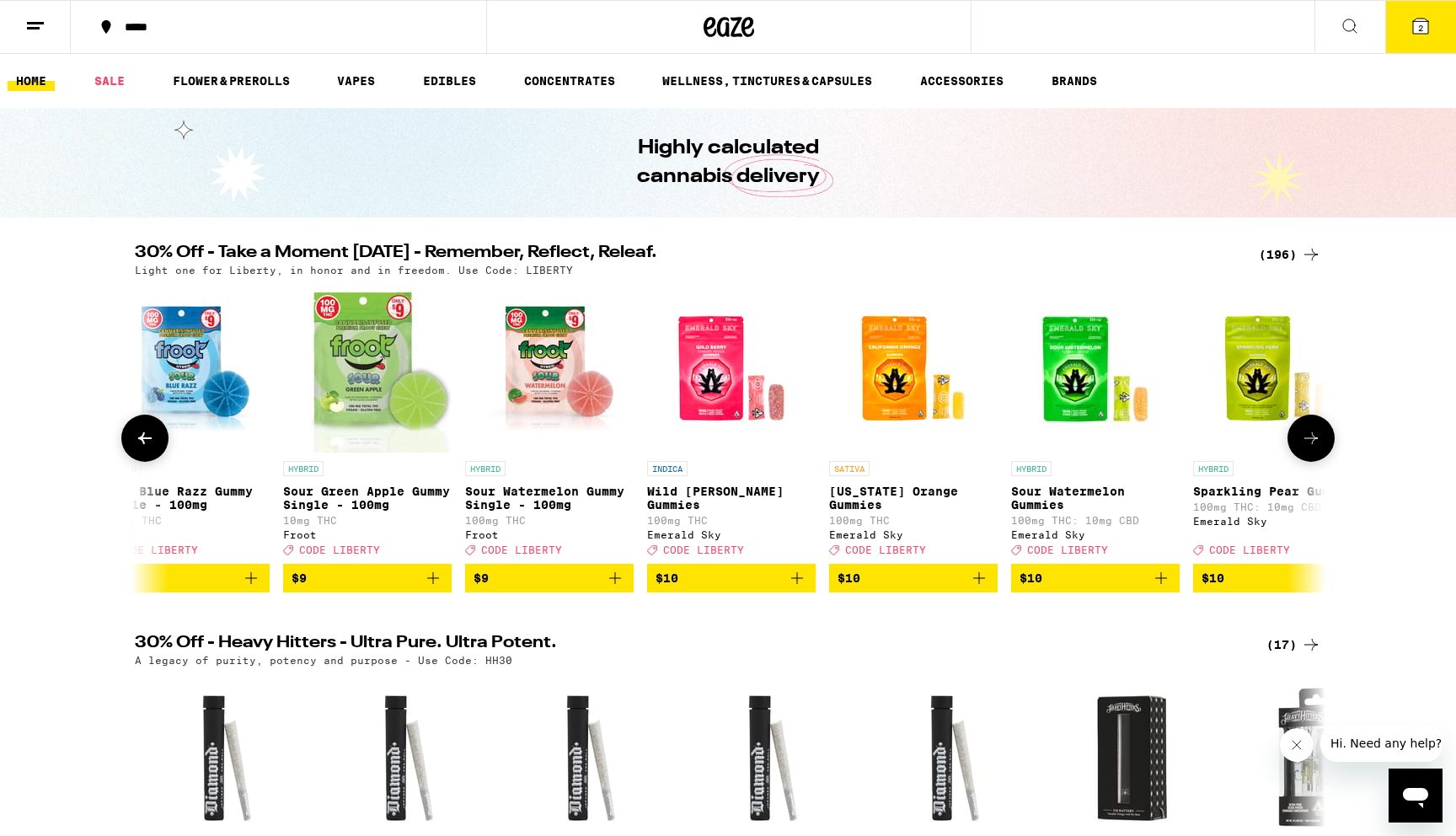
click at [156, 447] on button at bounding box center [145, 437] width 47 height 47
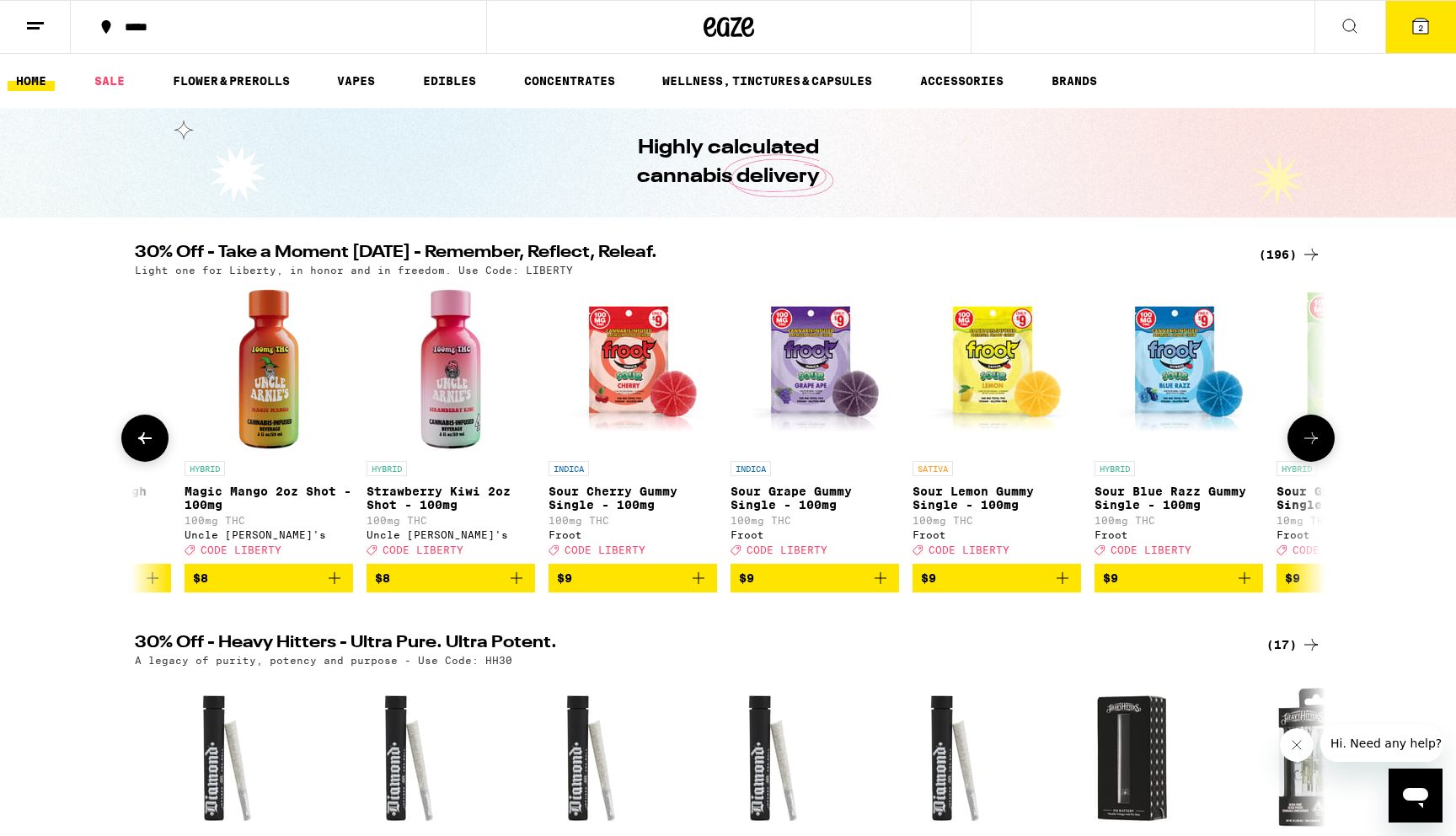
click at [156, 447] on button at bounding box center [145, 437] width 47 height 47
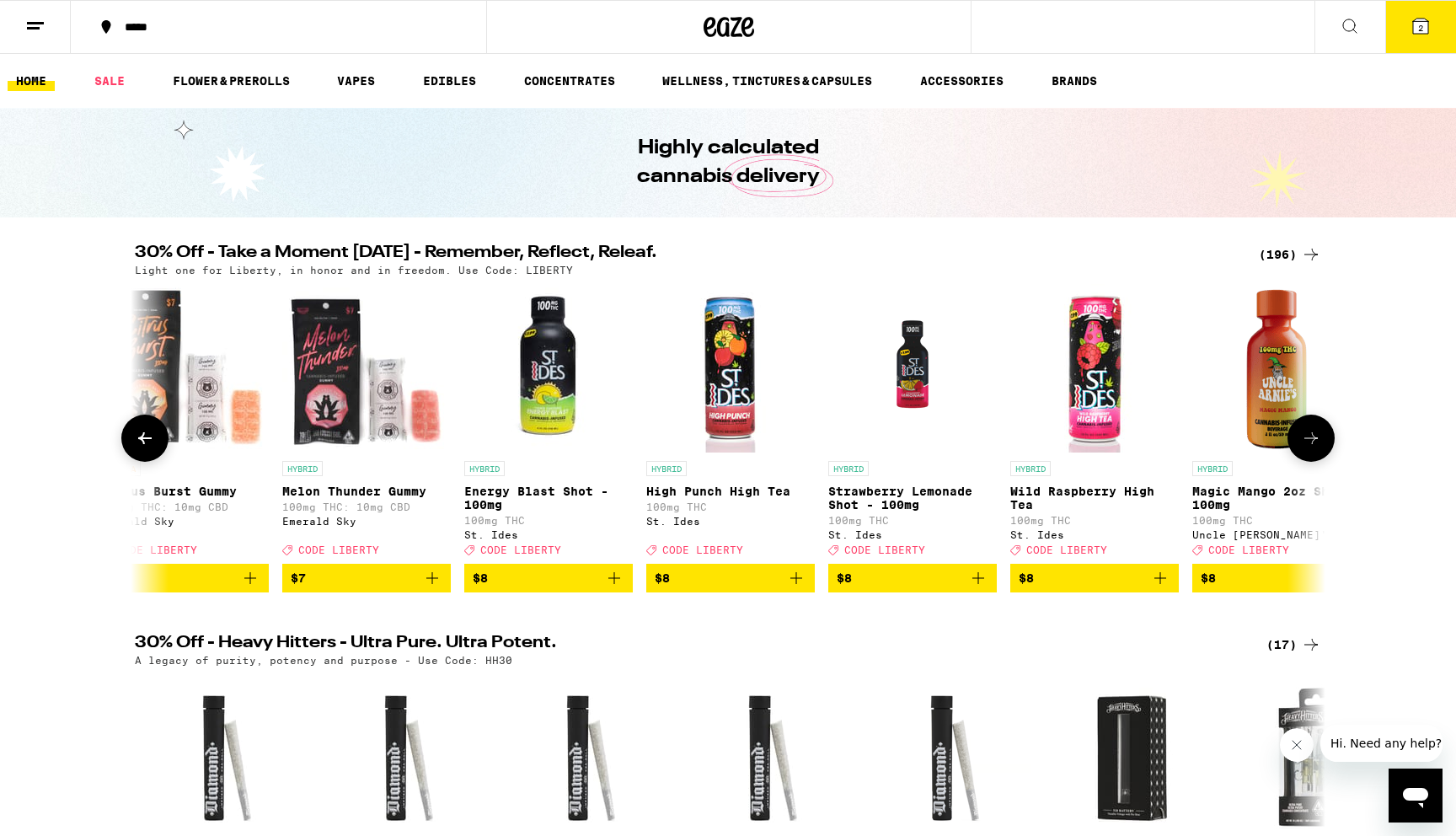
click at [156, 447] on button at bounding box center [145, 437] width 47 height 47
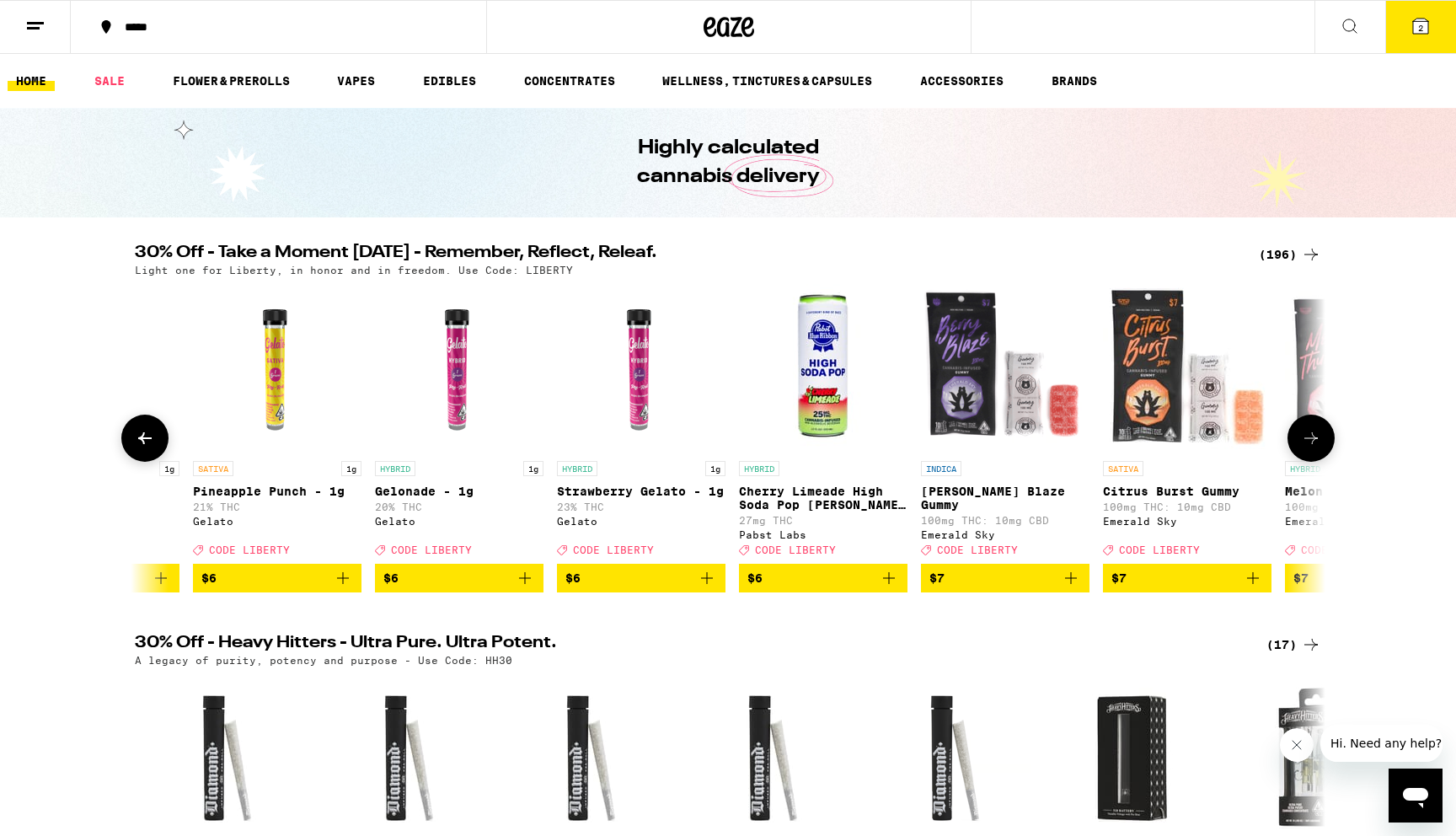
click at [156, 447] on button at bounding box center [145, 437] width 47 height 47
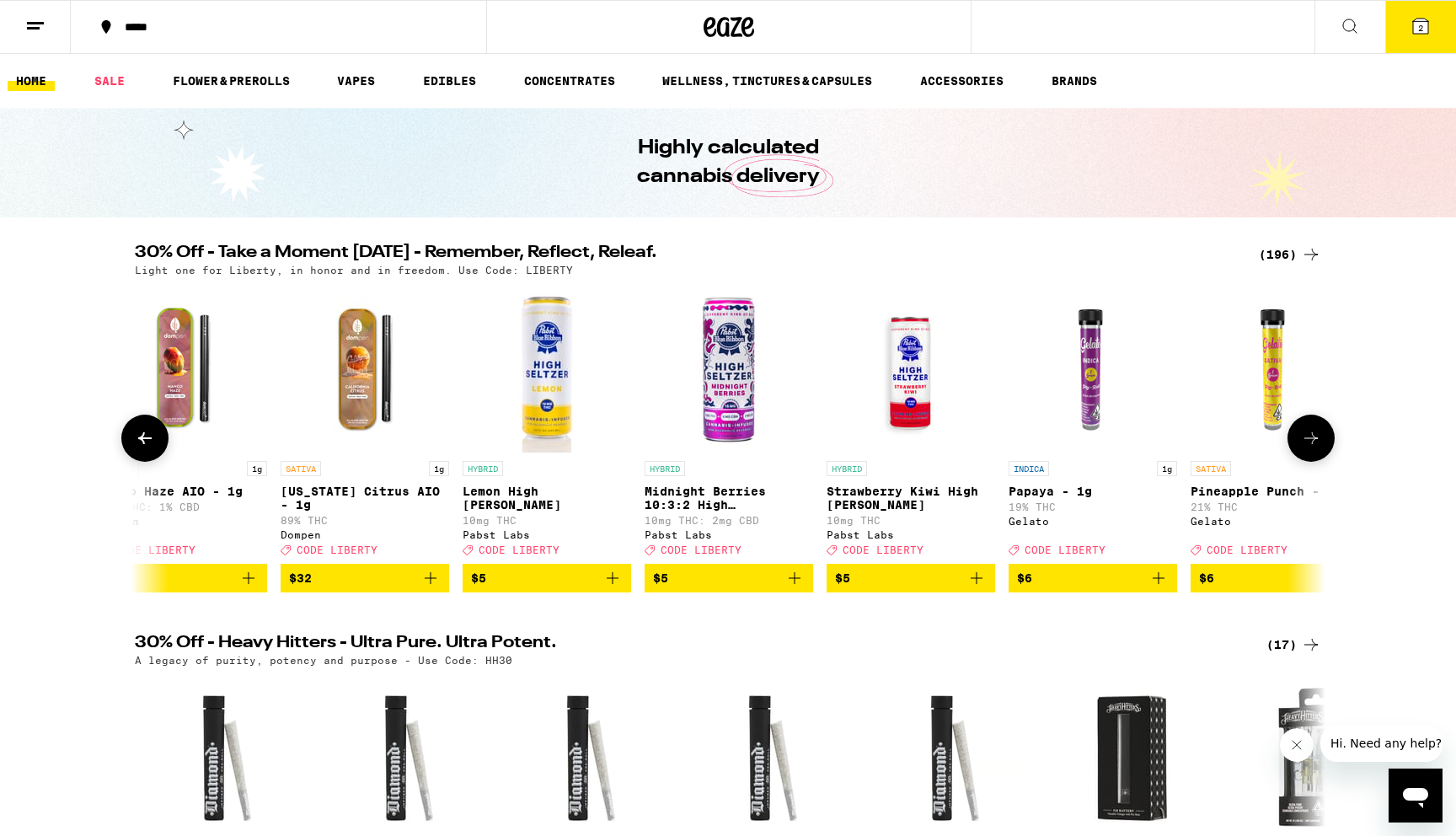
click at [156, 447] on button at bounding box center [145, 437] width 47 height 47
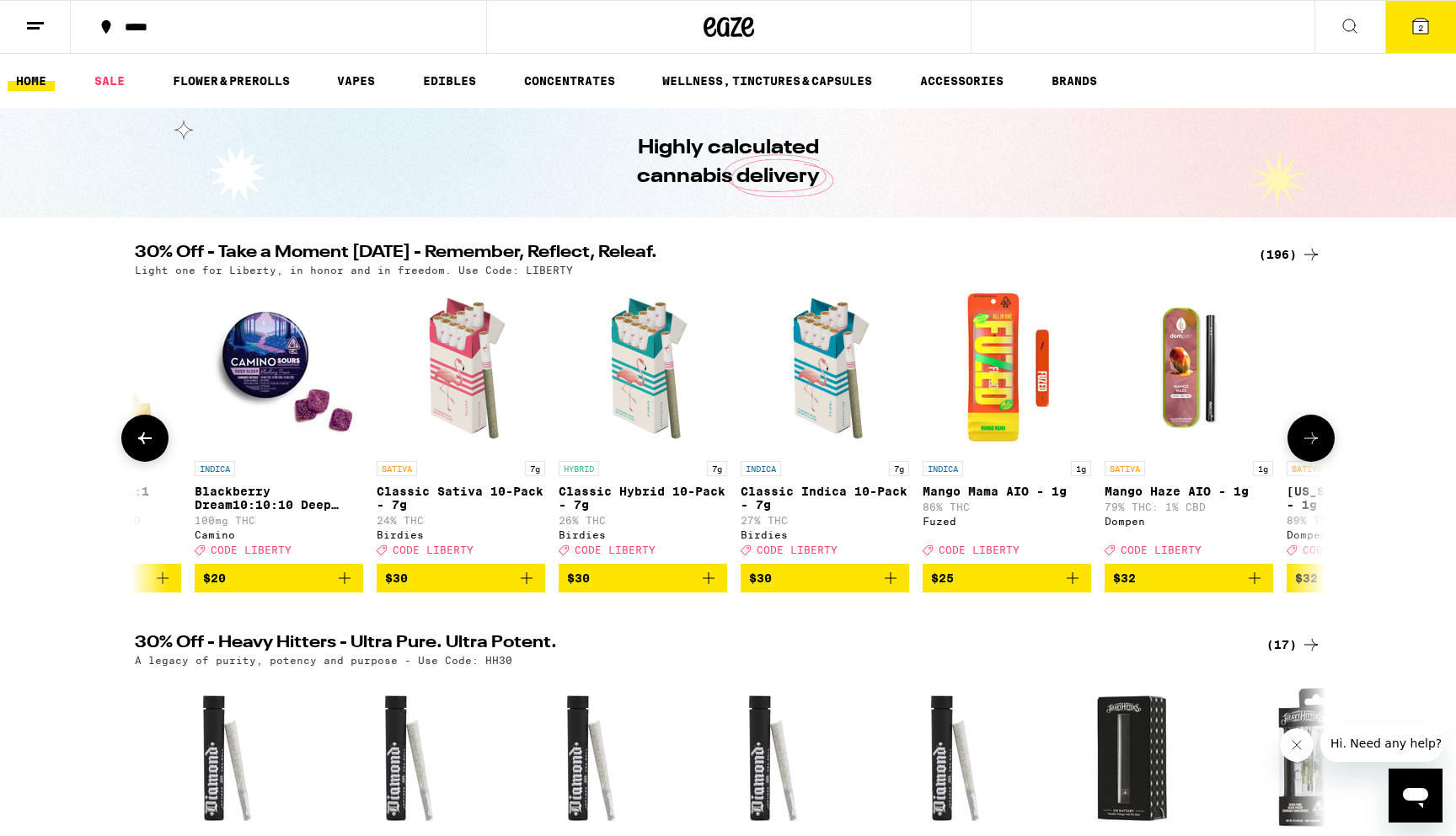
scroll to position [0, 1031]
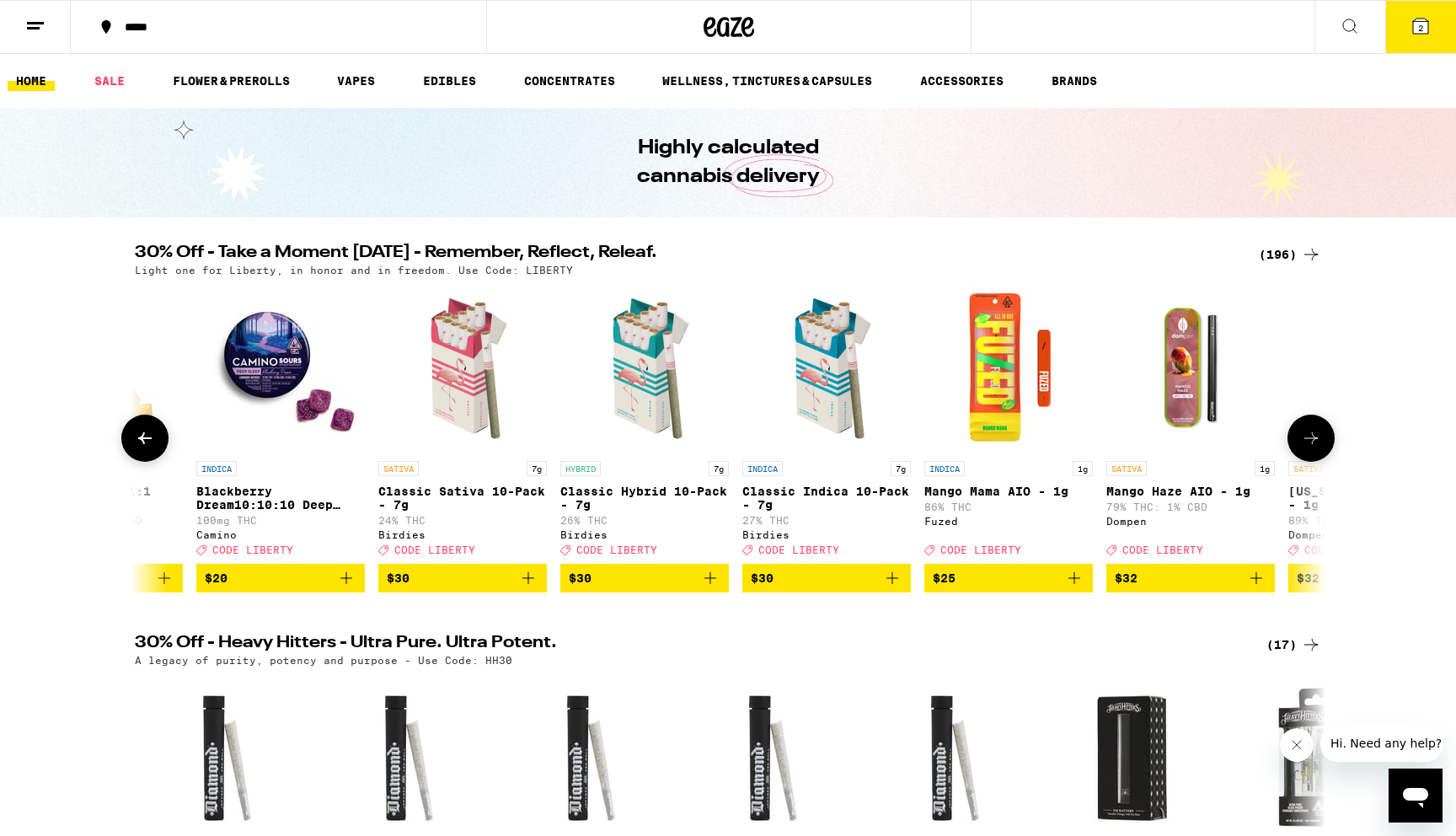
click at [590, 489] on p "Classic Hybrid 10-Pack - 7g" at bounding box center [645, 498] width 169 height 27
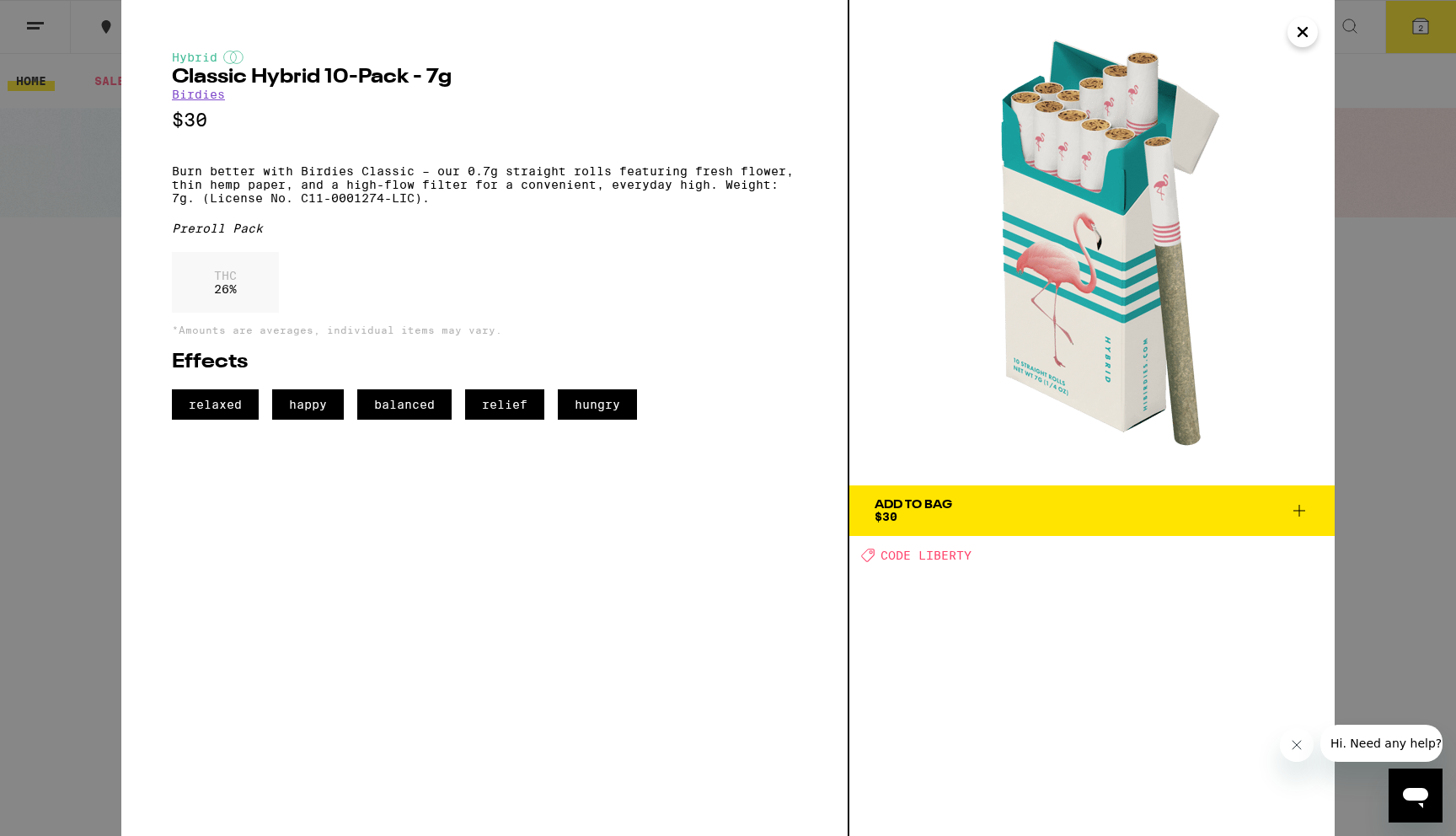
click at [70, 415] on div "Hybrid Classic Hybrid 10-Pack - 7g Birdies $30 Burn better with Birdies Classic…" at bounding box center [728, 418] width 1456 height 836
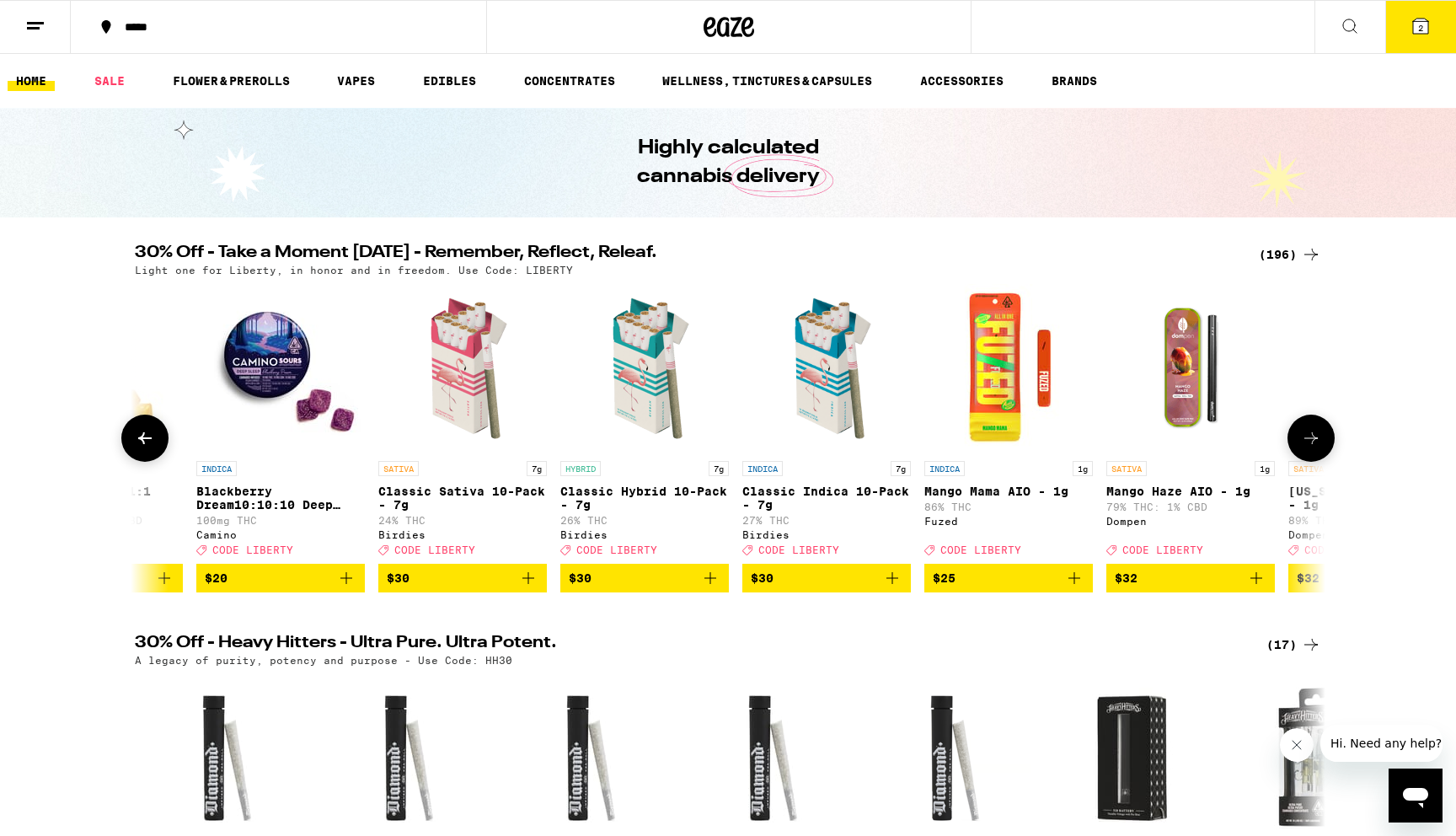
click at [448, 450] on img "Open page for Classic Sativa 10-Pack - 7g from Birdies" at bounding box center [462, 368] width 169 height 169
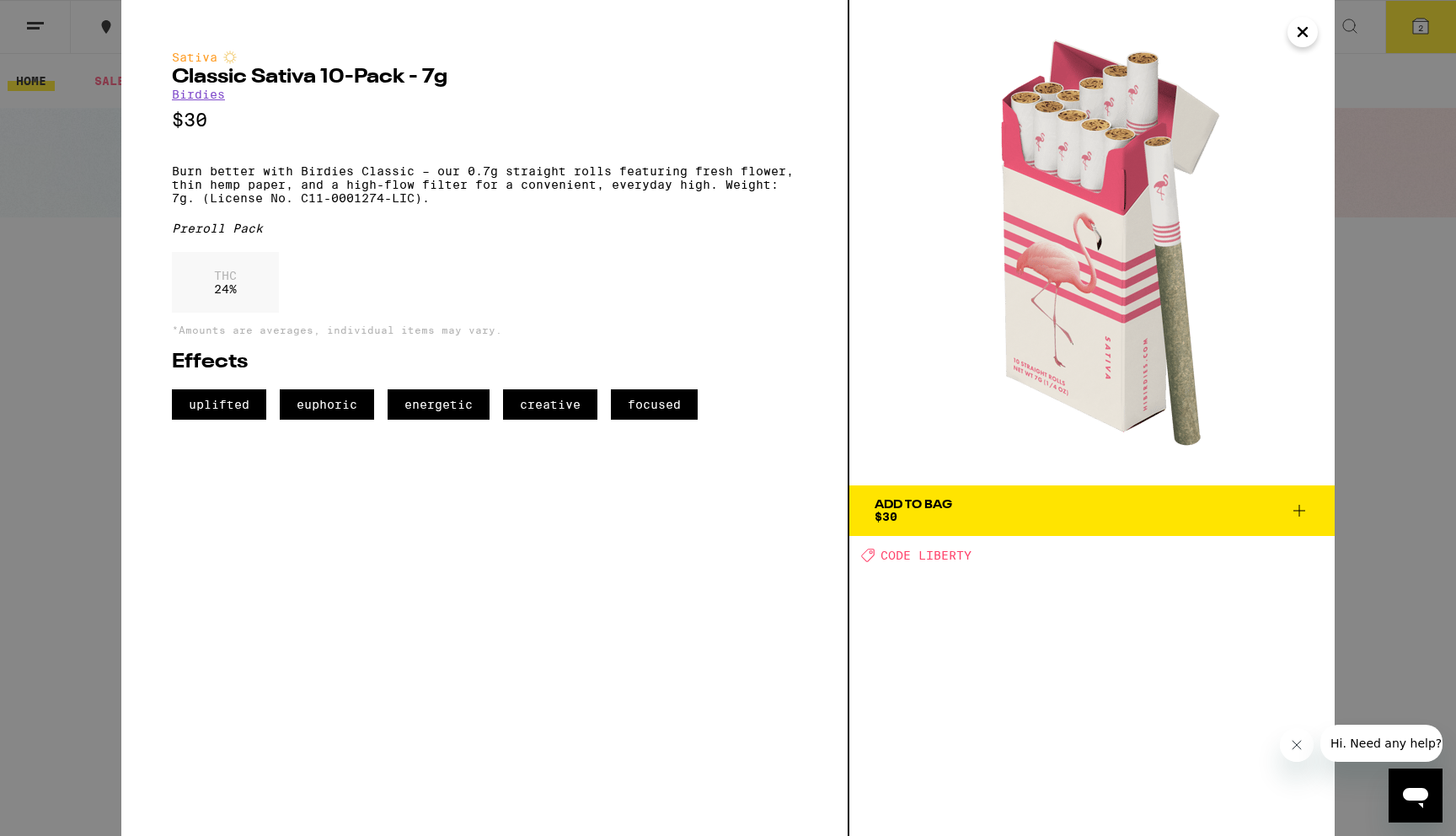
click at [72, 286] on div "Sativa Classic Sativa 10-Pack - 7g Birdies $30 Burn better with Birdies Classic…" at bounding box center [728, 418] width 1456 height 836
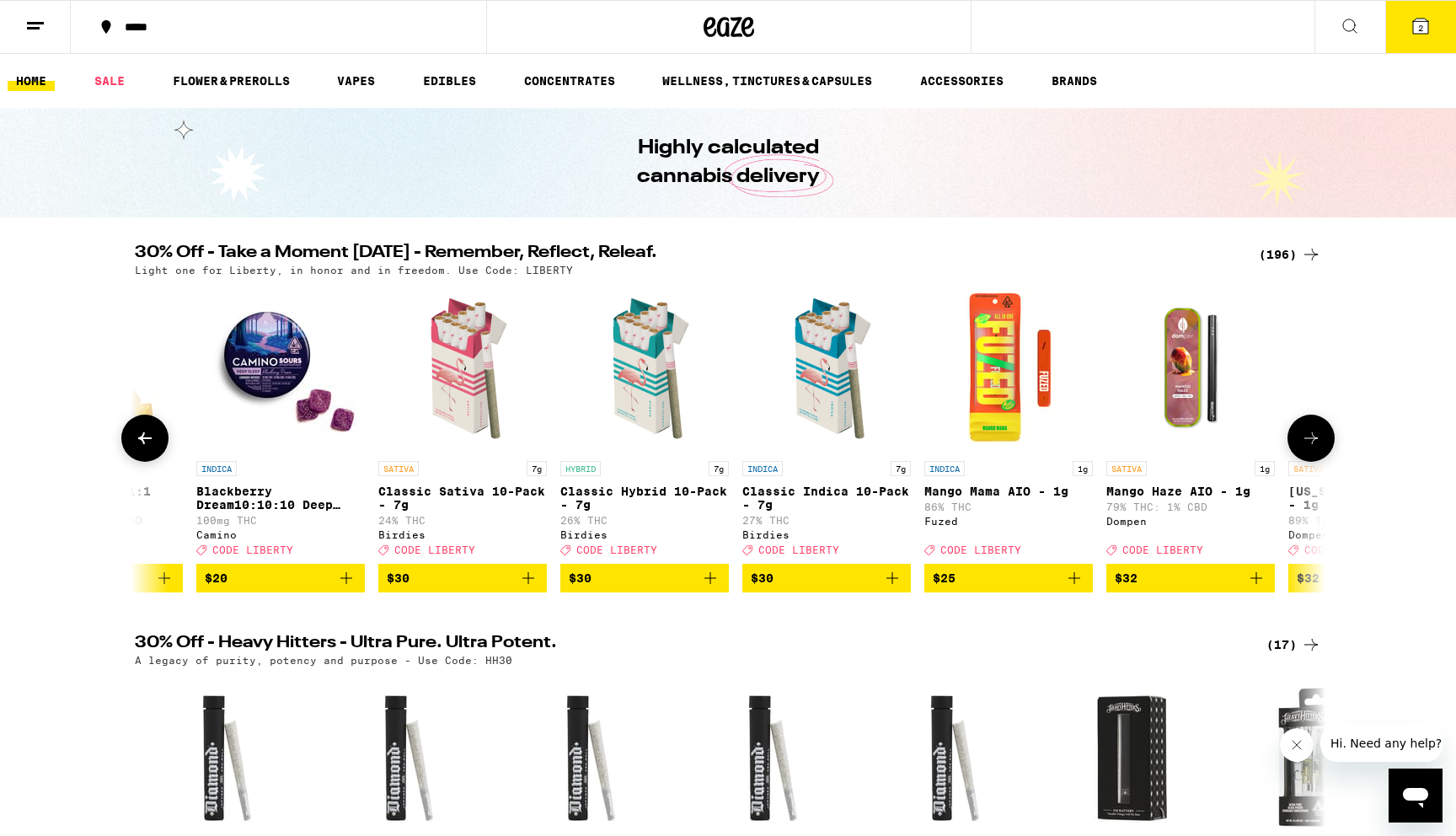
click at [1315, 442] on icon at bounding box center [1310, 437] width 20 height 20
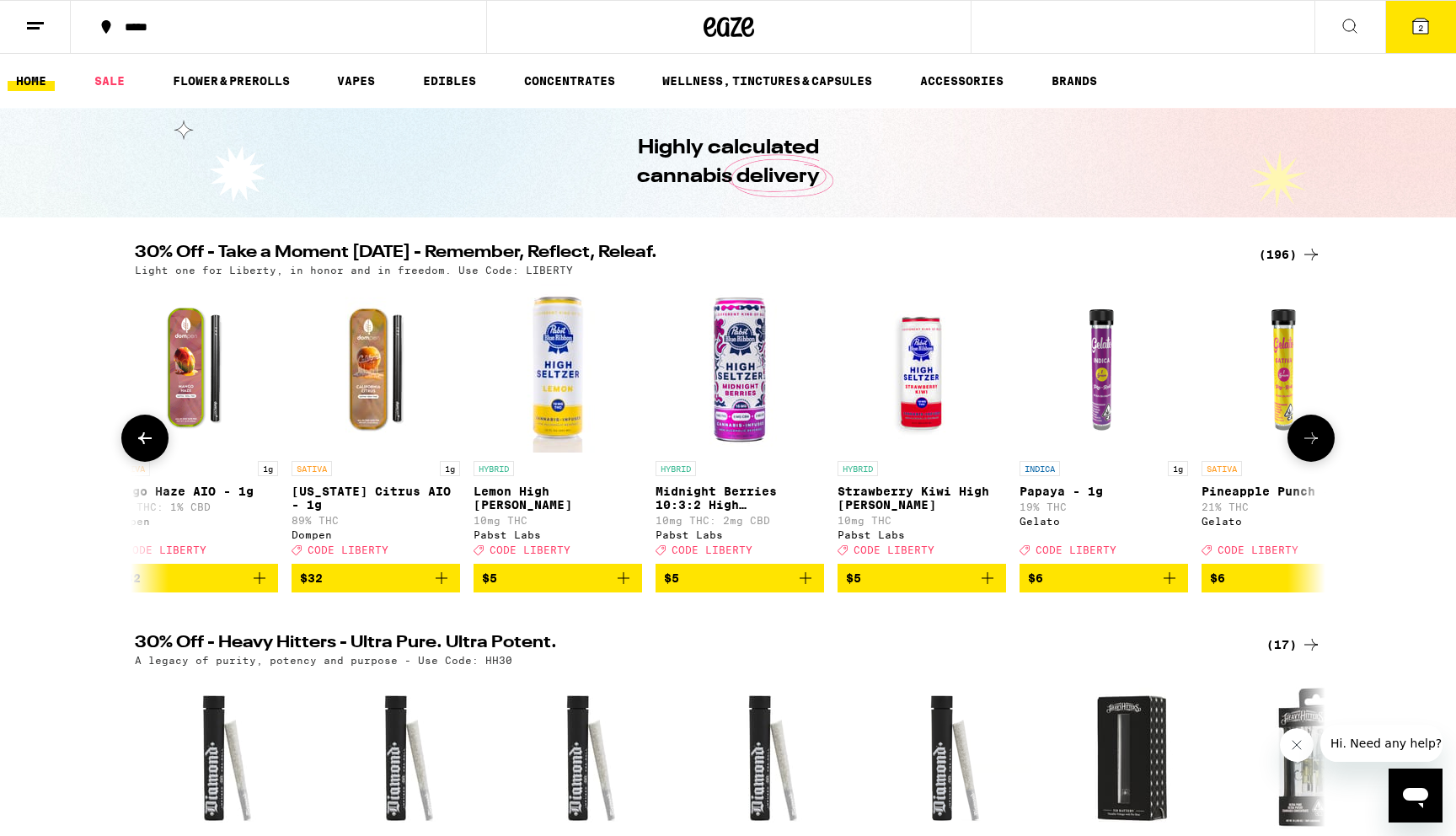
scroll to position [0, 2033]
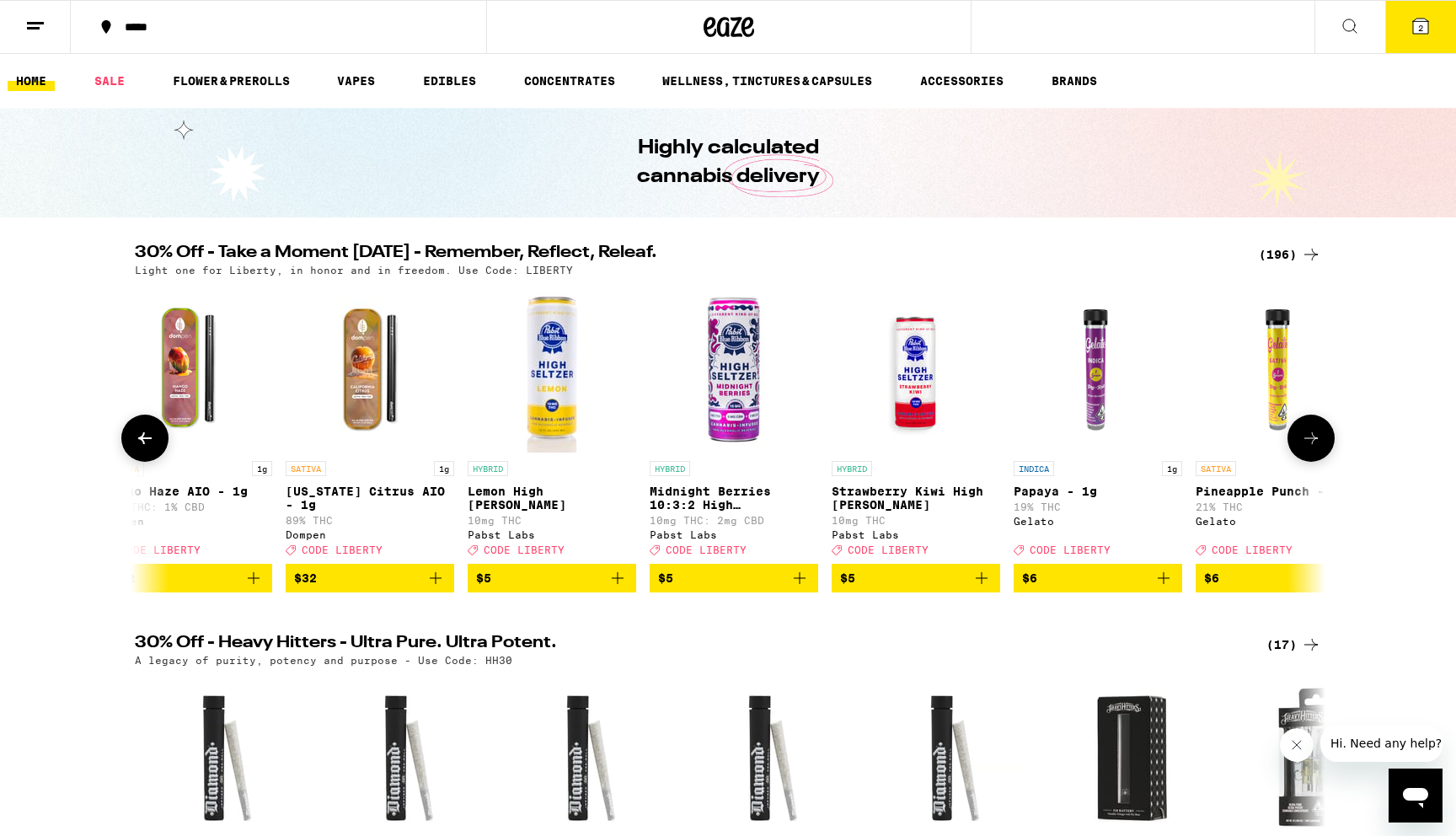
click at [1315, 442] on icon at bounding box center [1310, 437] width 20 height 20
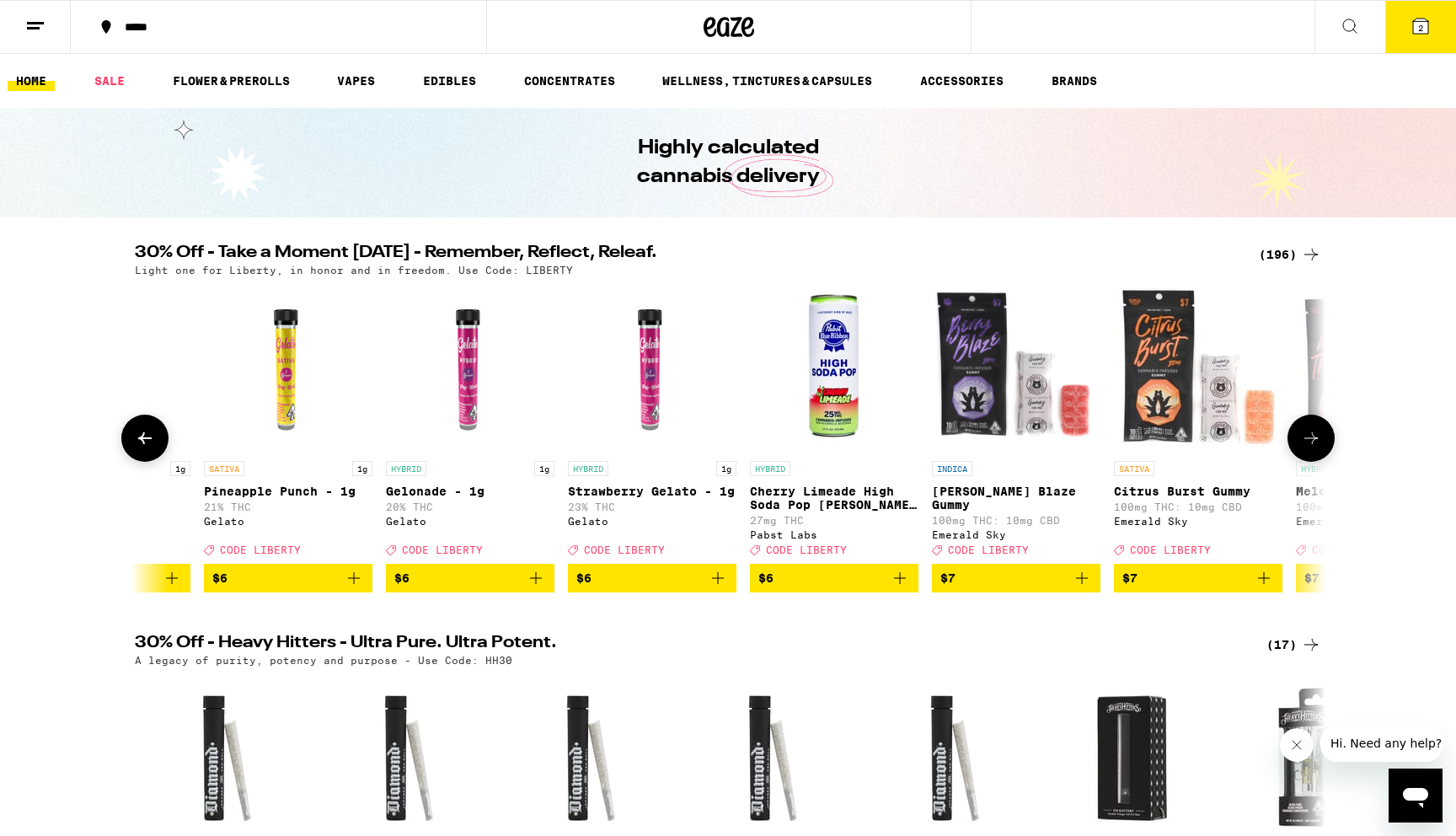
scroll to position [0, 3035]
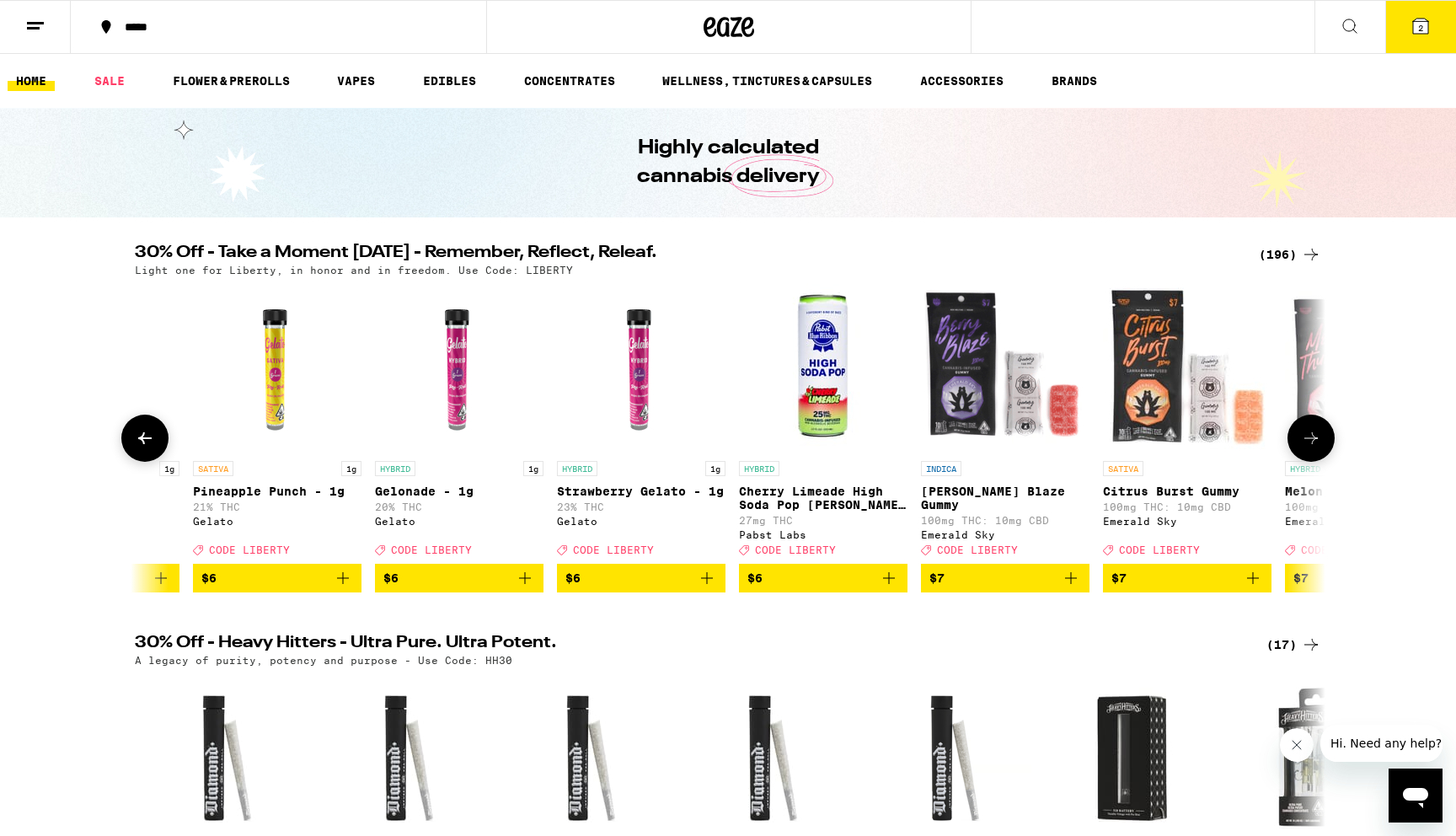
click at [1315, 444] on icon at bounding box center [1311, 438] width 14 height 12
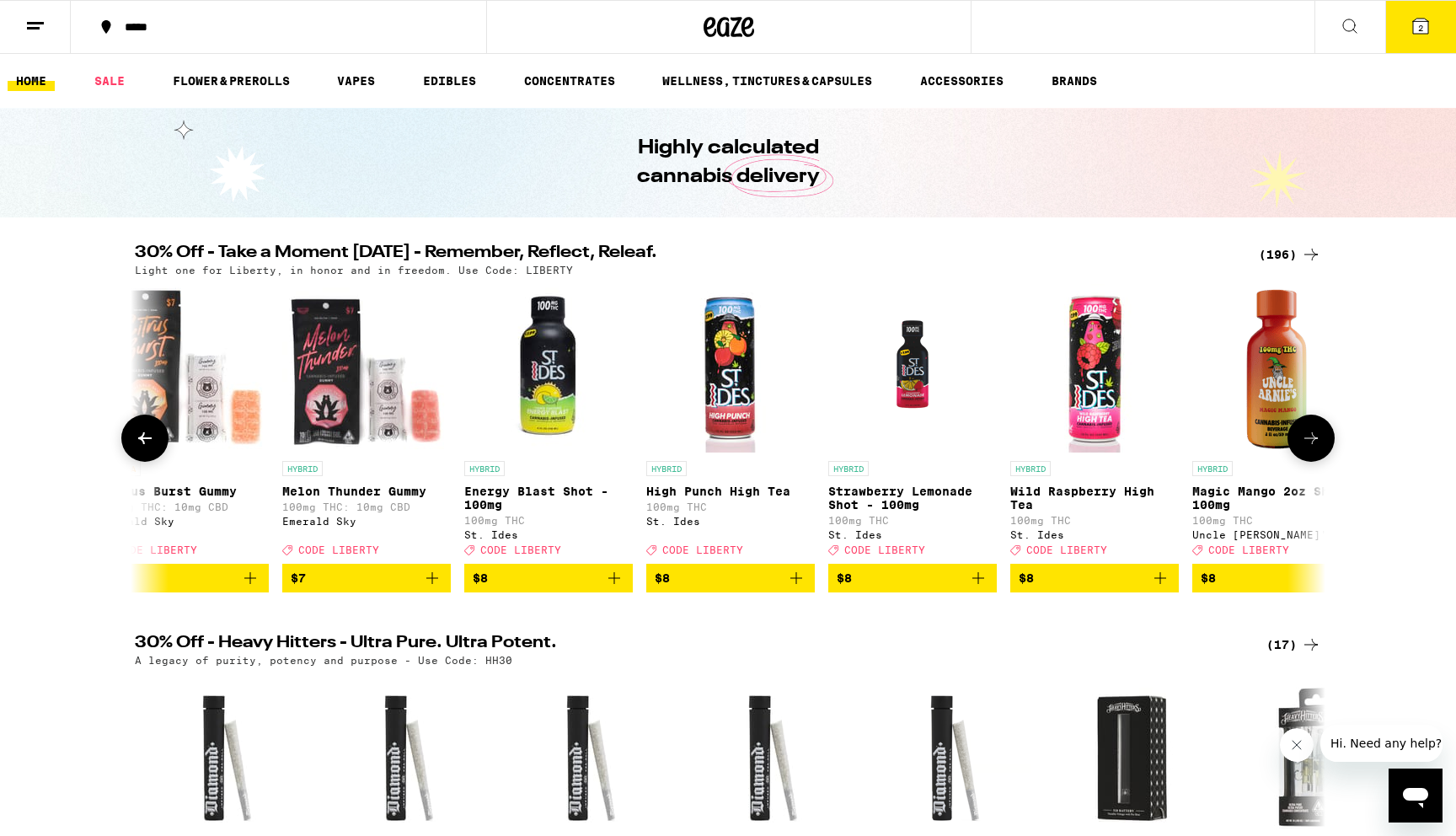
click at [1315, 444] on icon at bounding box center [1311, 438] width 14 height 12
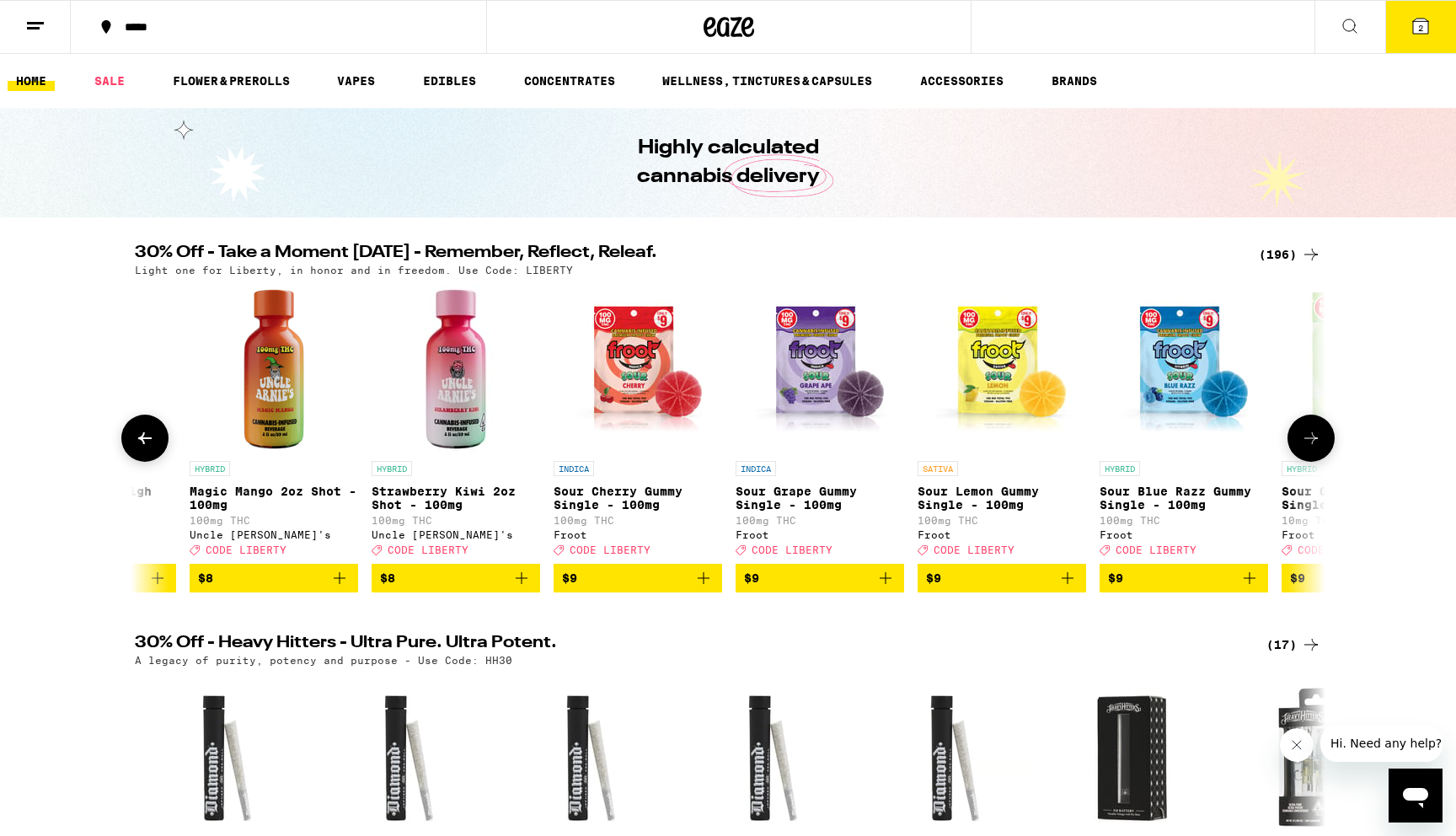
click at [1315, 444] on icon at bounding box center [1311, 438] width 14 height 12
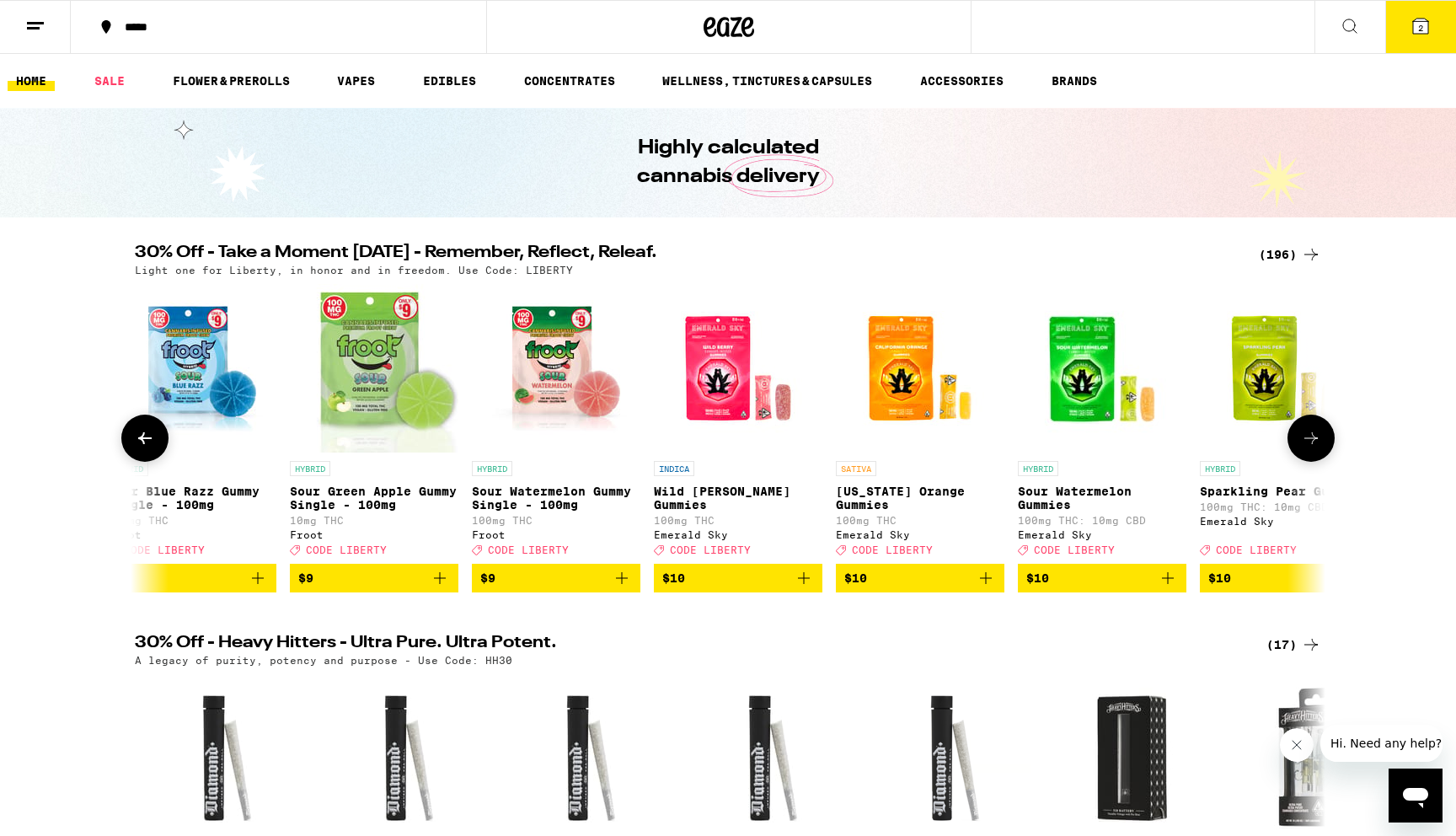
scroll to position [0, 6043]
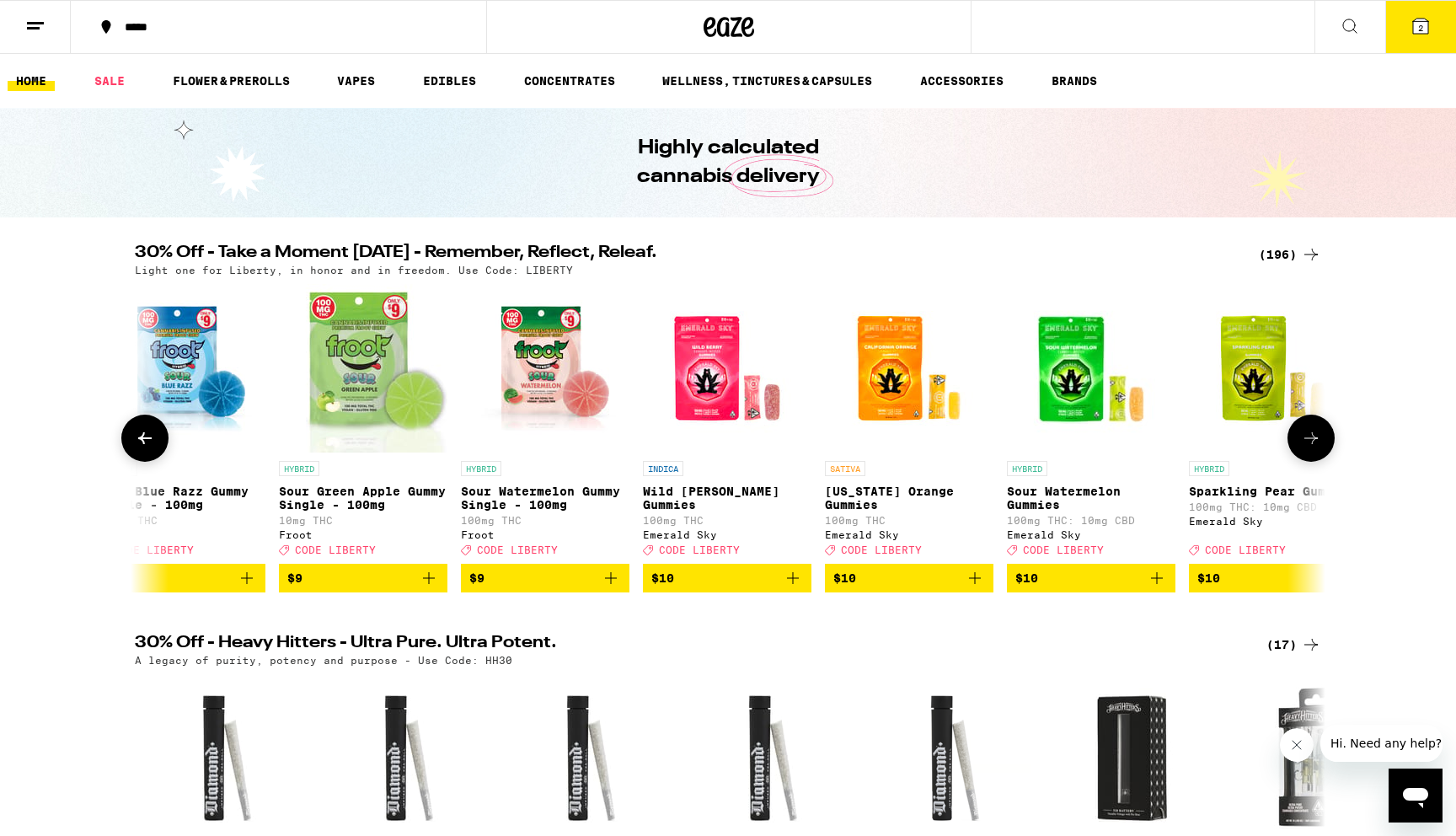
click at [1315, 444] on icon at bounding box center [1311, 438] width 14 height 12
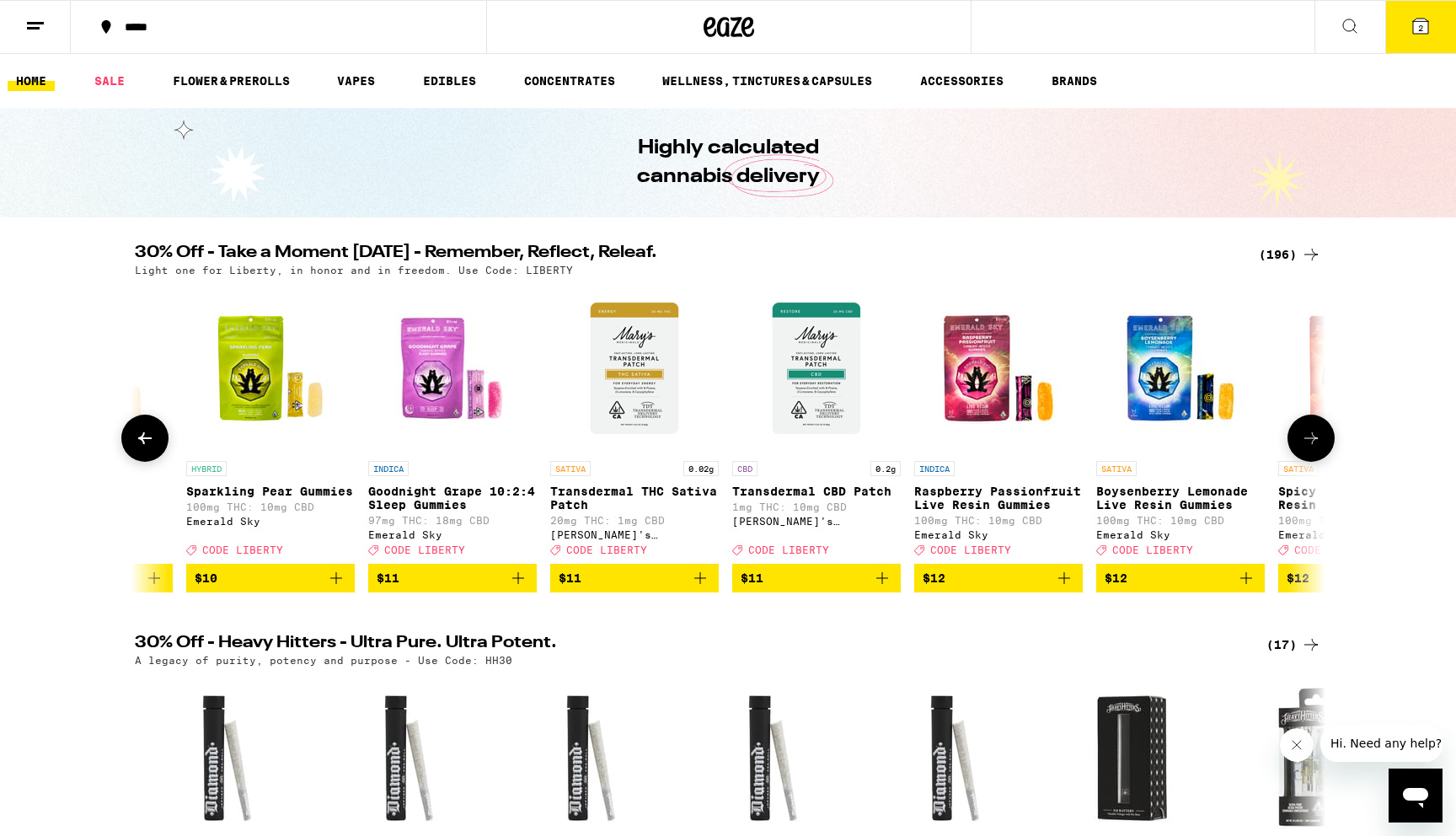
click at [1315, 444] on icon at bounding box center [1311, 438] width 14 height 12
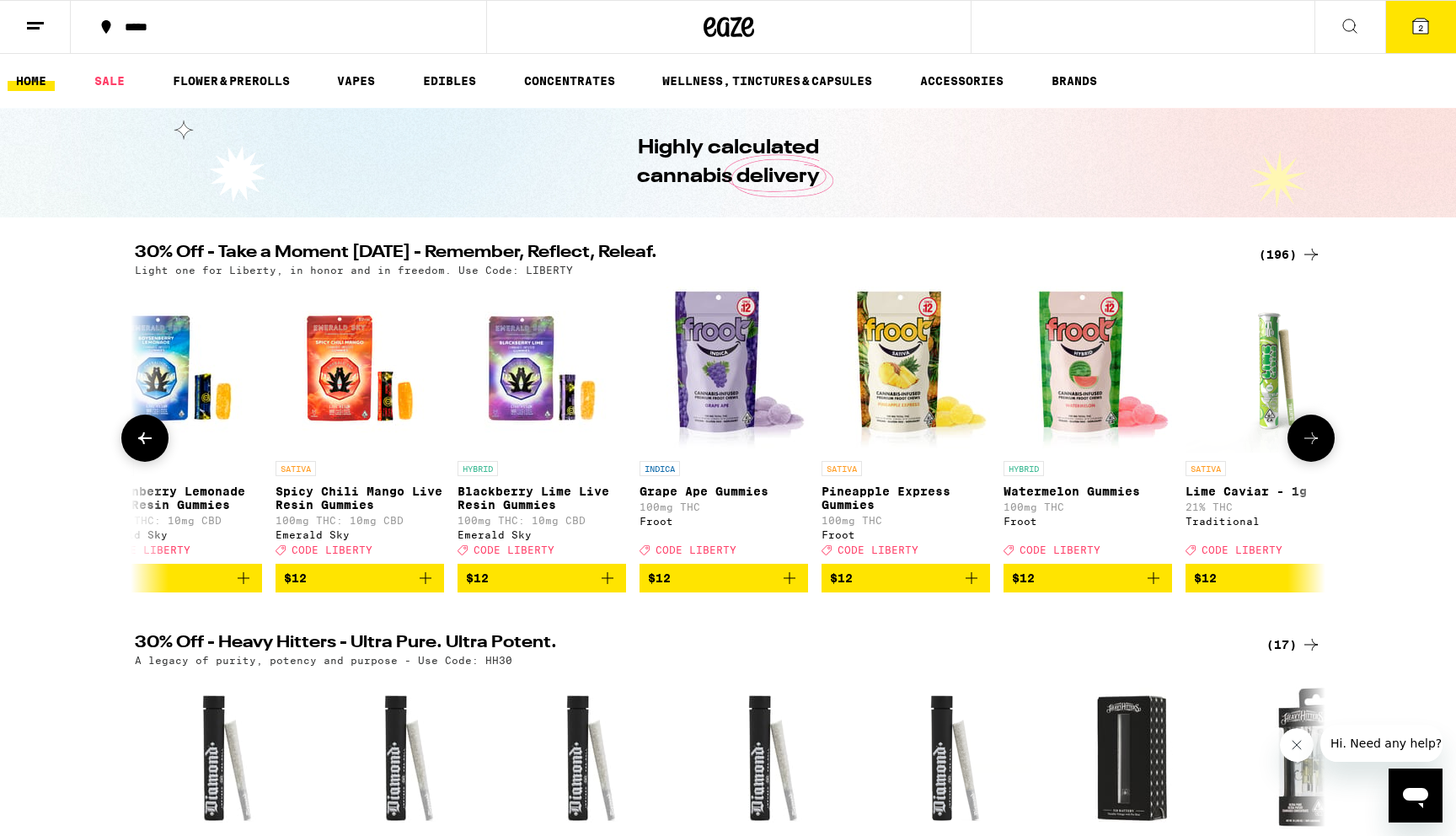
click at [1315, 444] on icon at bounding box center [1311, 438] width 14 height 12
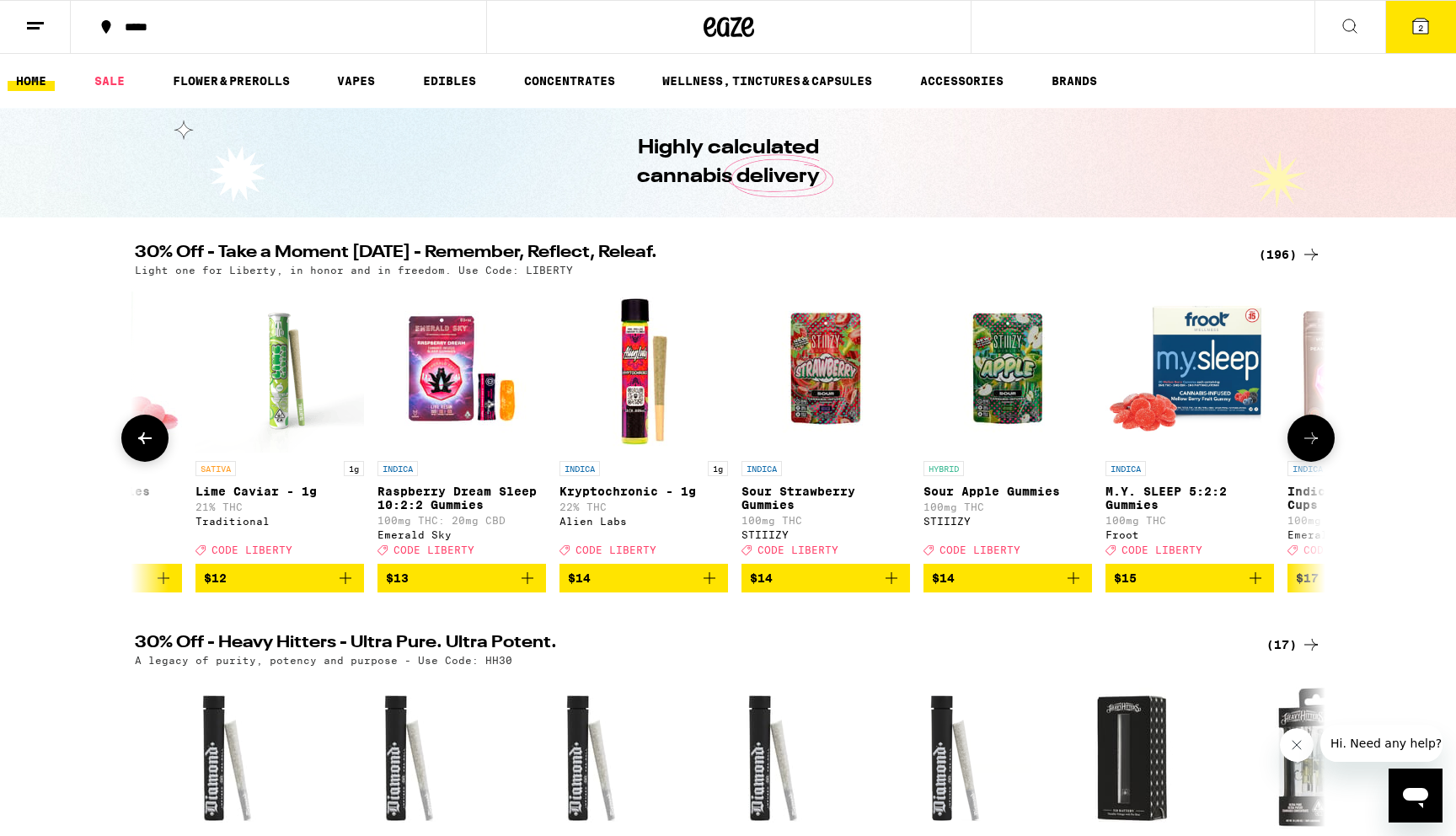
scroll to position [0, 9050]
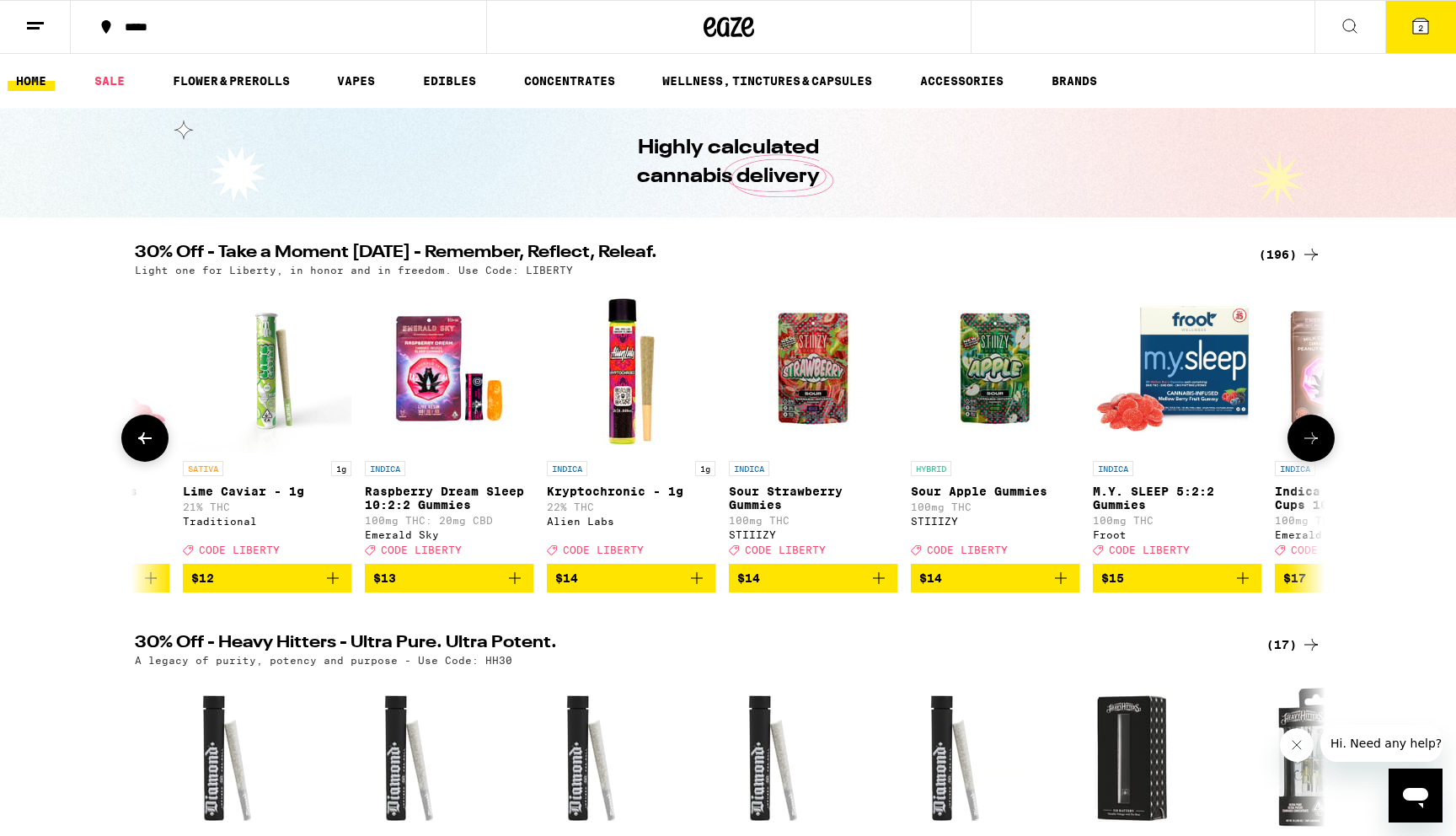
click at [1315, 449] on icon at bounding box center [1310, 437] width 20 height 20
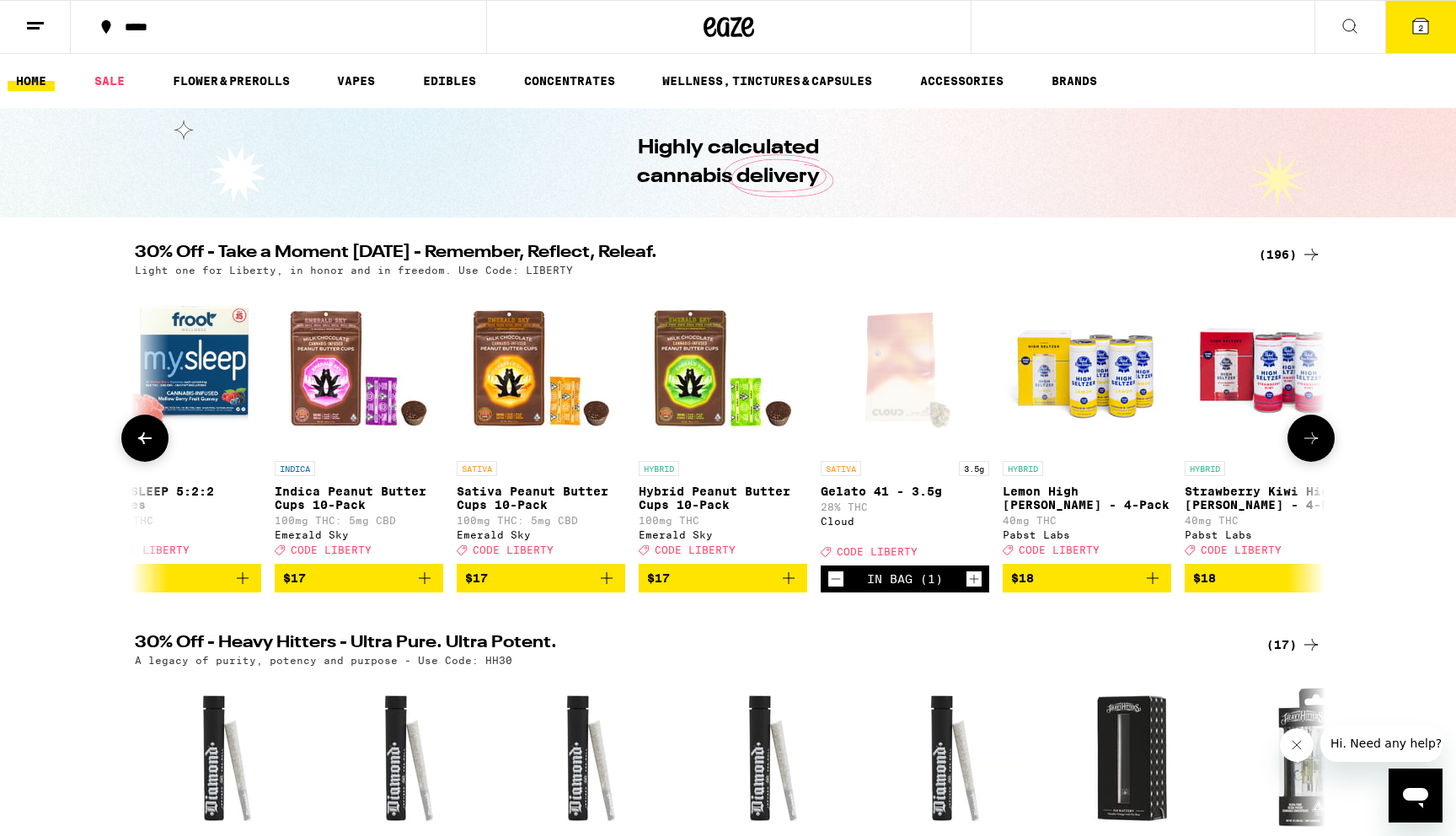
scroll to position [0, 10053]
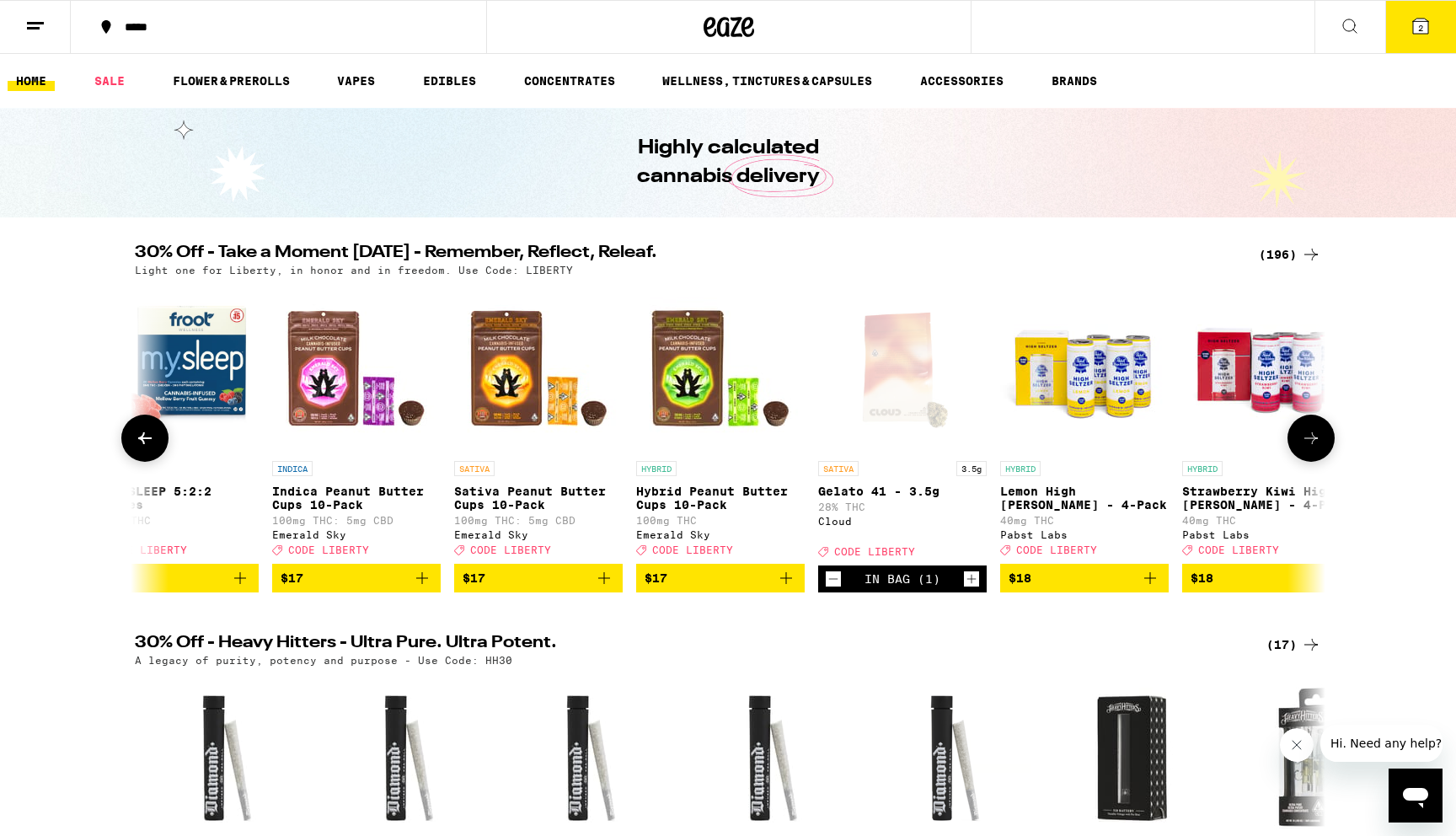
click at [1315, 449] on icon at bounding box center [1310, 437] width 20 height 20
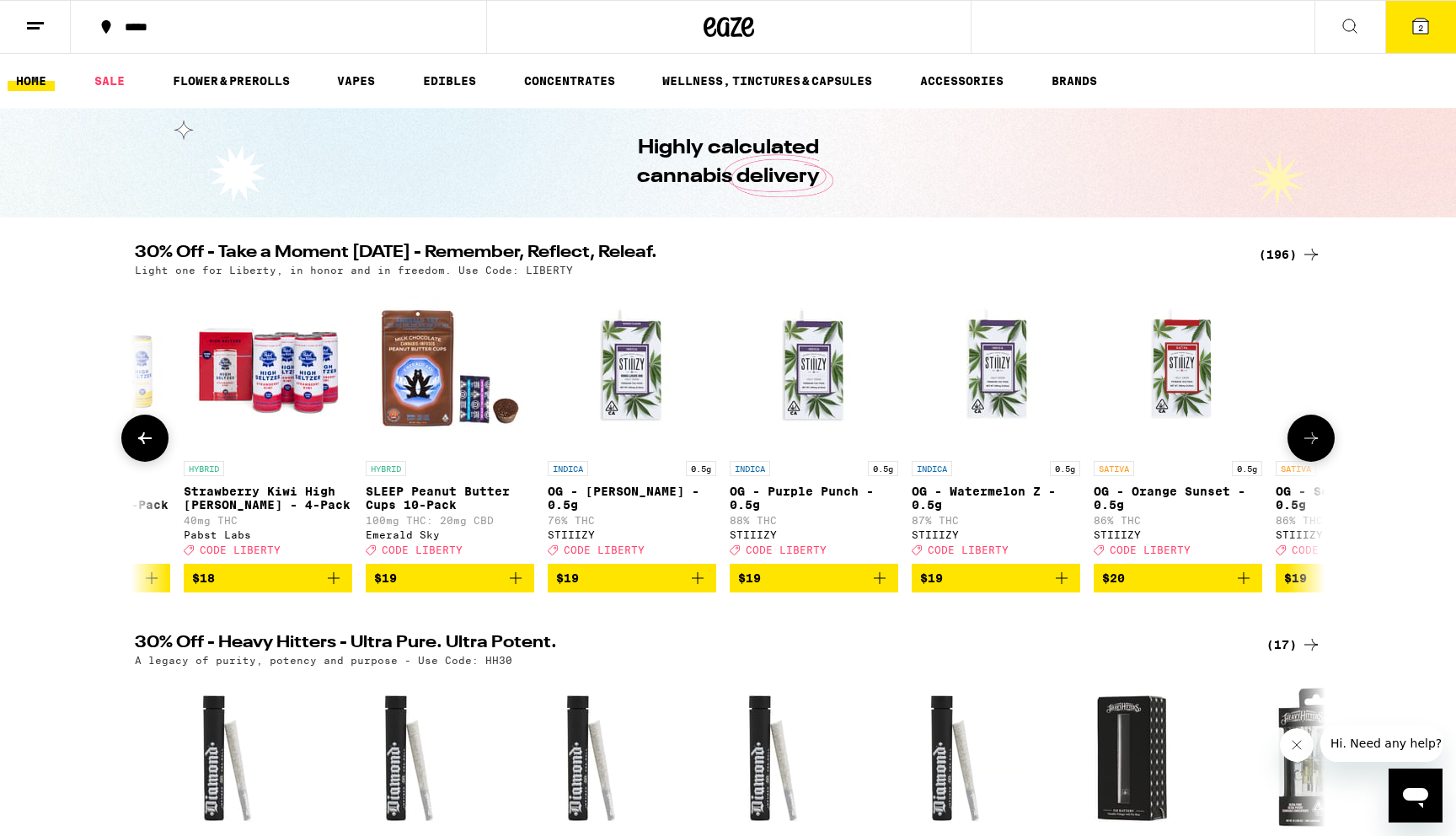
scroll to position [0, 11056]
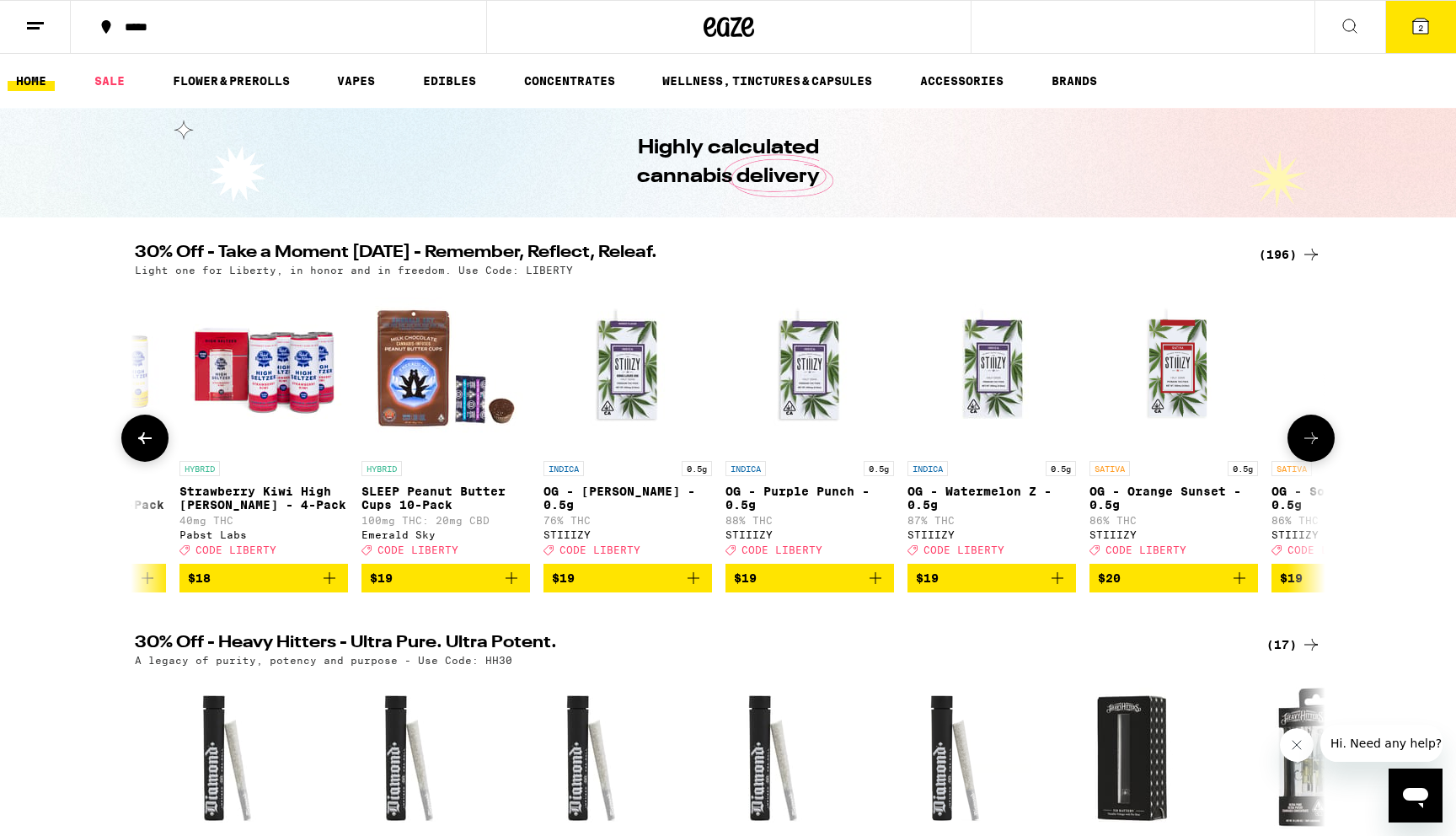
click at [1315, 449] on icon at bounding box center [1310, 437] width 20 height 20
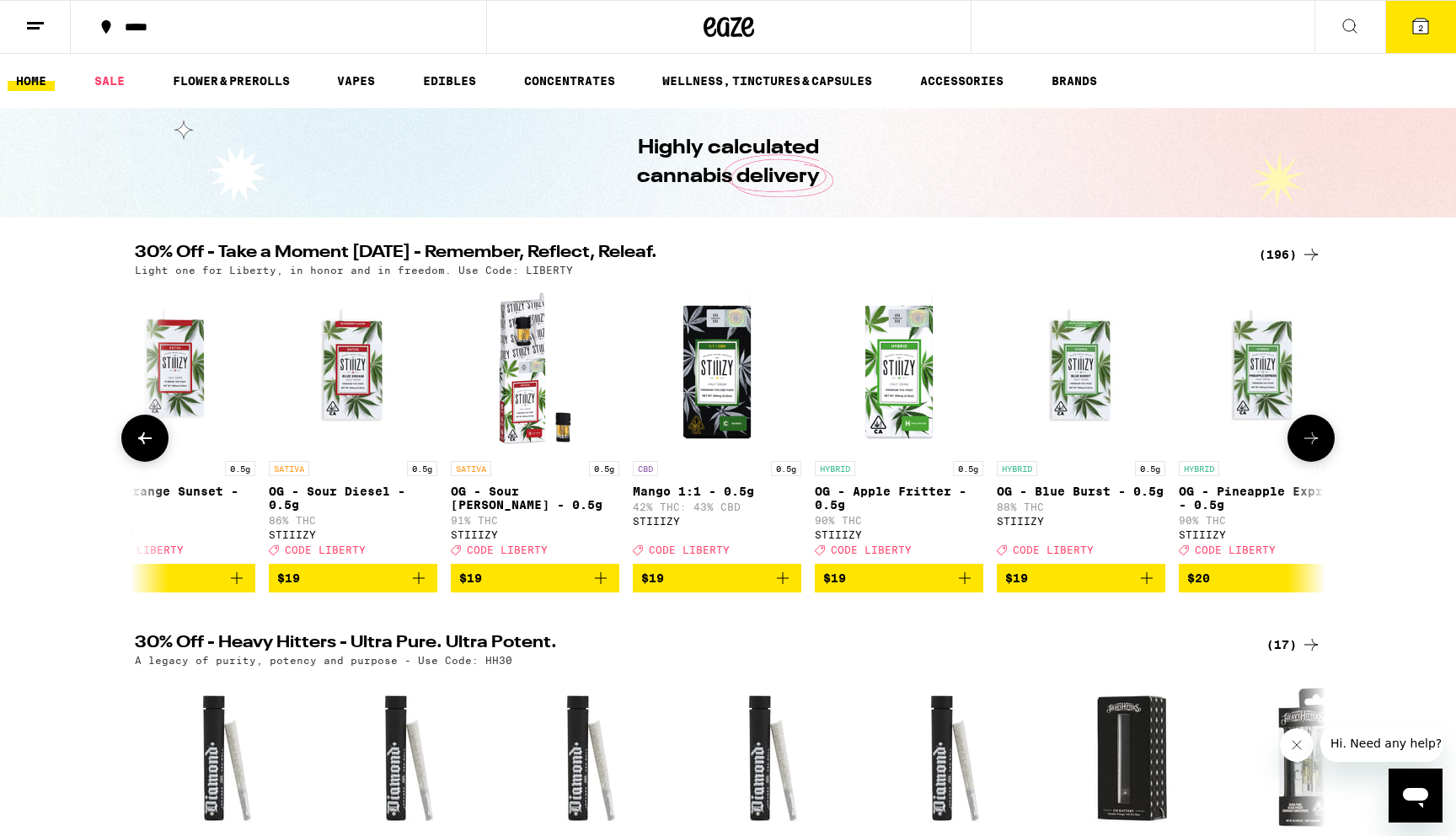
click at [1315, 449] on icon at bounding box center [1310, 437] width 20 height 20
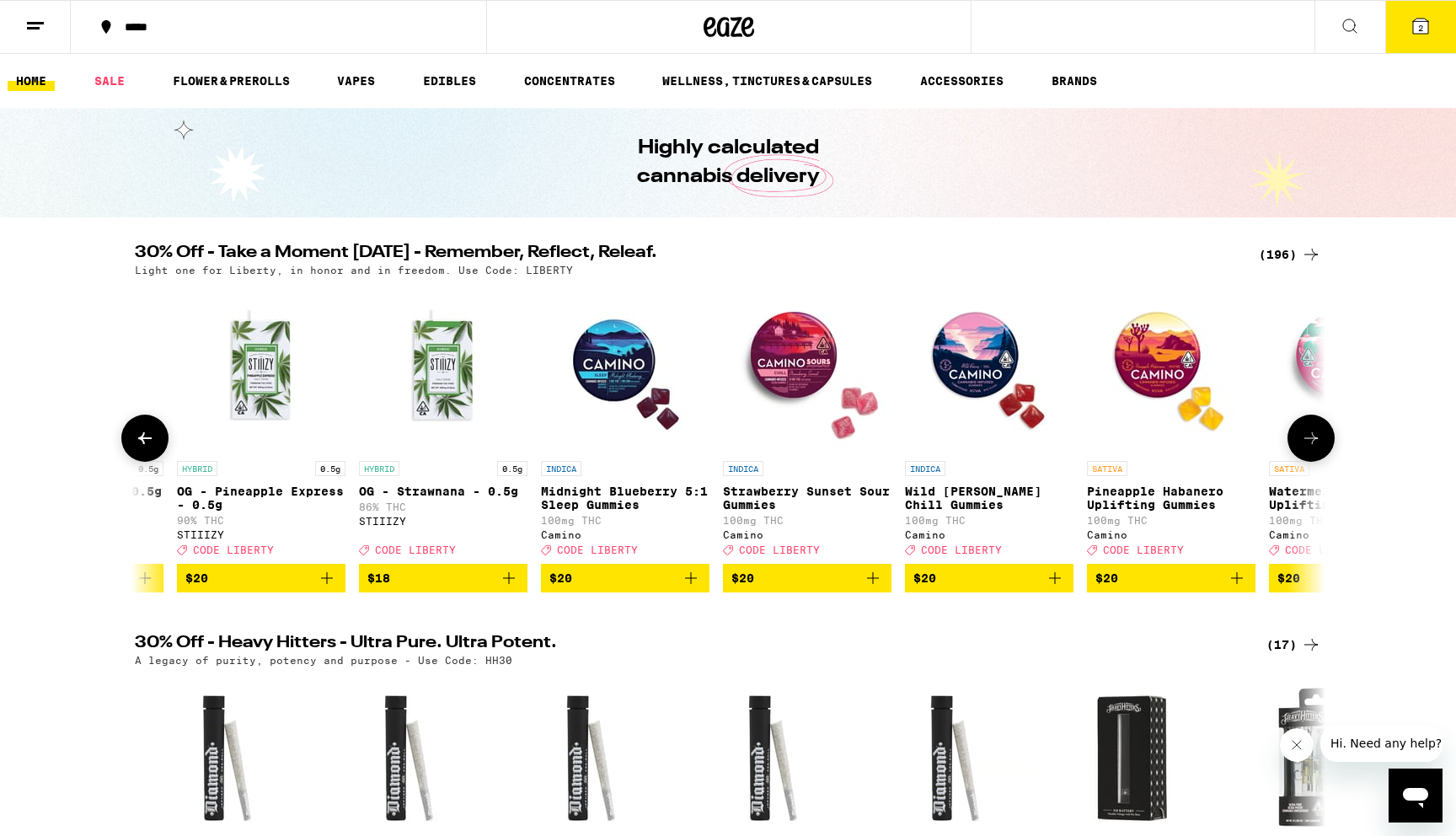
scroll to position [0, 13060]
click at [1290, 453] on button at bounding box center [1310, 437] width 47 height 47
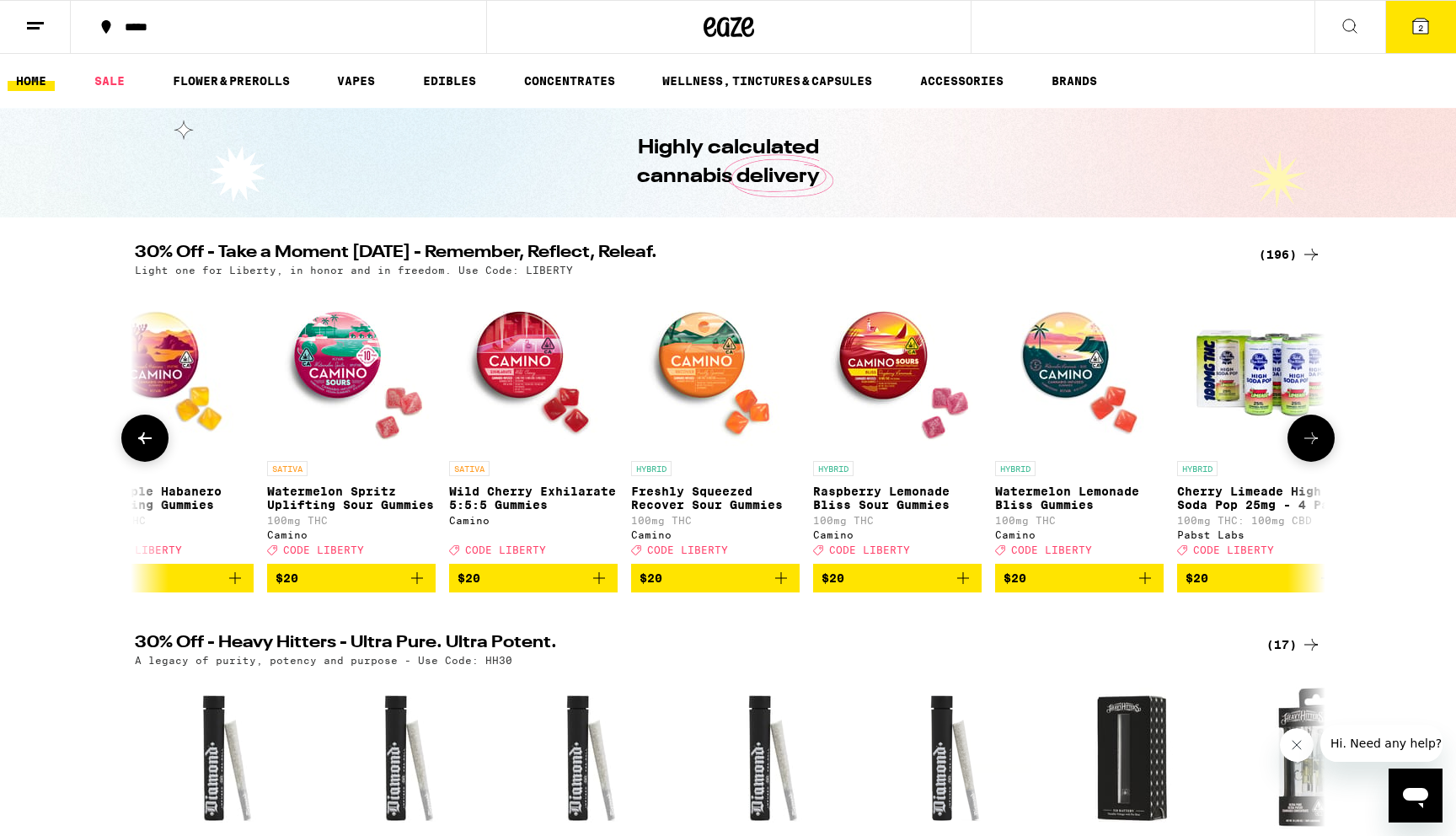
scroll to position [0, 14062]
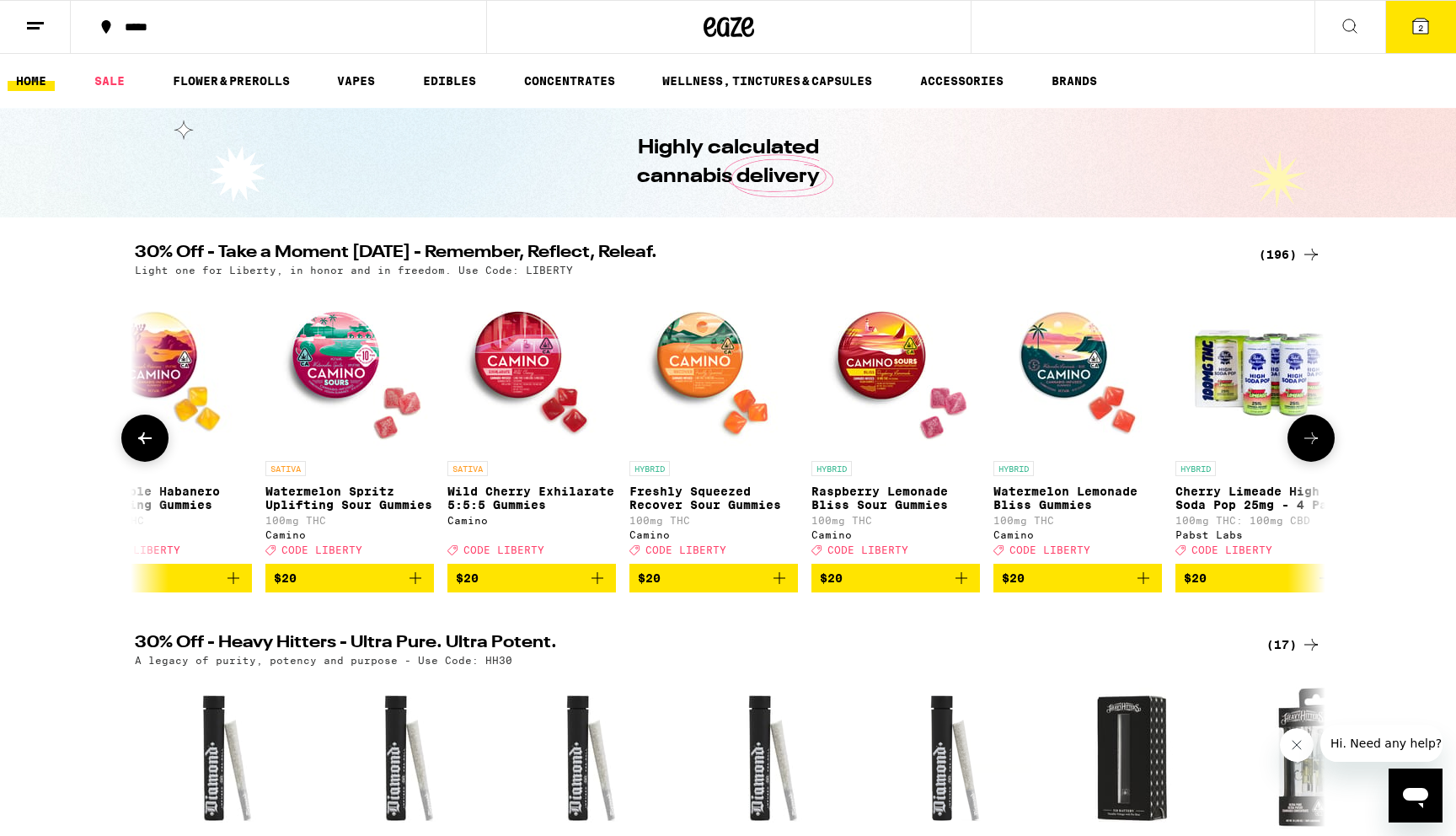
click at [883, 495] on p "Raspberry Lemonade Bliss Sour Gummies" at bounding box center [895, 498] width 169 height 27
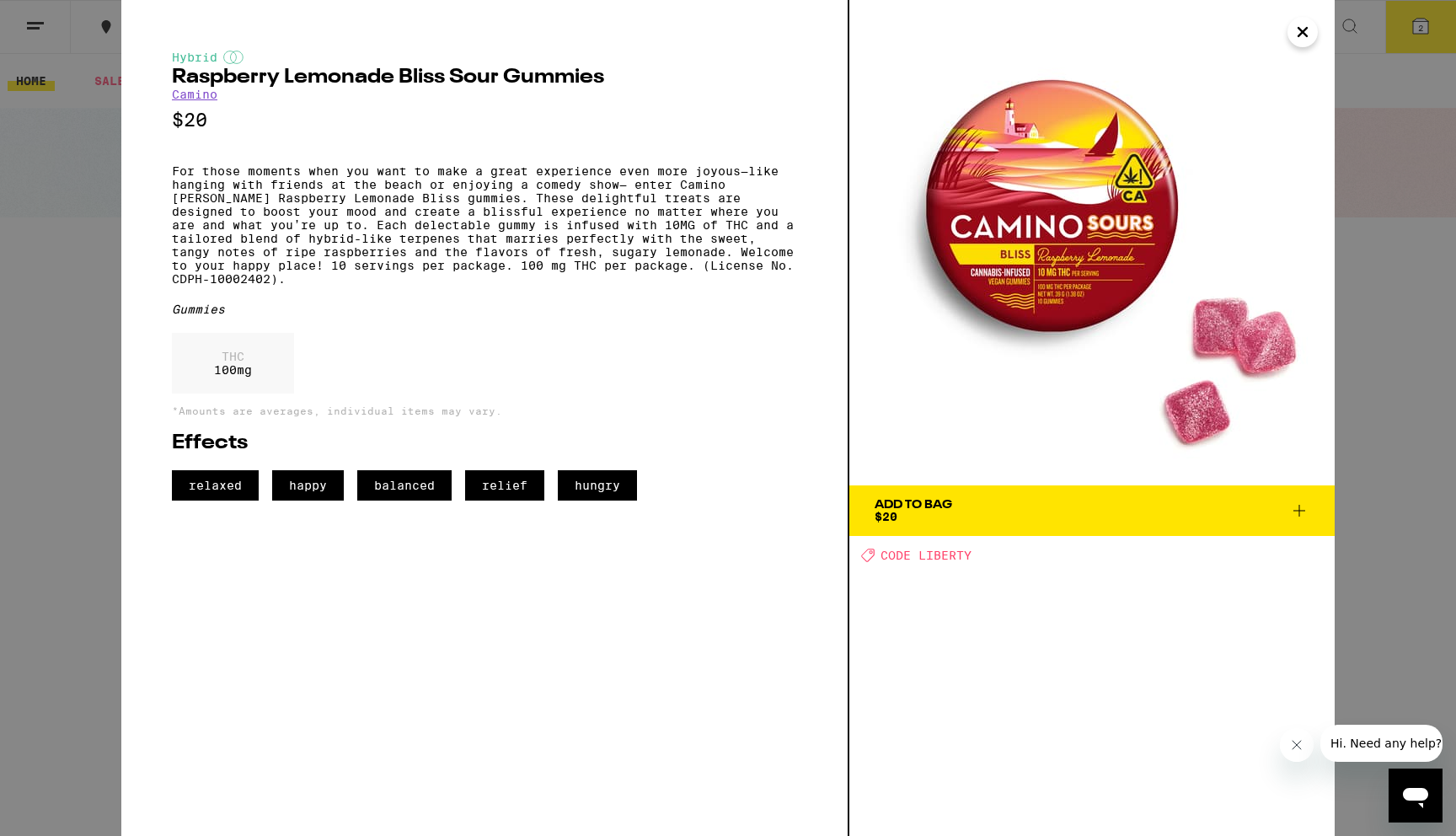
click at [1304, 28] on icon "Close" at bounding box center [1303, 32] width 9 height 9
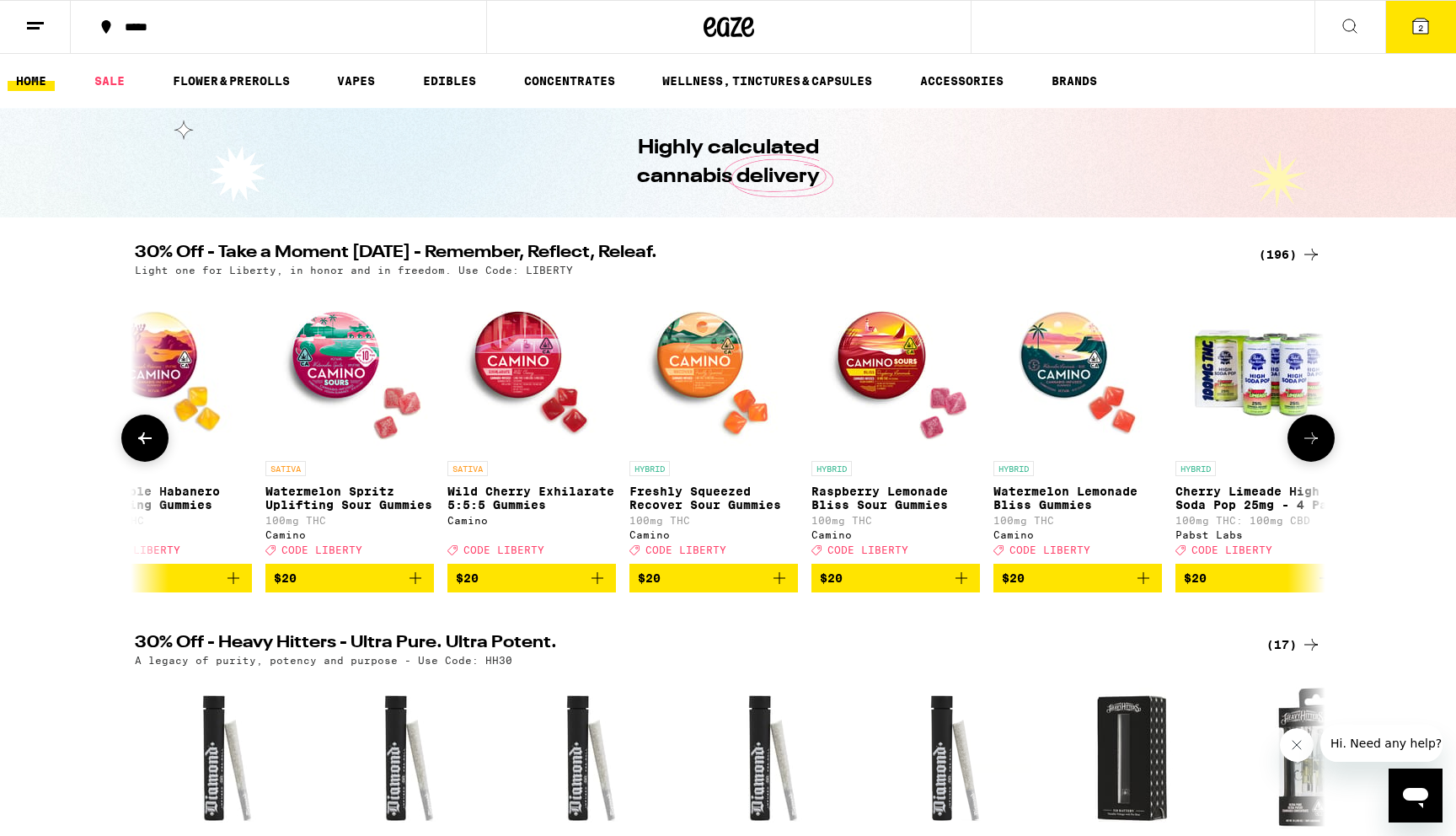
click at [1316, 449] on icon at bounding box center [1310, 437] width 20 height 20
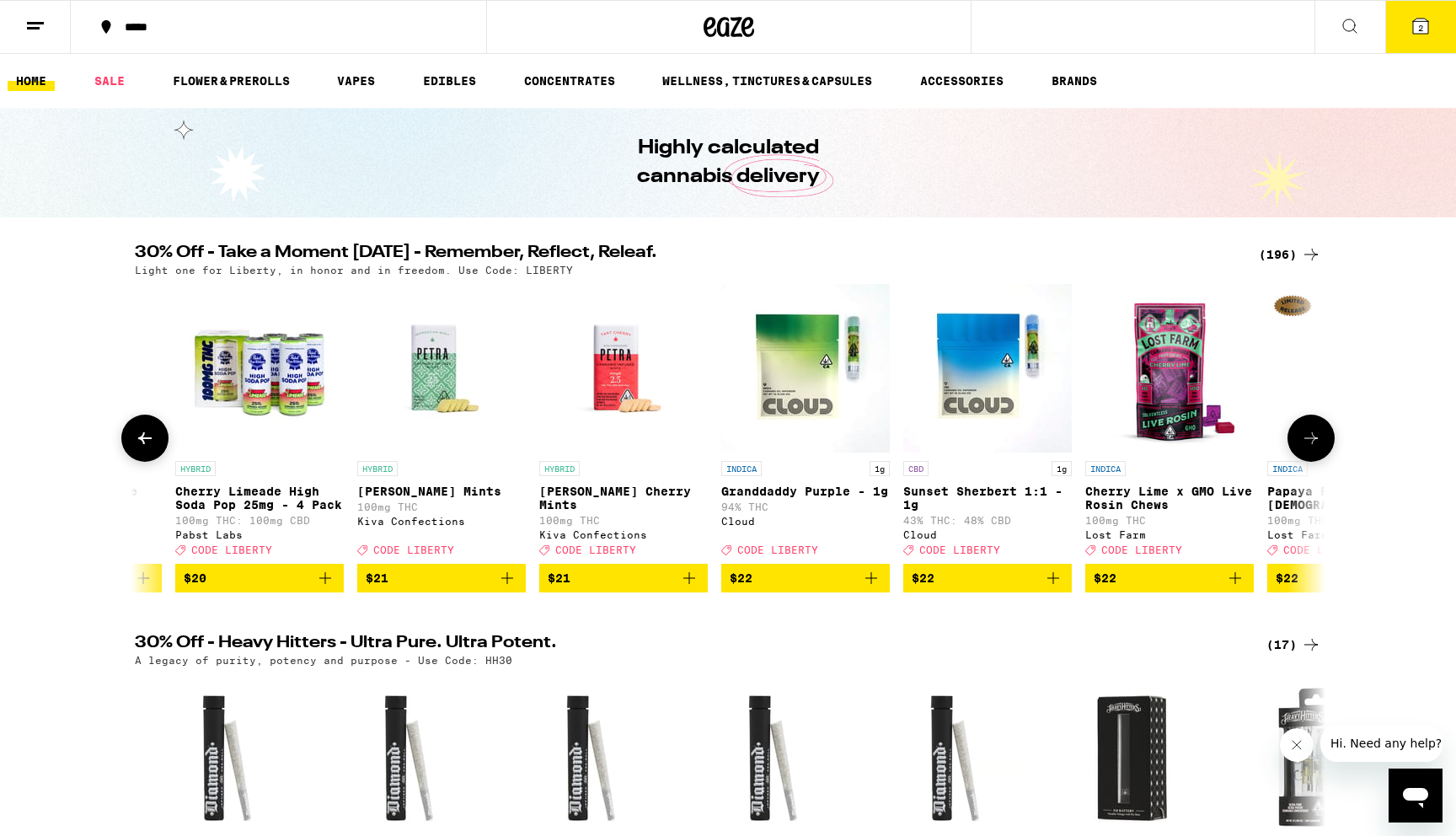
scroll to position [0, 15065]
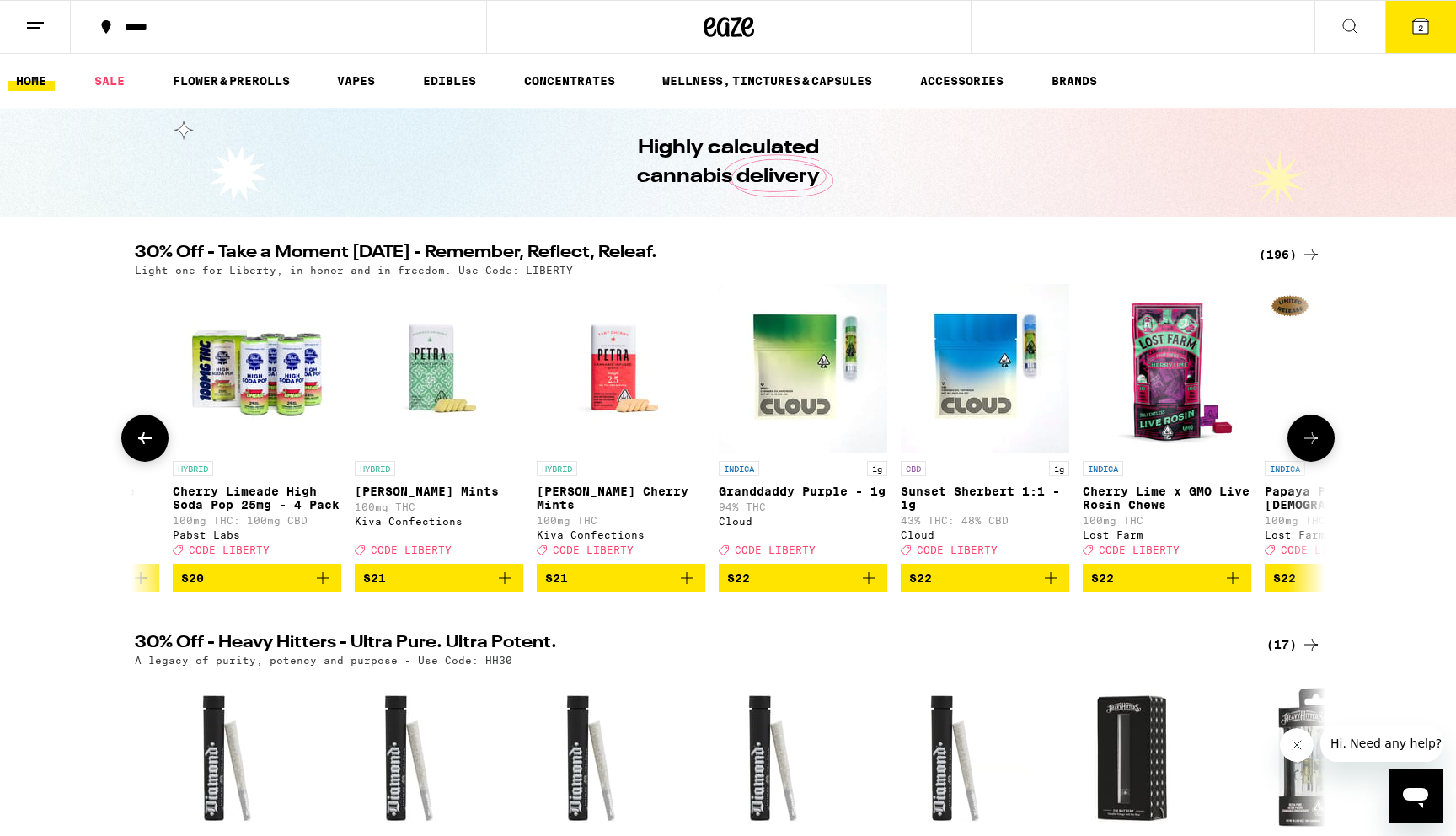
click at [1316, 449] on icon at bounding box center [1310, 437] width 20 height 20
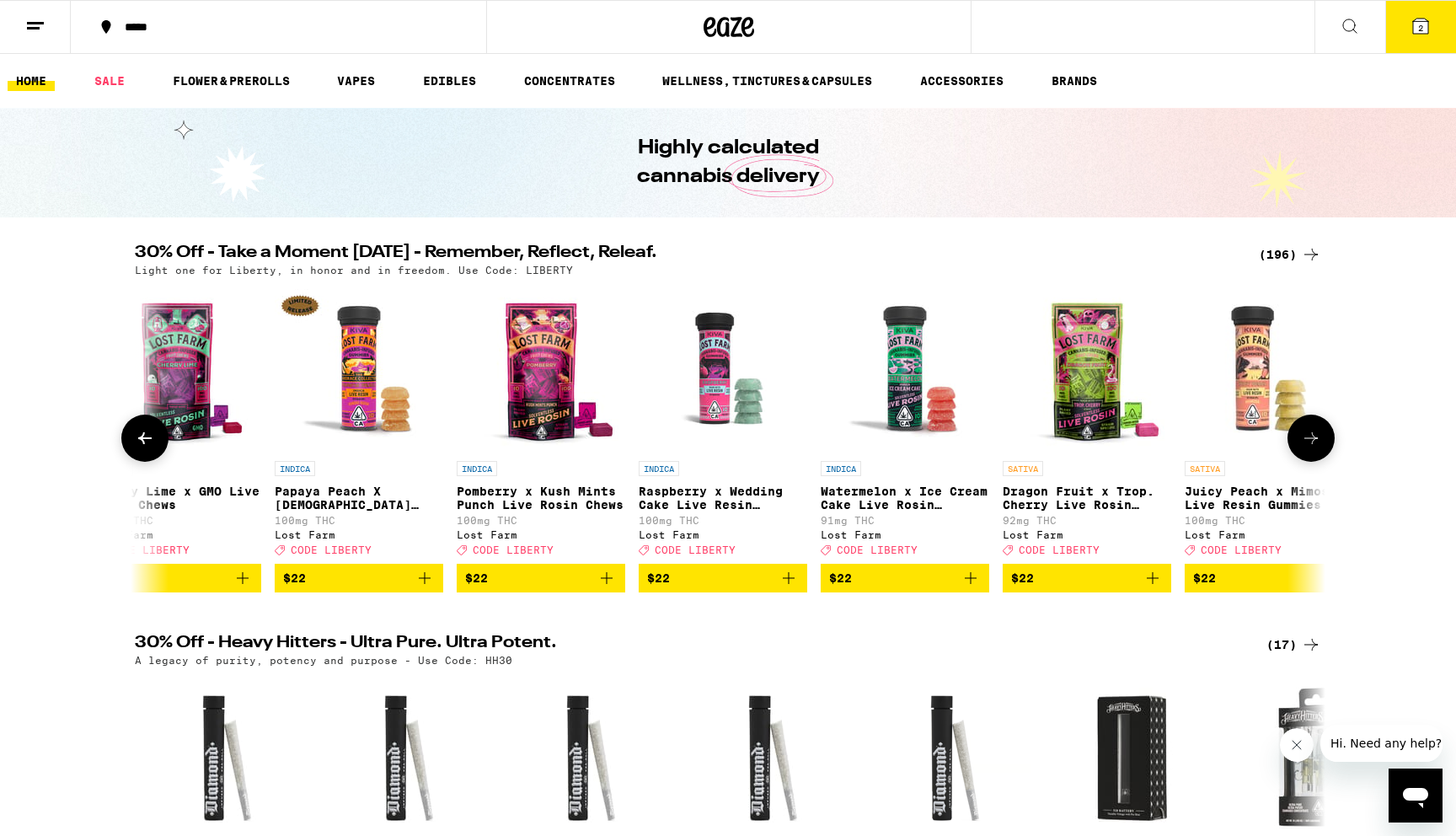
scroll to position [0, 16068]
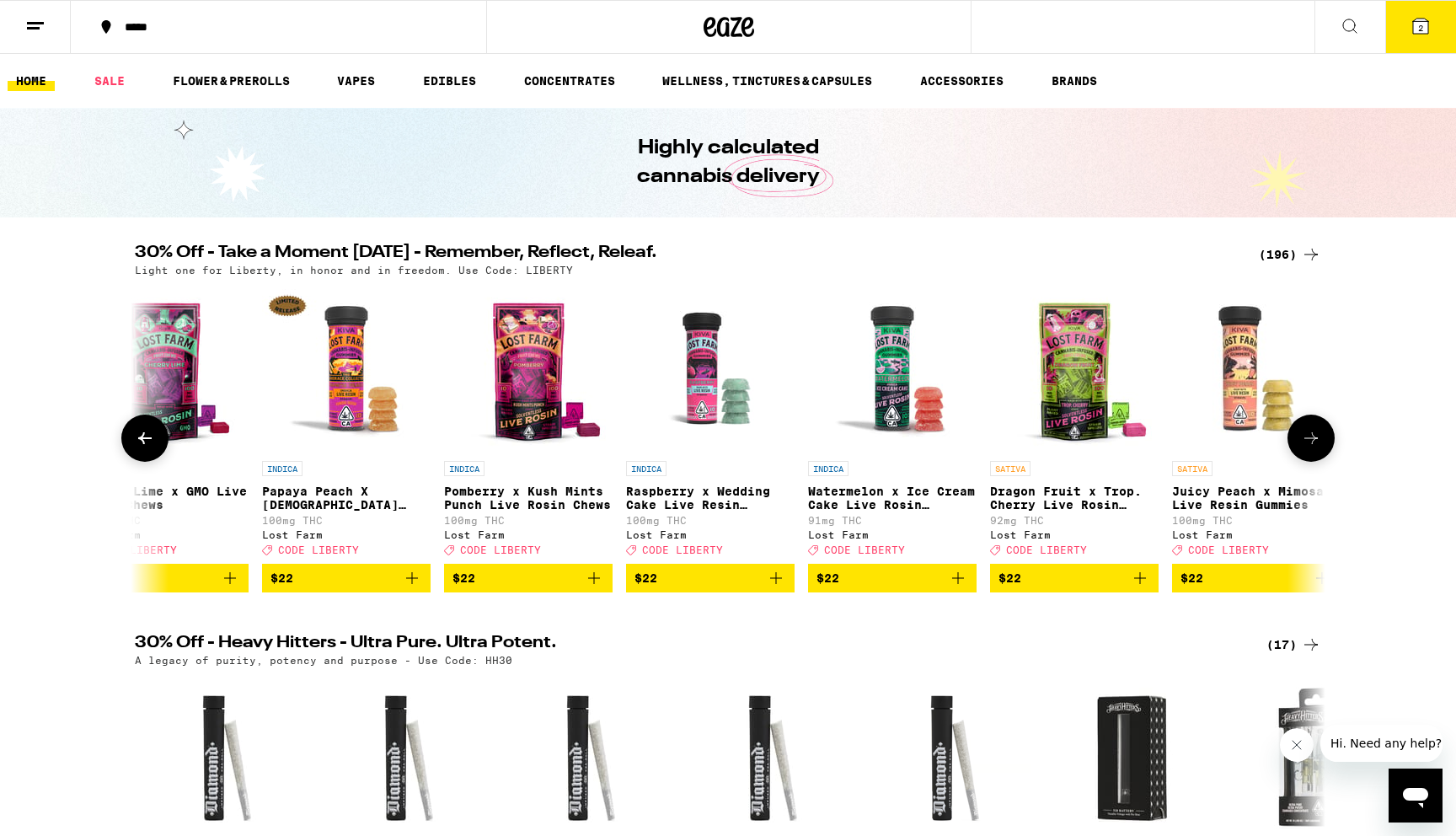
click at [1316, 449] on icon at bounding box center [1310, 437] width 20 height 20
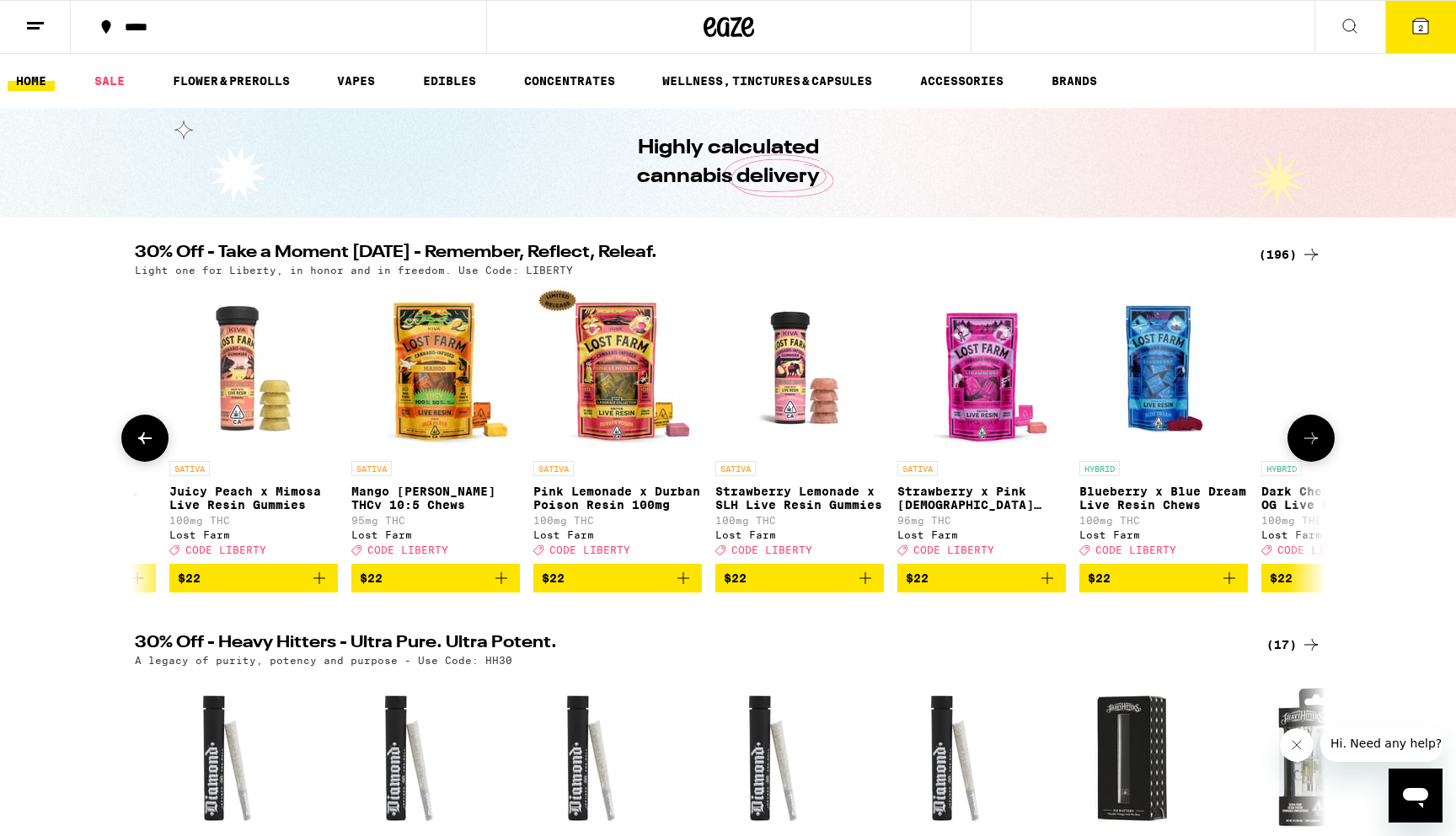
click at [1316, 449] on icon at bounding box center [1310, 437] width 20 height 20
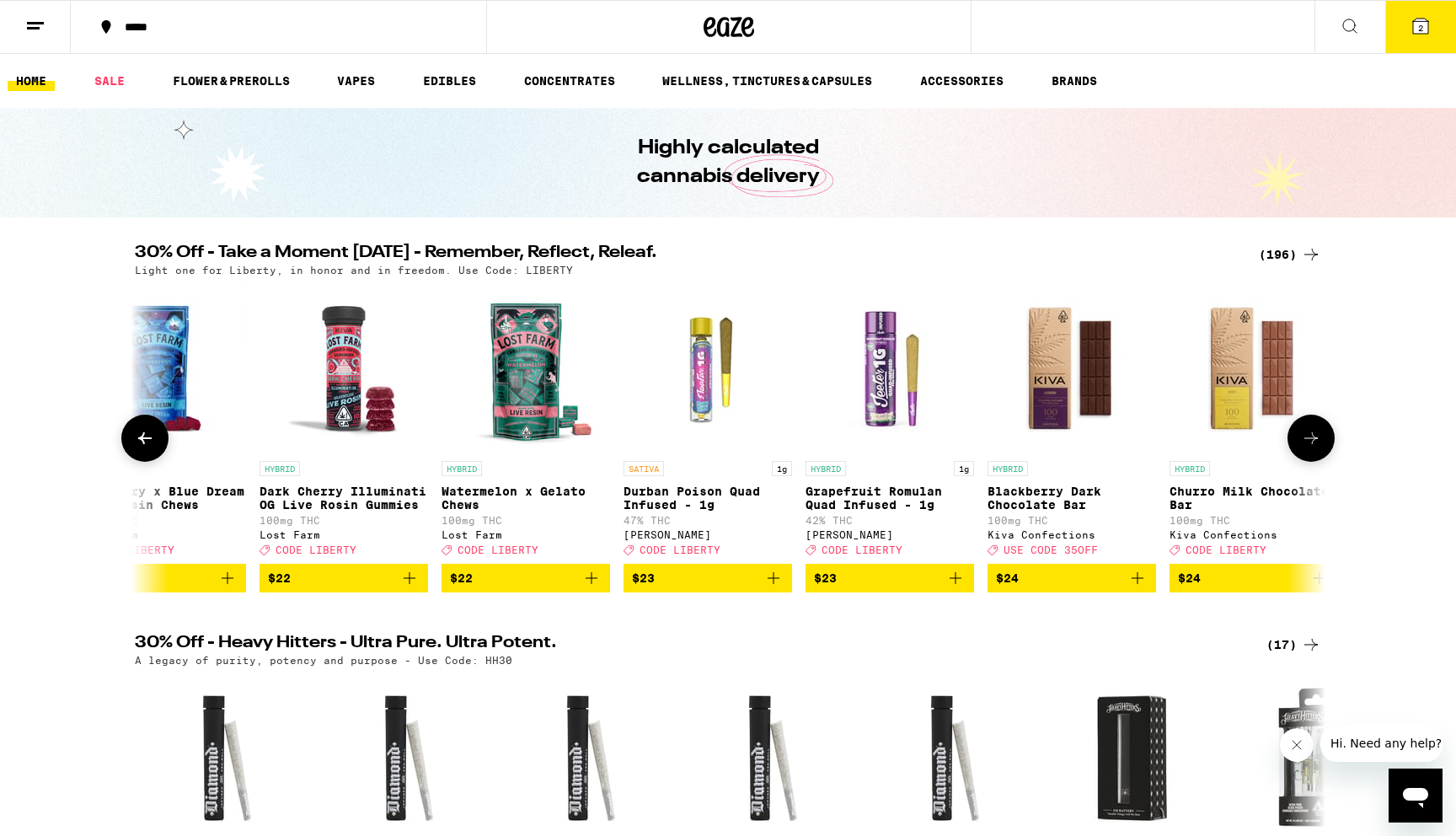
scroll to position [0, 18073]
click at [1316, 449] on icon at bounding box center [1310, 437] width 20 height 20
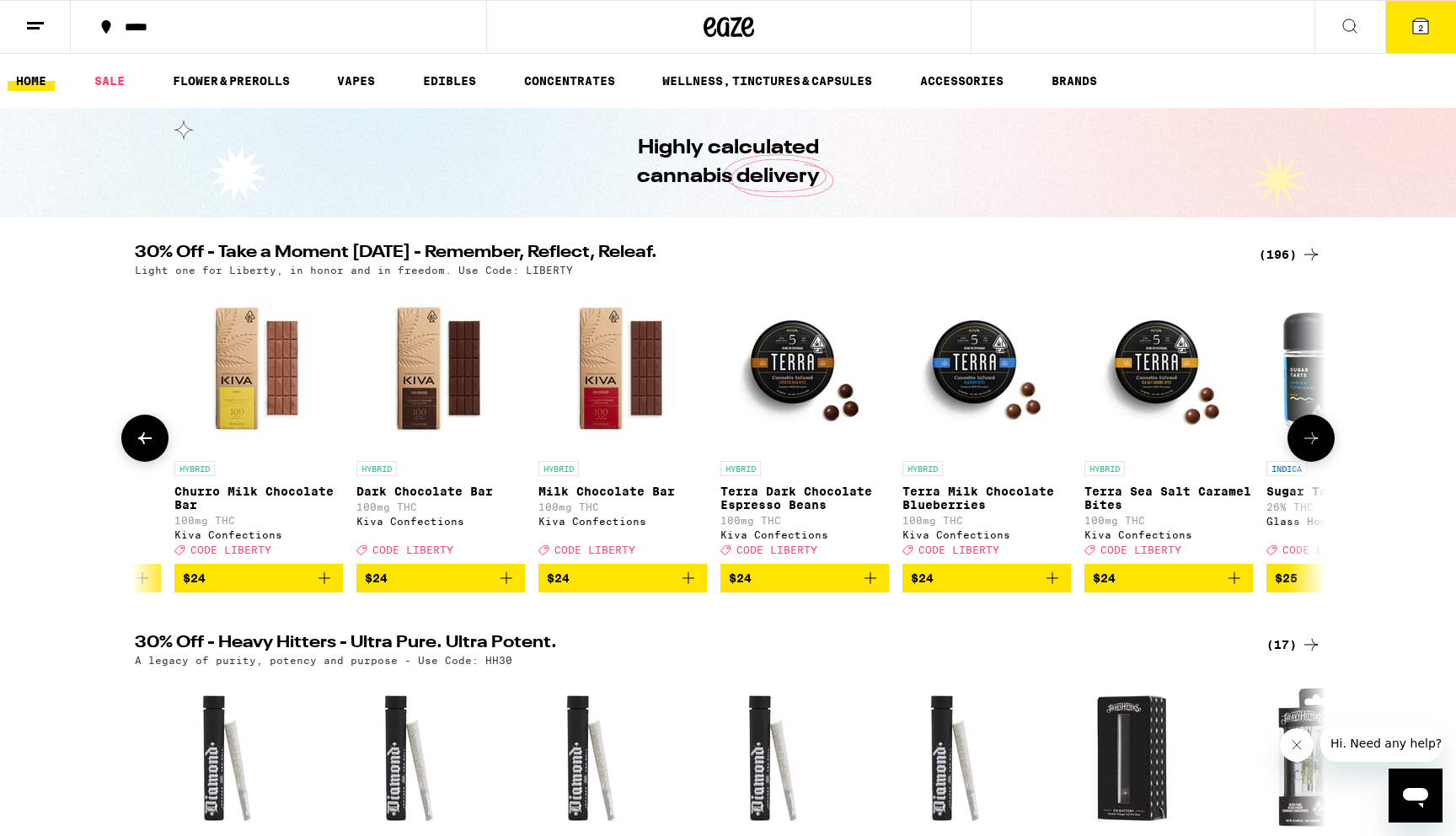
scroll to position [0, 19075]
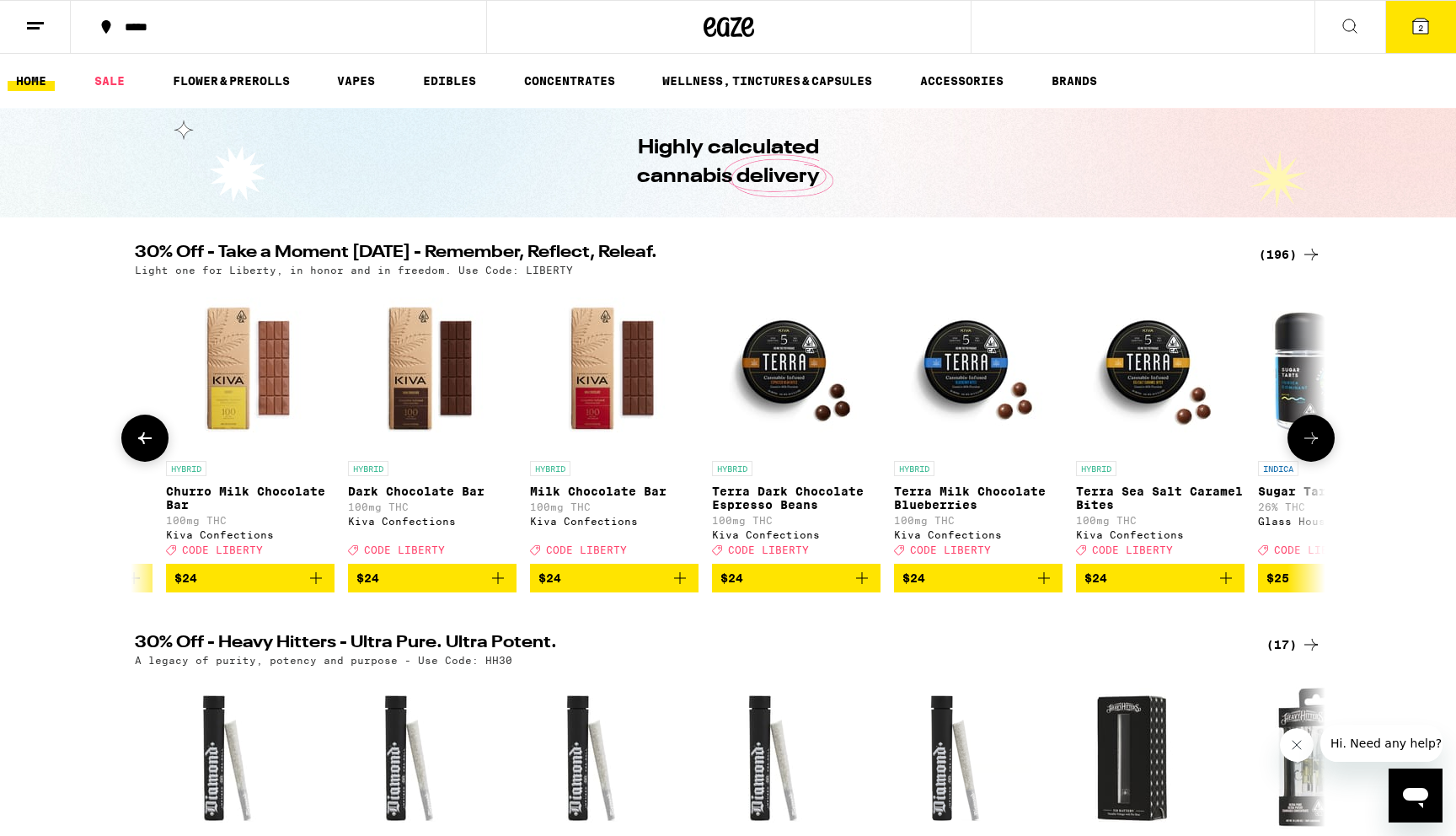
click at [1316, 449] on icon at bounding box center [1310, 437] width 20 height 20
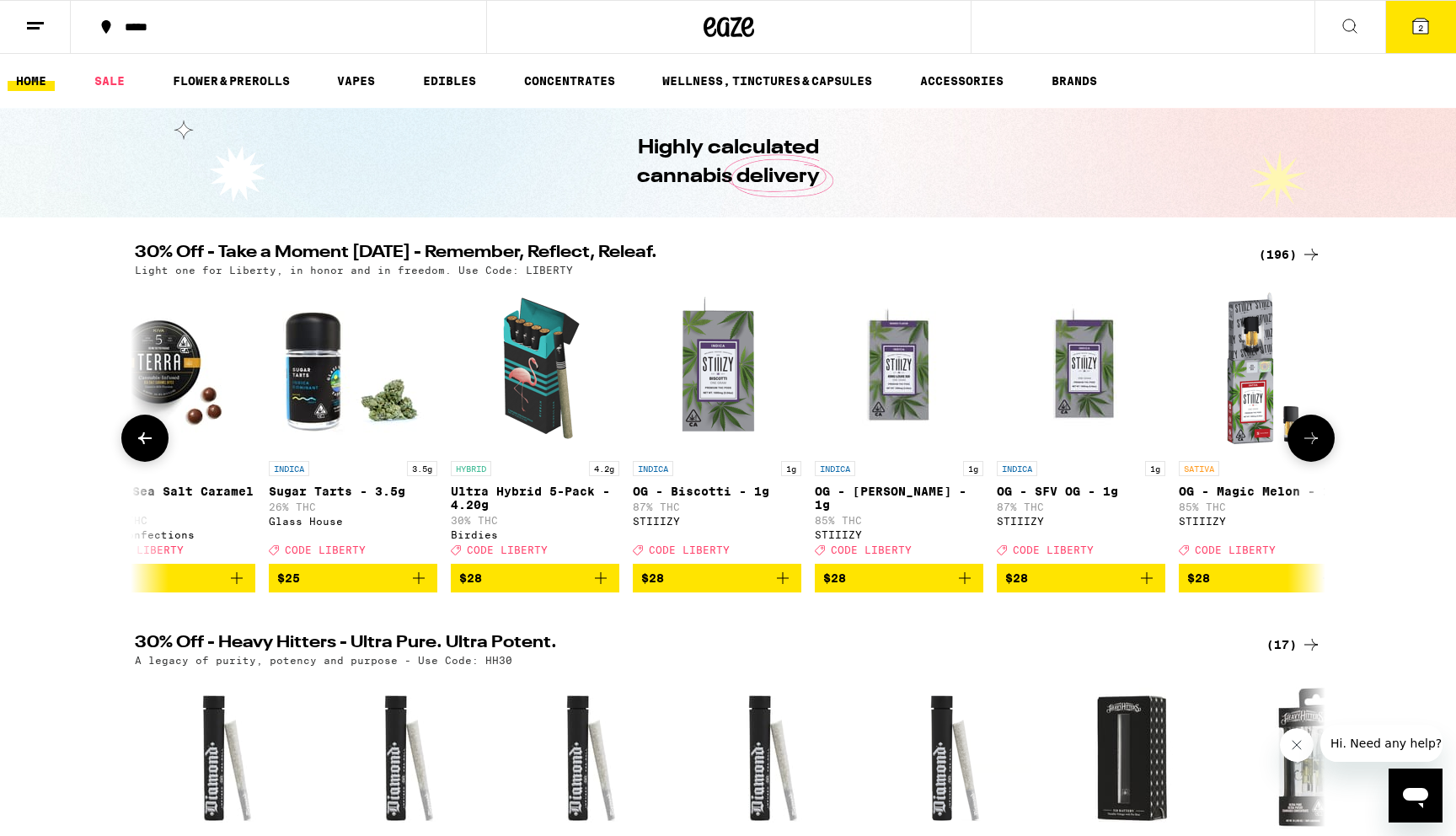
scroll to position [0, 20077]
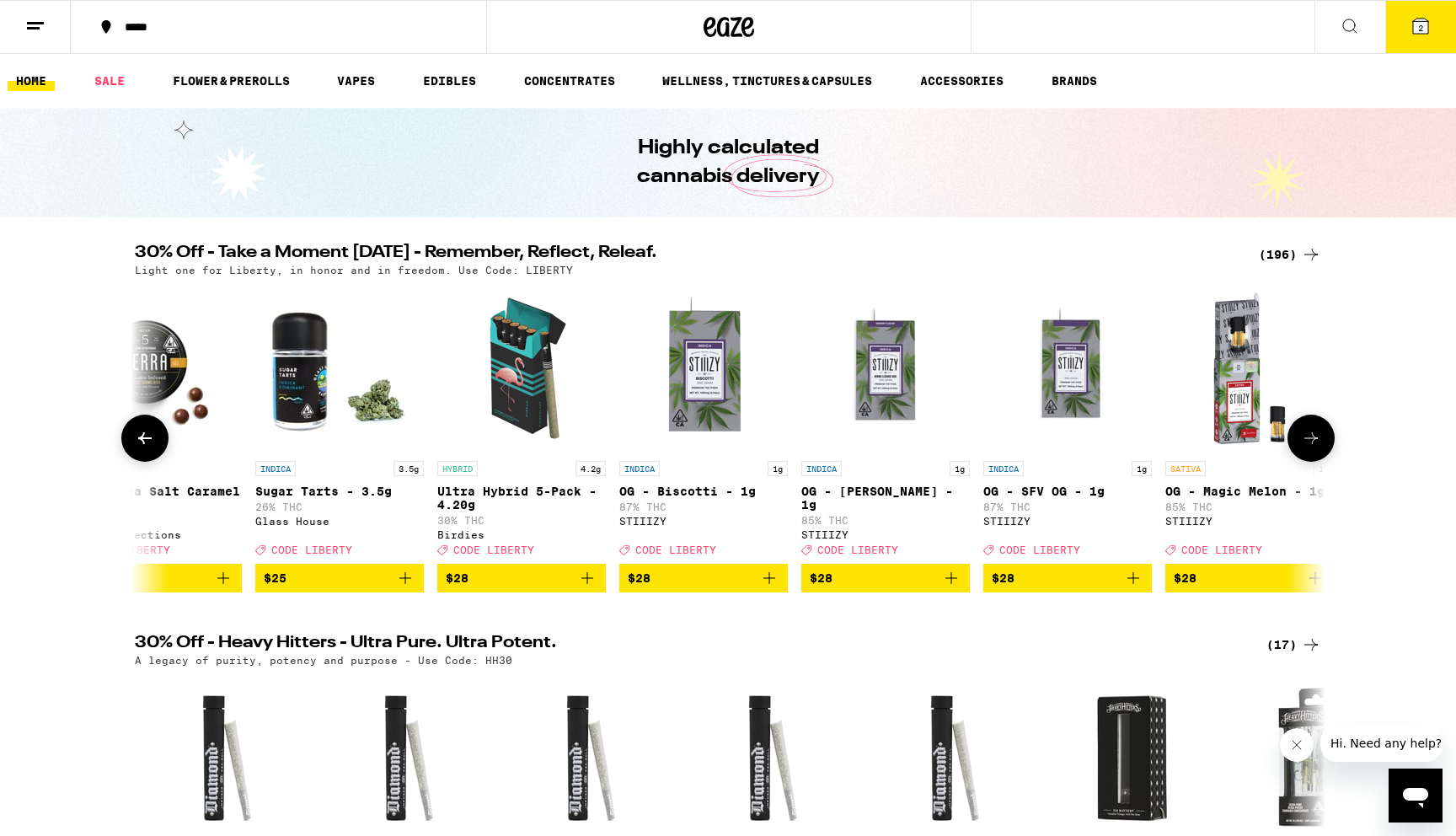
click at [524, 437] on img "Open page for Ultra Hybrid 5-Pack - 4.20g from Birdies" at bounding box center [522, 368] width 169 height 169
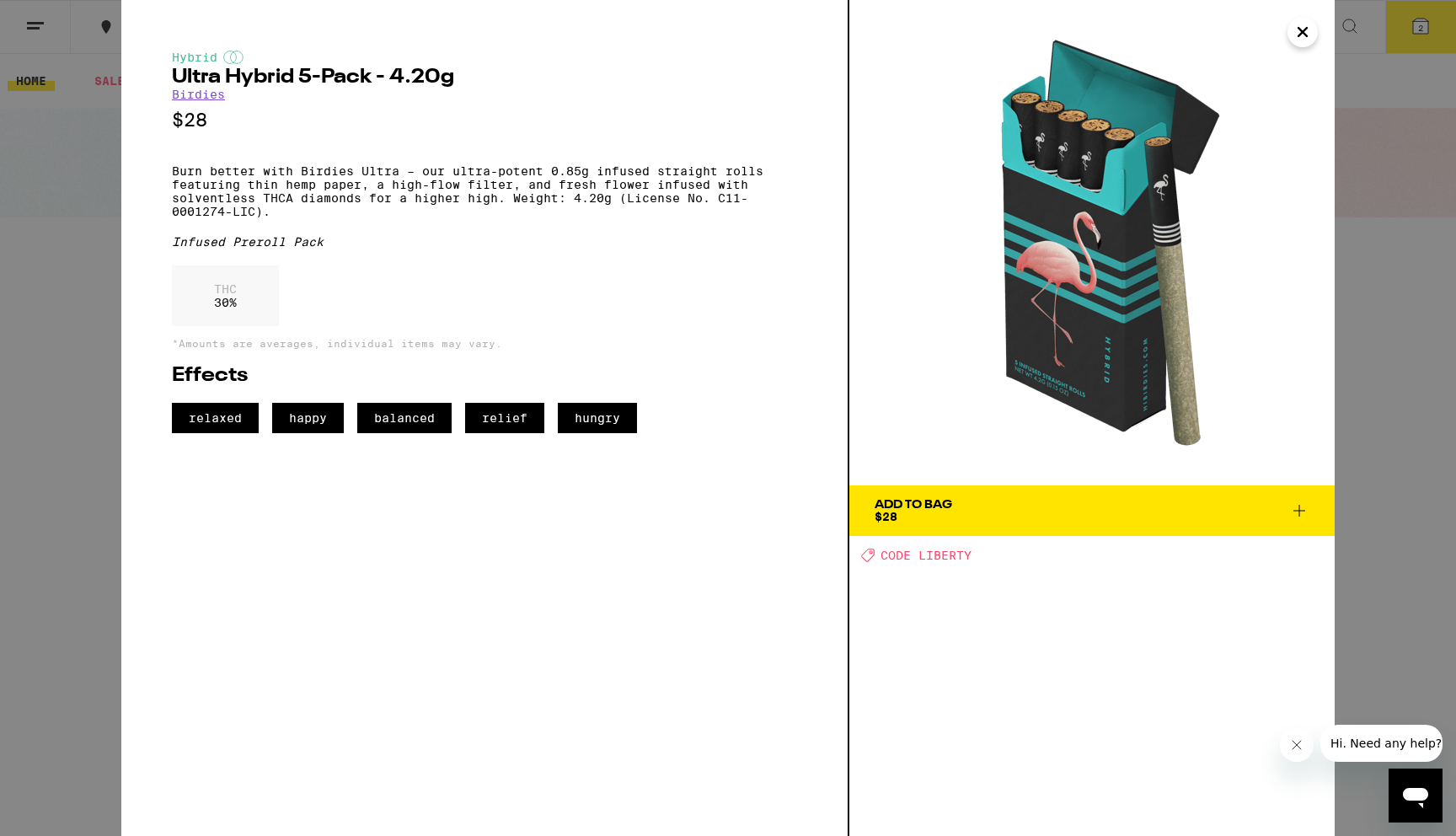
click at [1305, 23] on icon "Close" at bounding box center [1302, 32] width 20 height 25
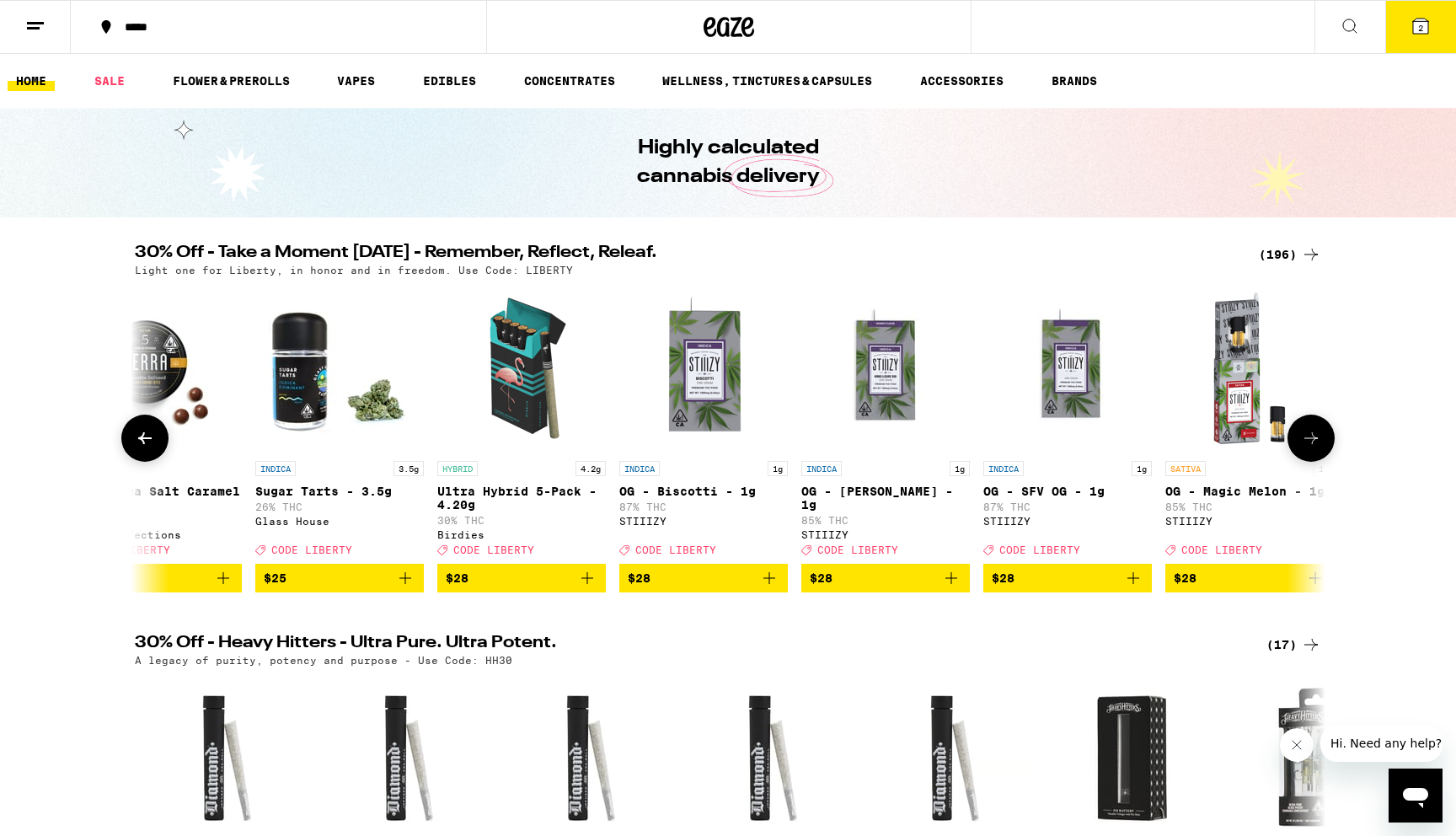
click at [1304, 448] on icon at bounding box center [1310, 437] width 20 height 20
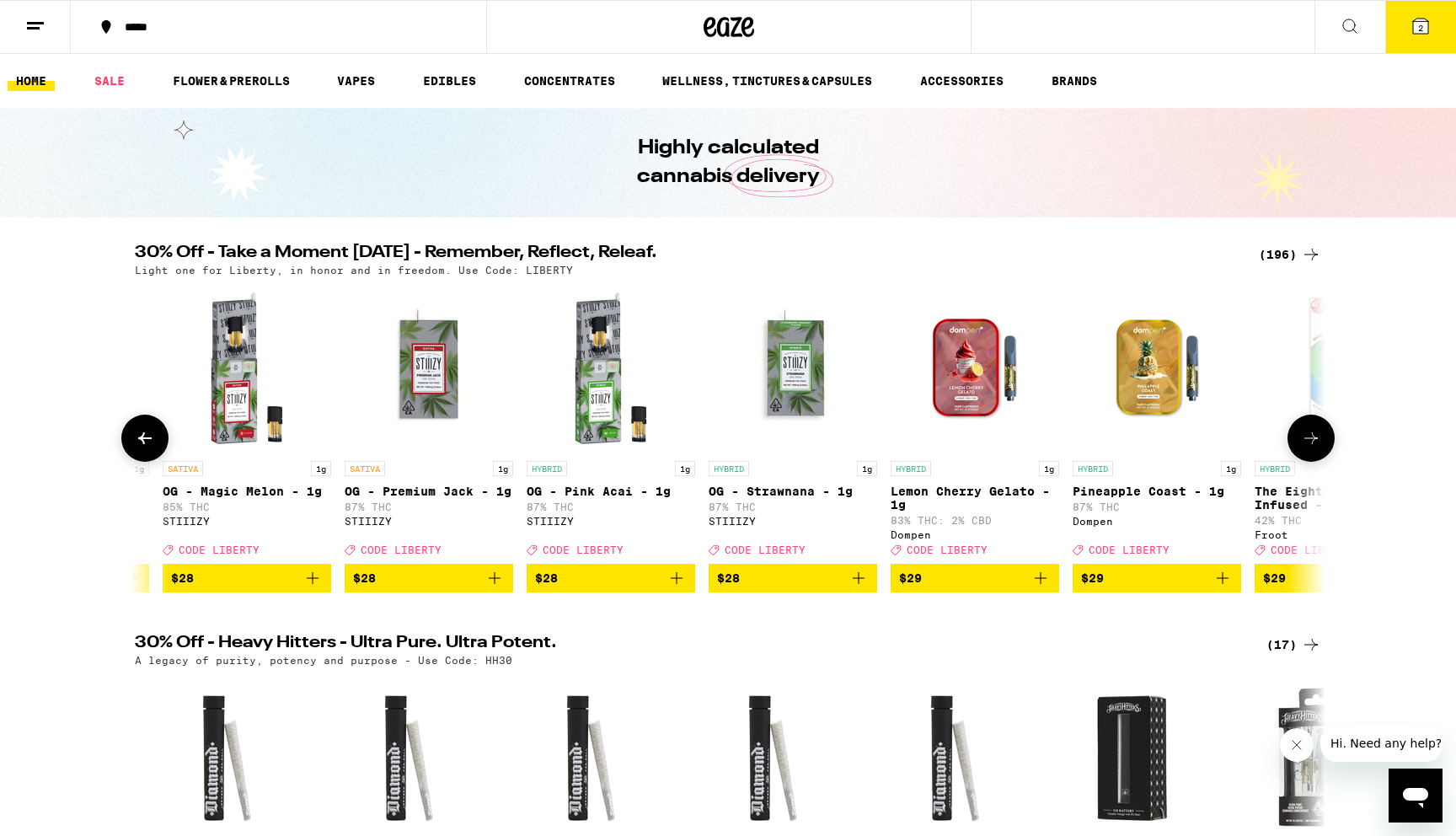
click at [1311, 449] on icon at bounding box center [1310, 437] width 20 height 20
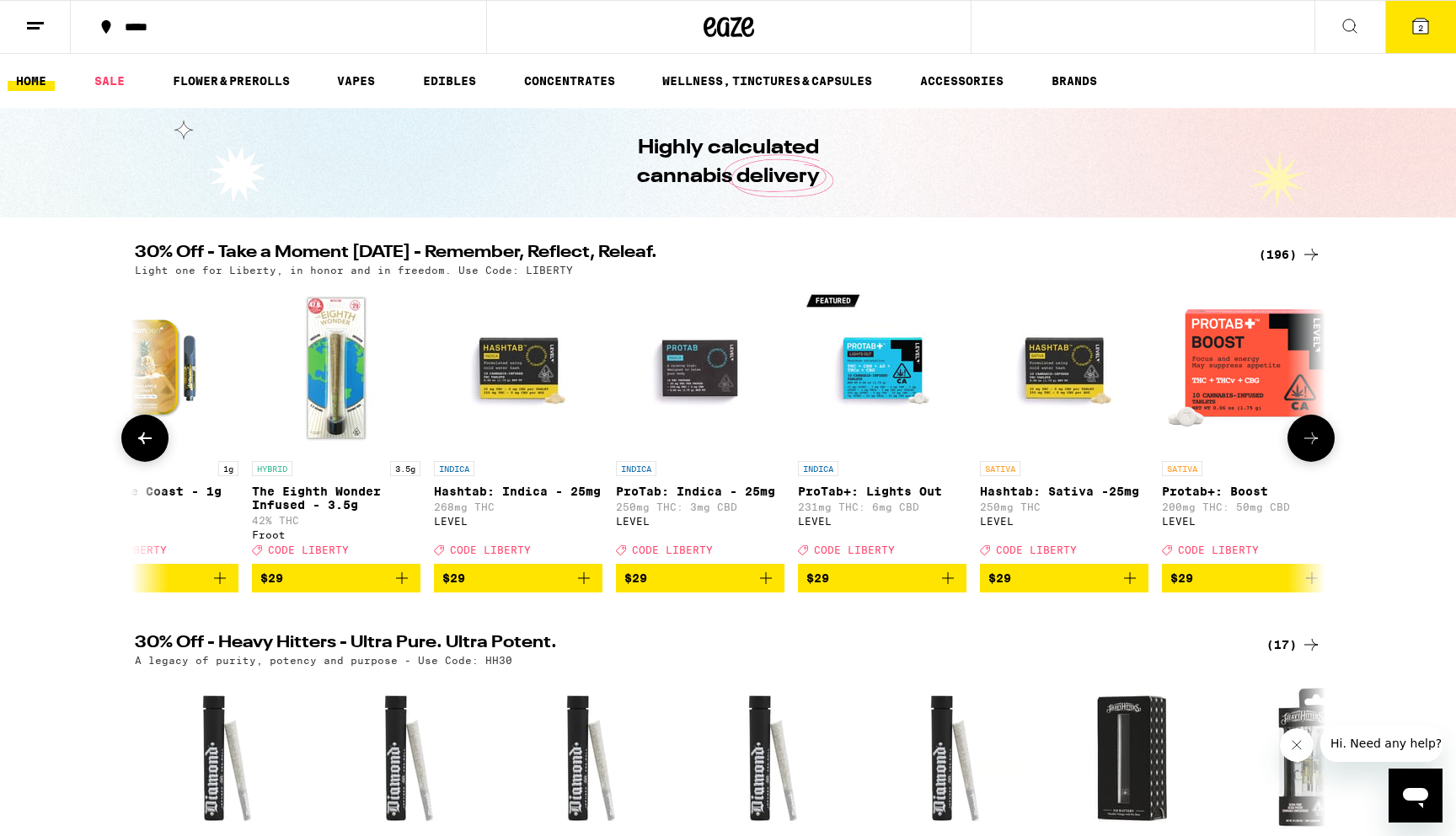
click at [1311, 449] on icon at bounding box center [1310, 437] width 20 height 20
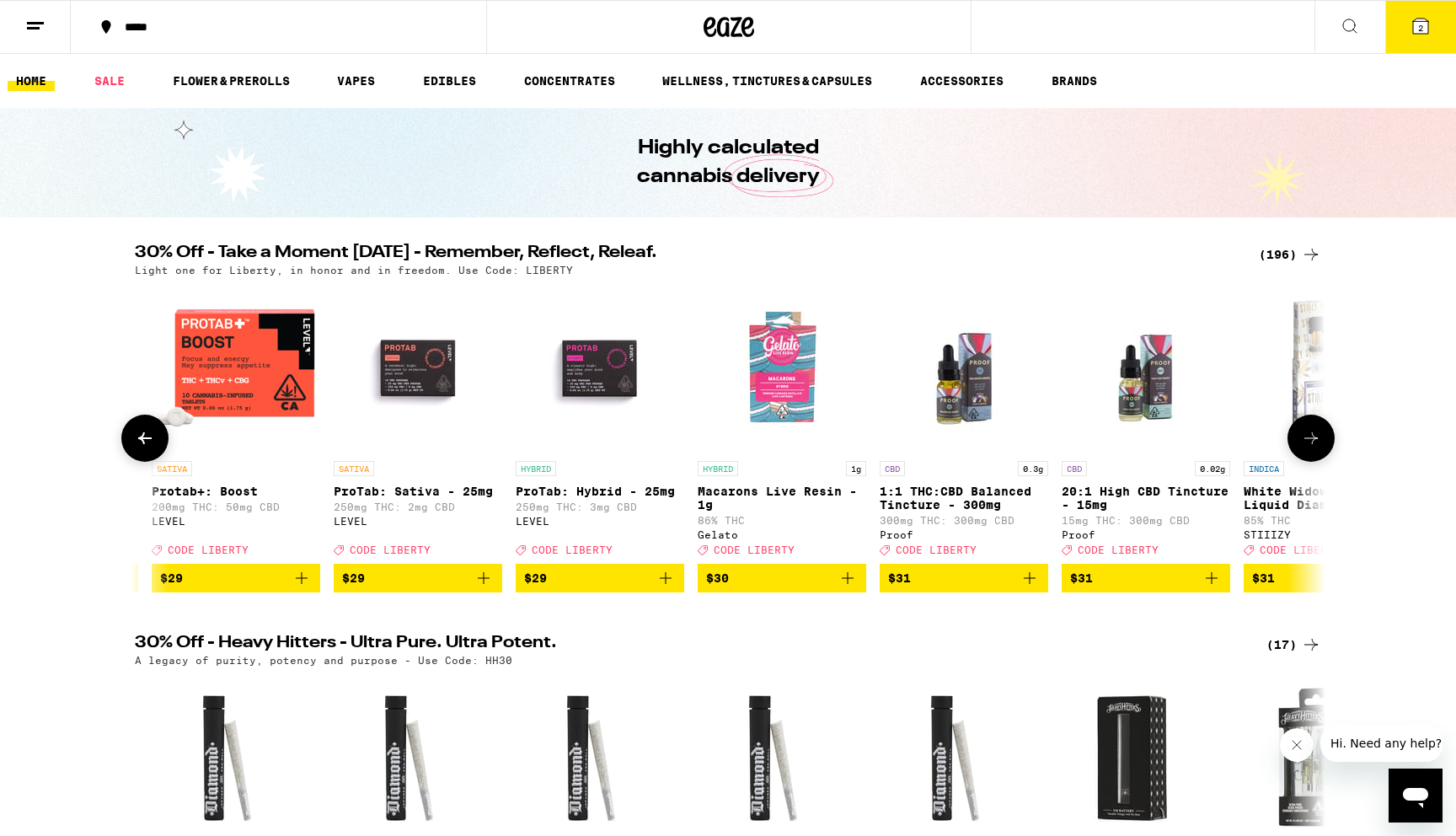
click at [1311, 449] on icon at bounding box center [1310, 437] width 20 height 20
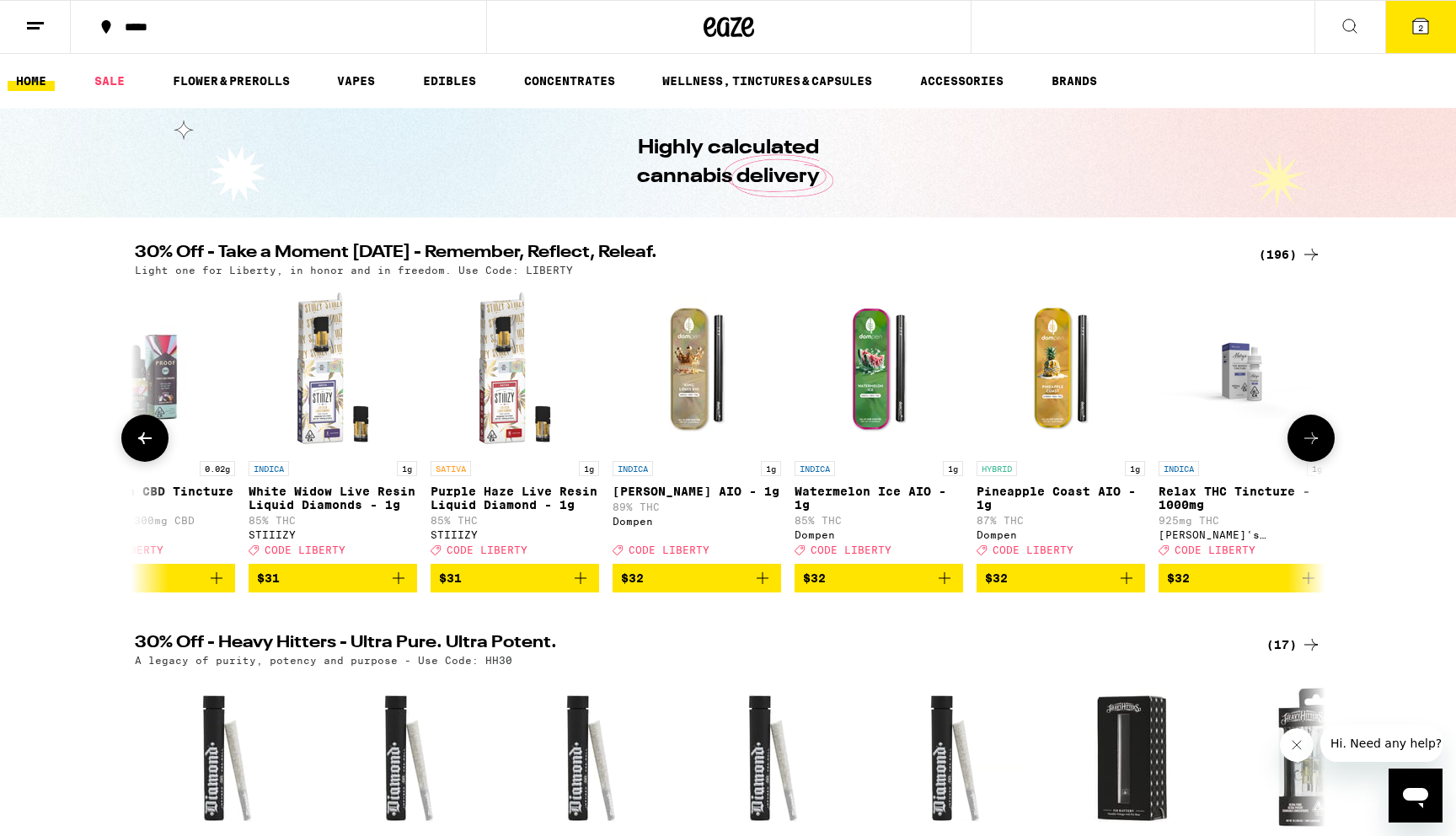
click at [1311, 449] on icon at bounding box center [1310, 437] width 20 height 20
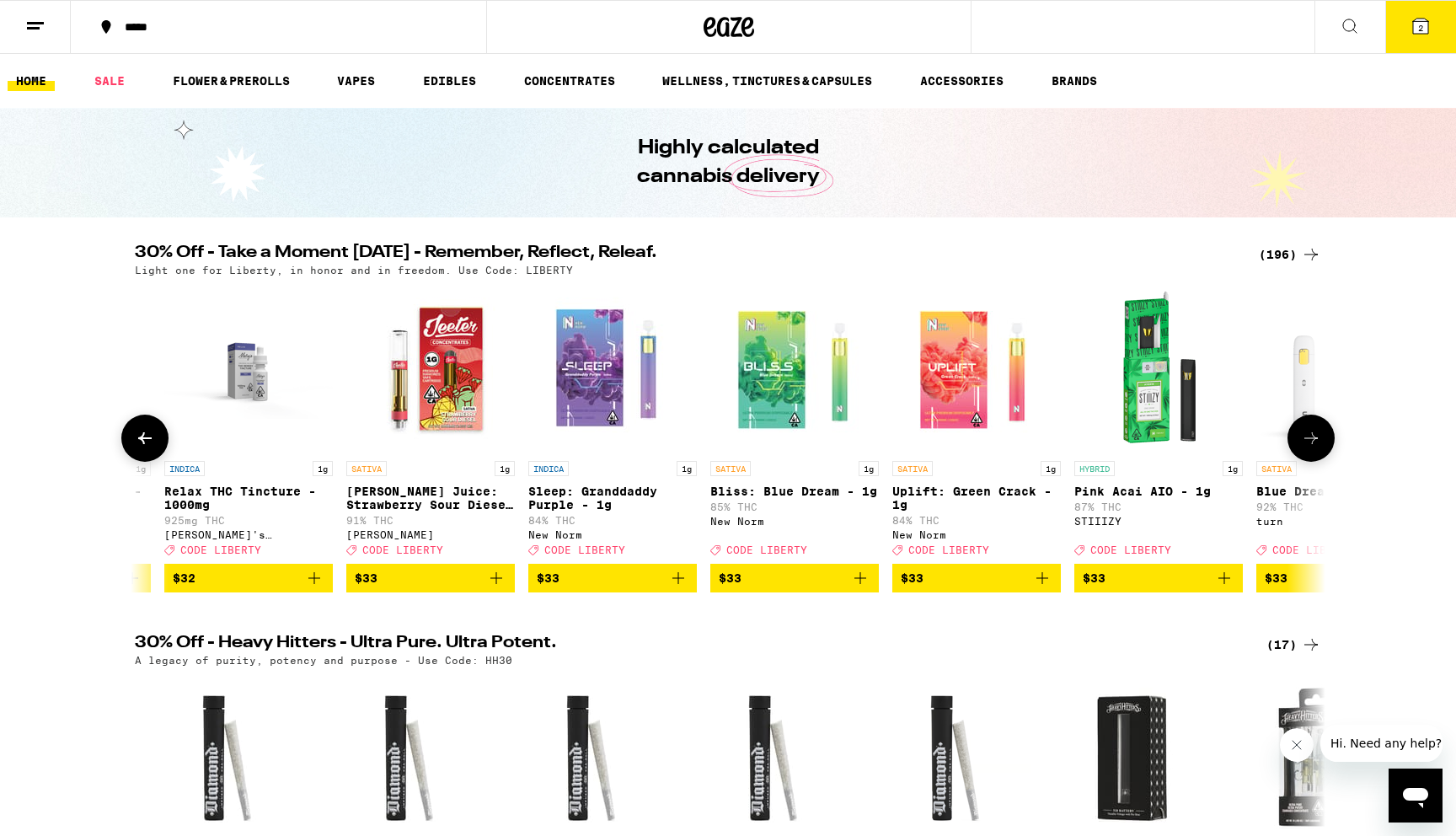
scroll to position [0, 25090]
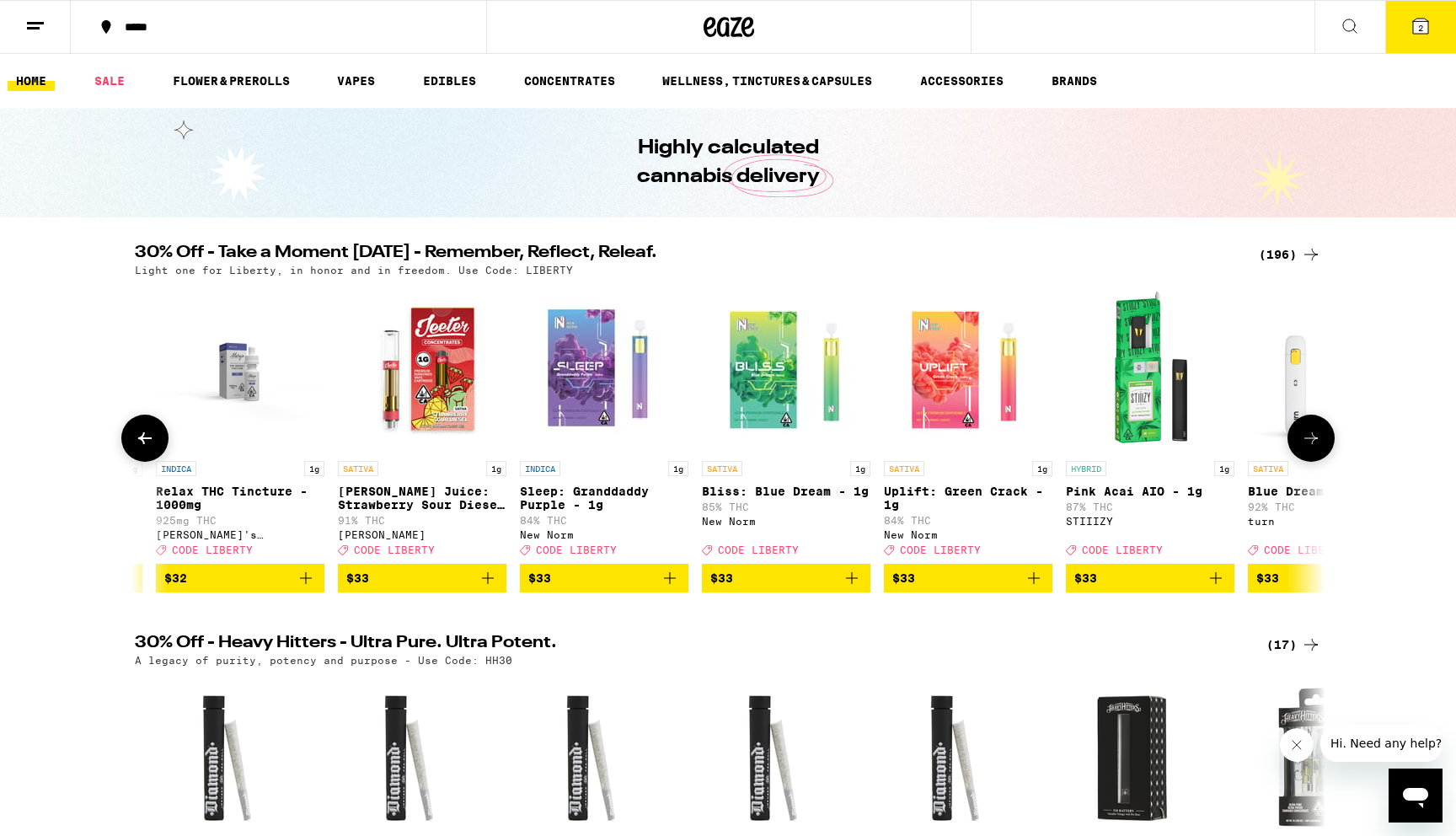
click at [136, 443] on icon at bounding box center [145, 437] width 20 height 20
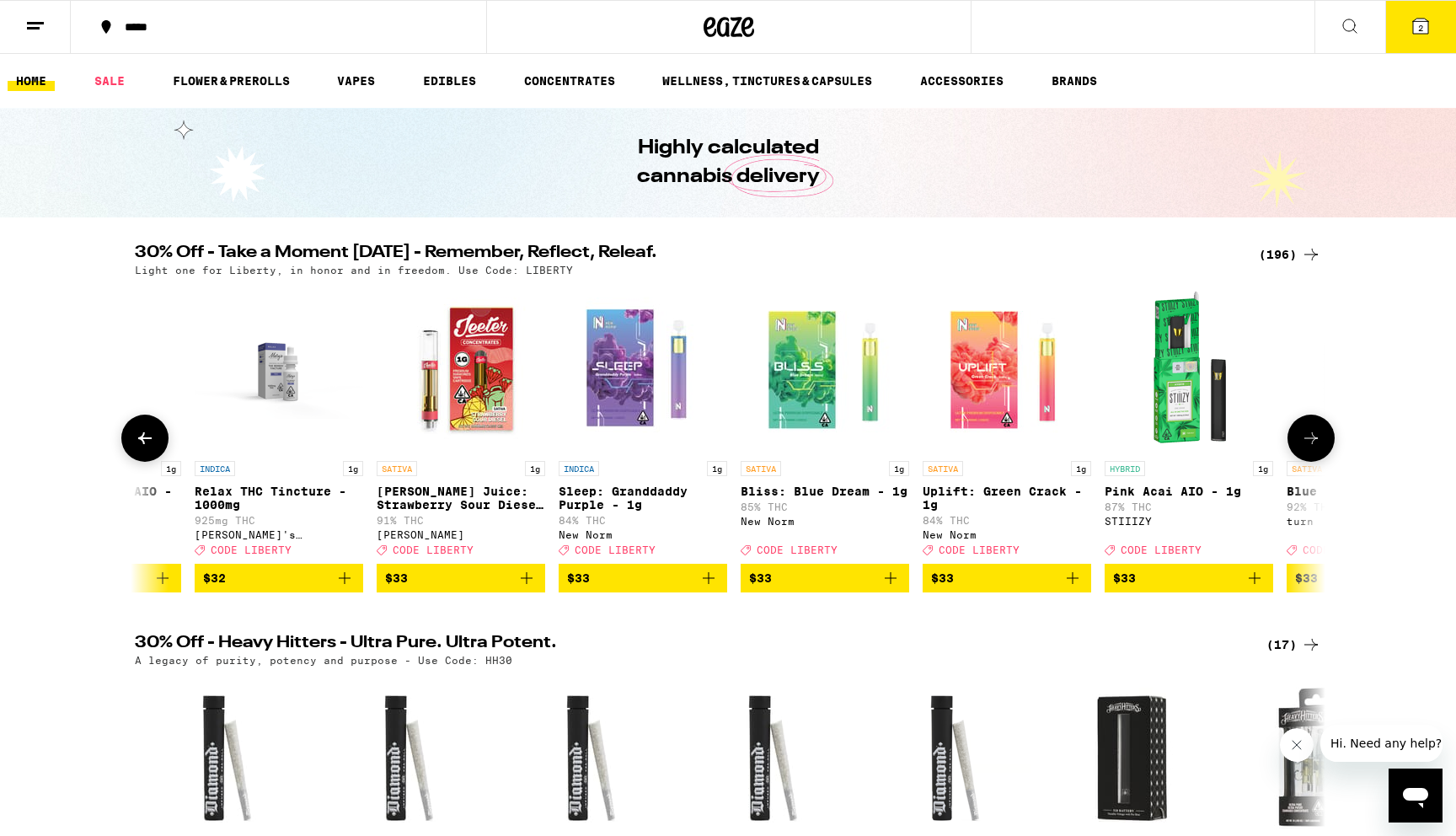
click at [136, 443] on icon at bounding box center [145, 437] width 20 height 20
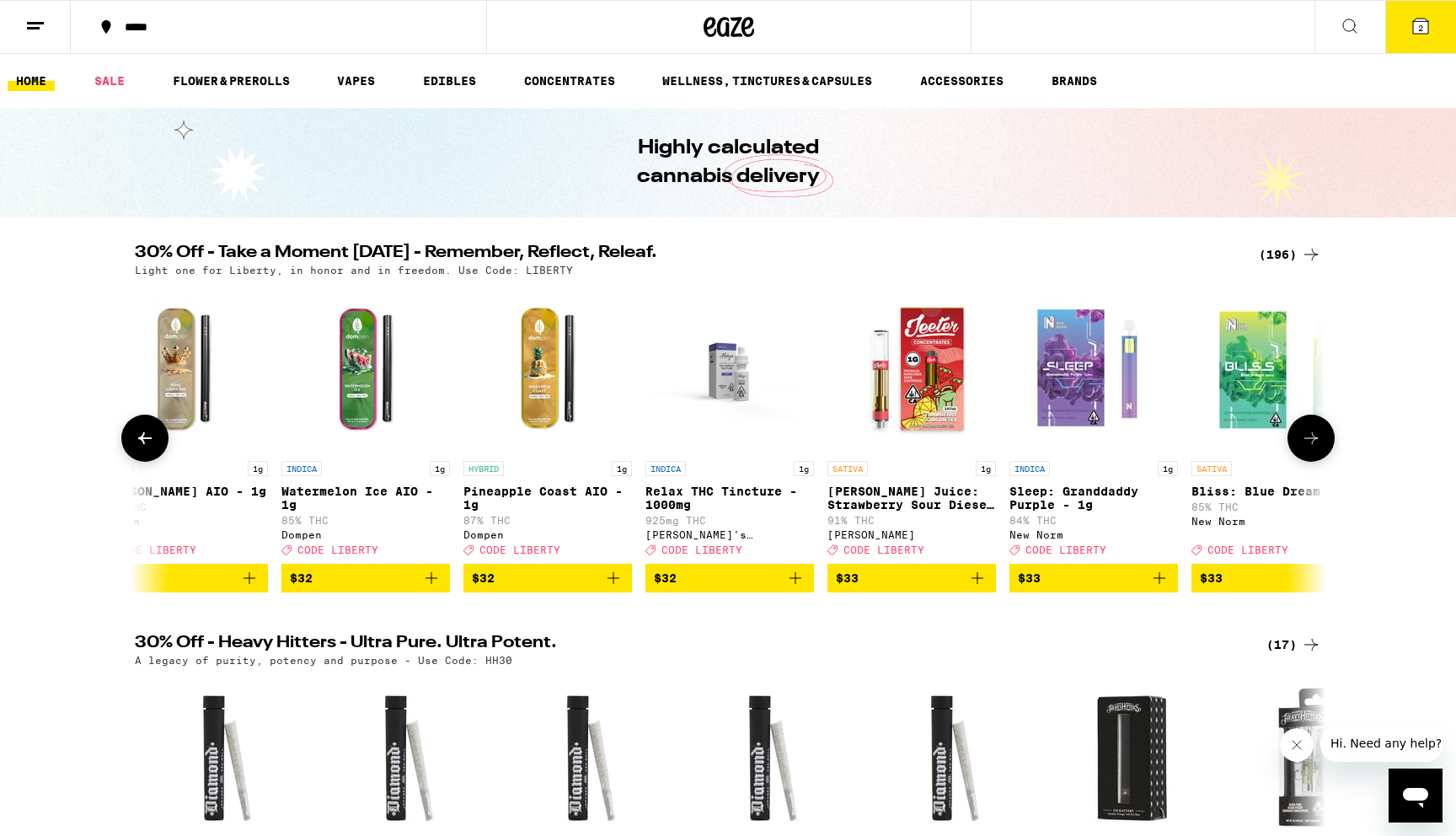
click at [136, 443] on icon at bounding box center [145, 437] width 20 height 20
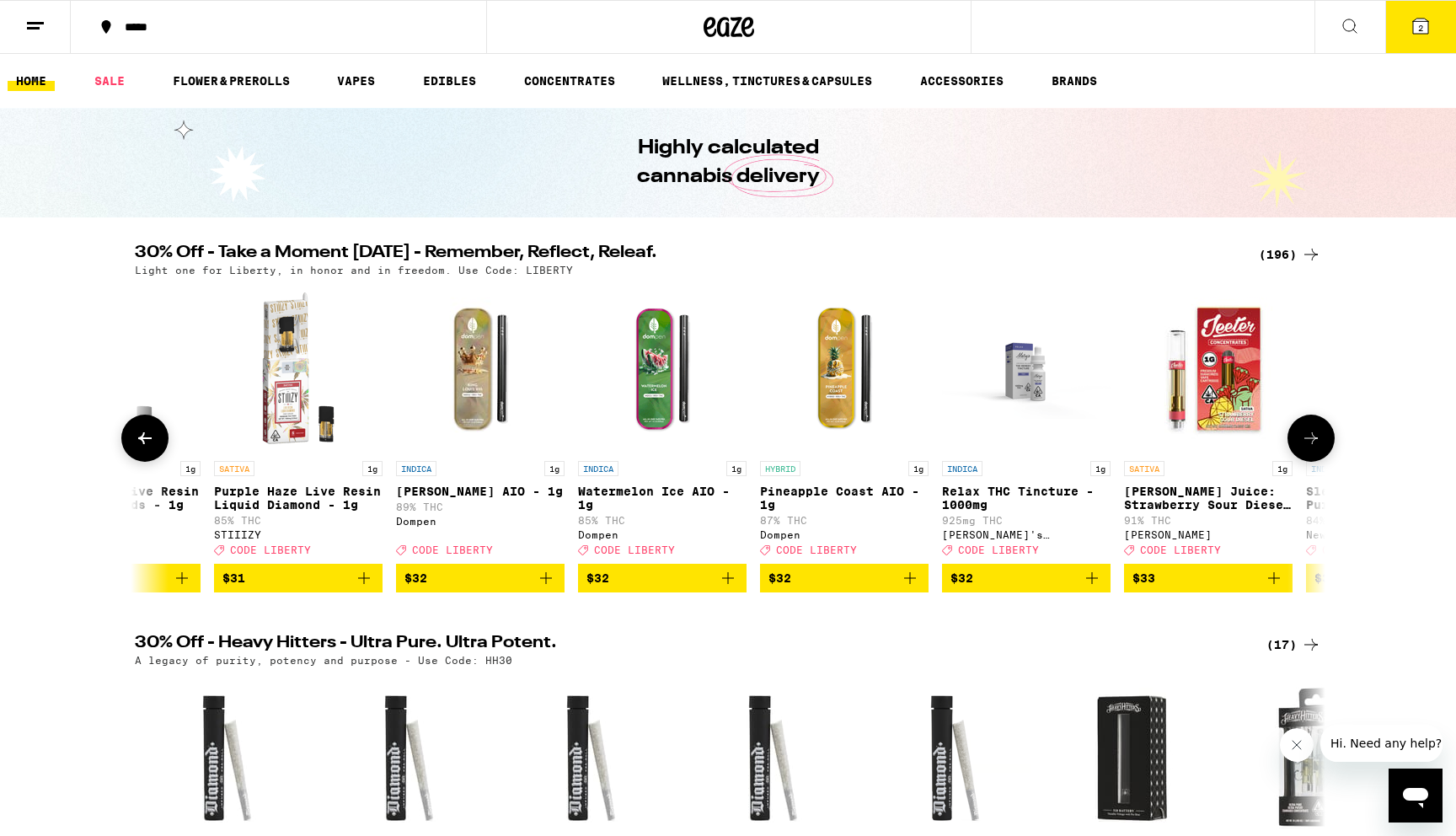
click at [136, 443] on icon at bounding box center [145, 437] width 20 height 20
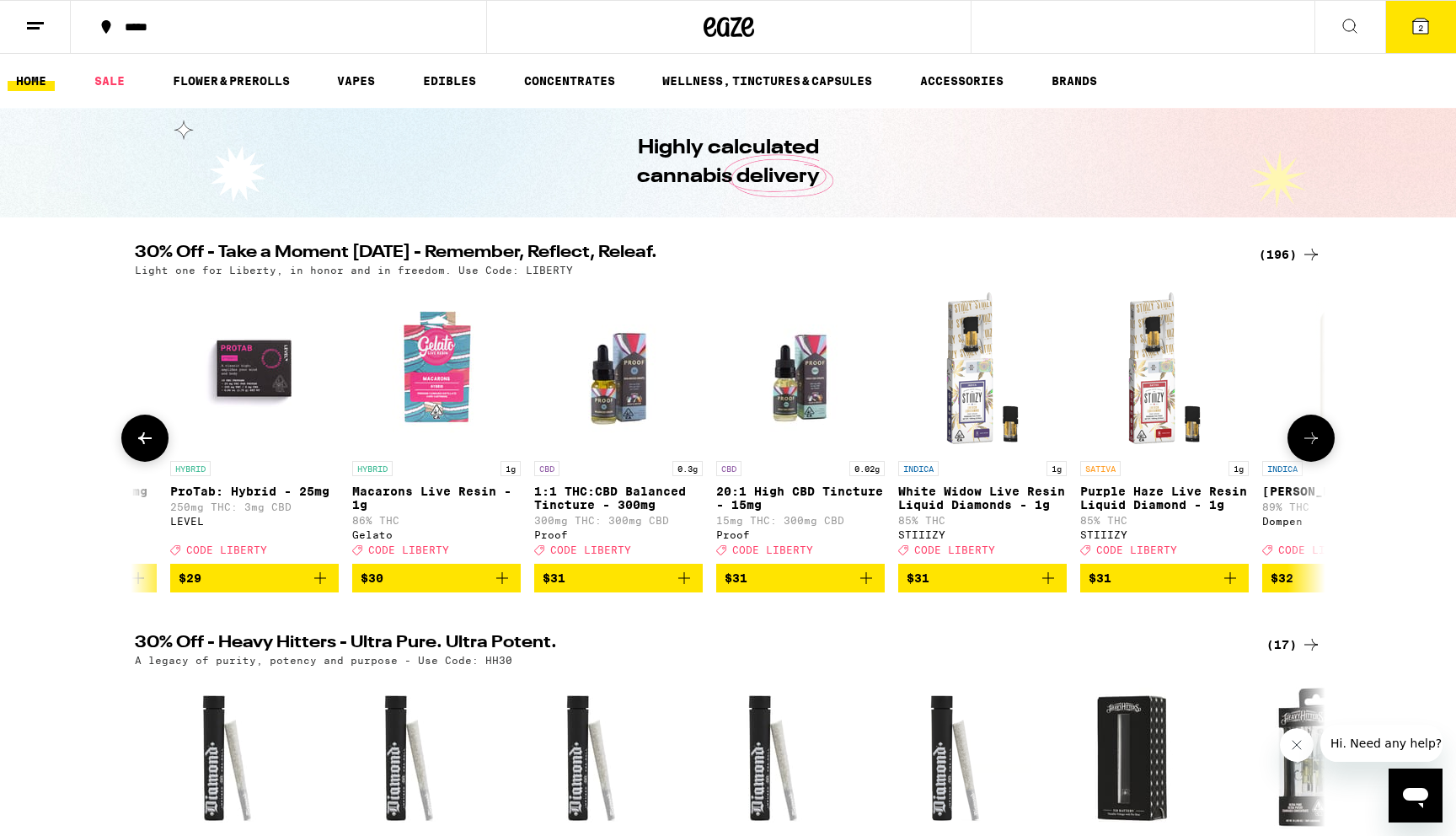
click at [136, 443] on icon at bounding box center [145, 437] width 20 height 20
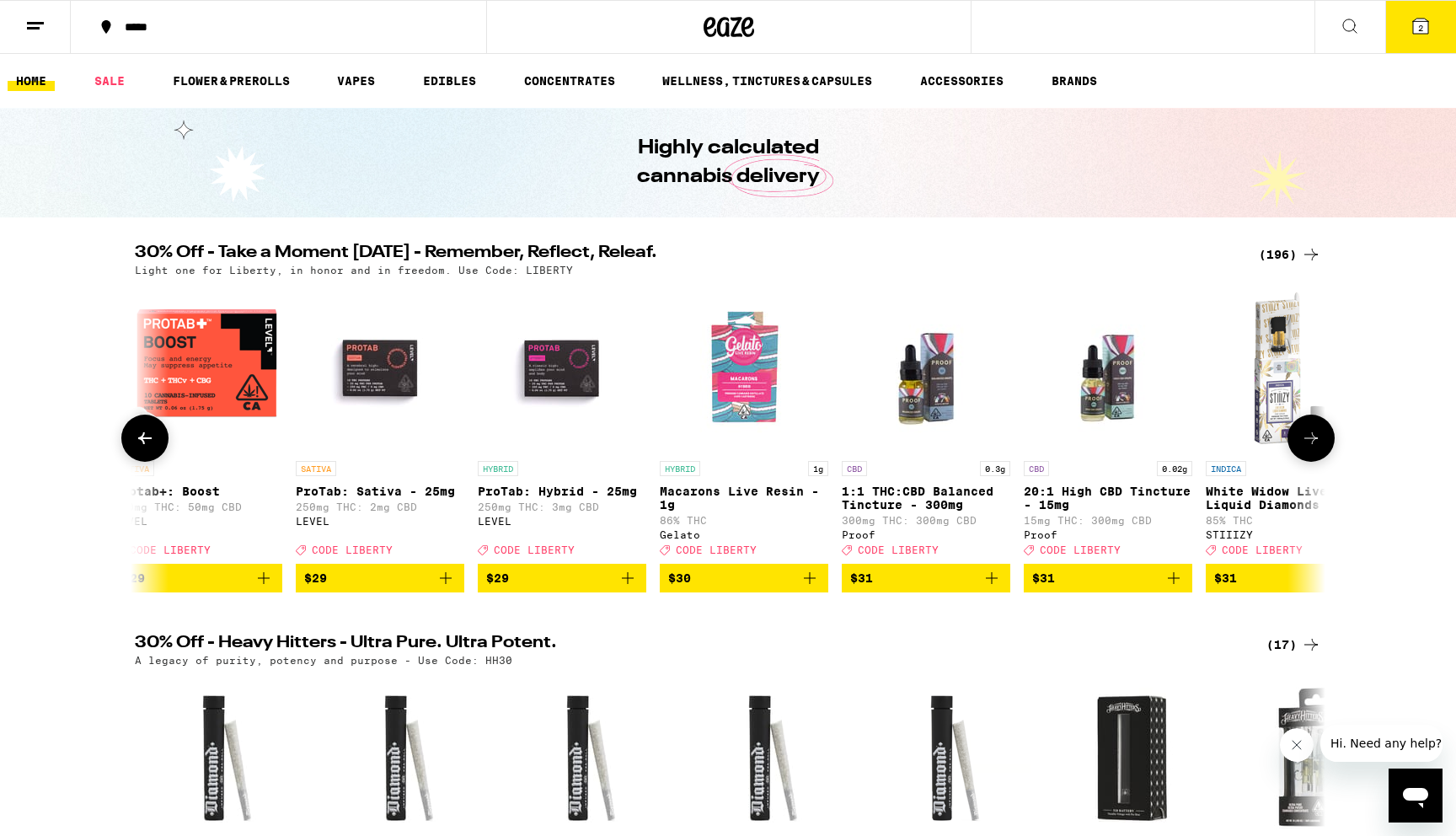
click at [136, 443] on icon at bounding box center [145, 437] width 20 height 20
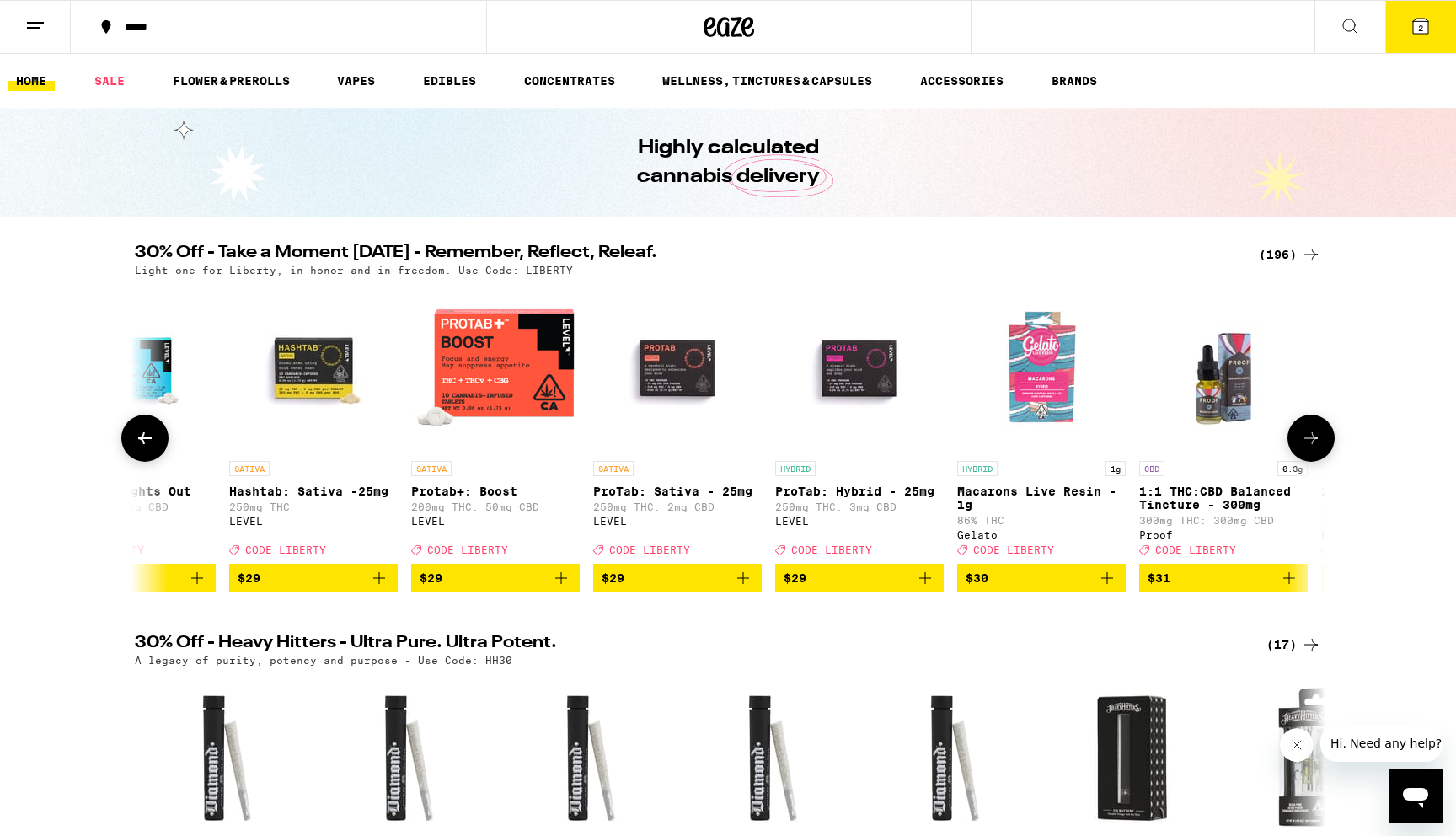
click at [136, 443] on icon at bounding box center [145, 437] width 20 height 20
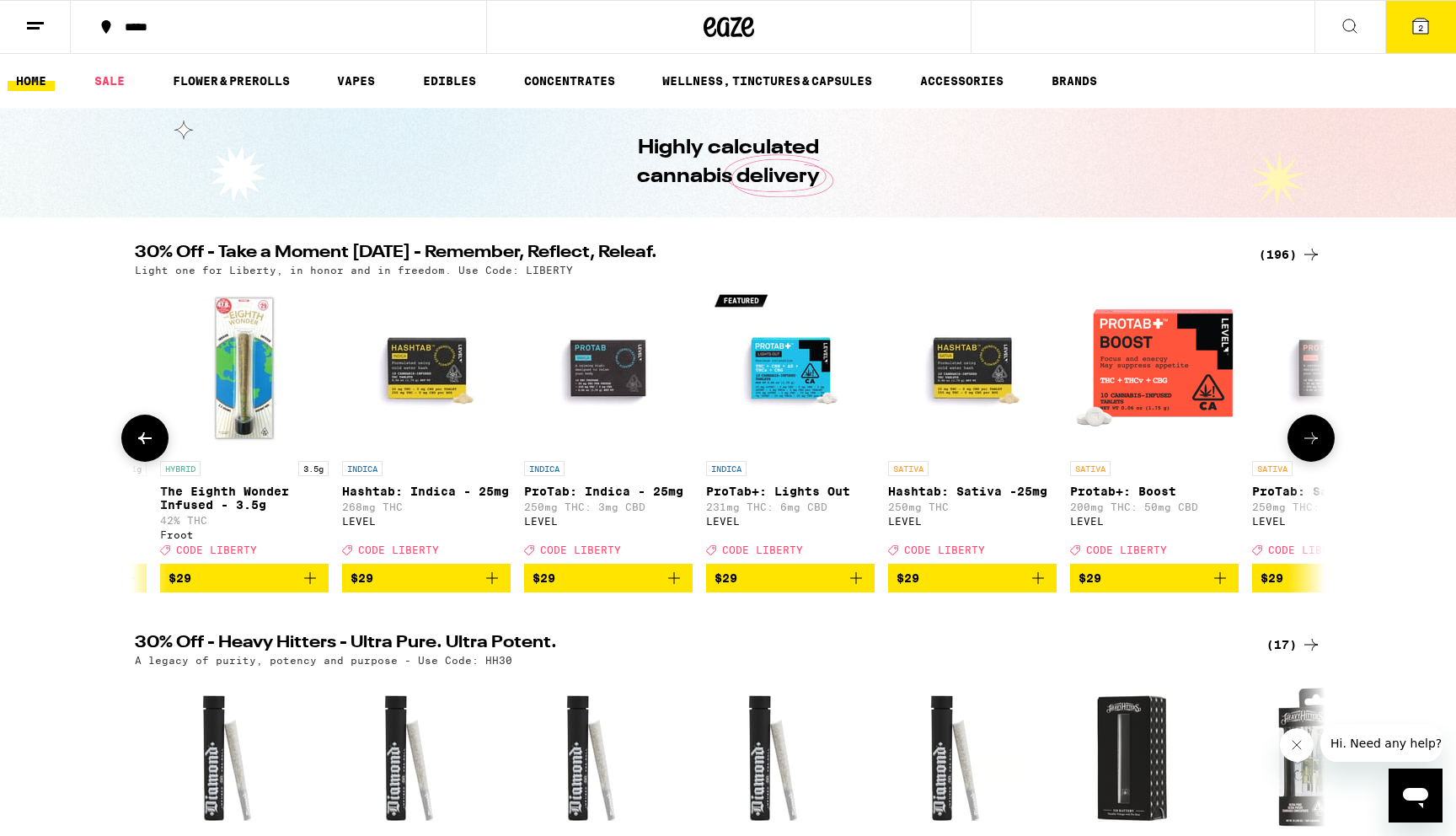
click at [136, 443] on icon at bounding box center [145, 437] width 20 height 20
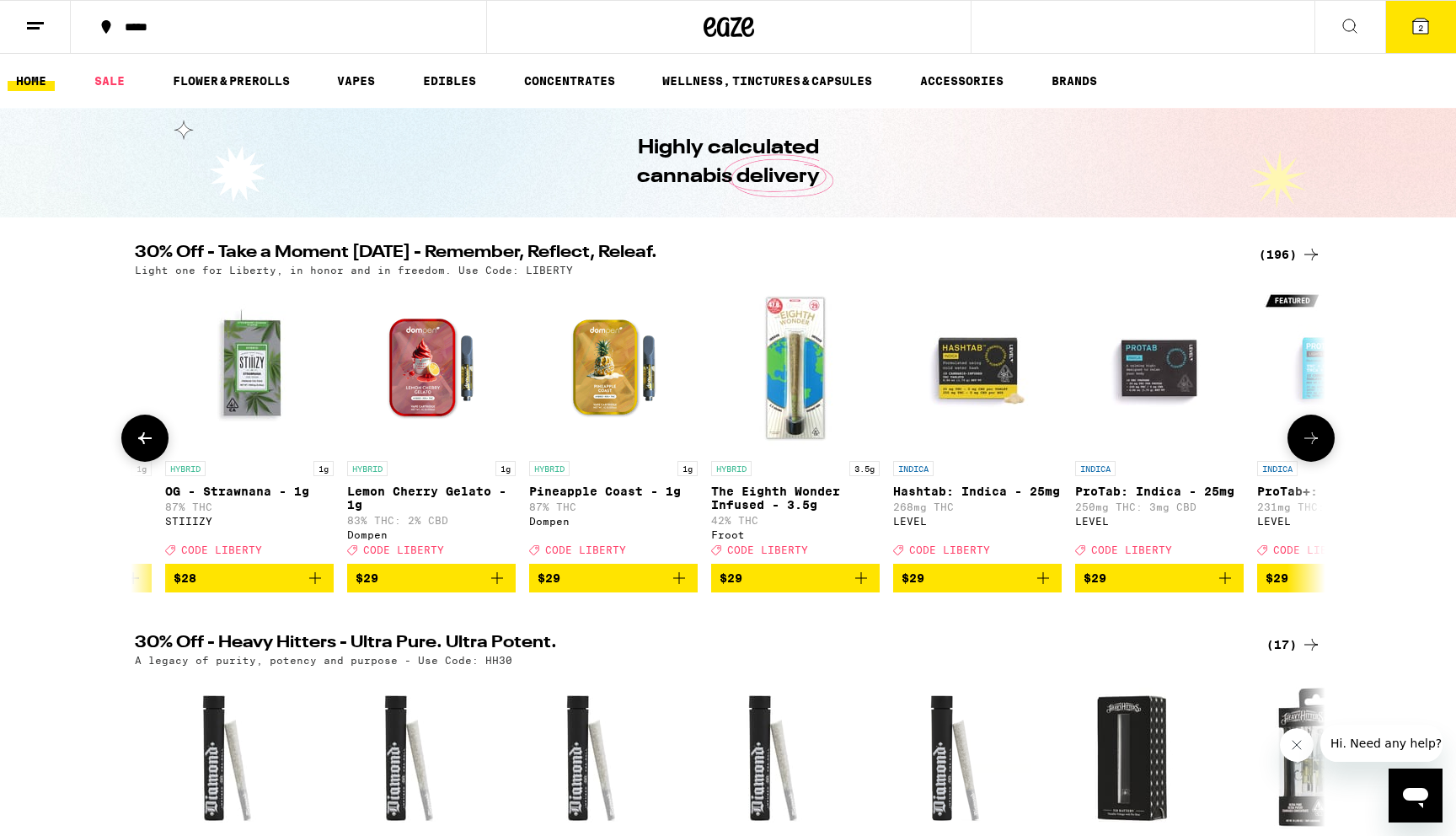
click at [136, 443] on icon at bounding box center [145, 437] width 20 height 20
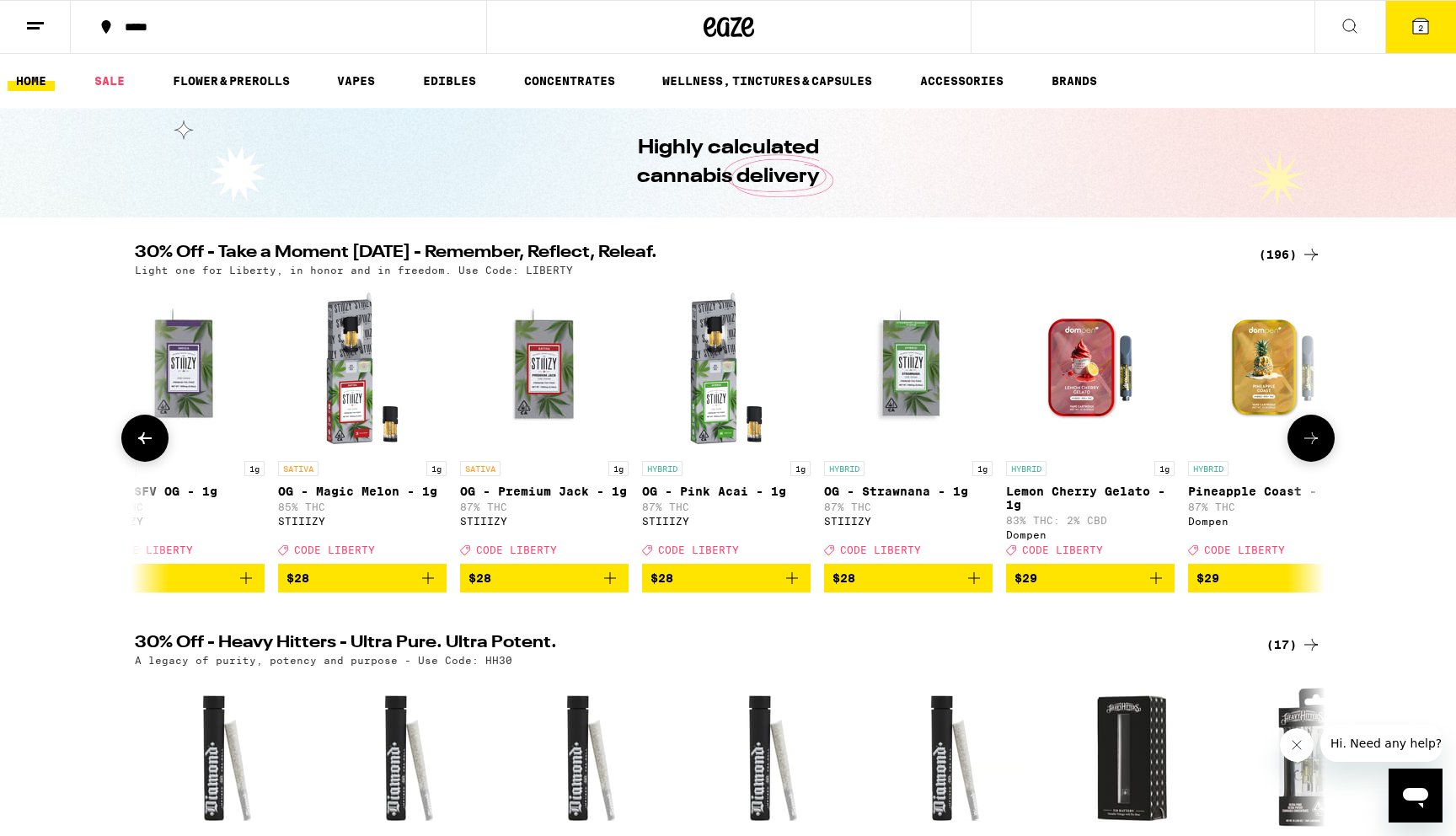
click at [136, 443] on icon at bounding box center [145, 437] width 20 height 20
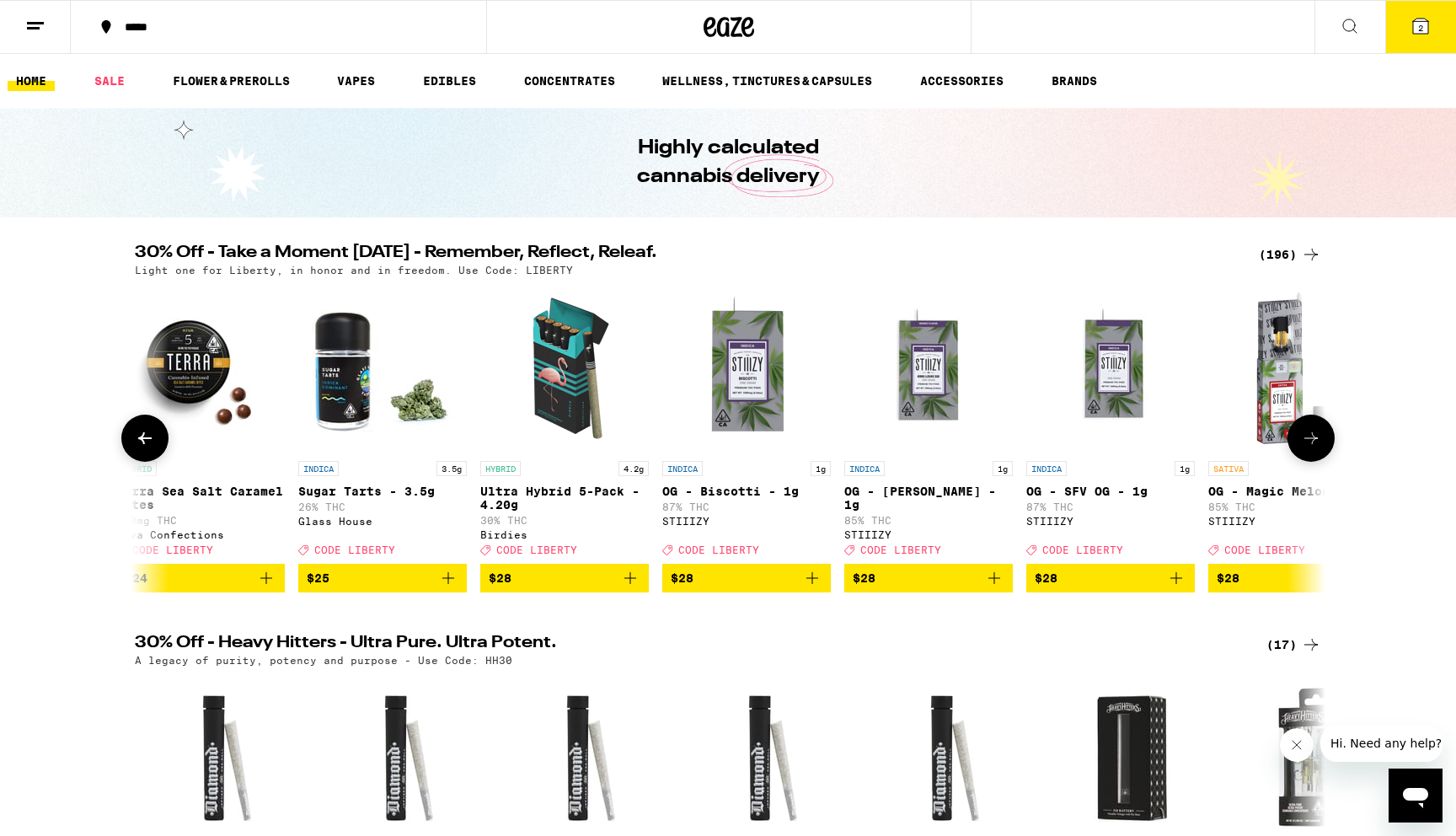
click at [136, 443] on icon at bounding box center [145, 437] width 20 height 20
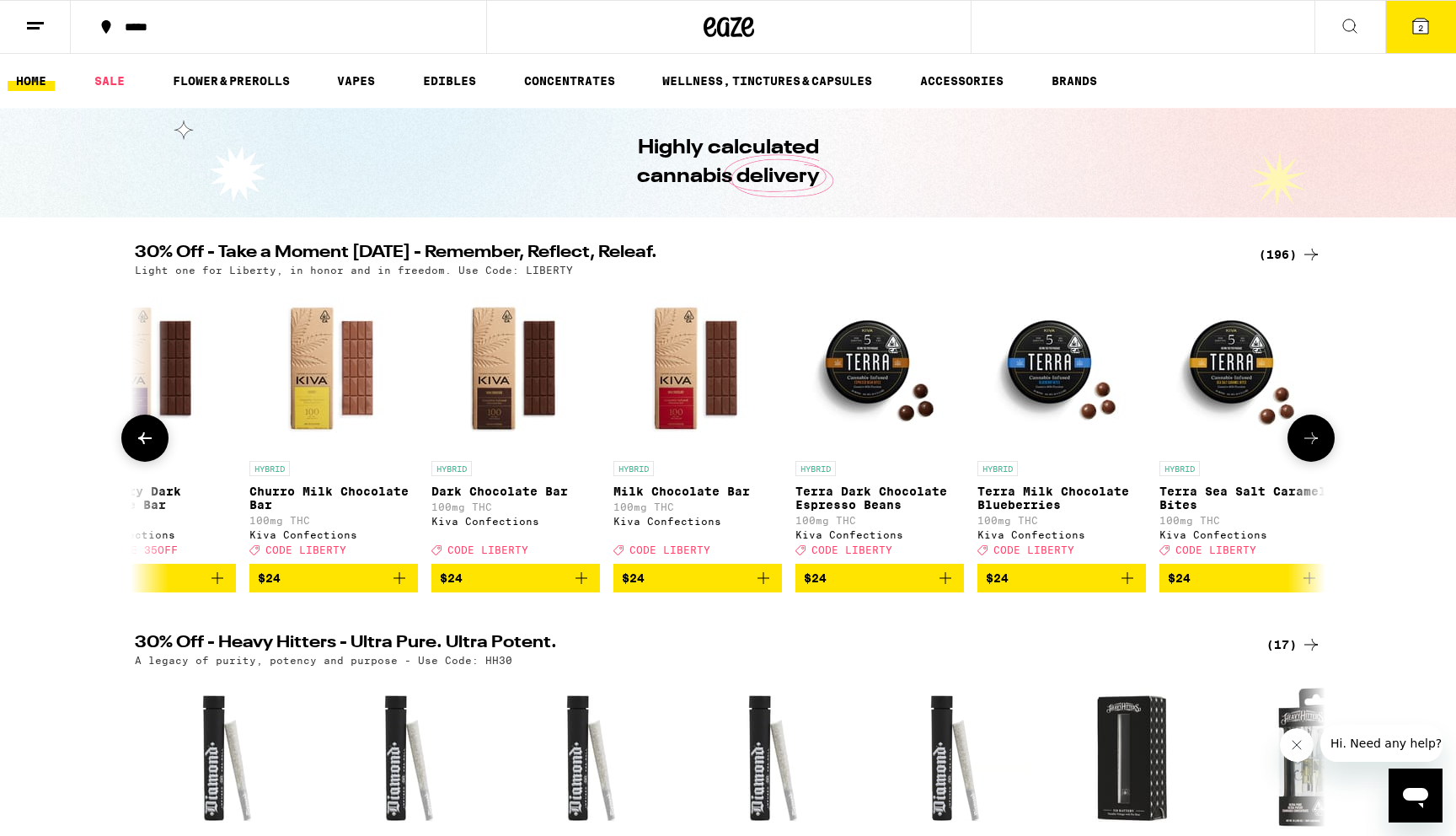
click at [136, 443] on icon at bounding box center [145, 437] width 20 height 20
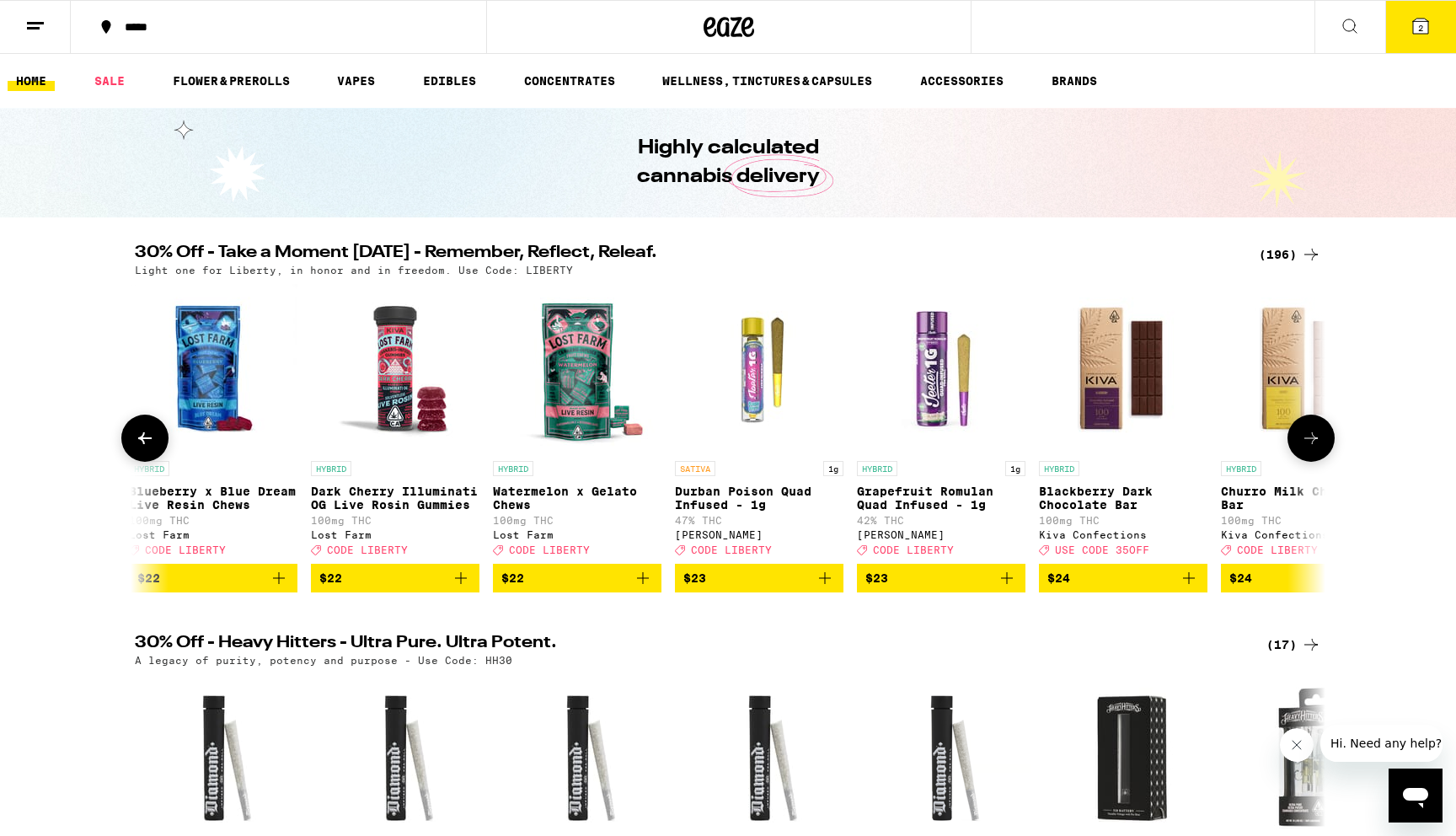
click at [136, 443] on icon at bounding box center [145, 437] width 20 height 20
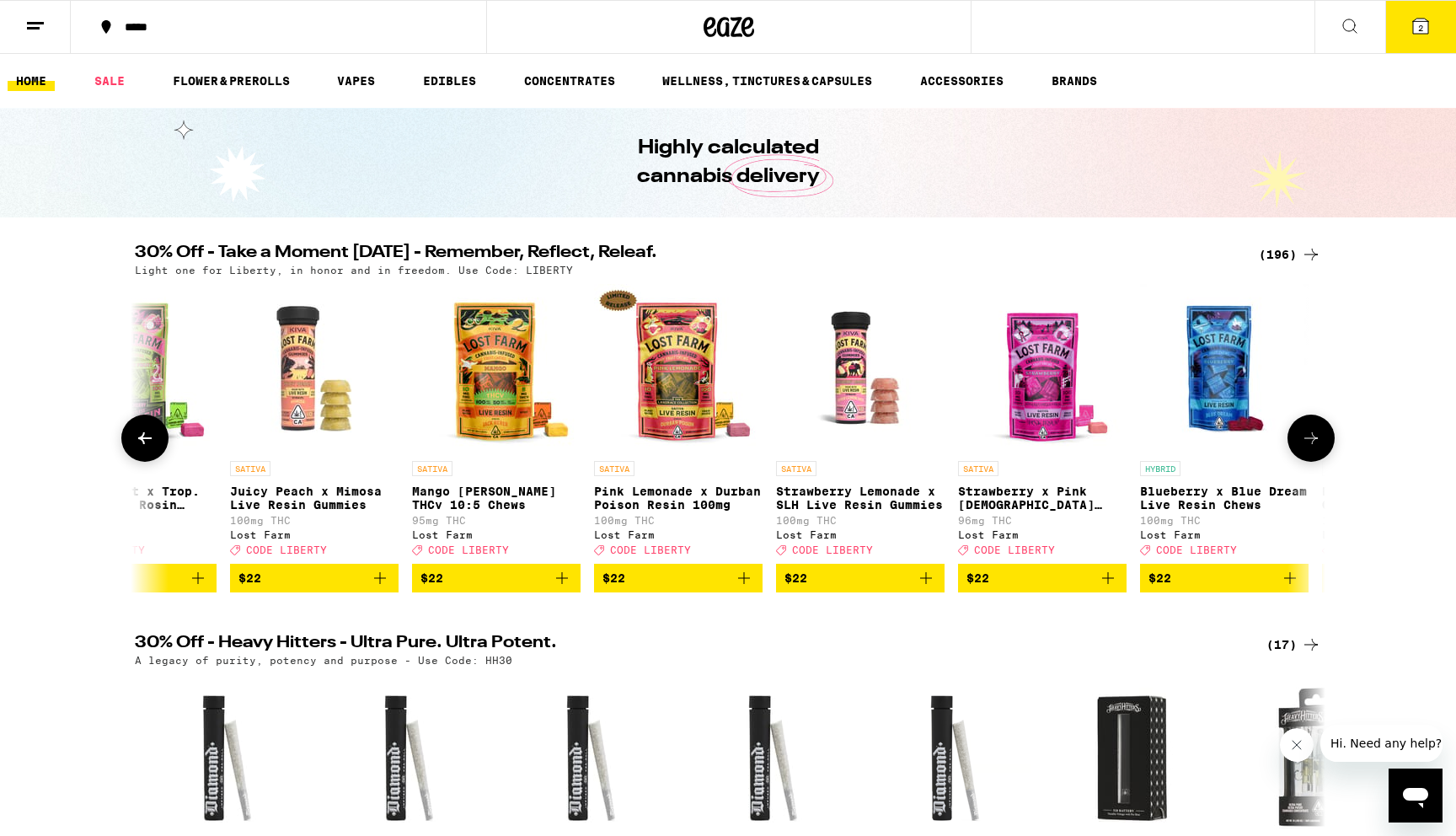
click at [136, 443] on icon at bounding box center [145, 437] width 20 height 20
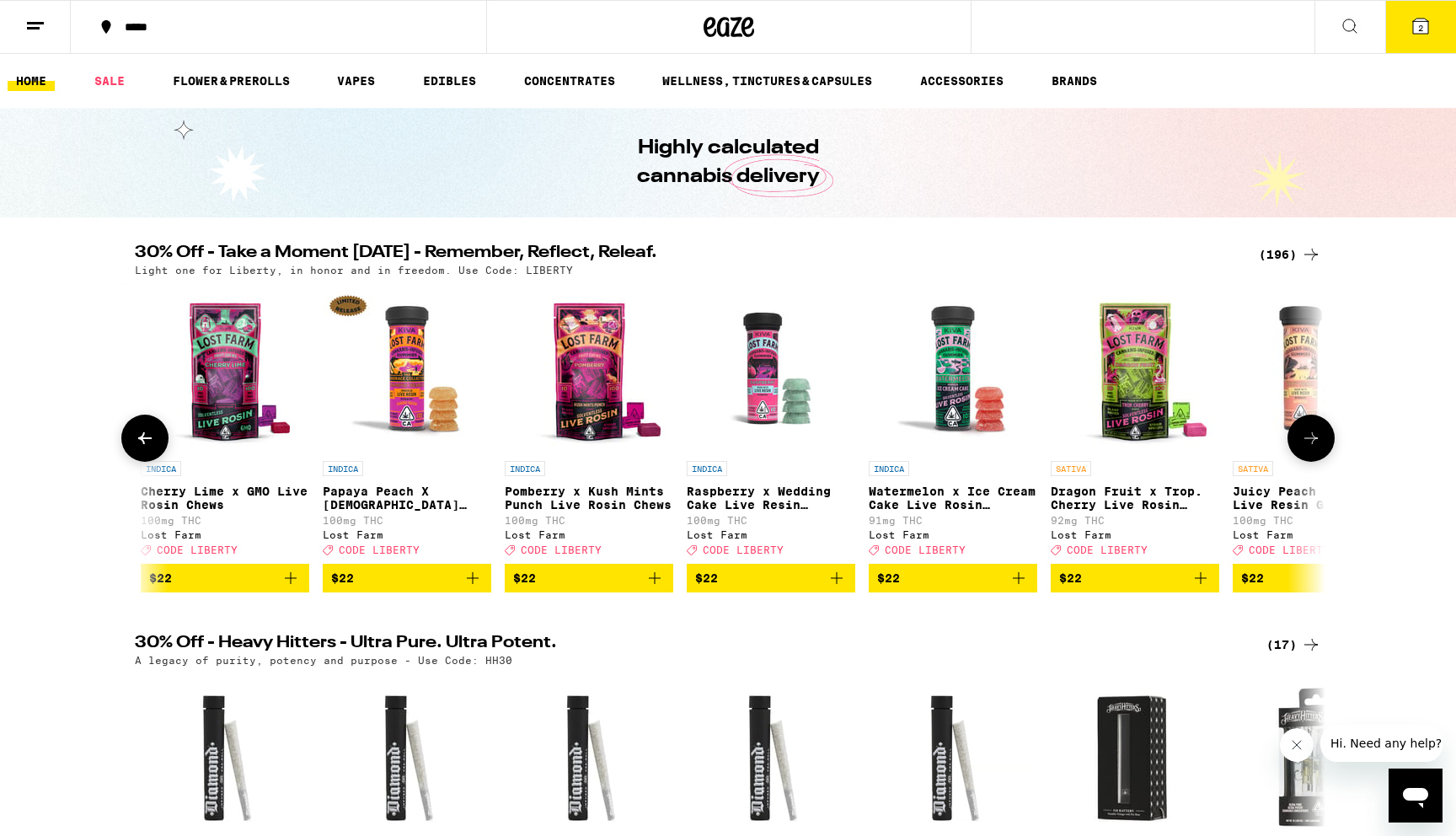
click at [136, 443] on icon at bounding box center [145, 437] width 20 height 20
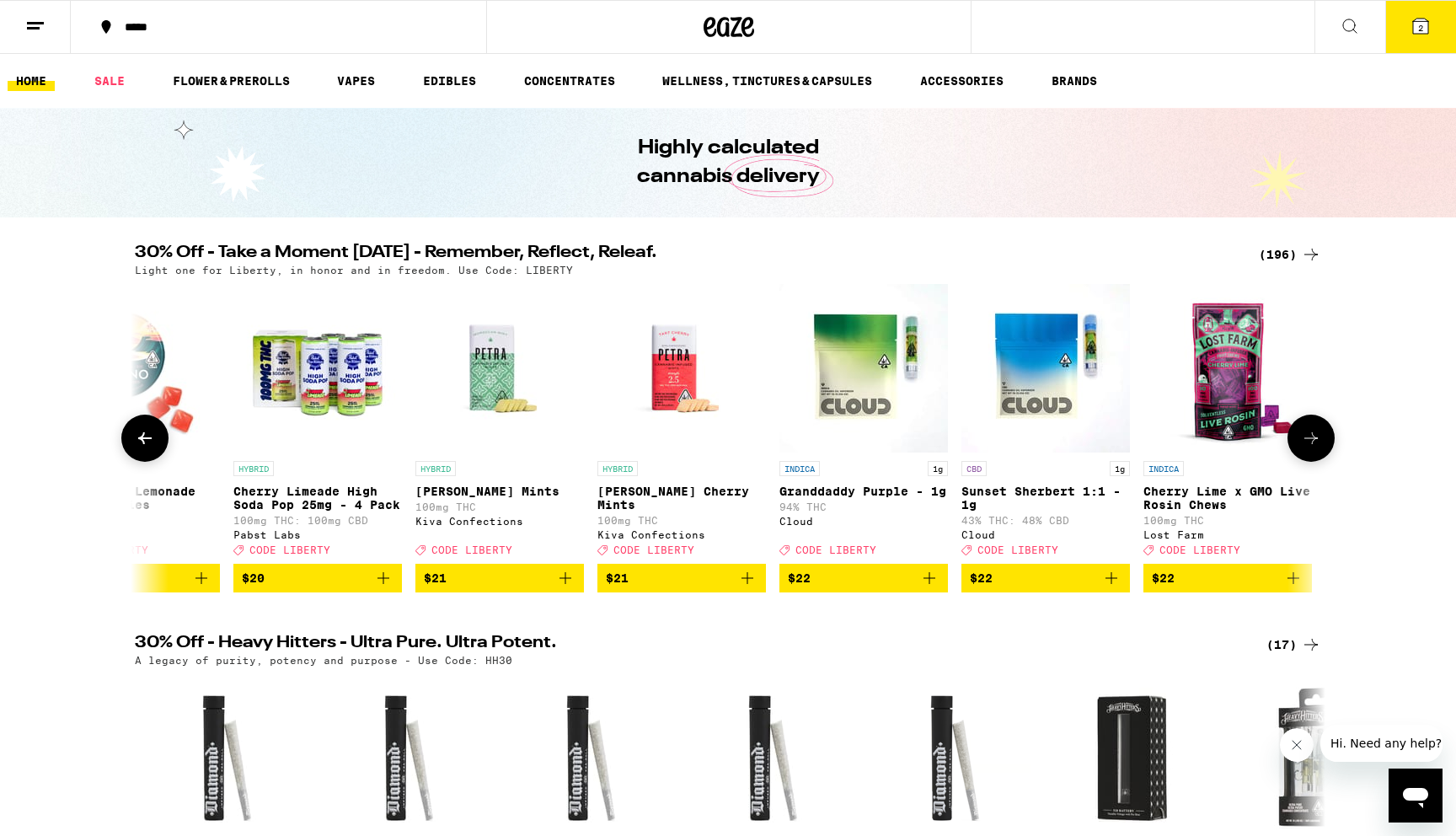
click at [136, 443] on icon at bounding box center [145, 437] width 20 height 20
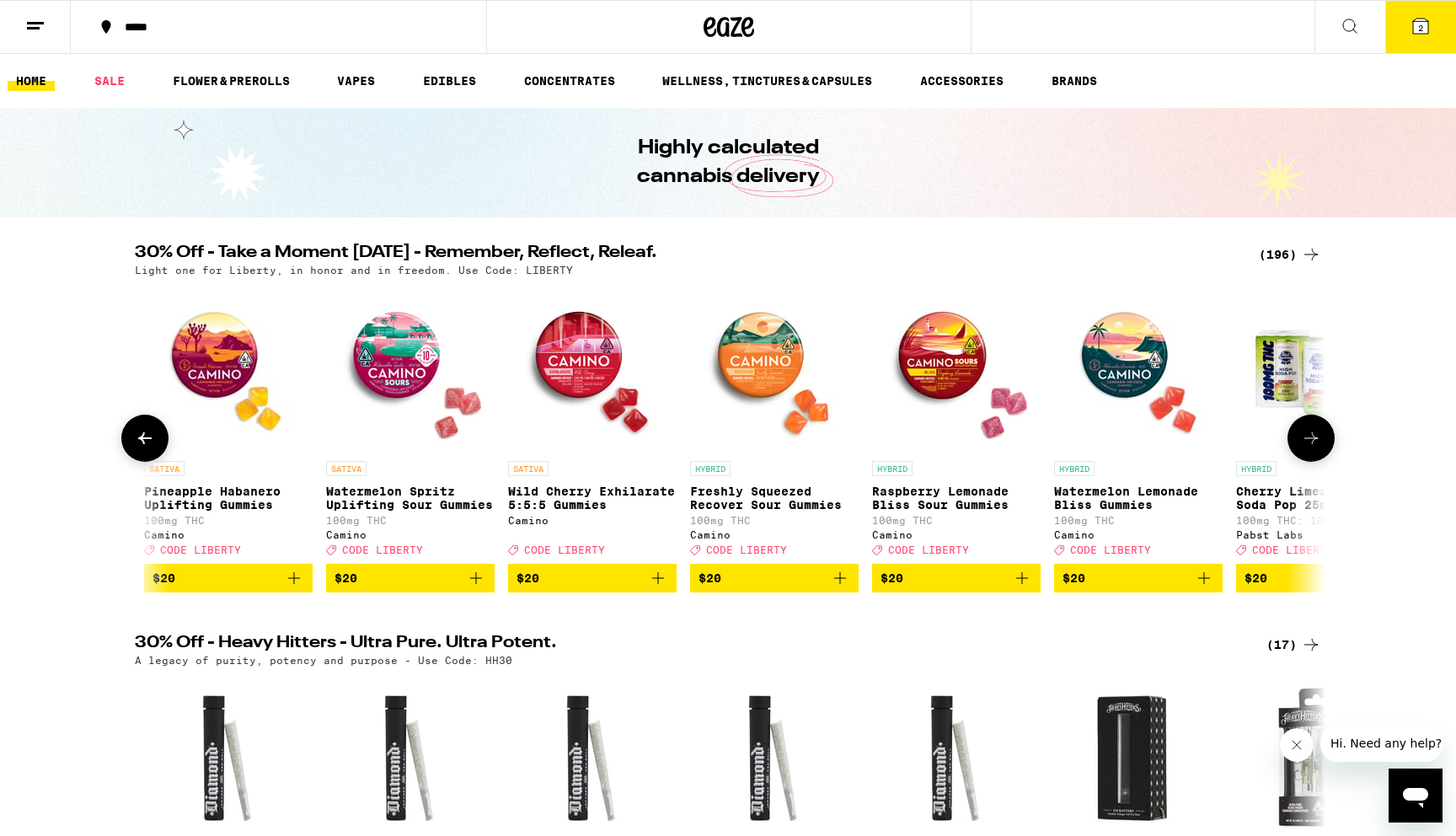
click at [136, 443] on icon at bounding box center [145, 437] width 20 height 20
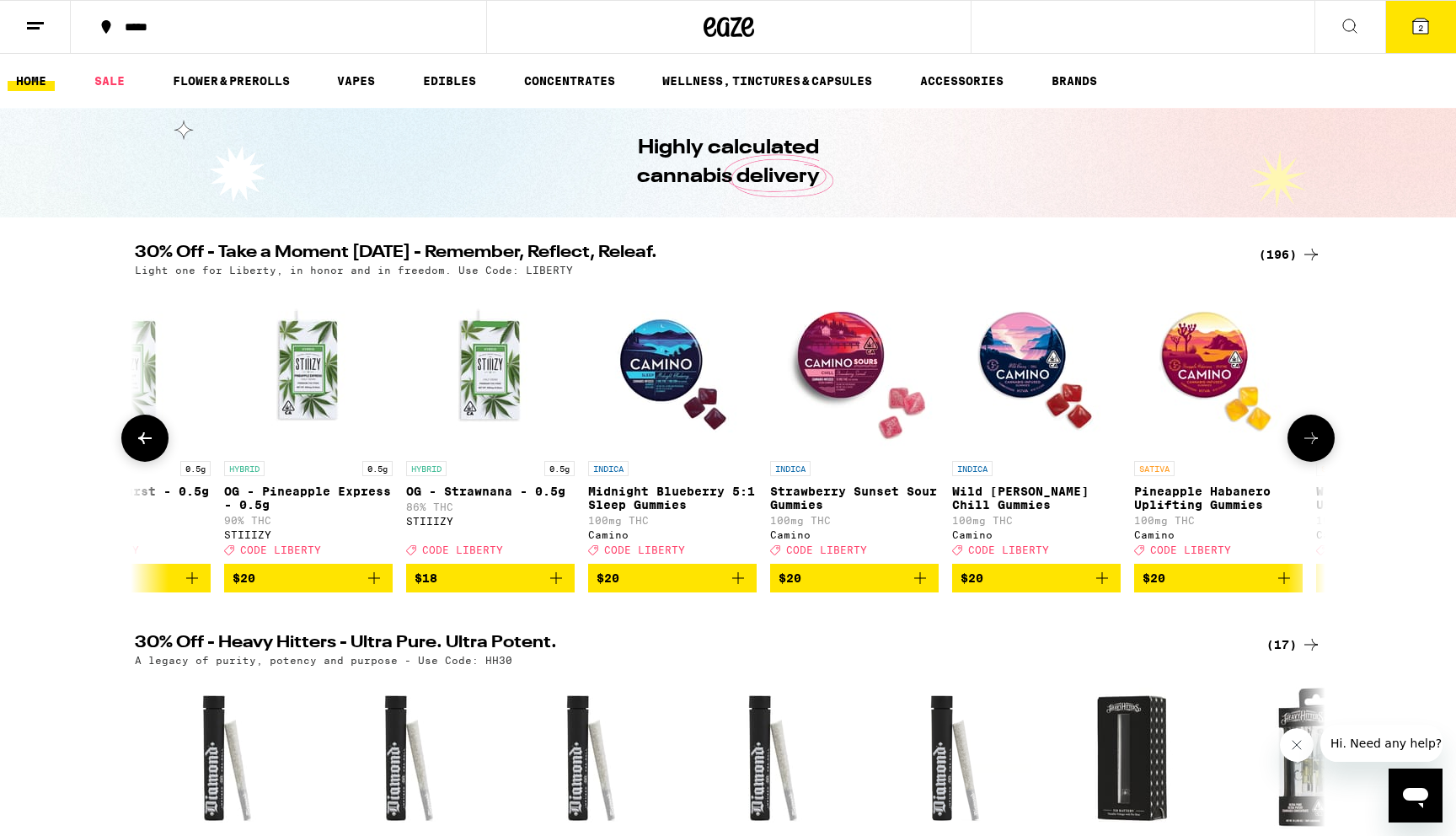
scroll to position [0, 13000]
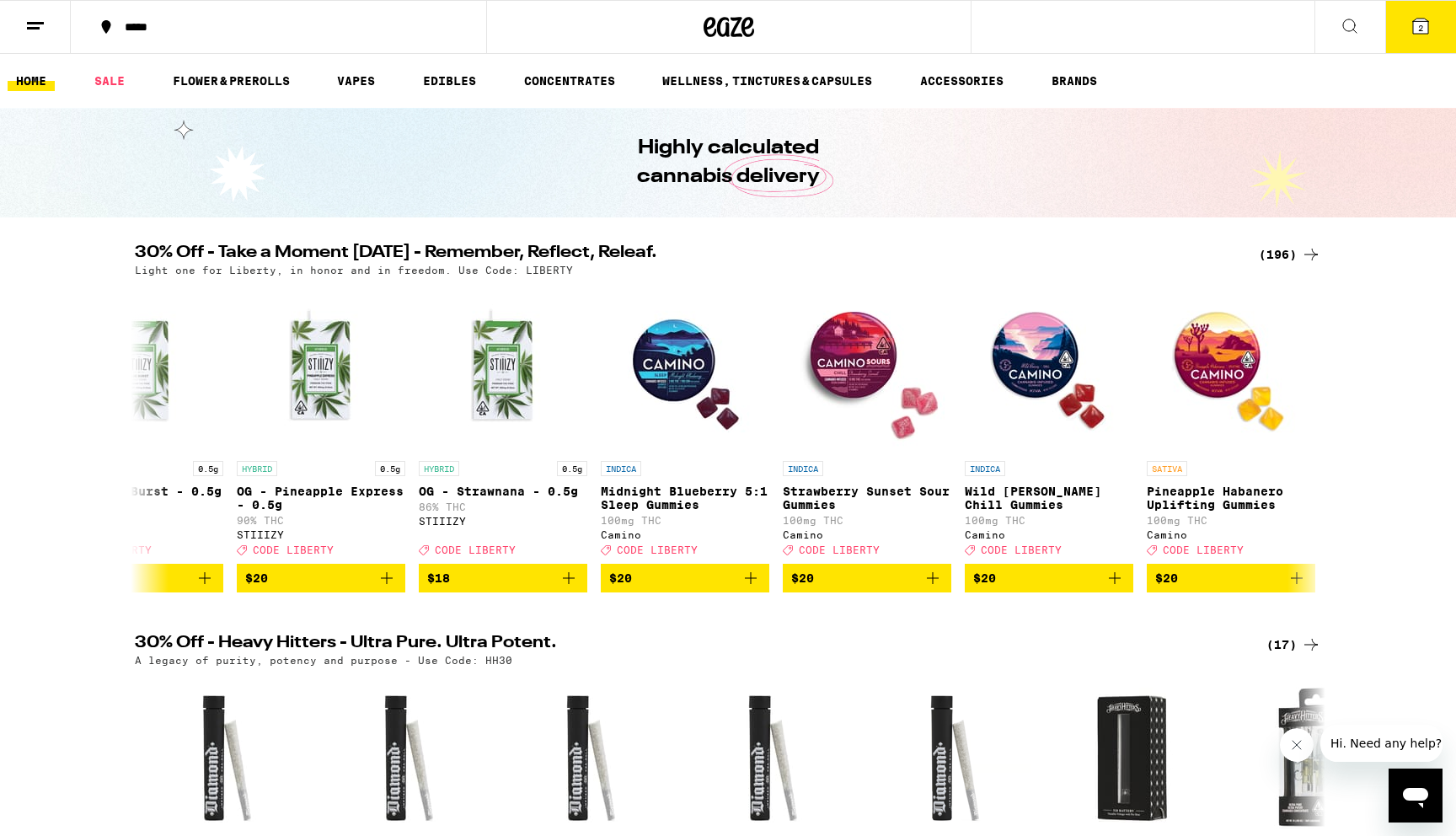
click at [1423, 34] on icon at bounding box center [1420, 26] width 20 height 20
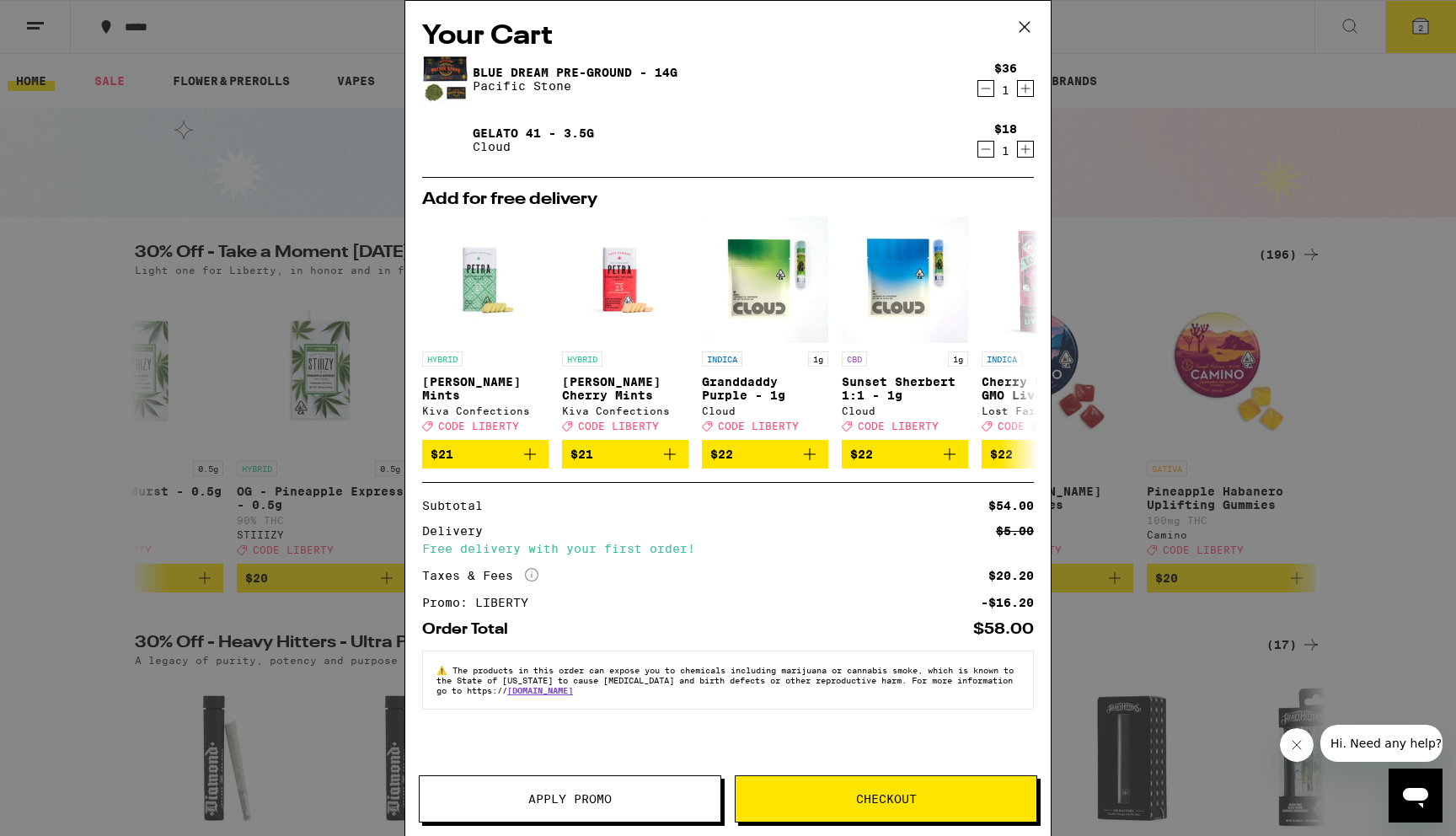
click at [737, 139] on div "Gelato 41 - 3.5g Cloud" at bounding box center [695, 139] width 547 height 47
click at [331, 263] on div "Your Cart Blue Dream Pre-Ground - 14g Pacific Stone $36 1 Gelato 41 - 3.5g Clou…" at bounding box center [728, 418] width 1456 height 836
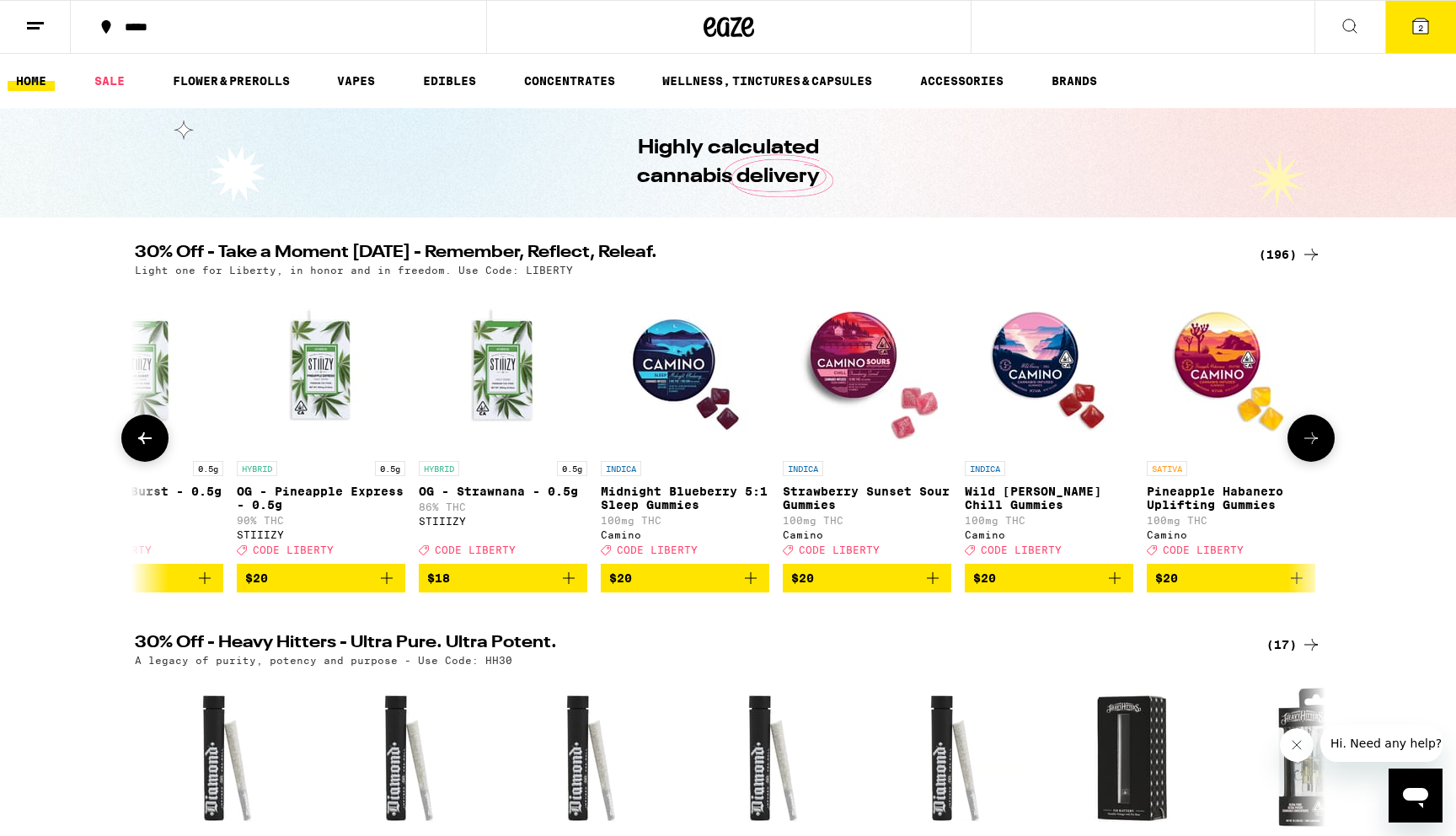
click at [161, 448] on button at bounding box center [145, 437] width 47 height 47
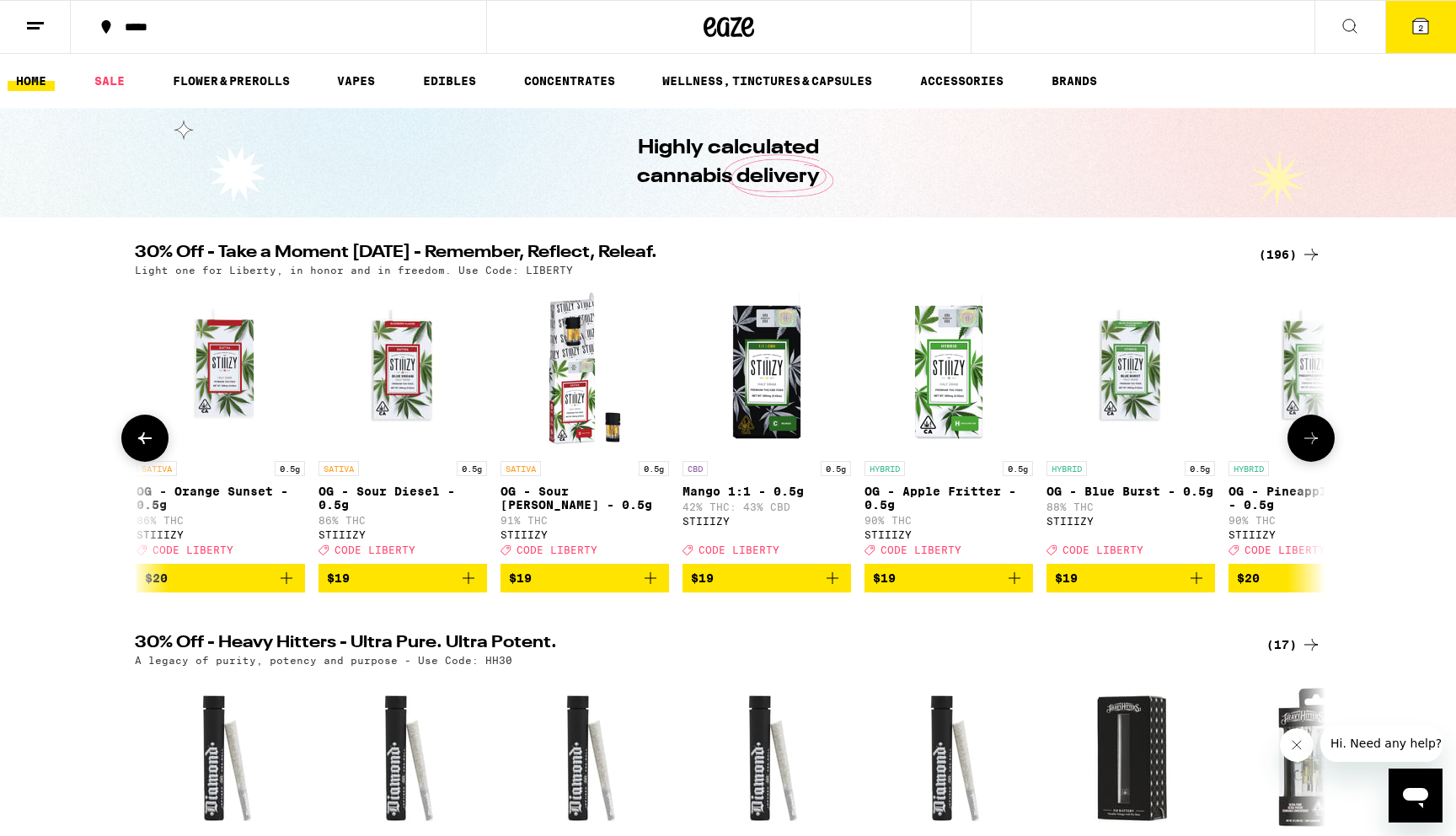
click at [161, 448] on button at bounding box center [145, 437] width 47 height 47
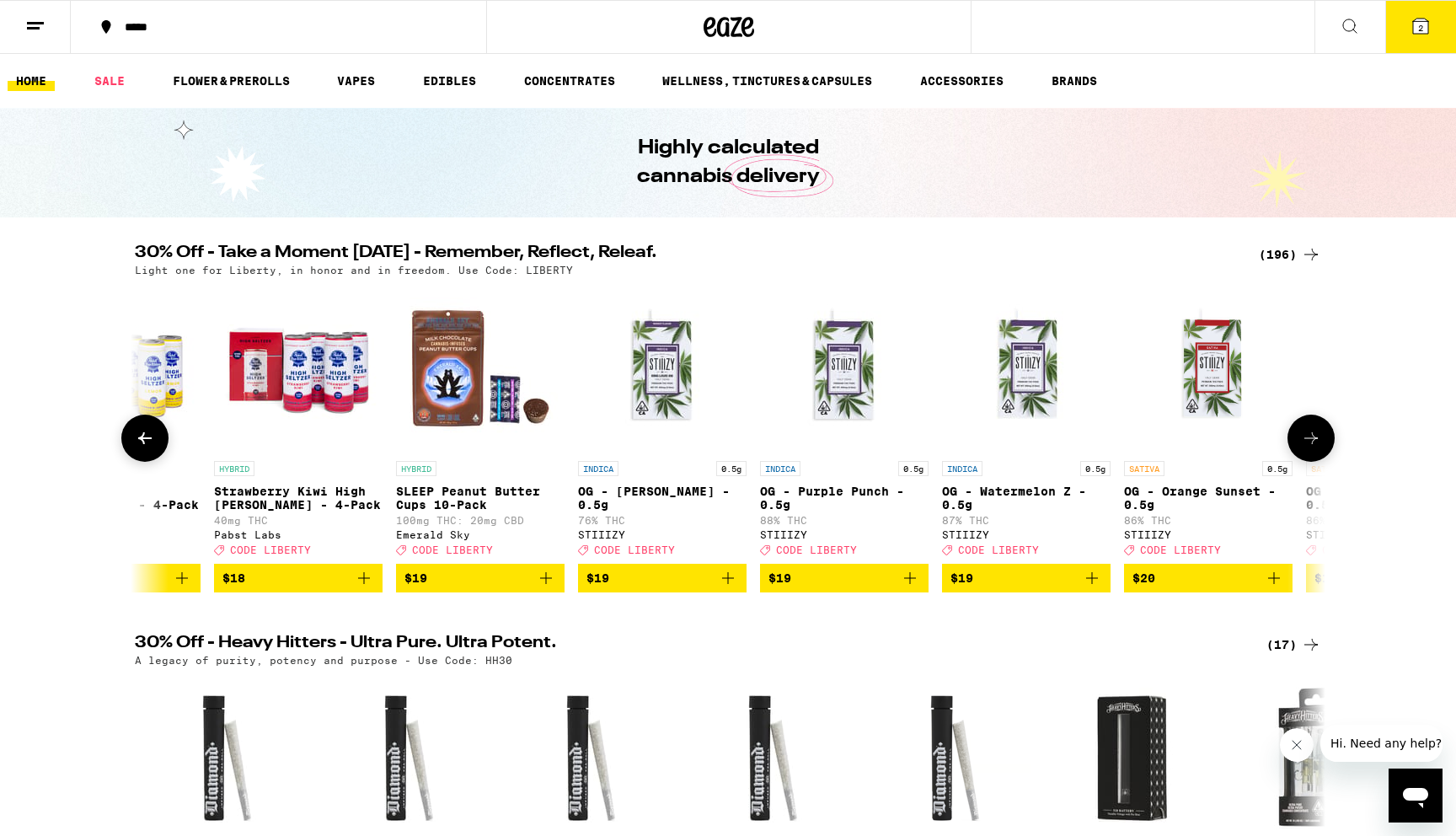
click at [161, 448] on button at bounding box center [145, 437] width 47 height 47
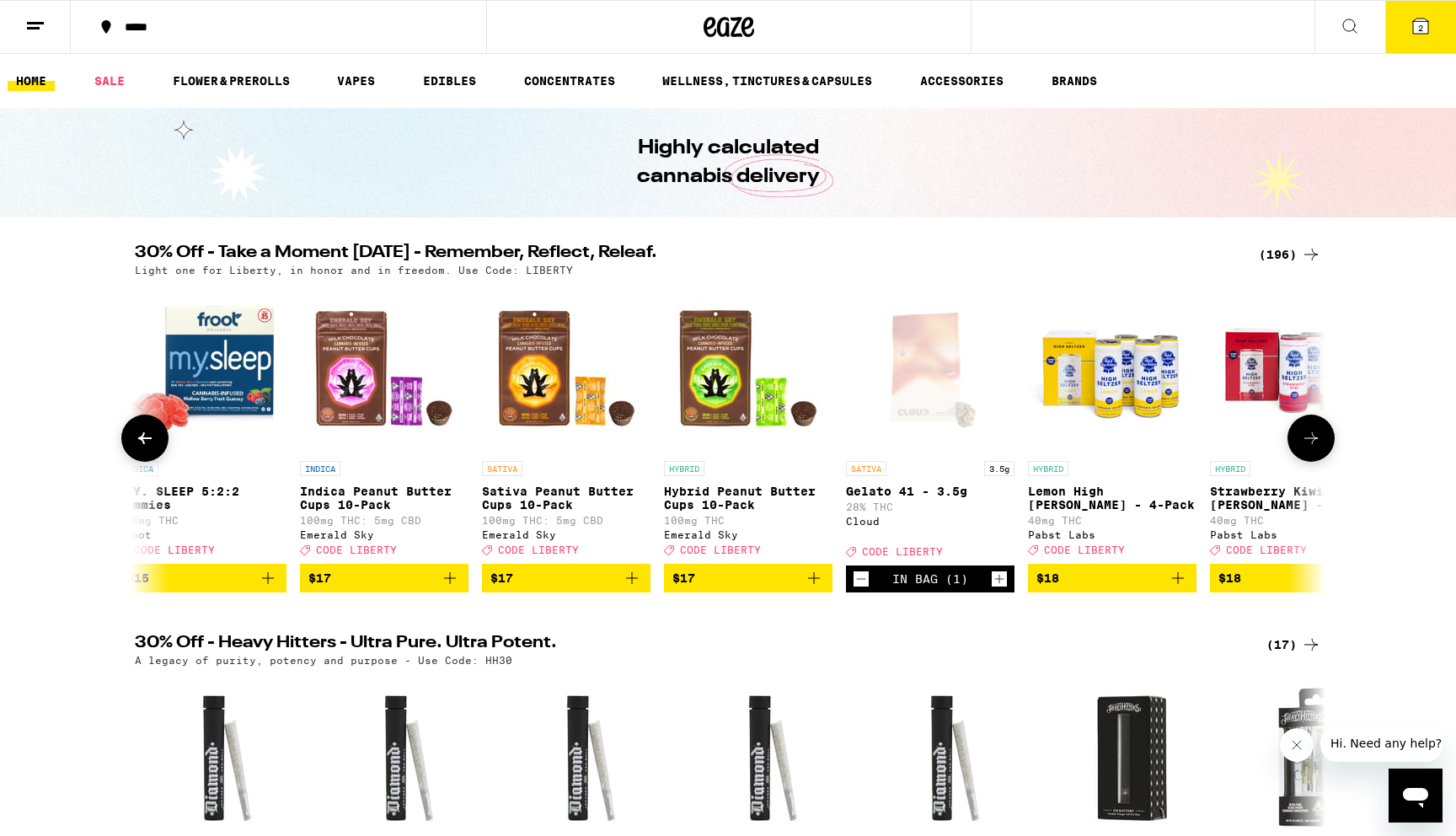
click at [161, 448] on button at bounding box center [145, 437] width 47 height 47
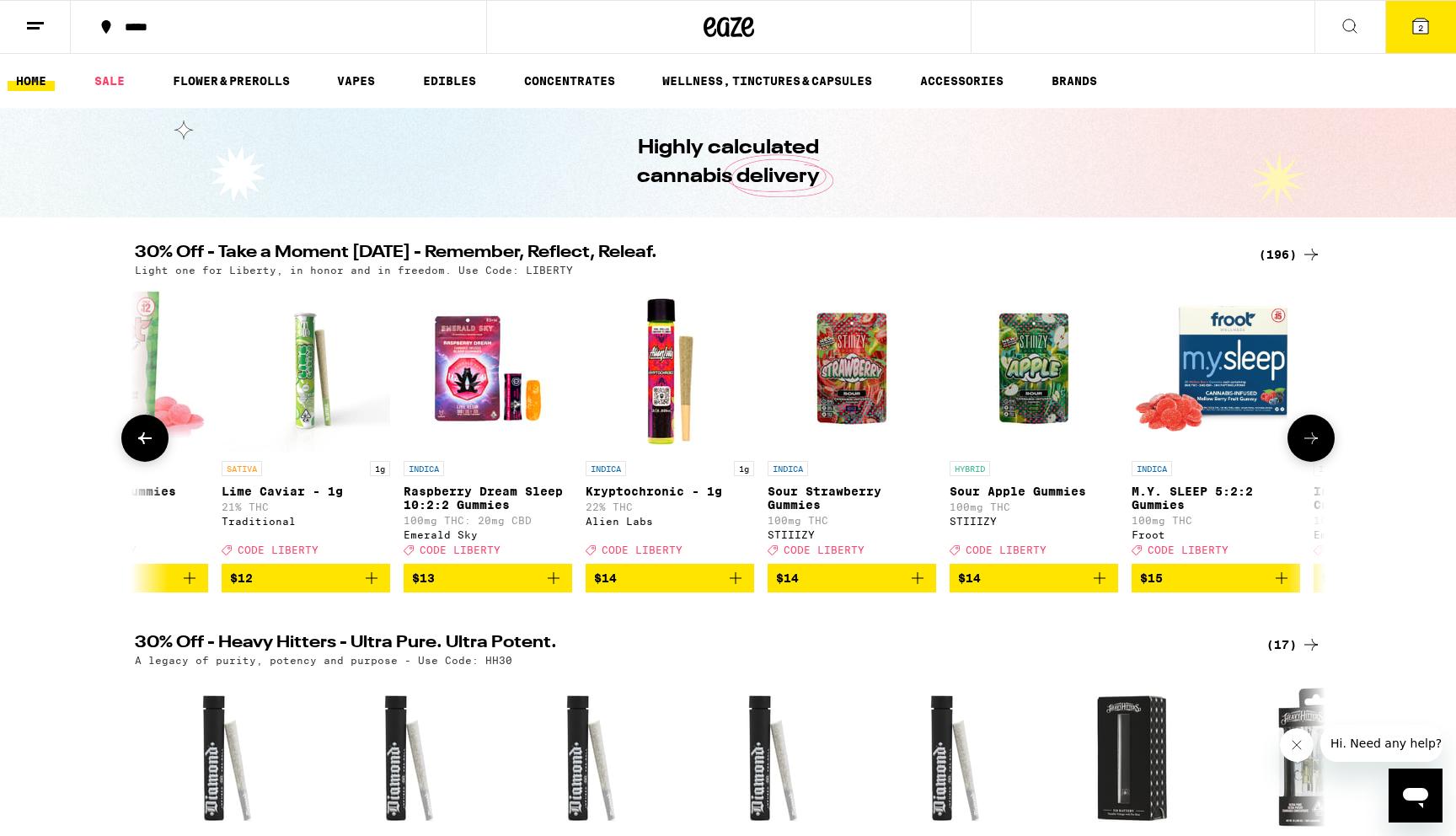
click at [161, 448] on button at bounding box center [145, 437] width 47 height 47
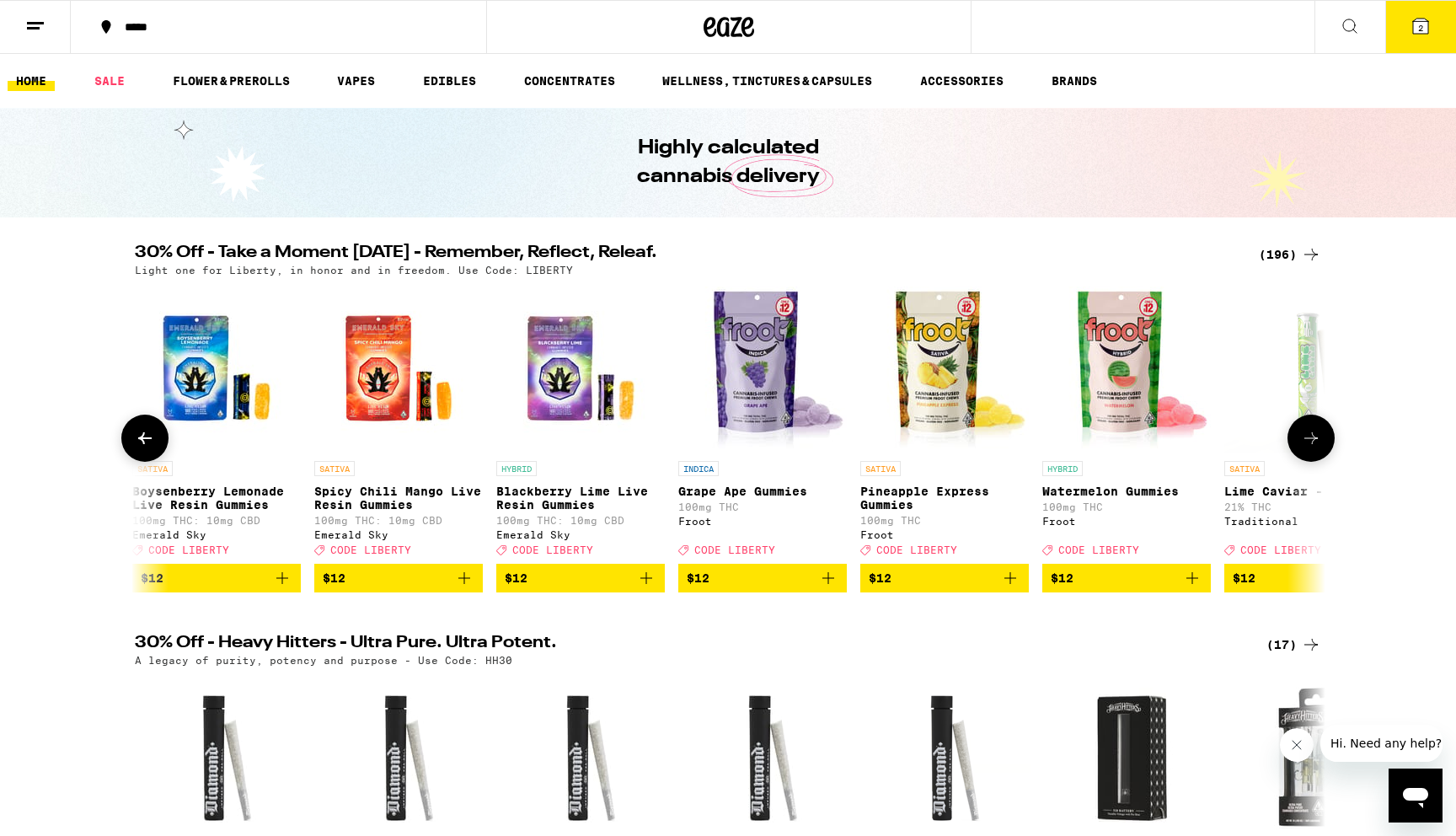
click at [161, 448] on button at bounding box center [145, 437] width 47 height 47
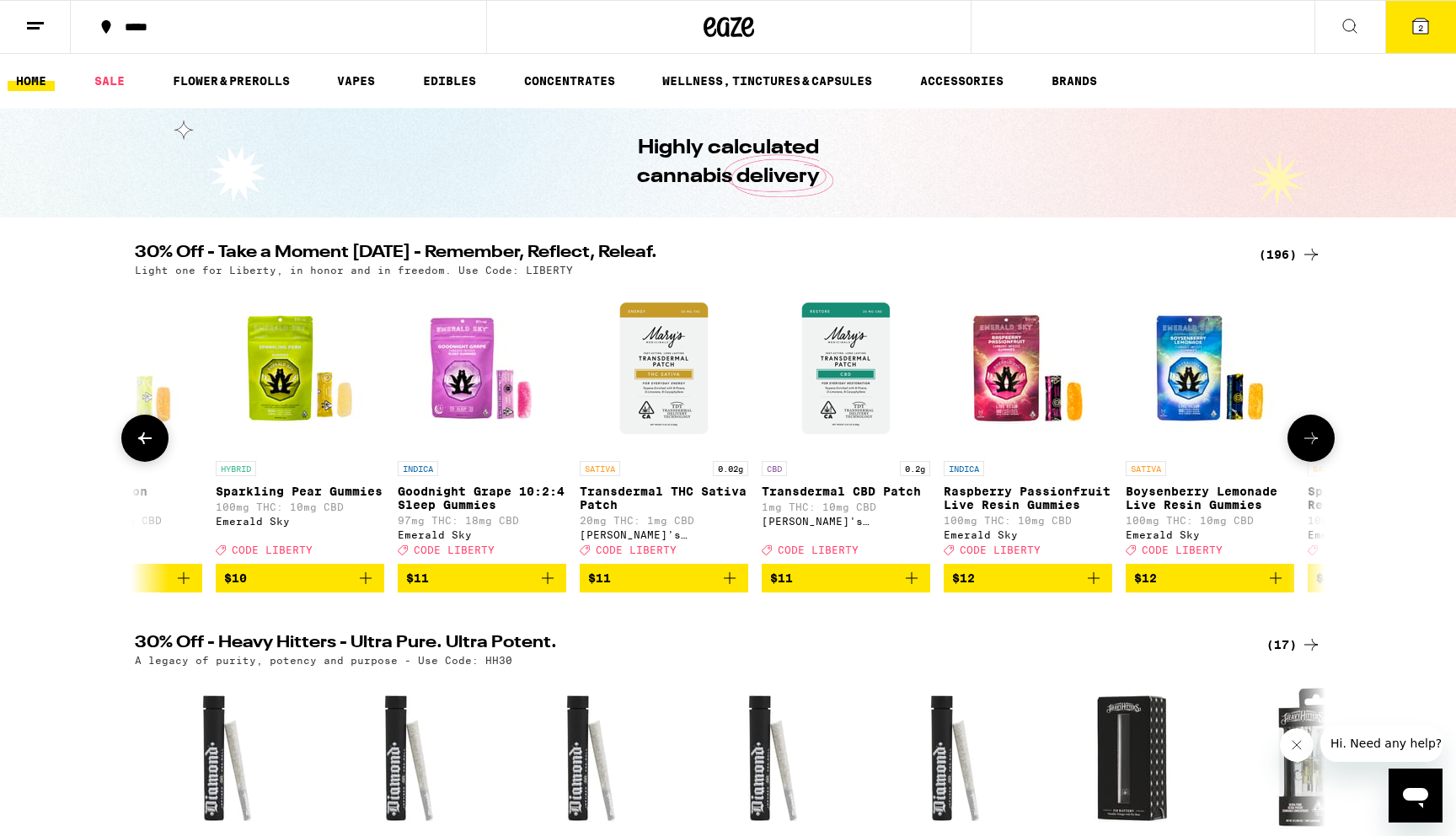
click at [161, 448] on button at bounding box center [145, 437] width 47 height 47
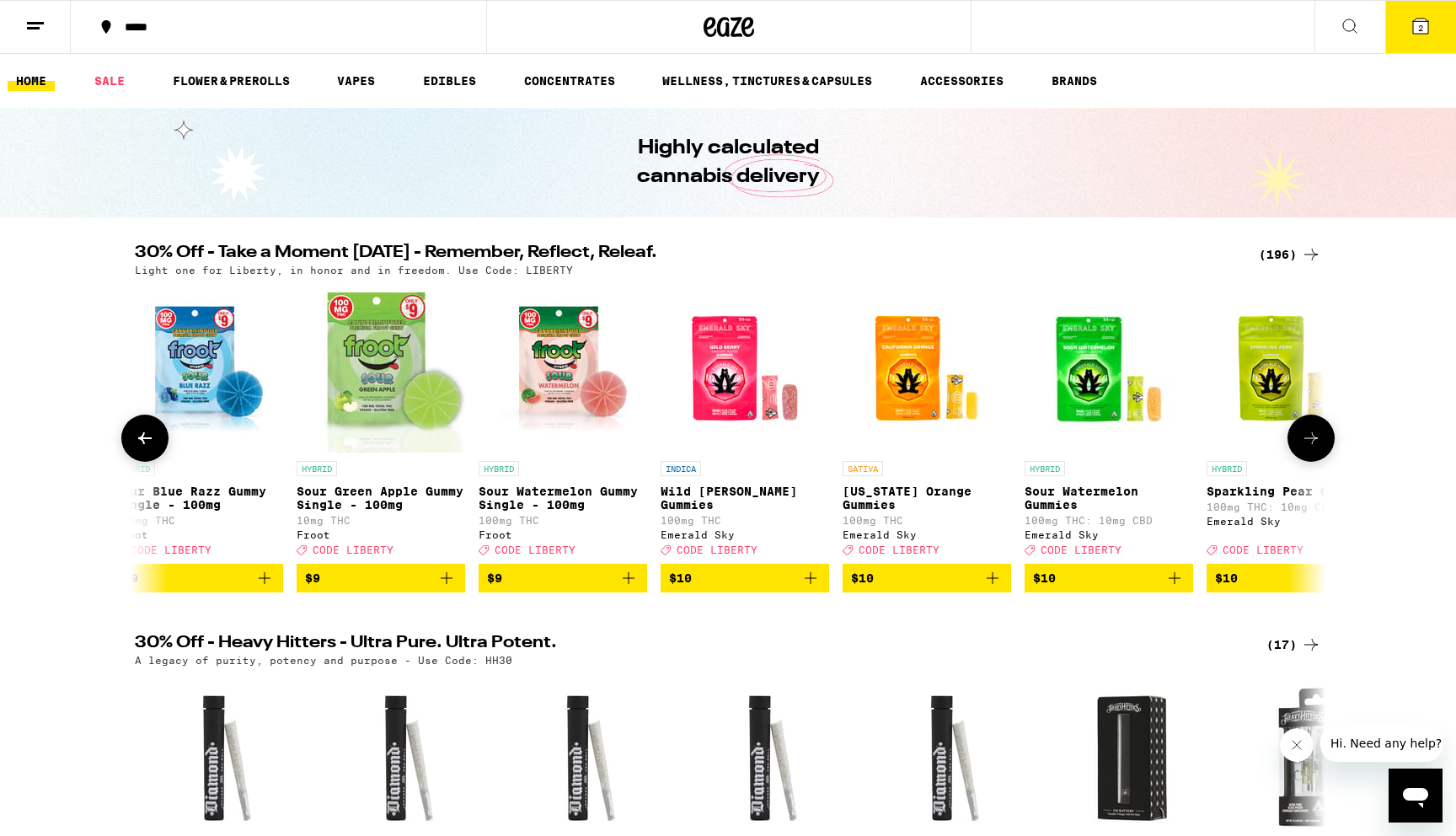
click at [161, 448] on button at bounding box center [145, 437] width 47 height 47
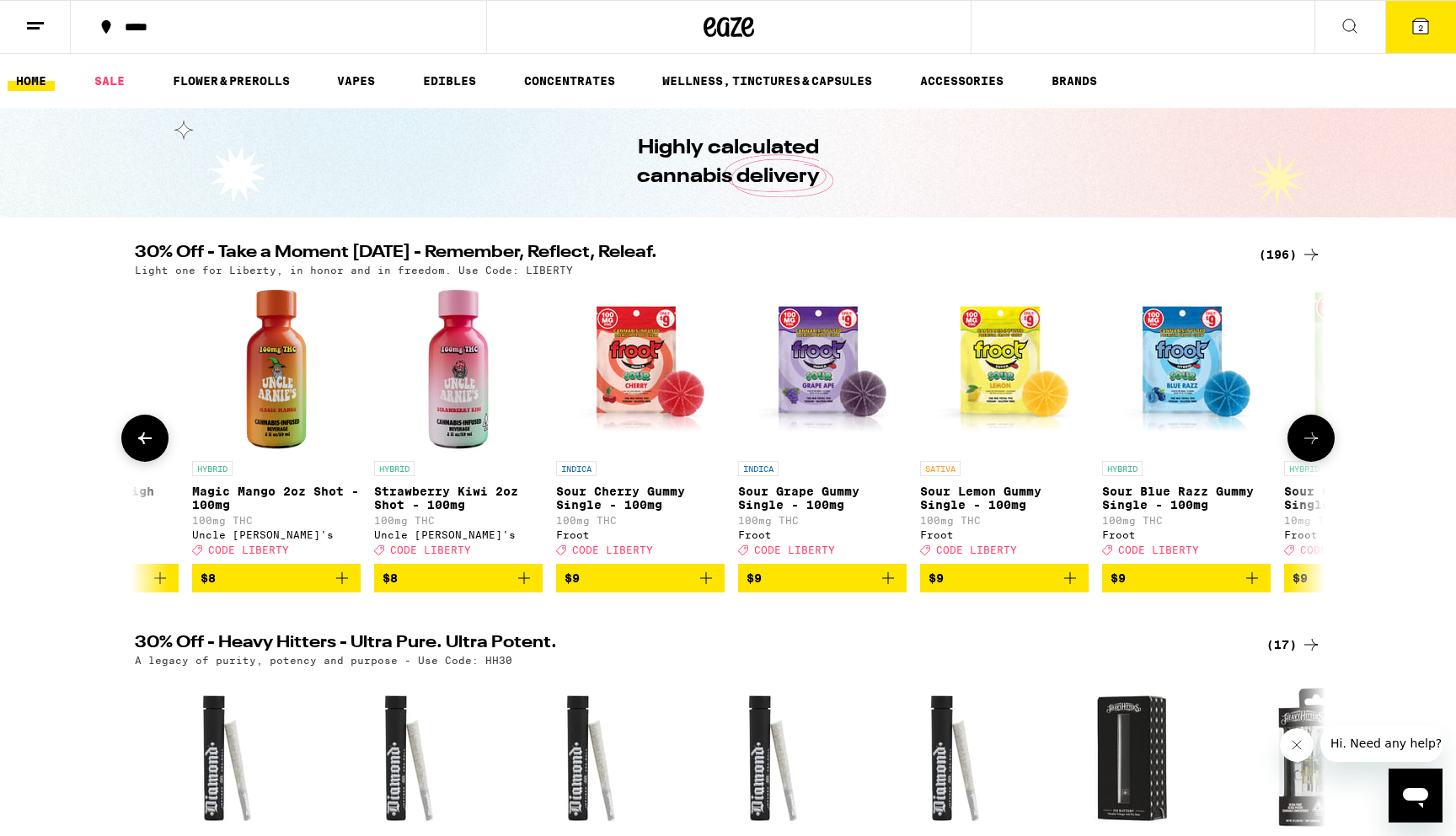
click at [161, 448] on button at bounding box center [145, 437] width 47 height 47
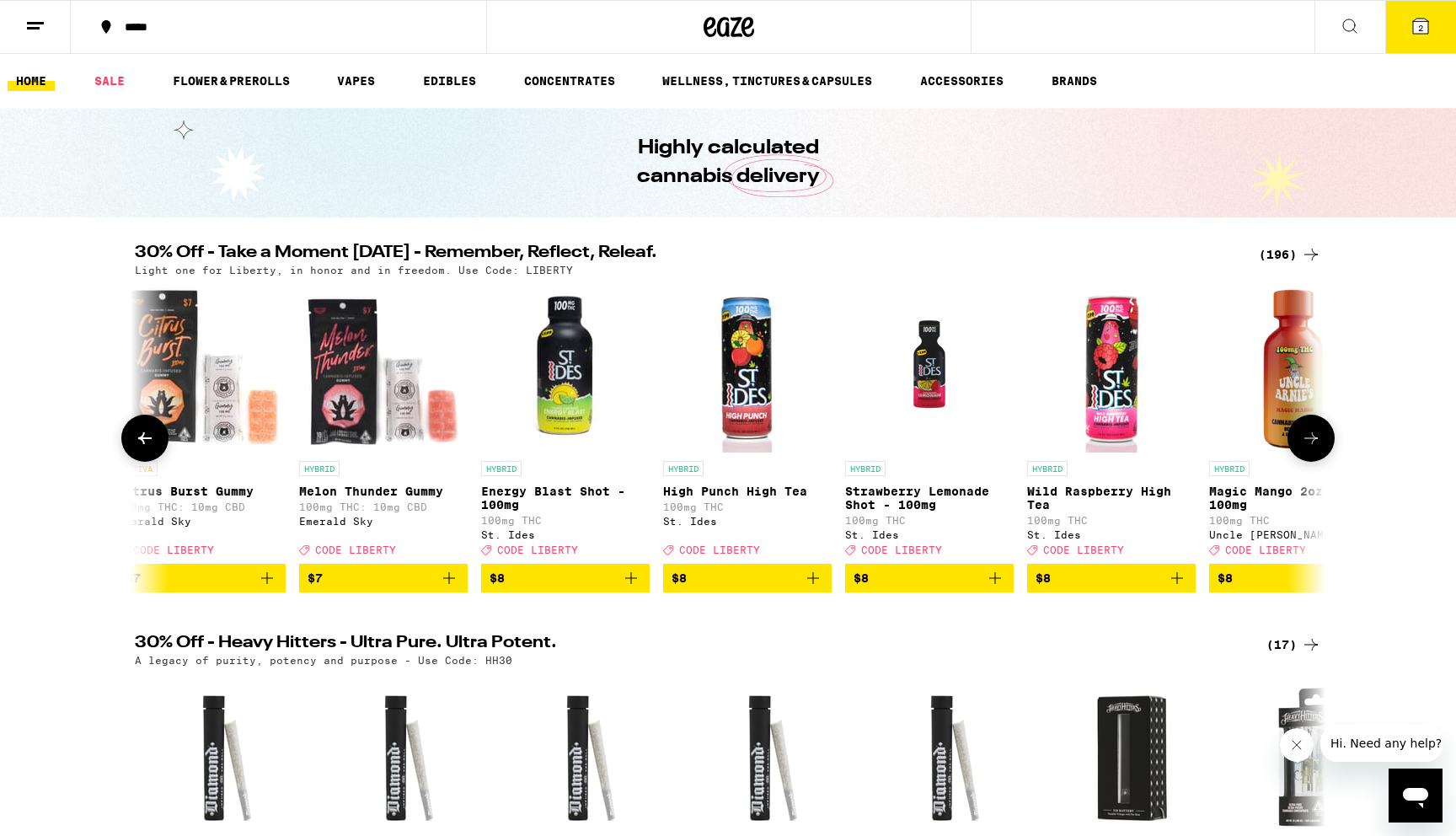
click at [161, 448] on button at bounding box center [145, 437] width 47 height 47
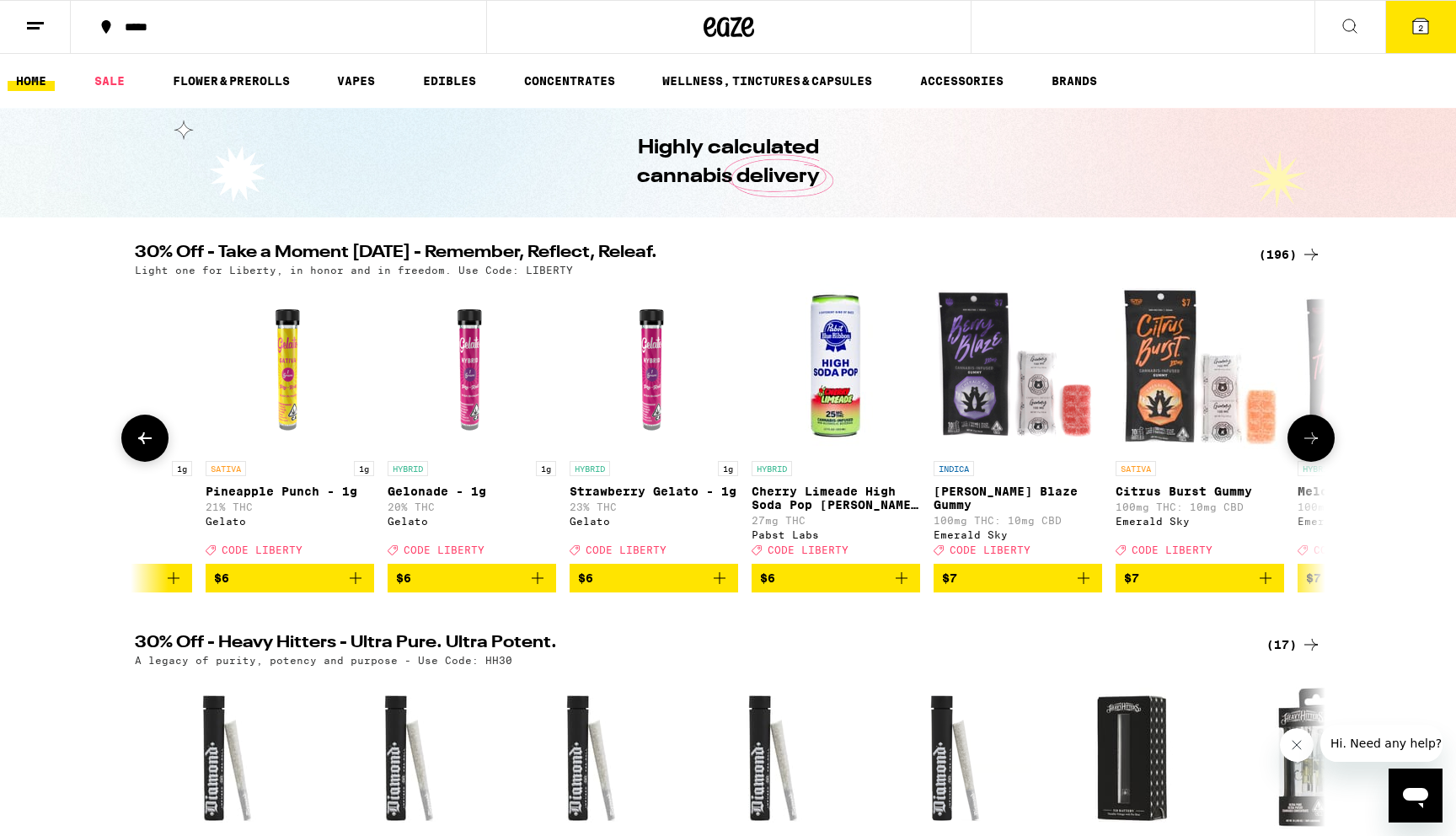
click at [161, 448] on button at bounding box center [145, 437] width 47 height 47
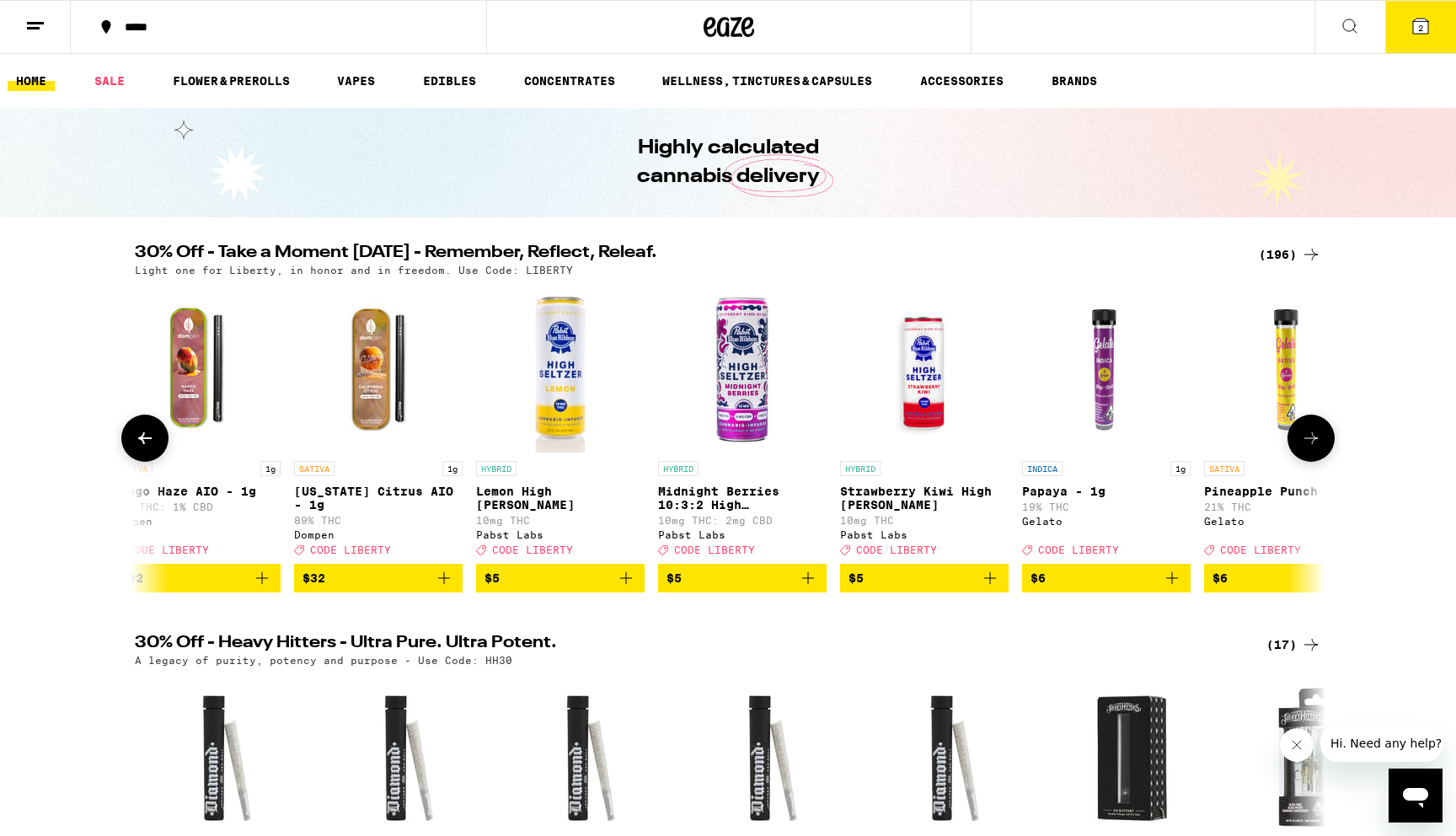
click at [161, 448] on button at bounding box center [145, 437] width 47 height 47
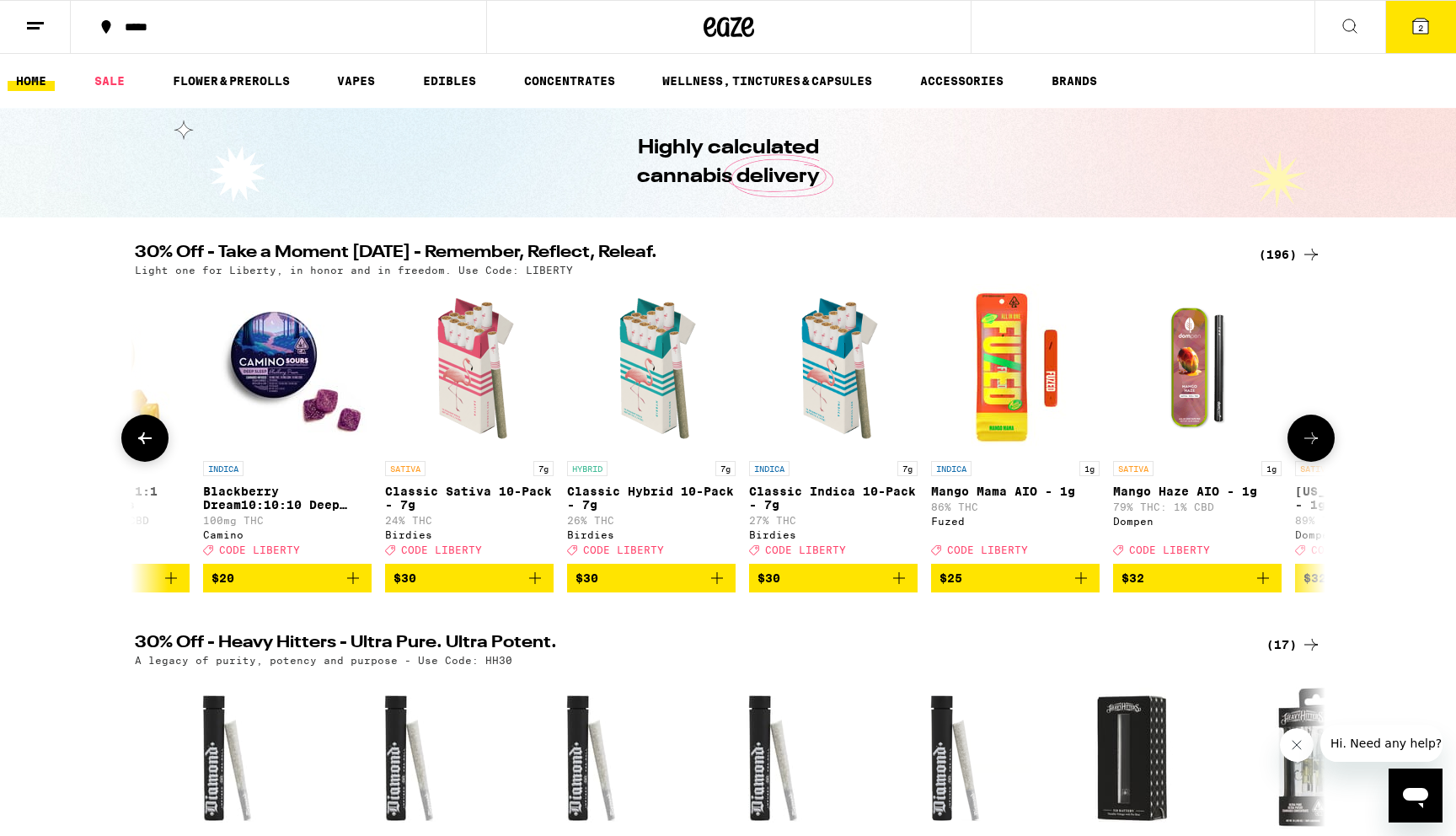
click at [161, 448] on button at bounding box center [145, 437] width 47 height 47
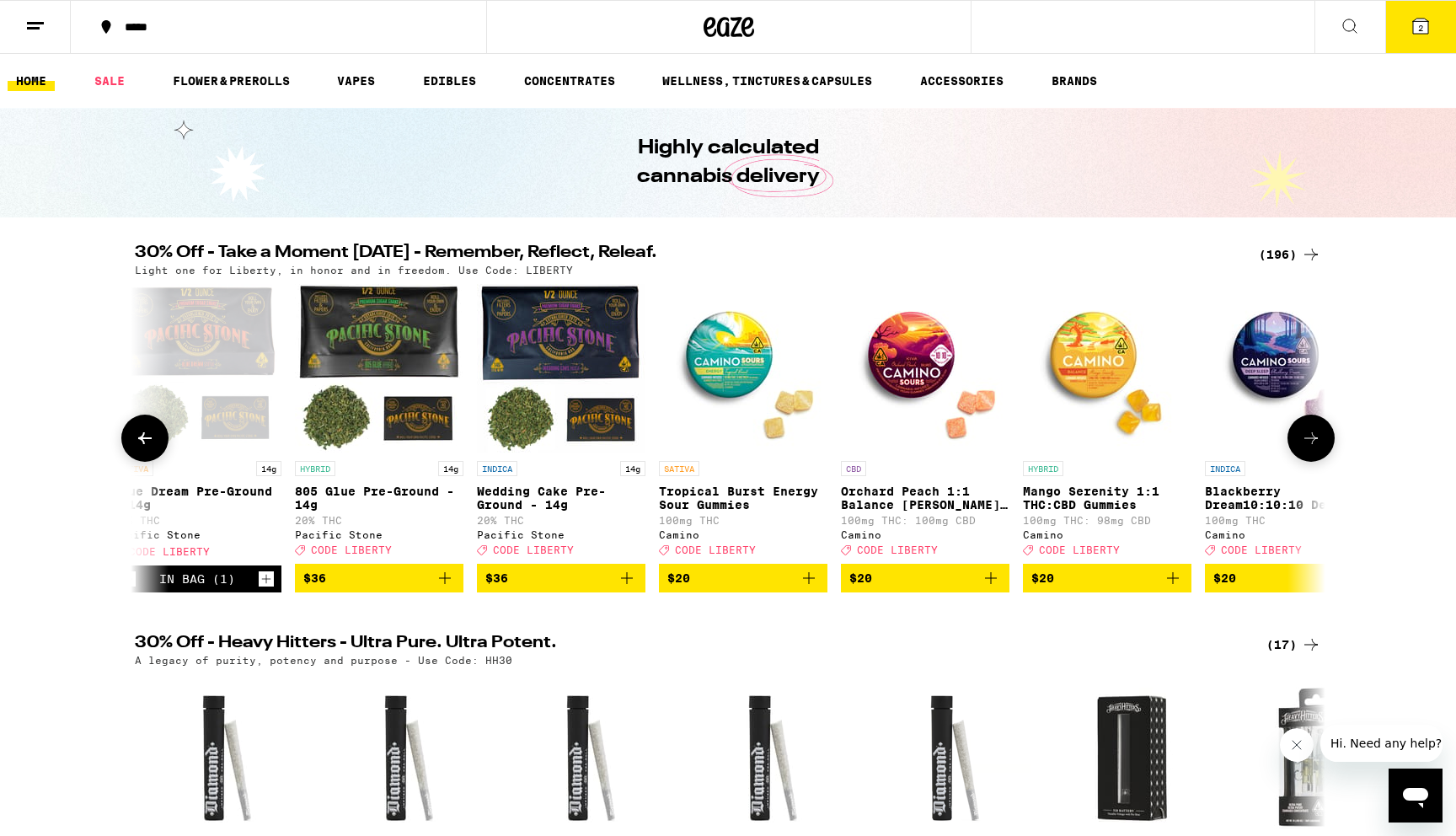
scroll to position [0, 18]
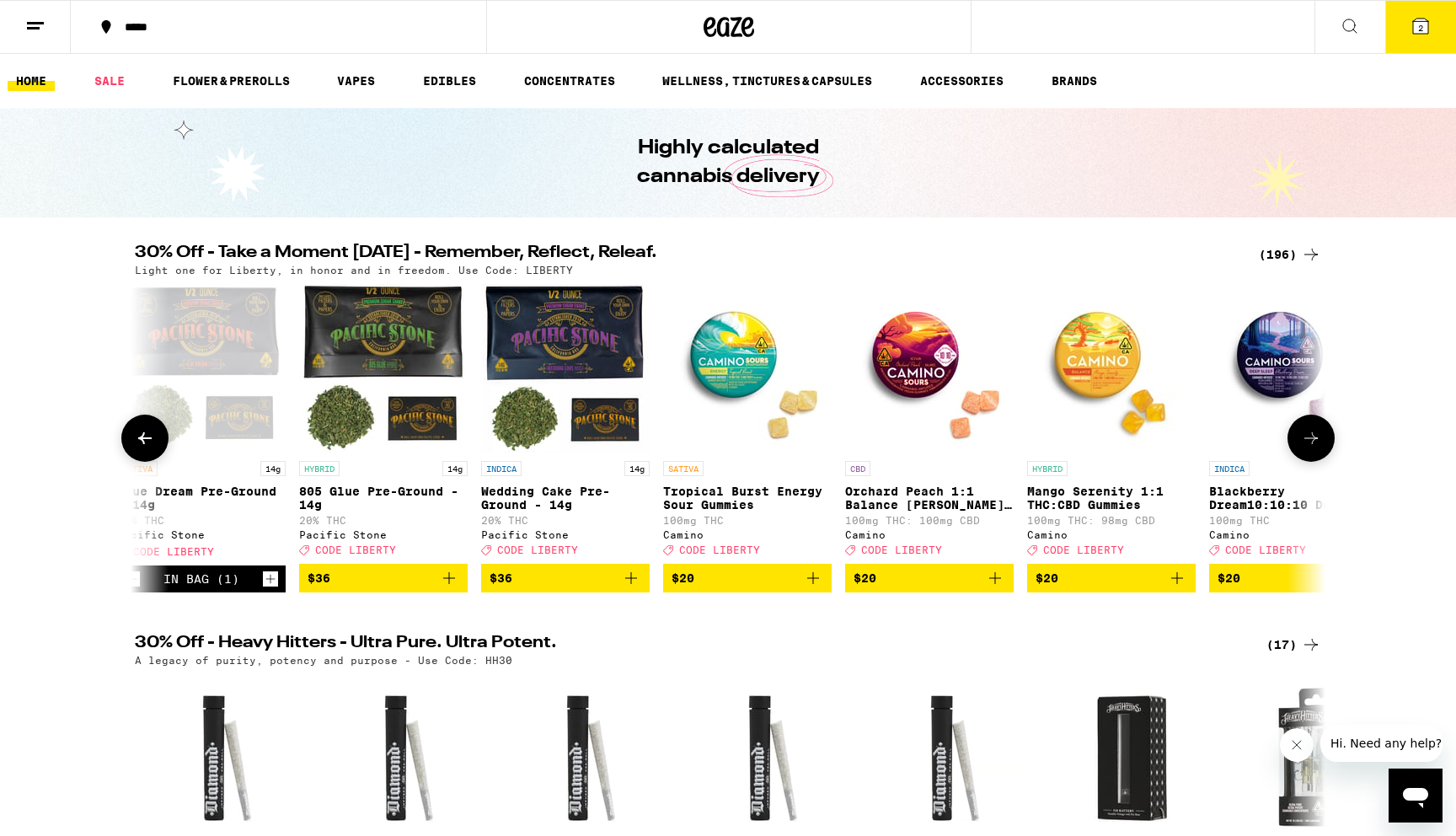
click at [1317, 441] on icon at bounding box center [1310, 437] width 20 height 20
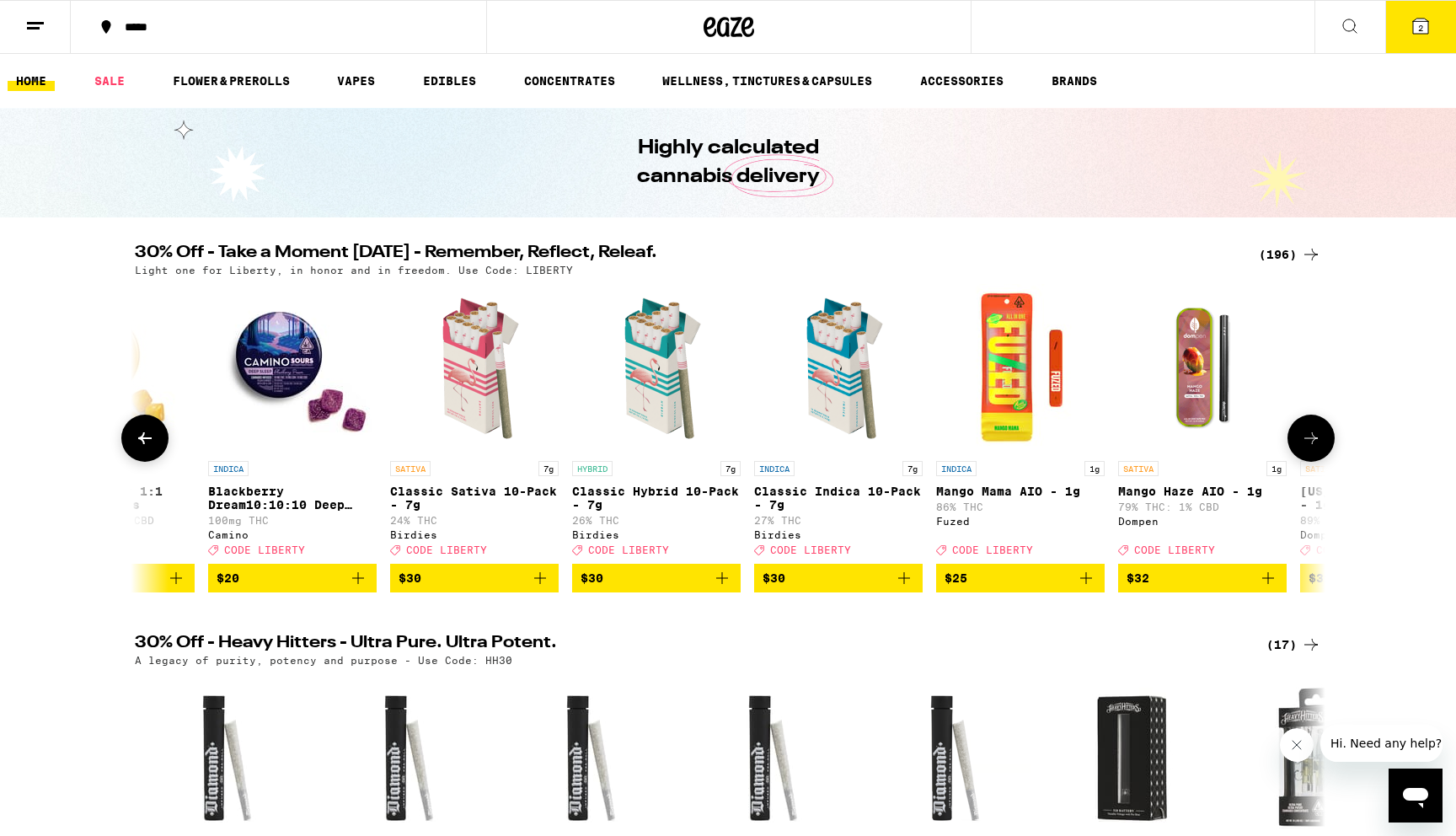
scroll to position [0, 1020]
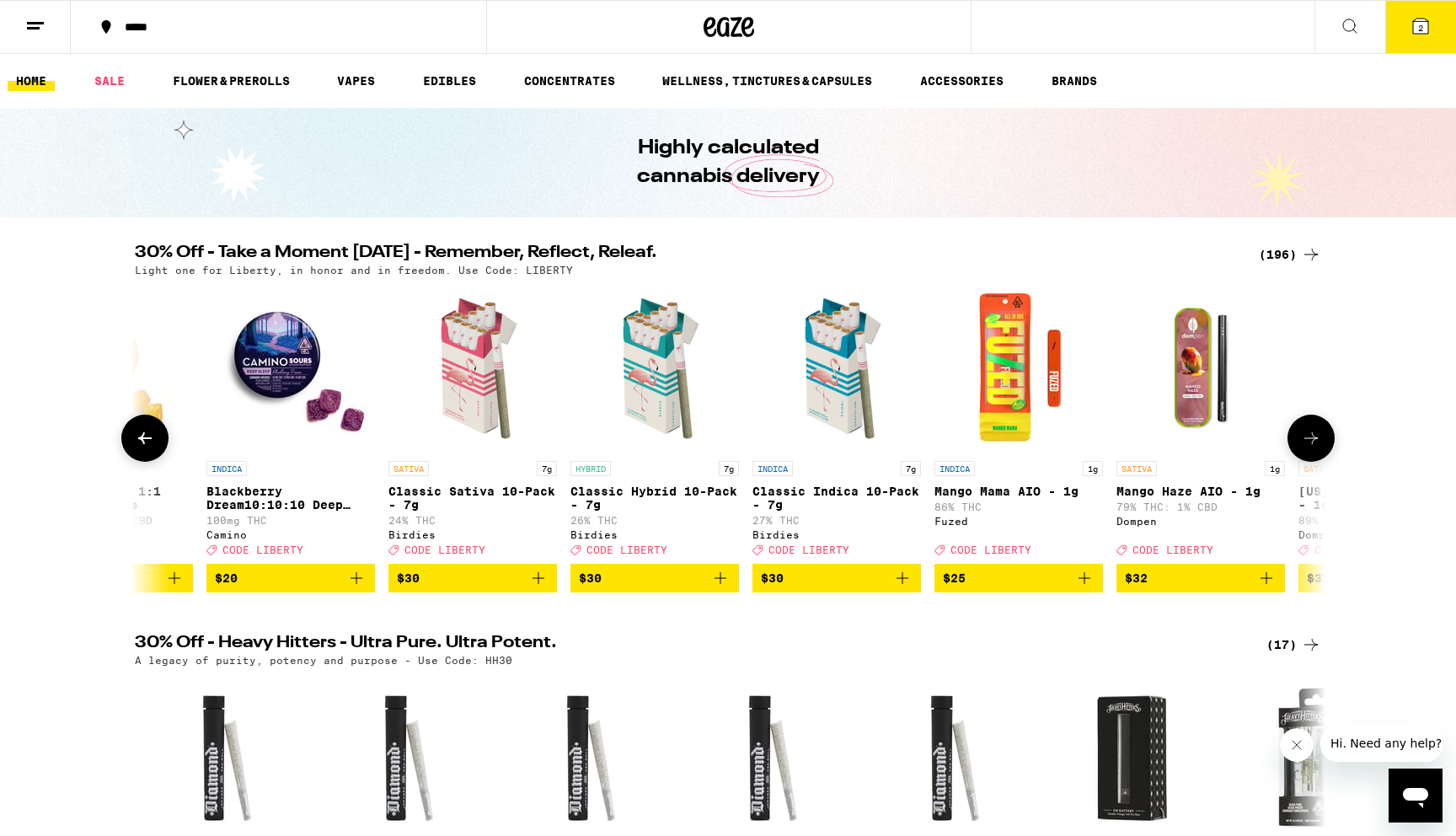
click at [682, 492] on p "Classic Hybrid 10-Pack - 7g" at bounding box center [654, 498] width 169 height 27
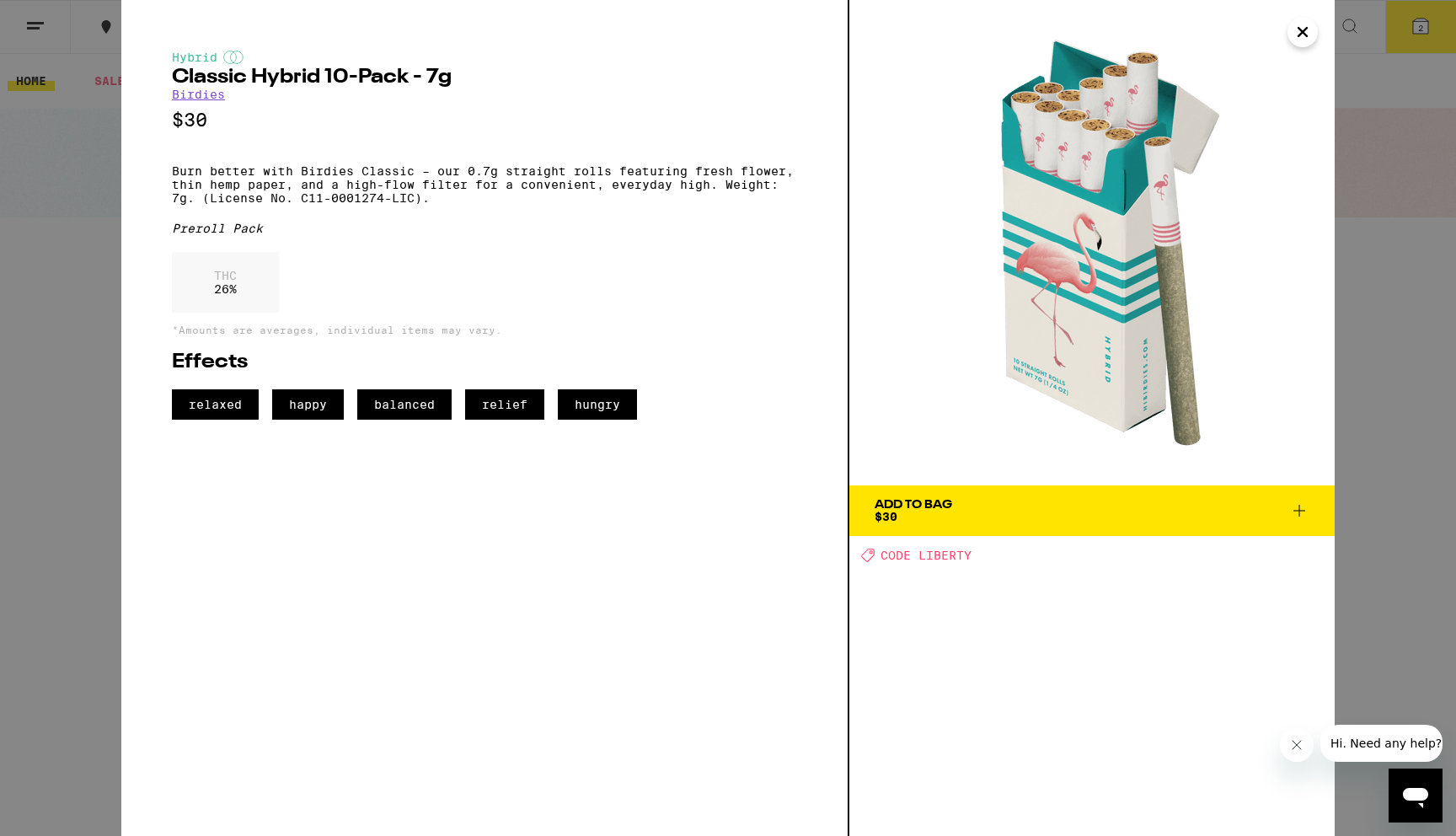
click at [914, 508] on div "Add To Bag" at bounding box center [914, 505] width 77 height 12
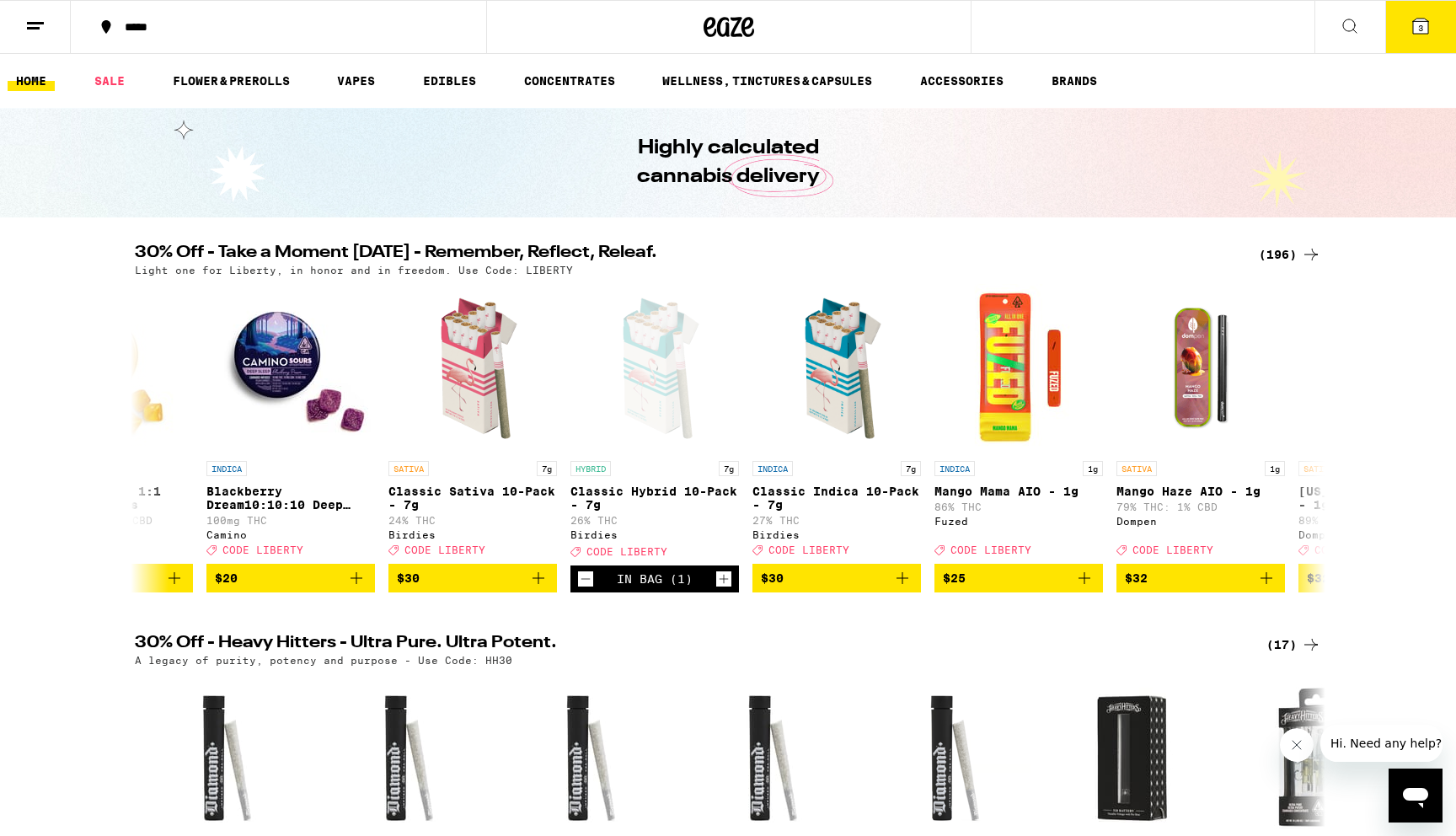
click at [1422, 31] on span "3" at bounding box center [1421, 28] width 5 height 10
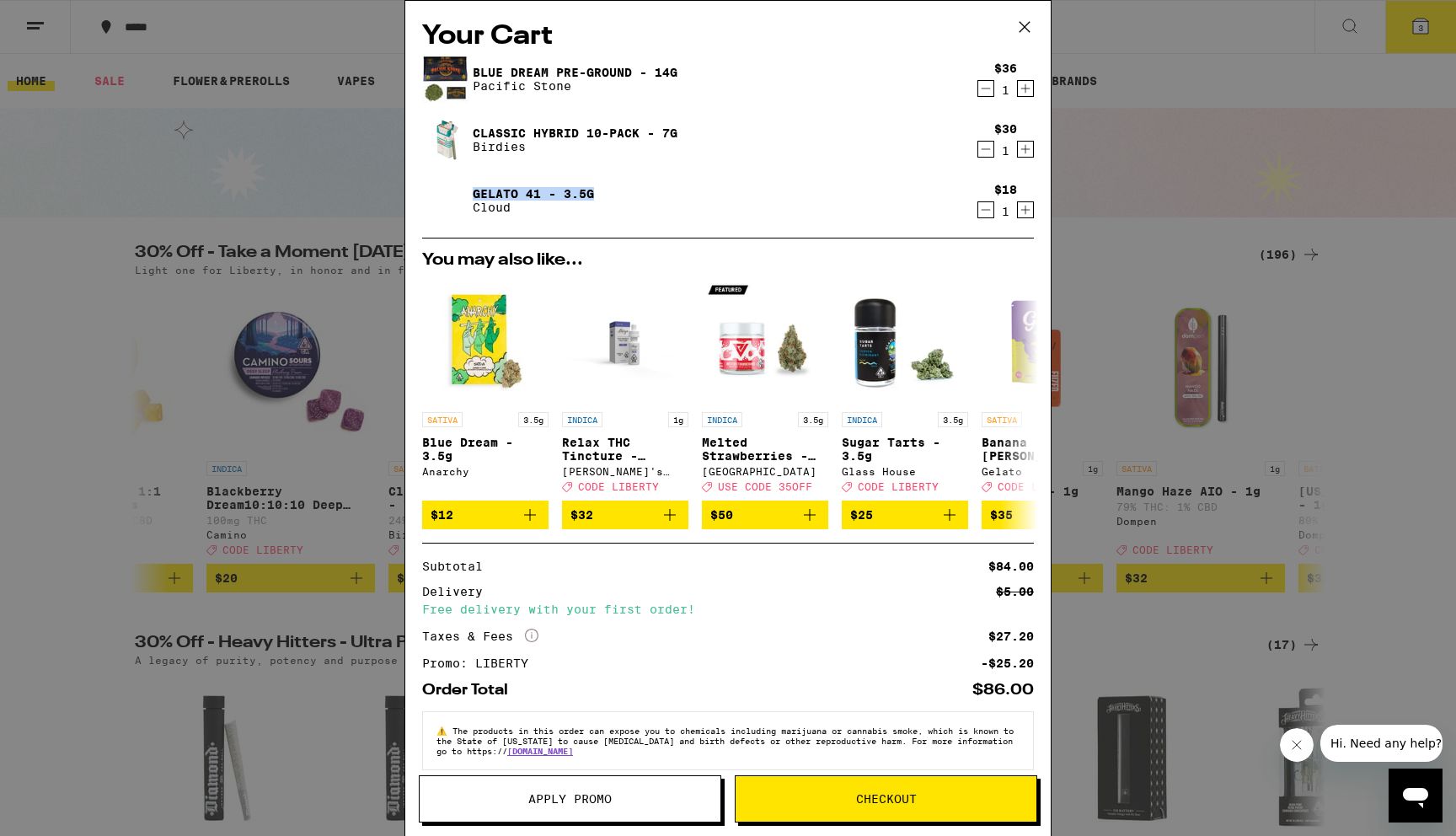
click at [985, 212] on icon "Decrement" at bounding box center [986, 209] width 15 height 20
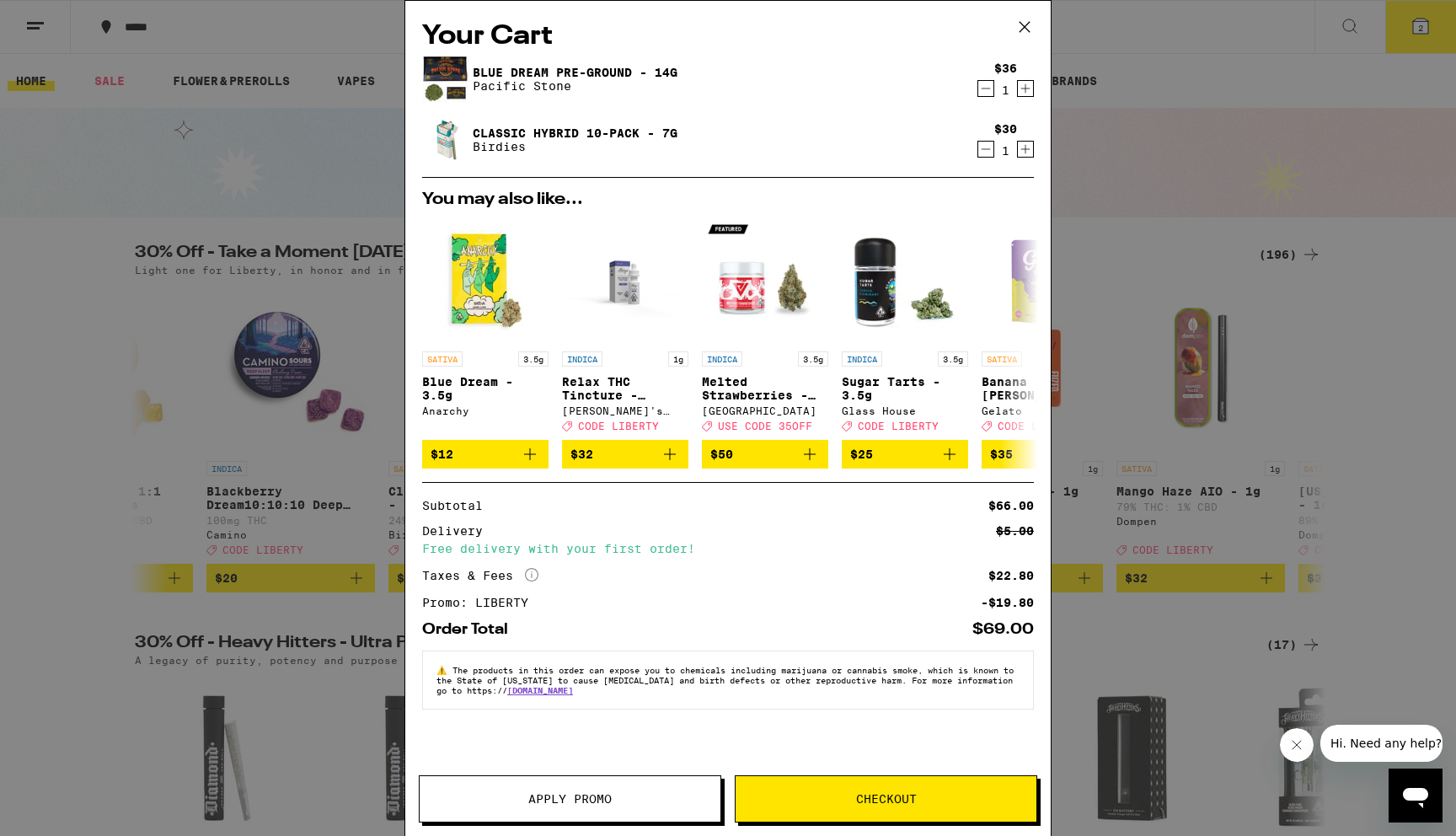
click at [882, 793] on span "Checkout" at bounding box center [886, 799] width 60 height 12
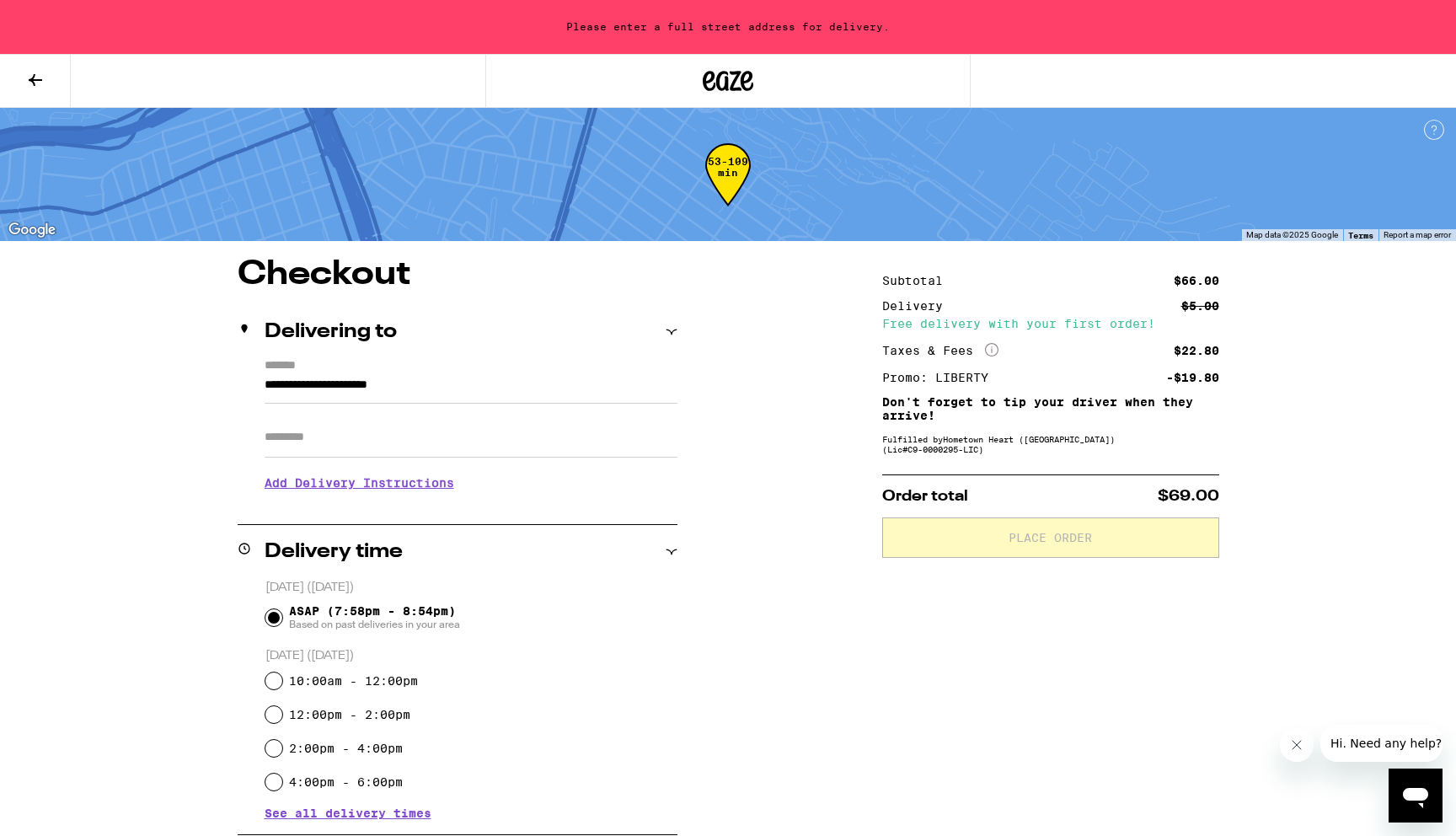
scroll to position [372, 0]
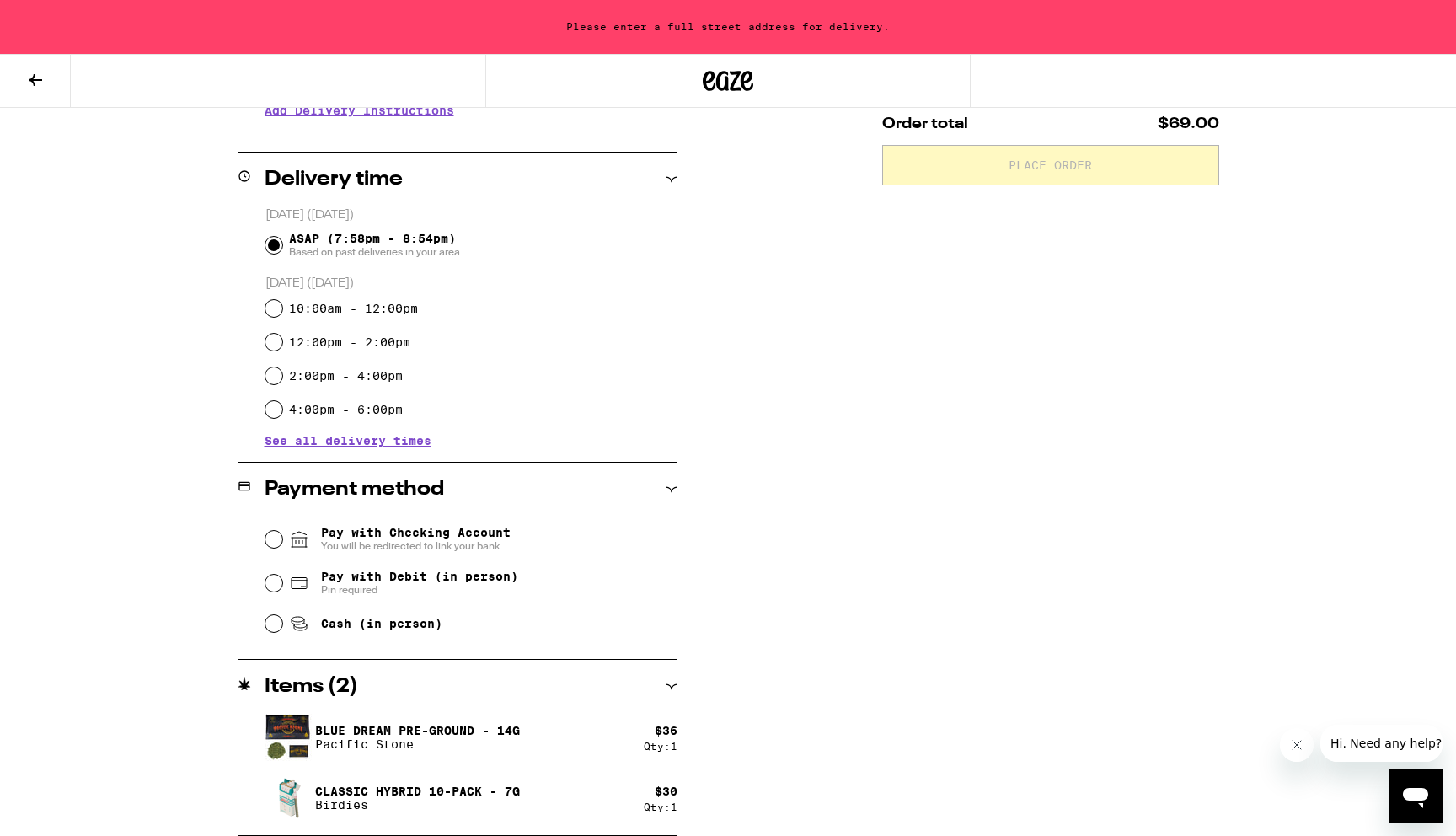
click at [452, 534] on span "Pay with Checking Account You will be redirected to link your bank" at bounding box center [416, 539] width 189 height 27
click at [282, 534] on input "Pay with Checking Account You will be redirected to link your bank" at bounding box center [274, 539] width 17 height 17
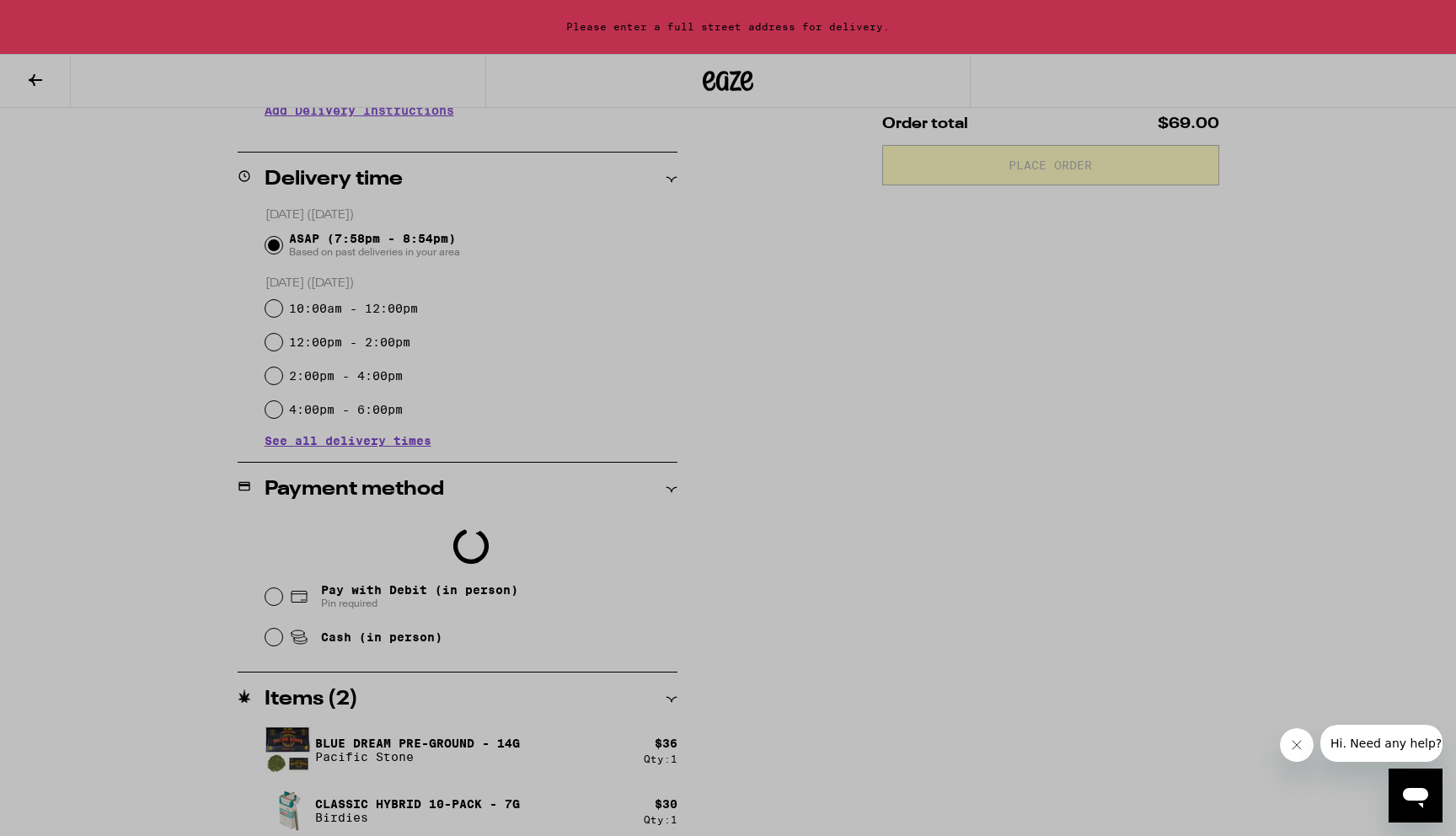
click at [942, 452] on div at bounding box center [728, 418] width 1456 height 836
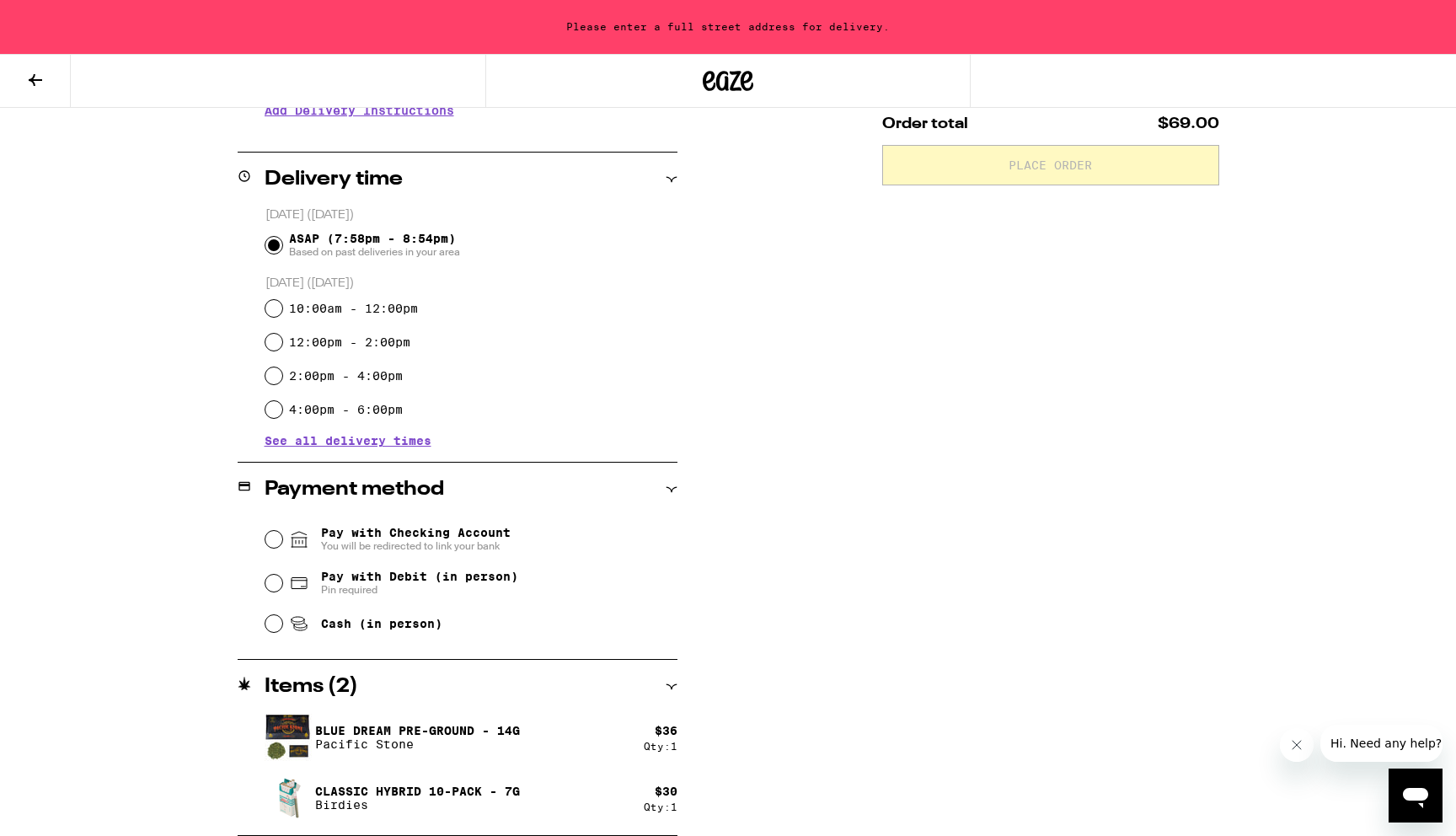
scroll to position [0, 0]
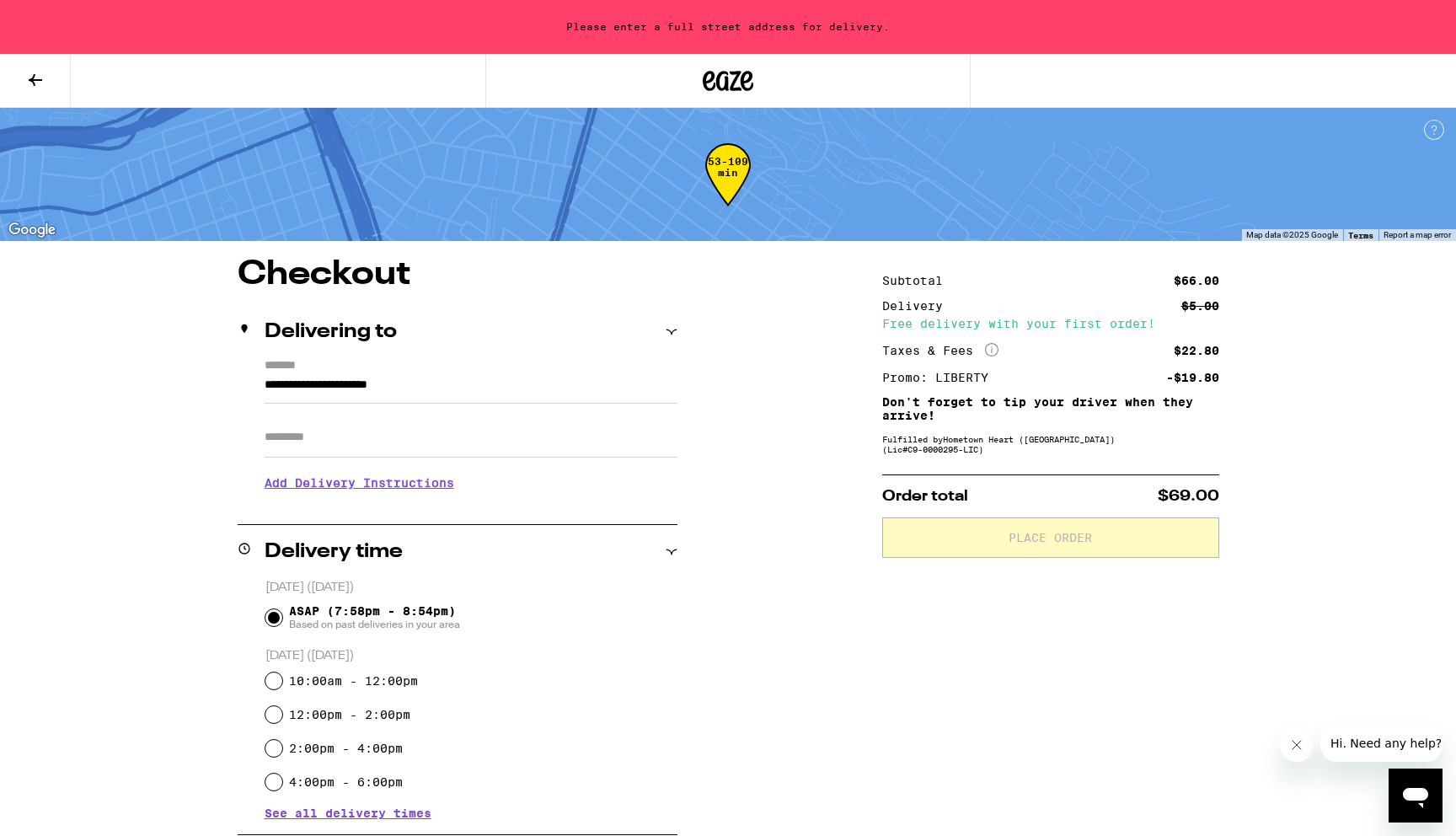
click at [793, 526] on div "**********" at bounding box center [728, 733] width 1213 height 951
